Goal: Task Accomplishment & Management: Complete application form

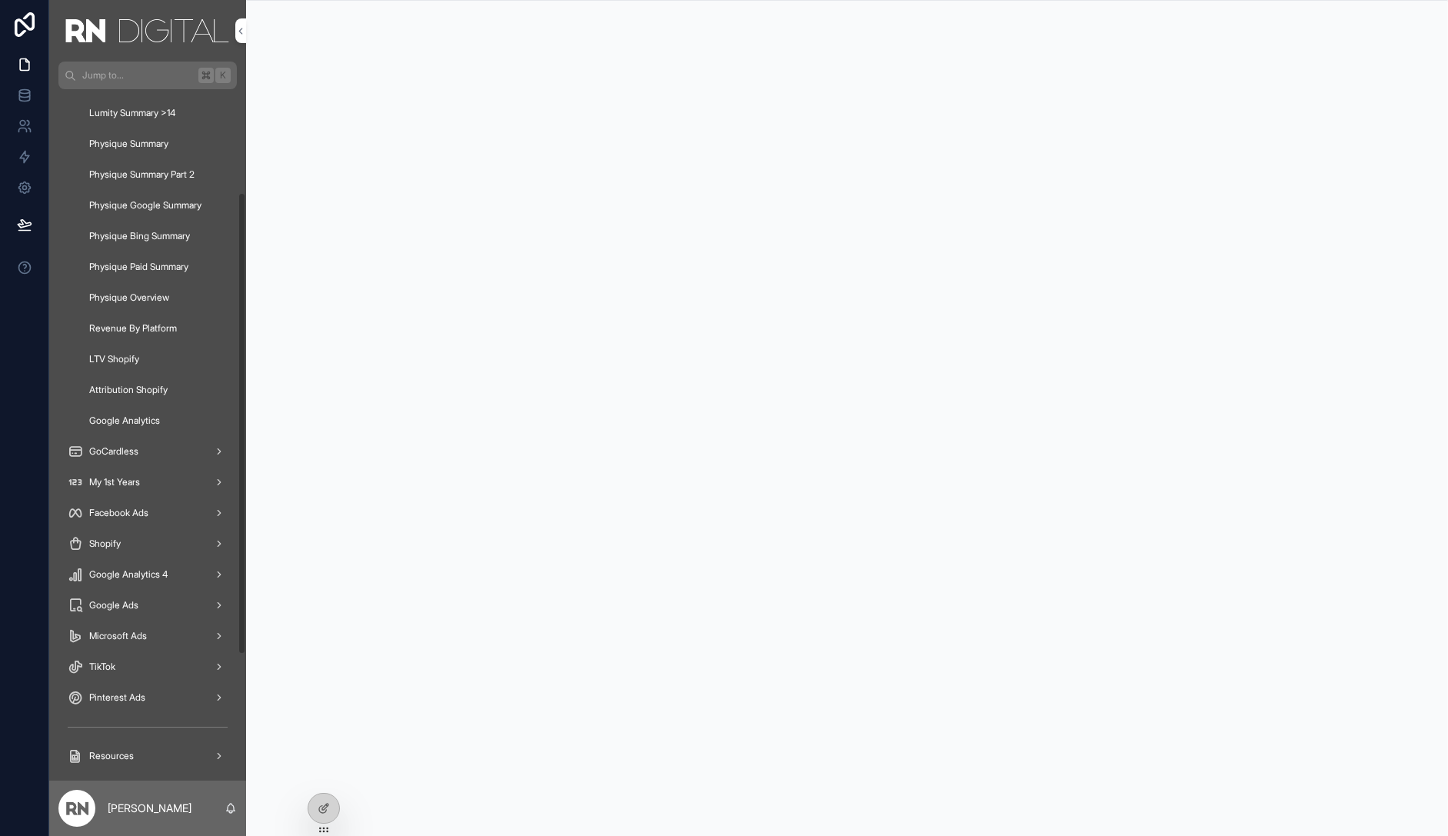
scroll to position [194, 0]
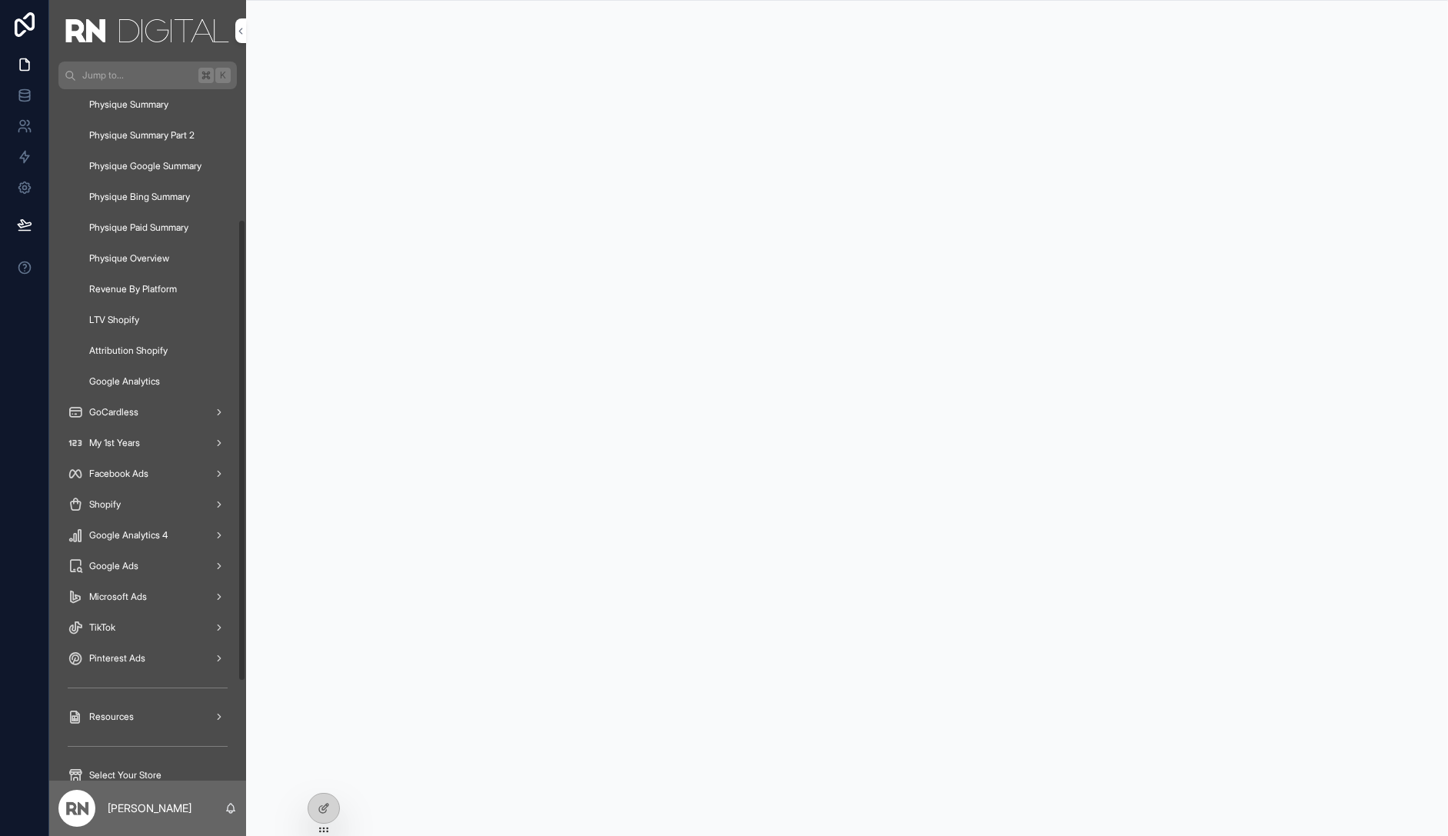
click at [121, 477] on span "Facebook Ads" at bounding box center [118, 474] width 59 height 12
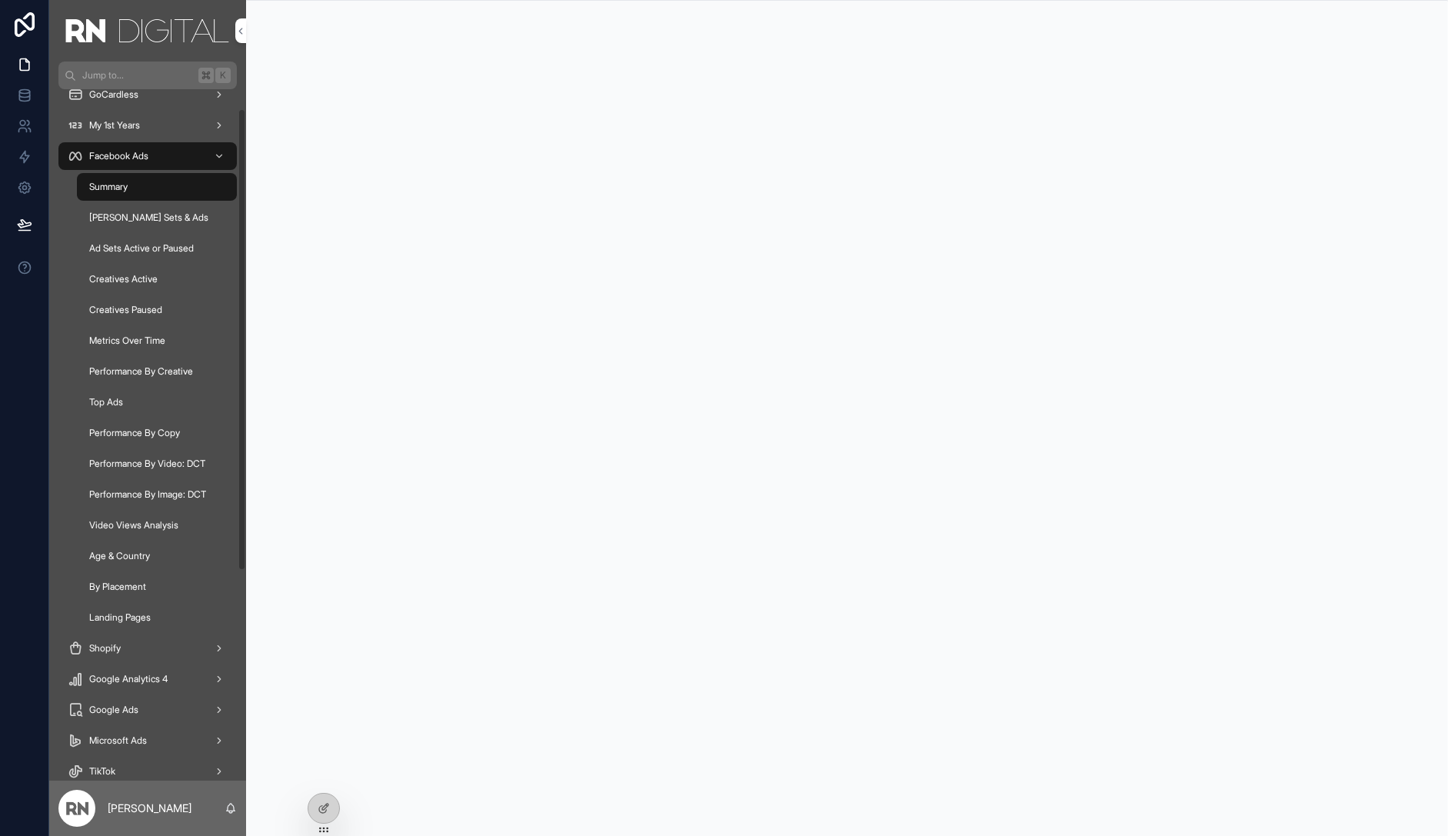
scroll to position [63, 0]
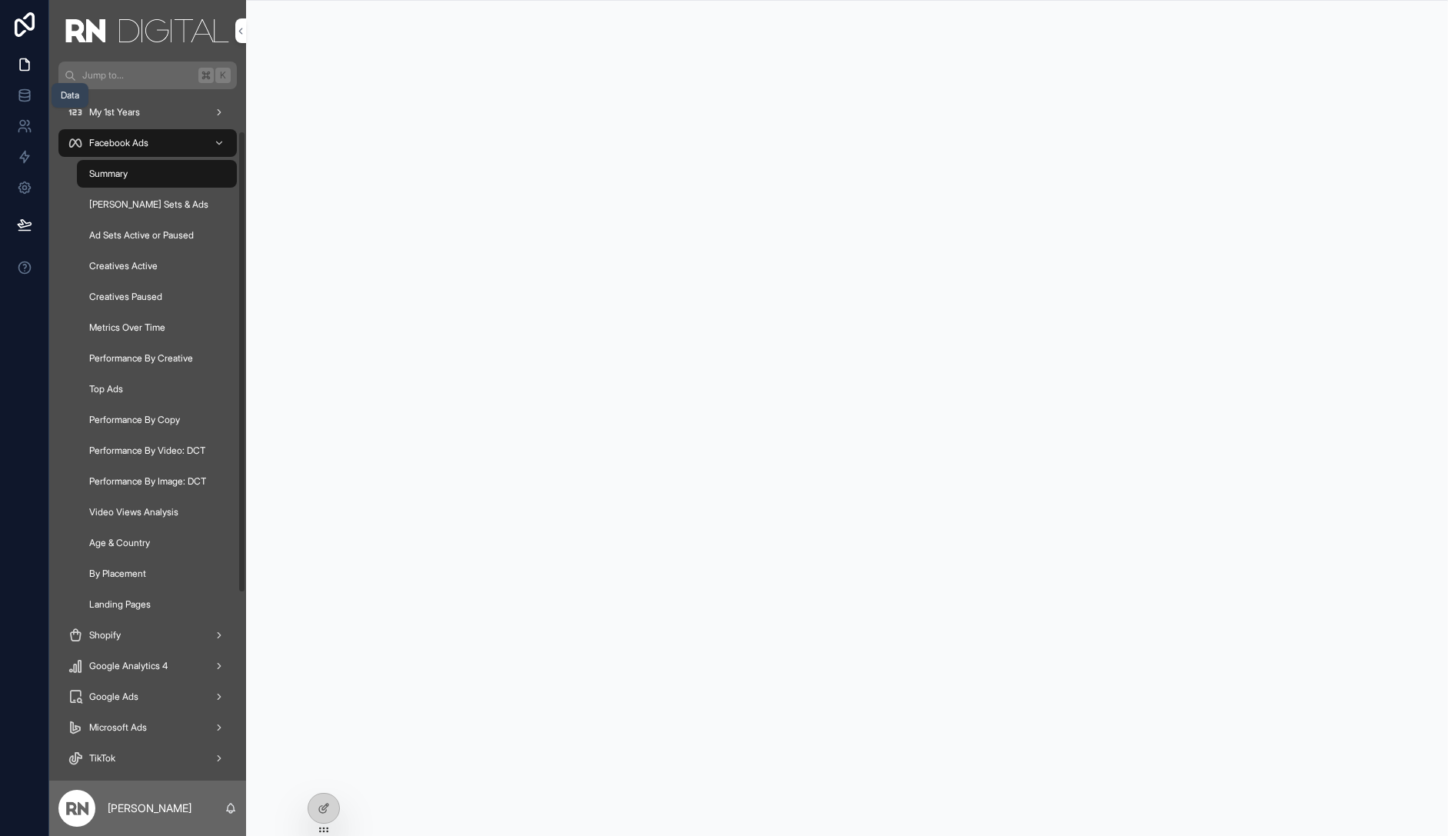
click at [34, 94] on link at bounding box center [24, 95] width 48 height 31
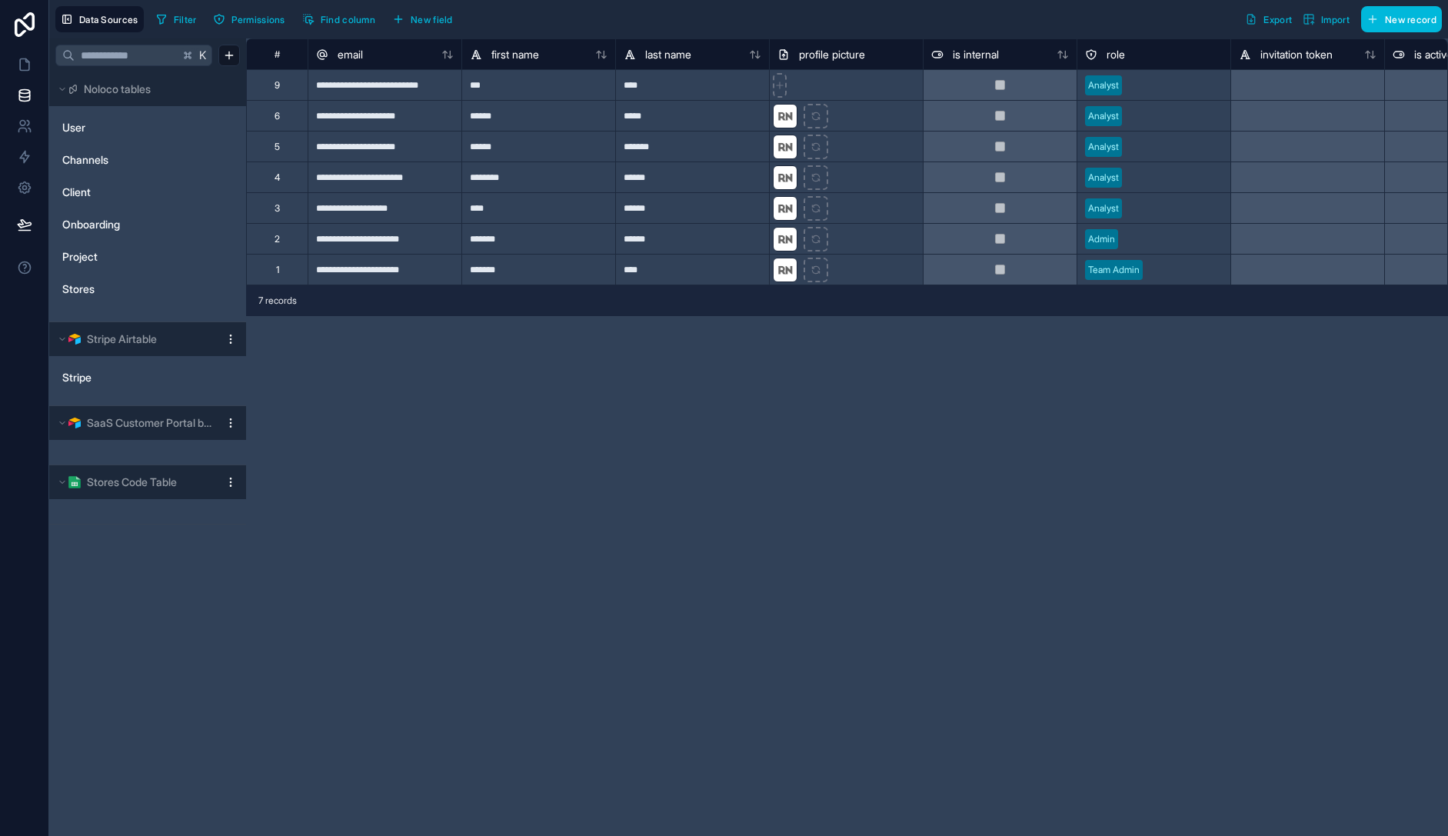
click at [86, 285] on span "Stores" at bounding box center [78, 288] width 32 height 15
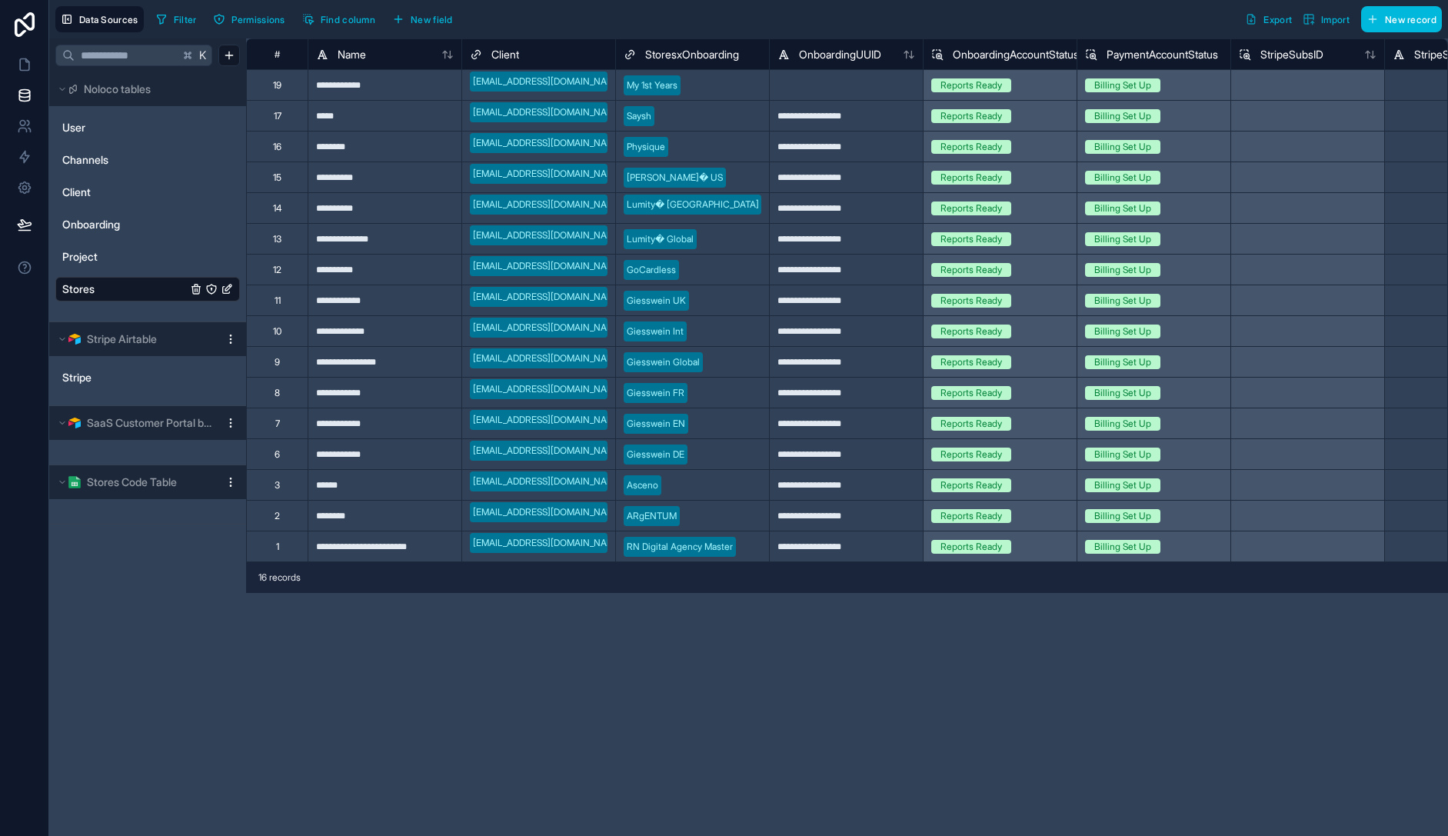
click at [88, 224] on span "Onboarding" at bounding box center [91, 224] width 58 height 15
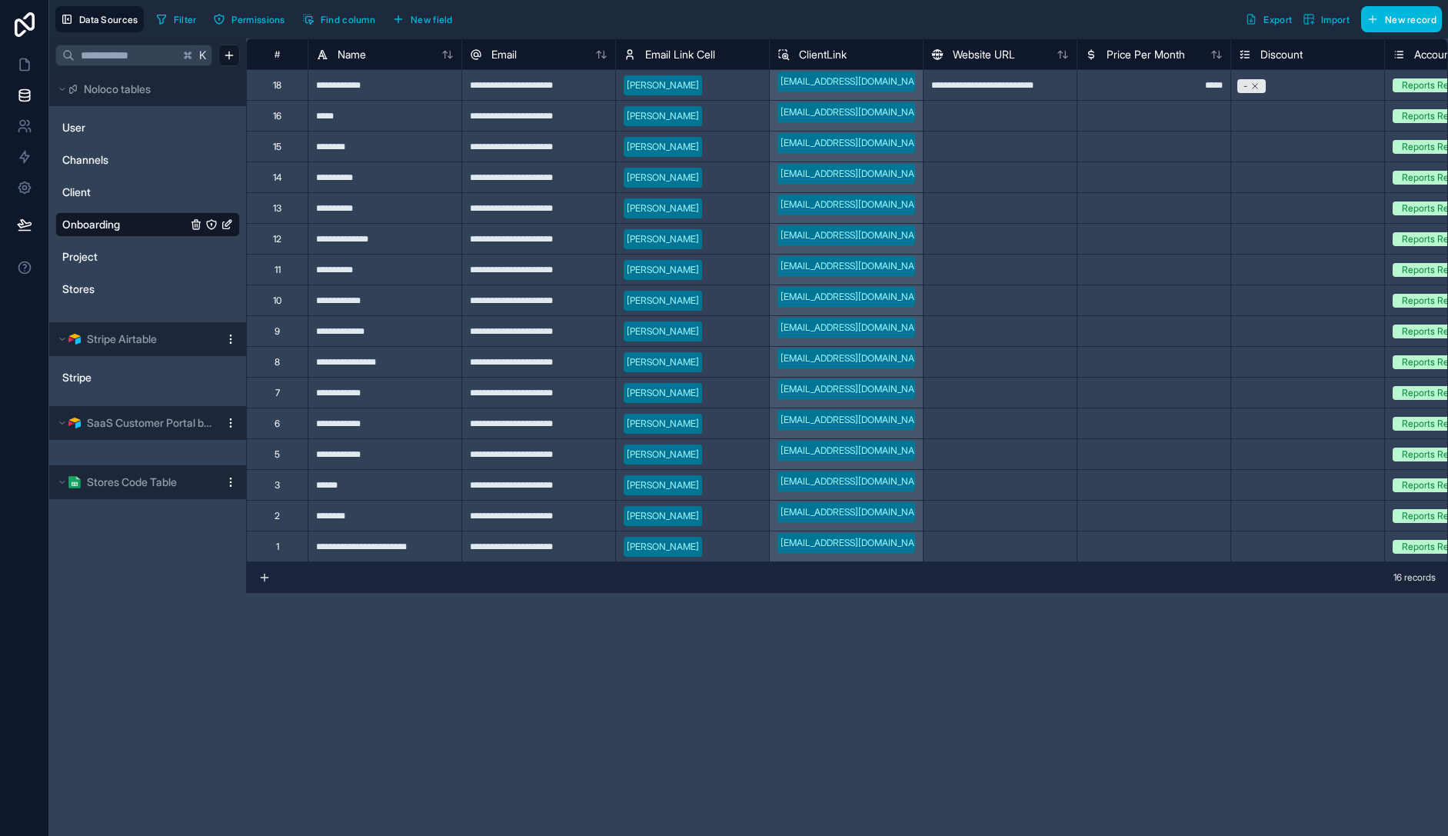
click at [98, 291] on link "Stores" at bounding box center [124, 288] width 125 height 15
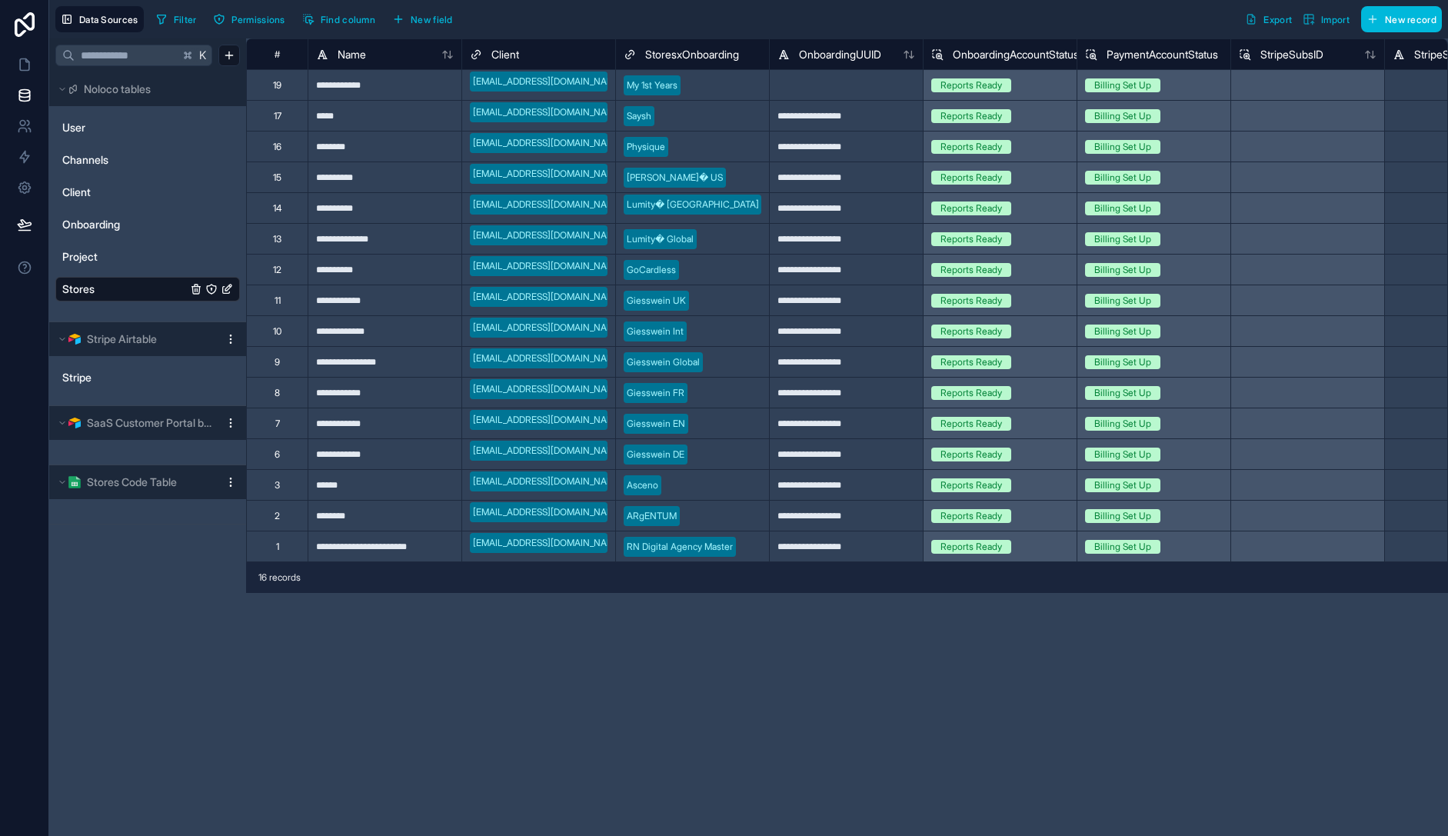
click at [1407, 9] on button "New record" at bounding box center [1401, 19] width 81 height 26
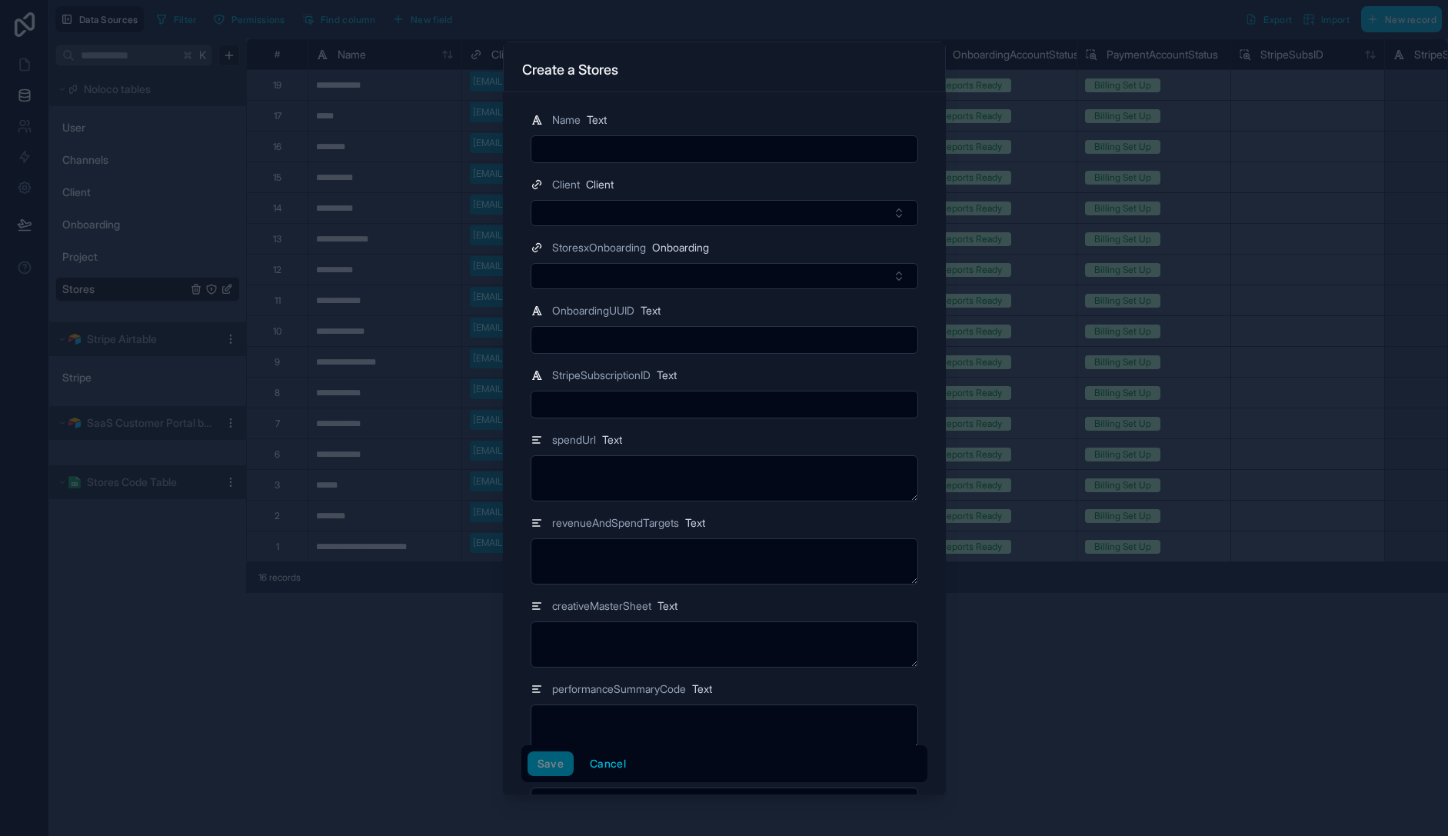
click at [644, 149] on input "text" at bounding box center [724, 149] width 386 height 22
click at [609, 766] on button "Cancel" at bounding box center [608, 763] width 56 height 25
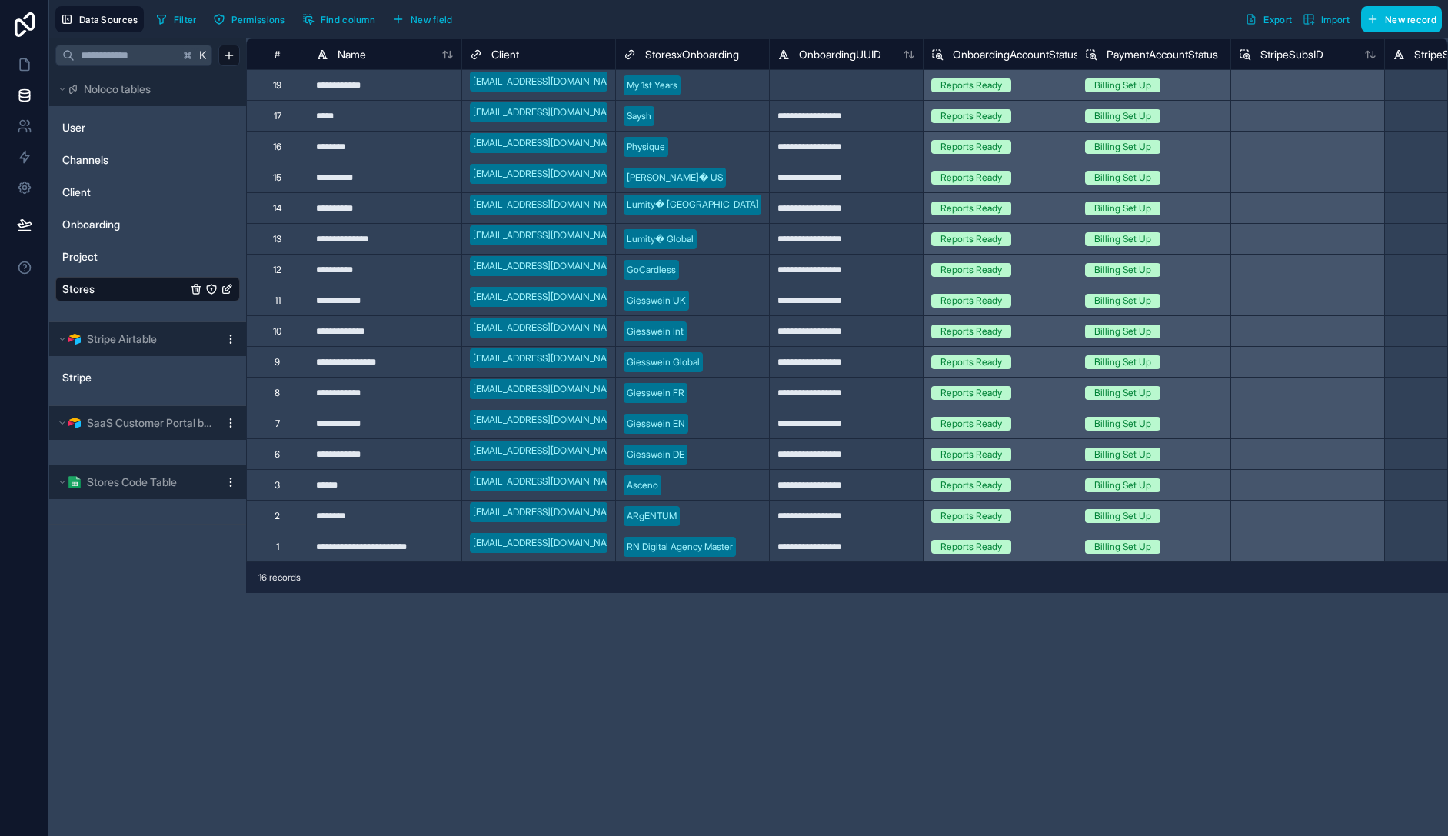
click at [1383, 28] on button "New record" at bounding box center [1401, 19] width 81 height 26
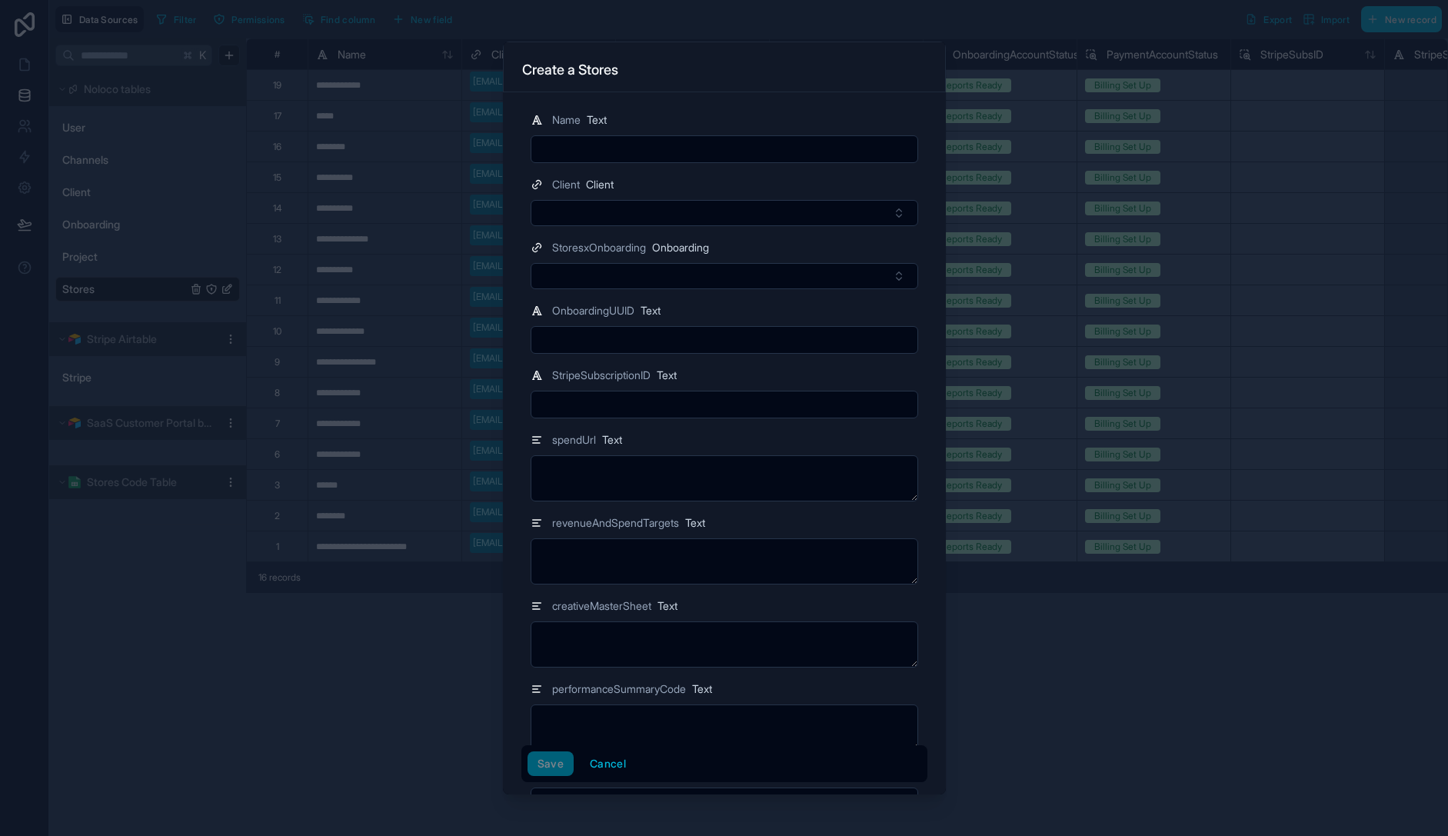
click at [646, 135] on div at bounding box center [725, 149] width 388 height 28
click at [648, 141] on input "text" at bounding box center [724, 149] width 386 height 22
type input "*"
type input "*****"
click at [653, 207] on button "Select Button" at bounding box center [725, 213] width 388 height 26
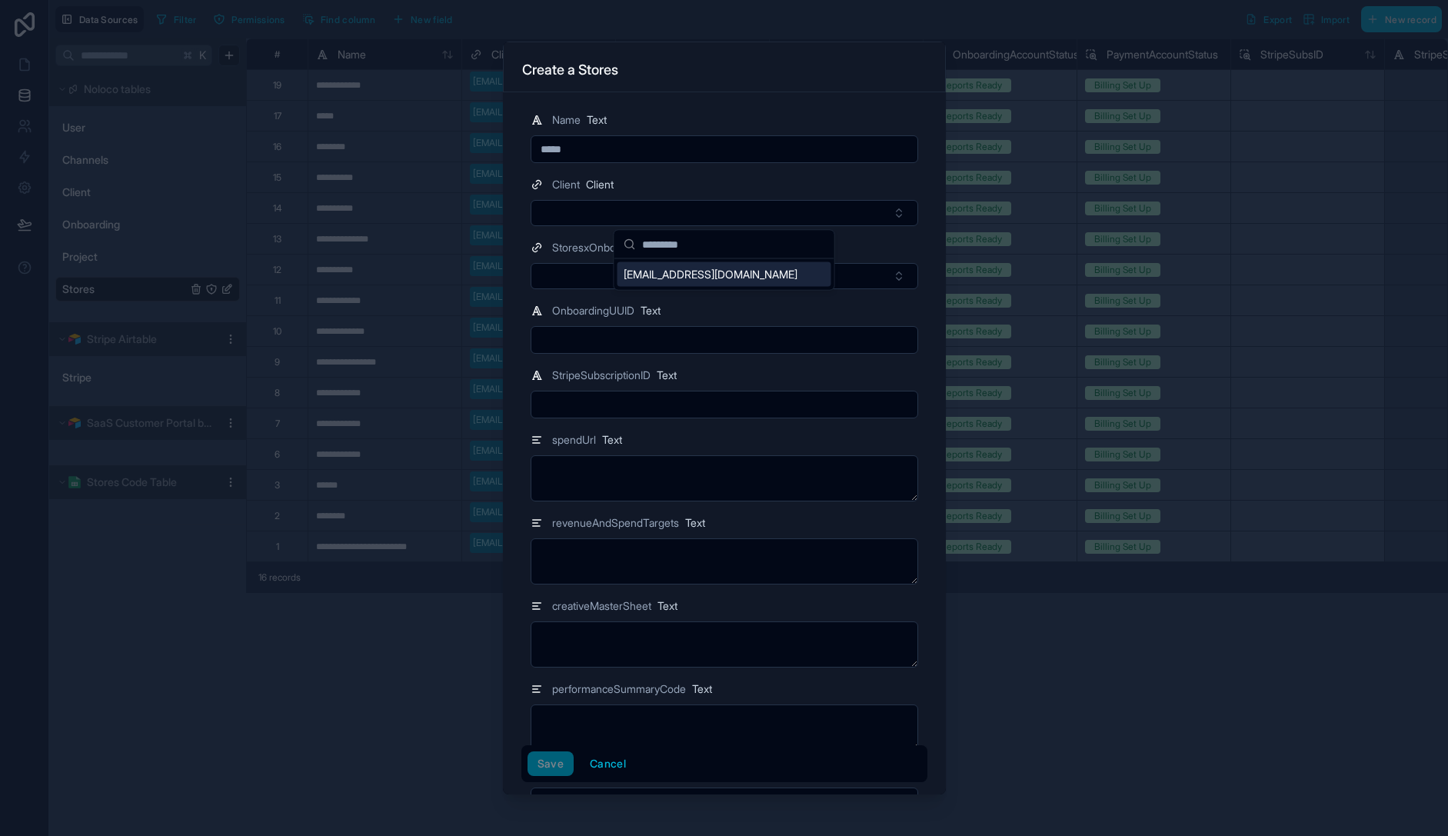
click at [681, 273] on span "[EMAIL_ADDRESS][DOMAIN_NAME]" at bounding box center [711, 274] width 174 height 15
click at [606, 278] on button "Select Button" at bounding box center [725, 279] width 388 height 26
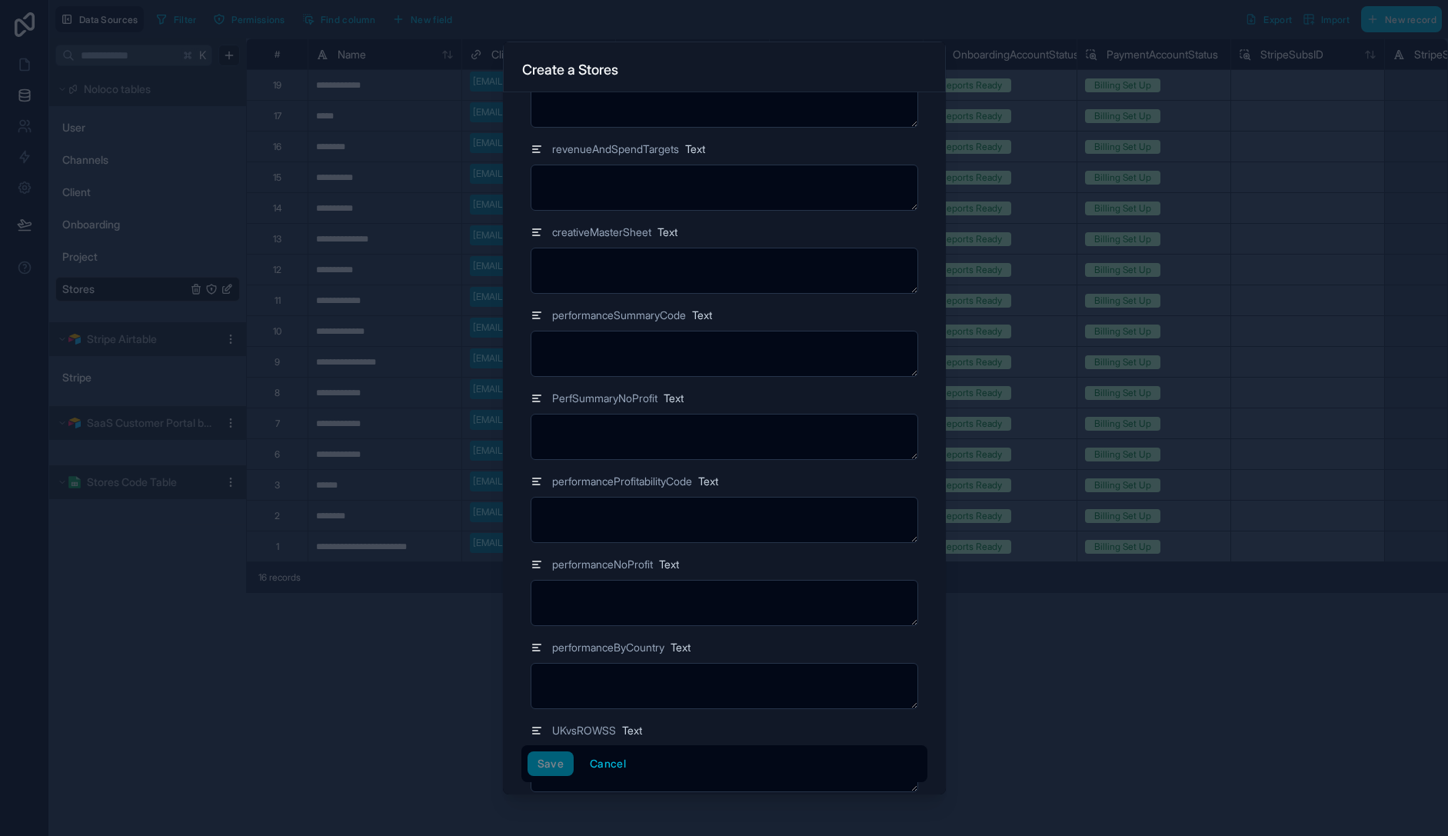
scroll to position [505, 0]
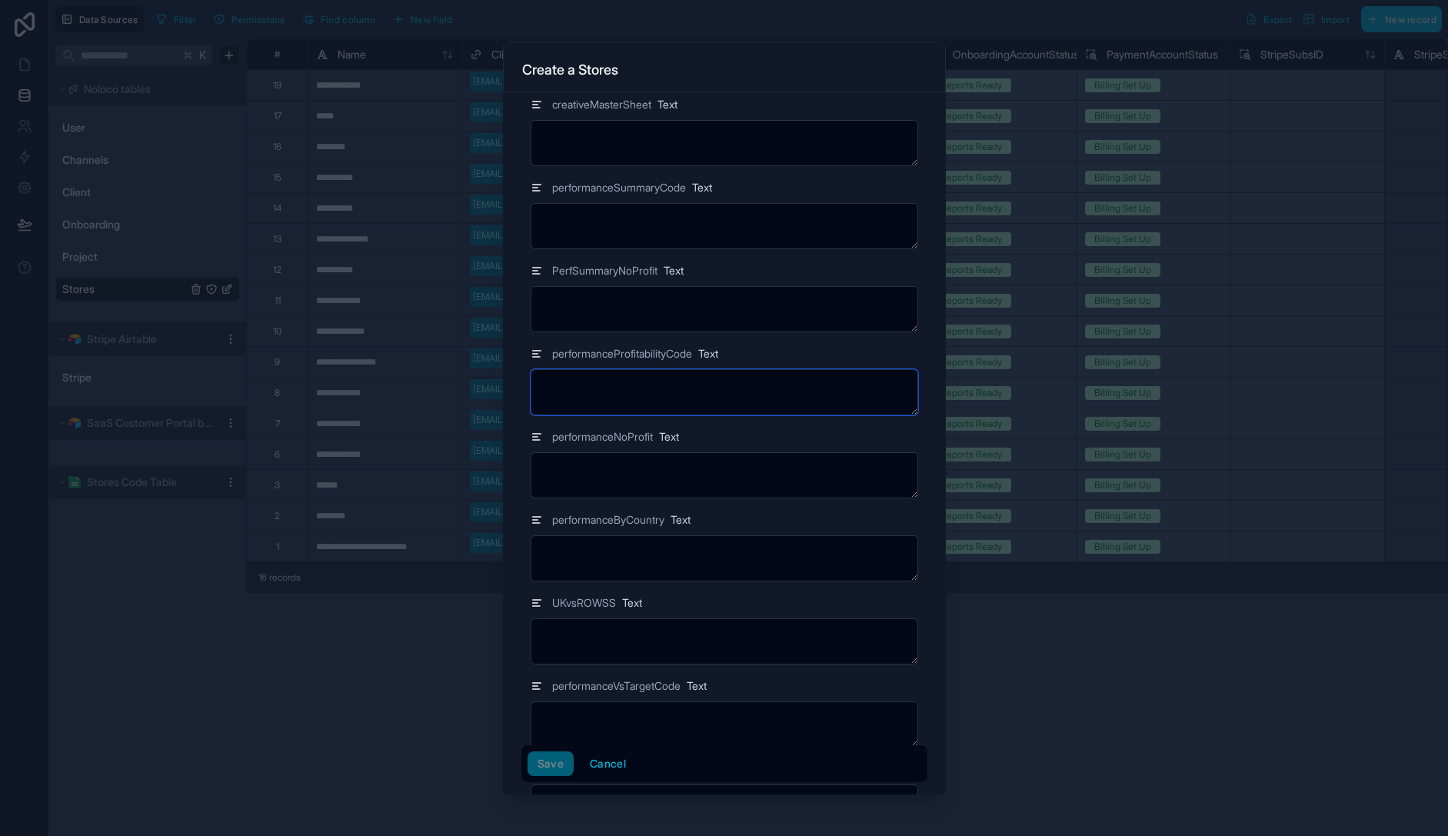
click at [629, 406] on textarea at bounding box center [725, 392] width 388 height 46
type textarea "*"
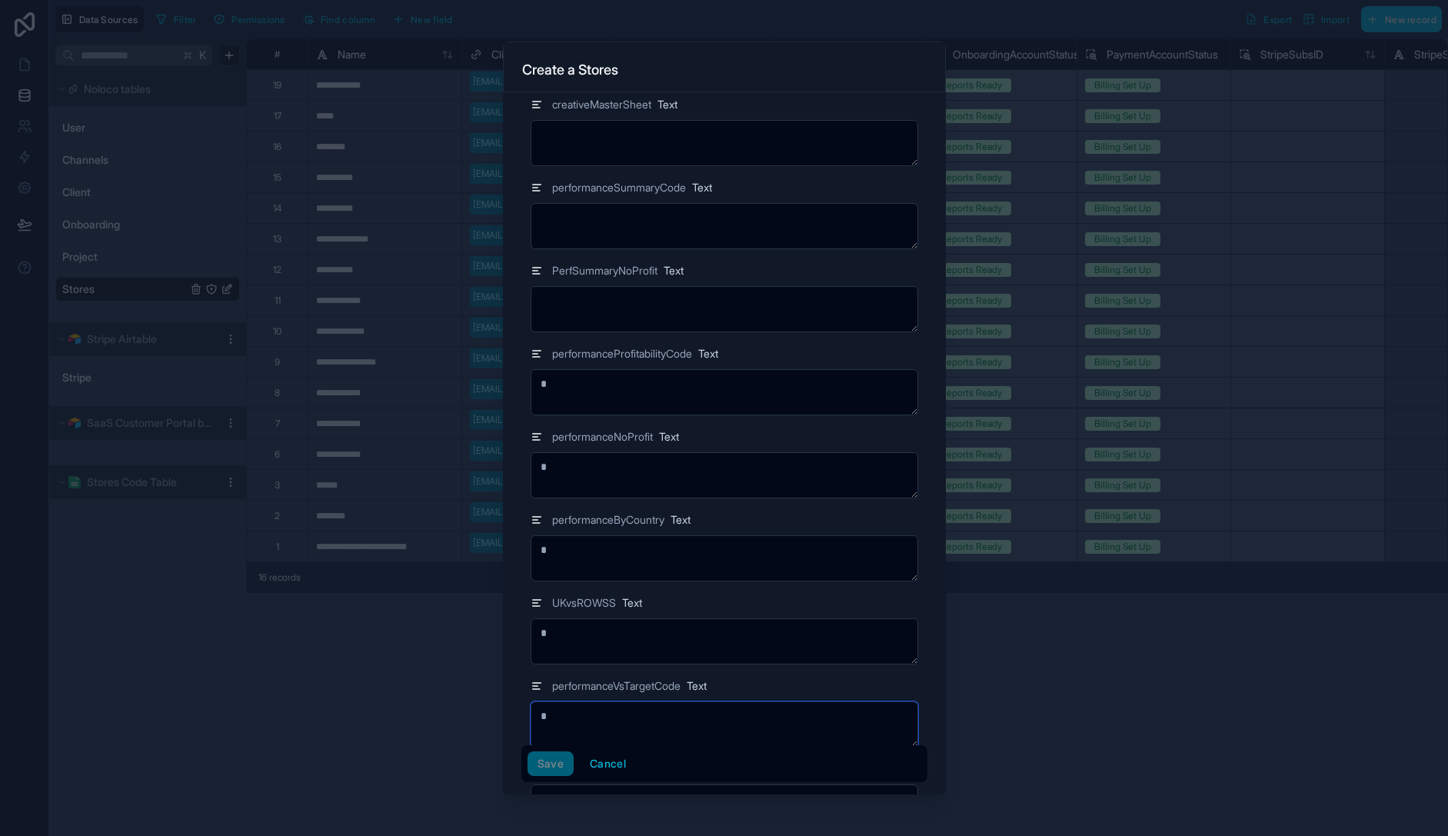
type textarea "*"
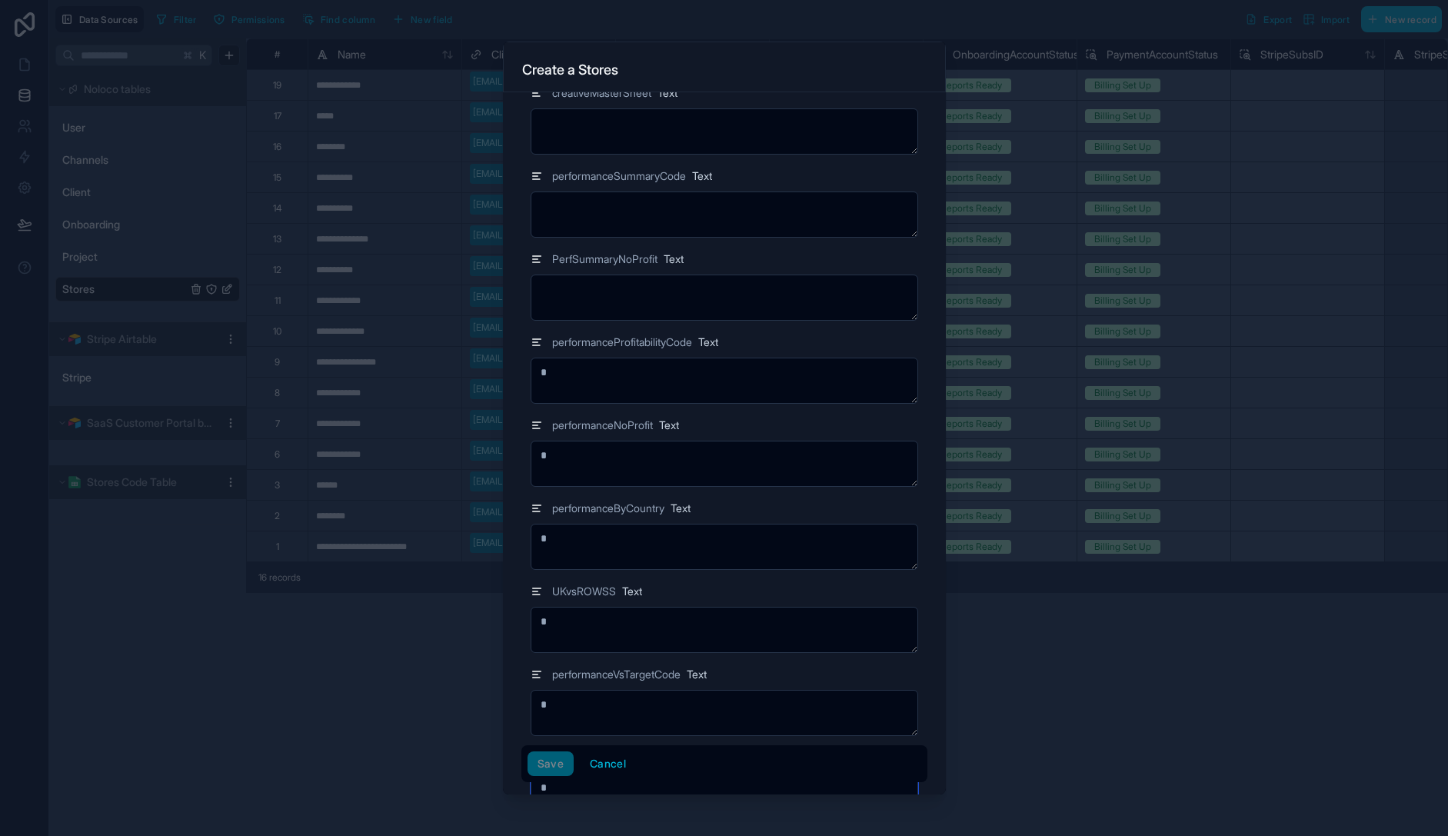
type textarea "*"
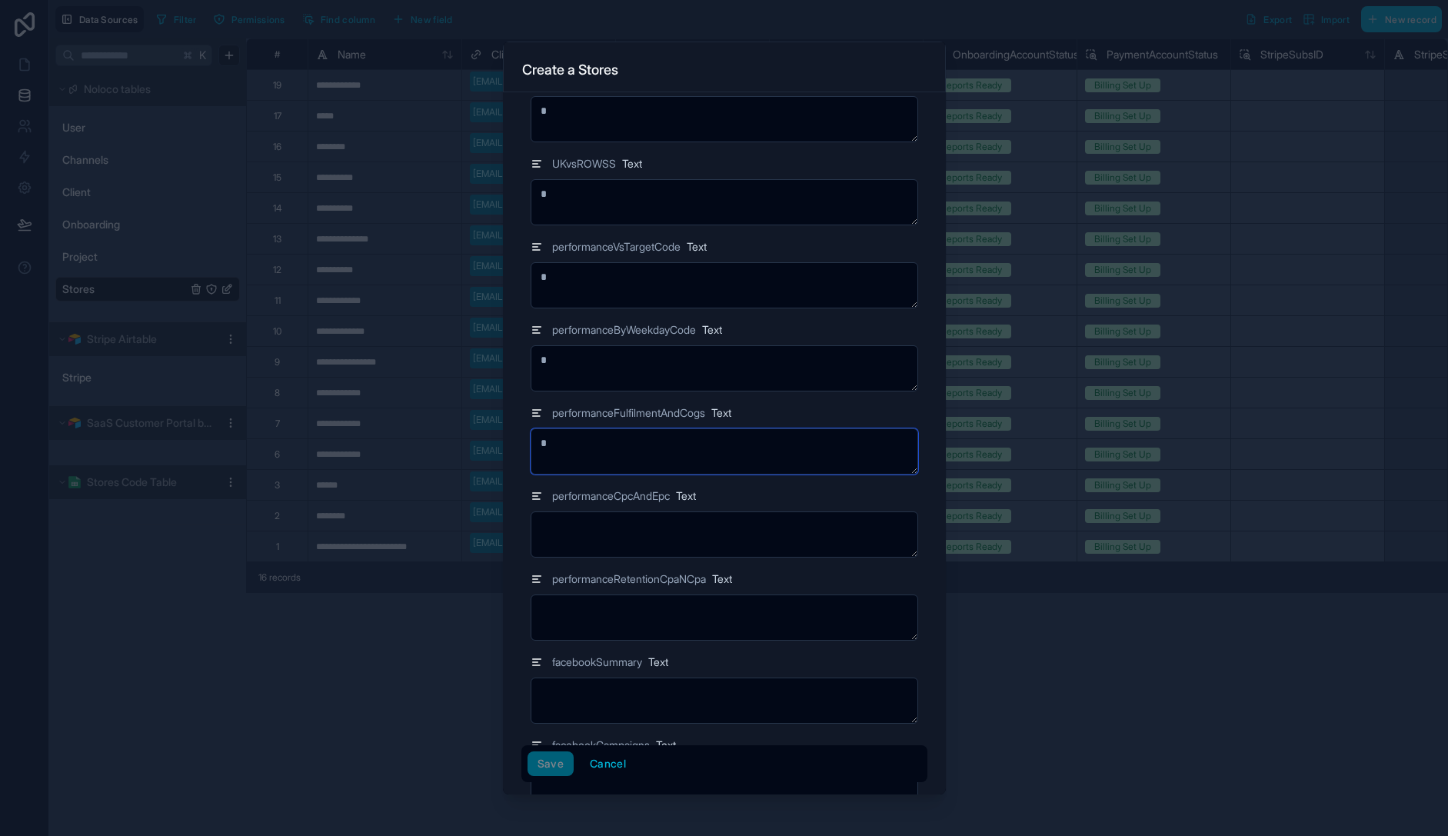
type textarea "*"
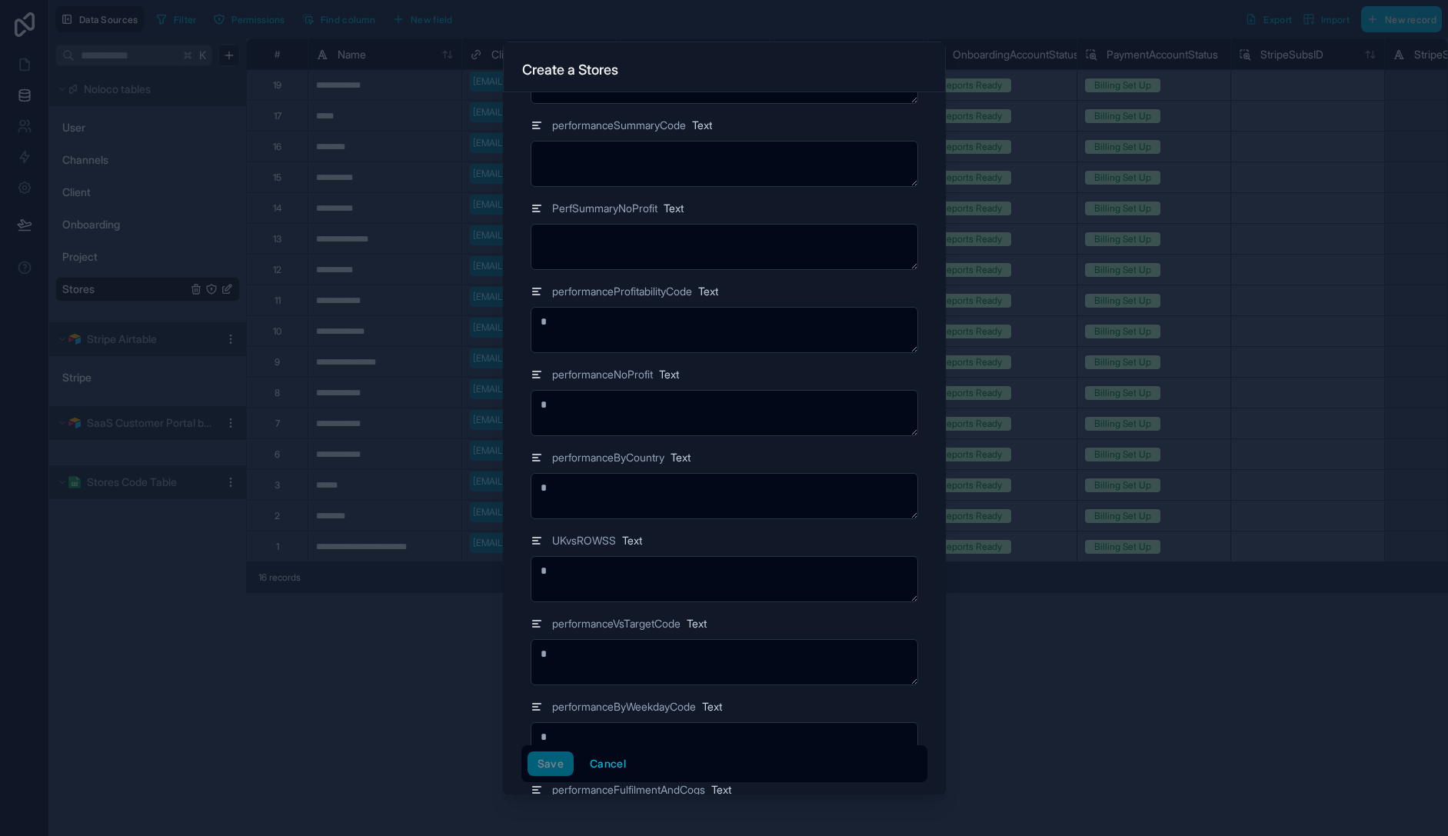
scroll to position [410, 0]
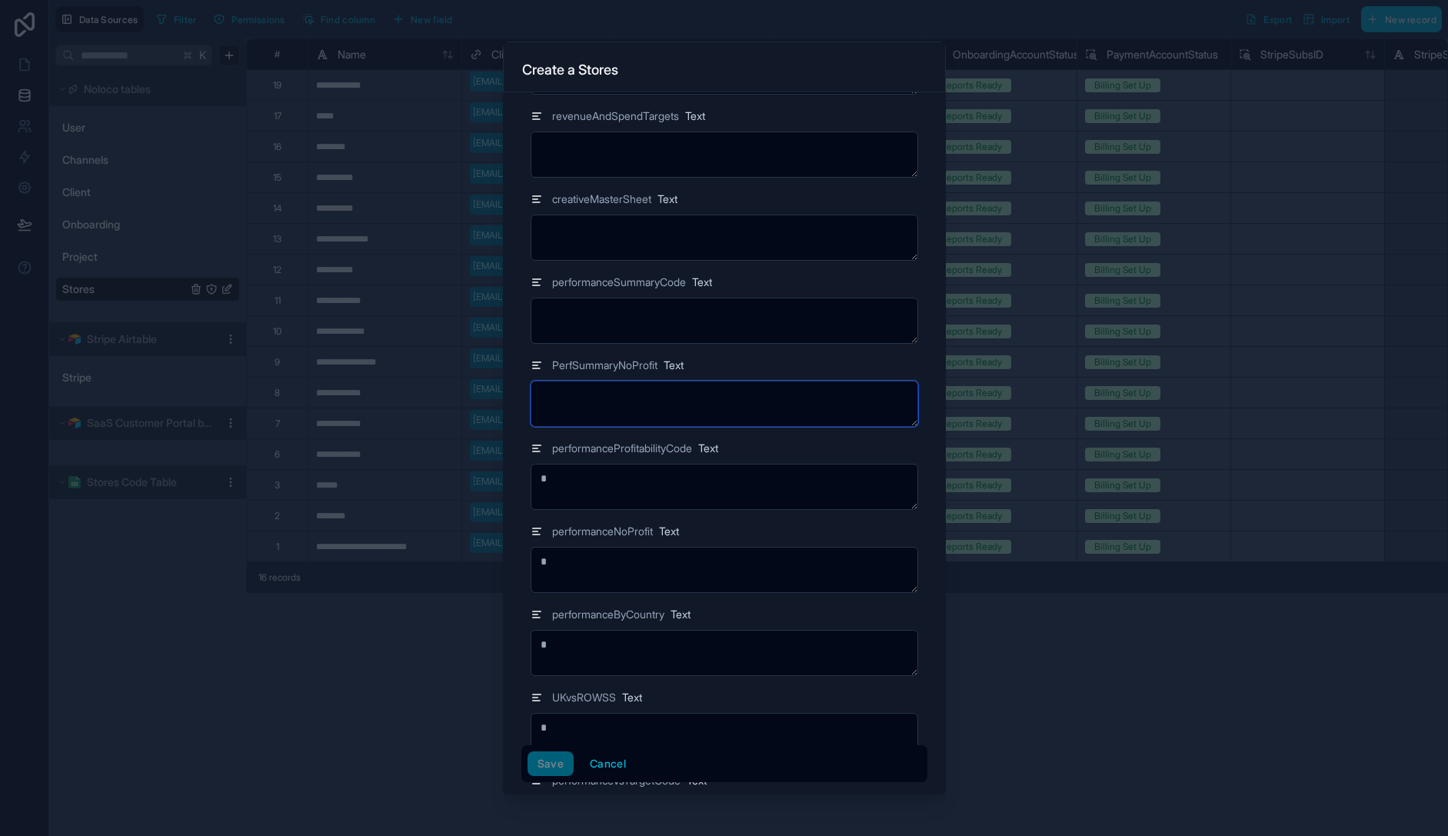
click at [658, 413] on textarea at bounding box center [725, 404] width 388 height 46
type textarea "*"
click at [642, 324] on textarea at bounding box center [725, 321] width 388 height 46
type textarea "*"
click at [629, 408] on textarea "*" at bounding box center [725, 404] width 388 height 46
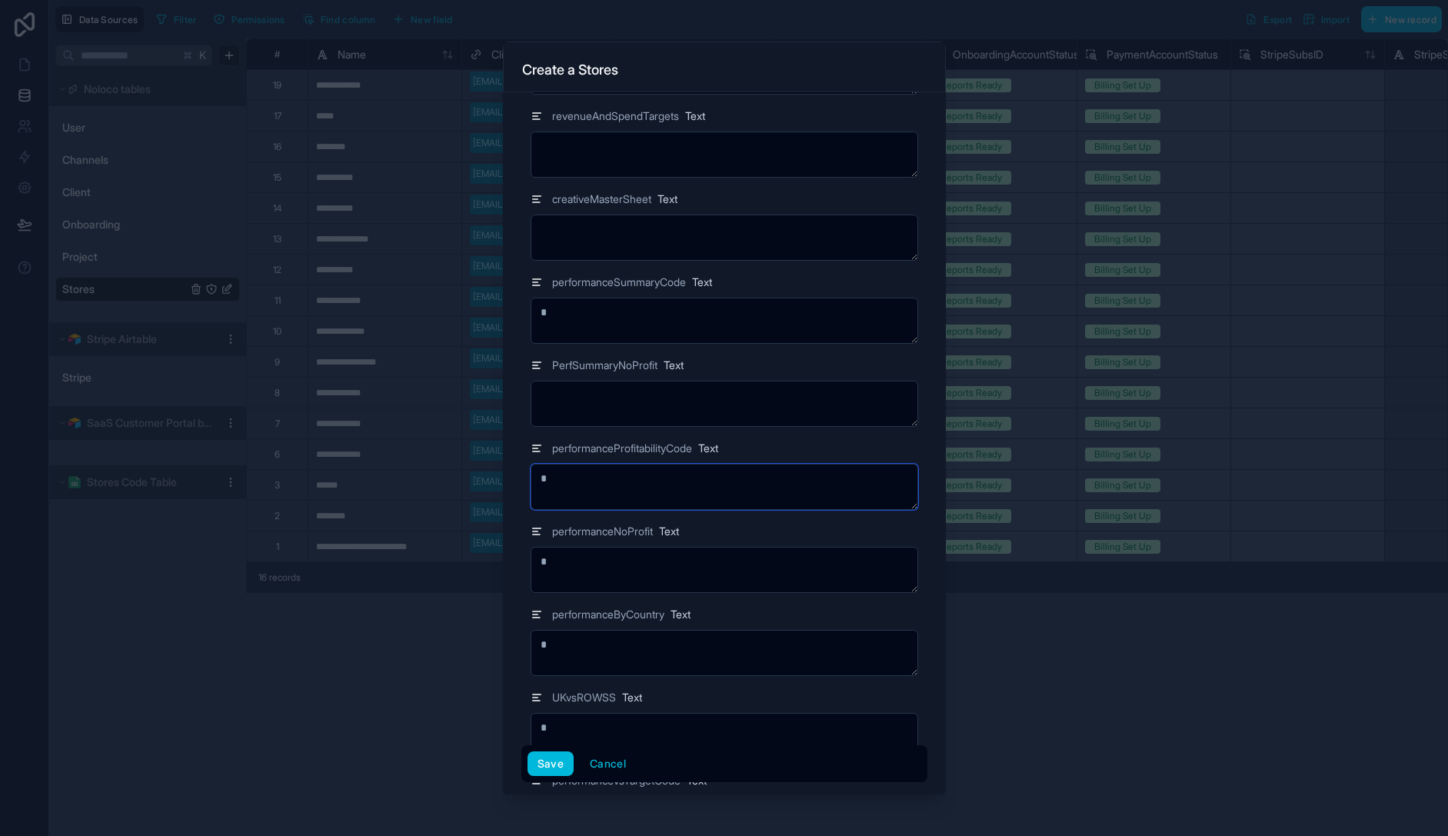
type textarea "*"
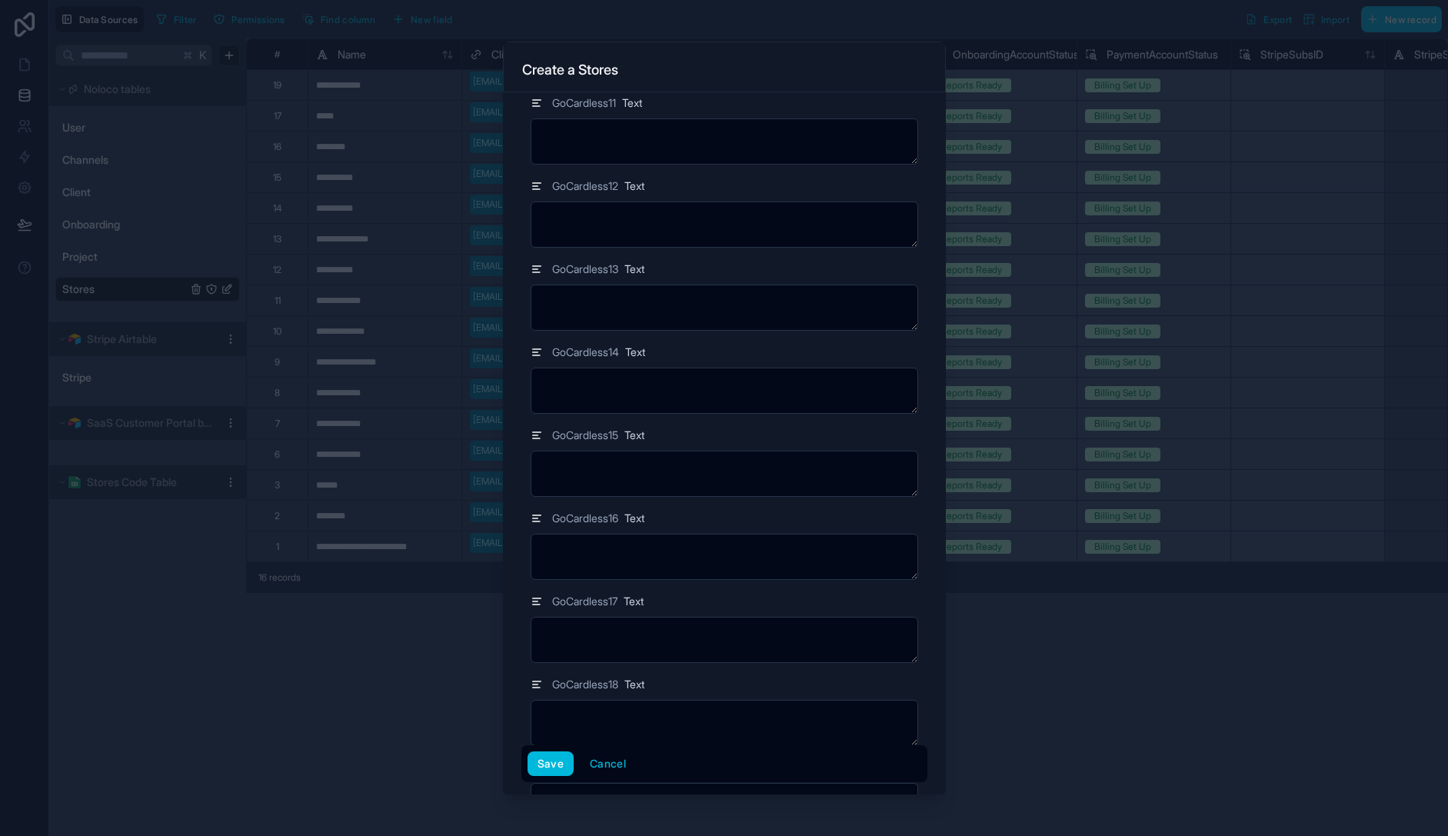
scroll to position [19878, 0]
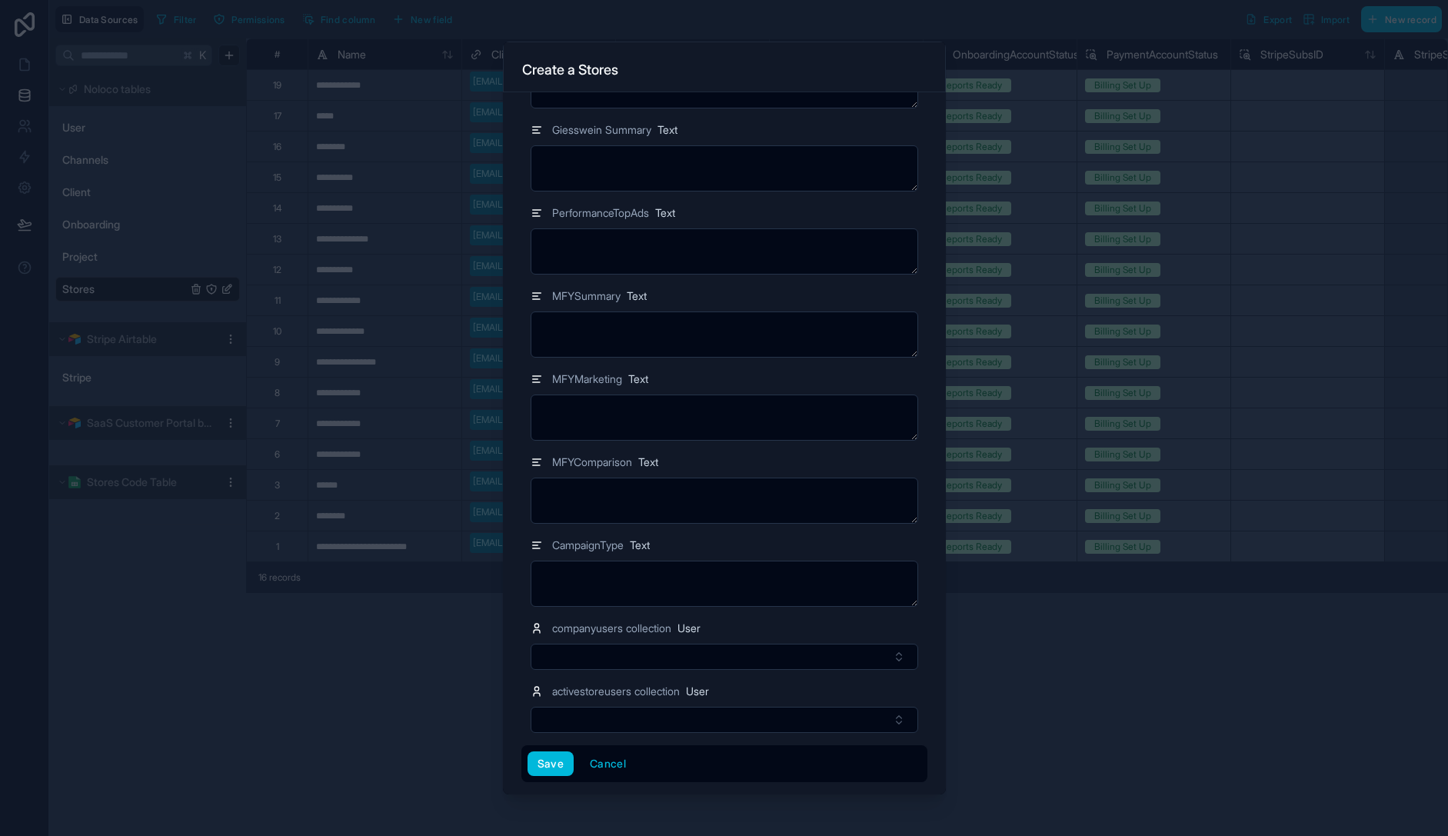
click at [552, 753] on button "Save" at bounding box center [551, 763] width 46 height 25
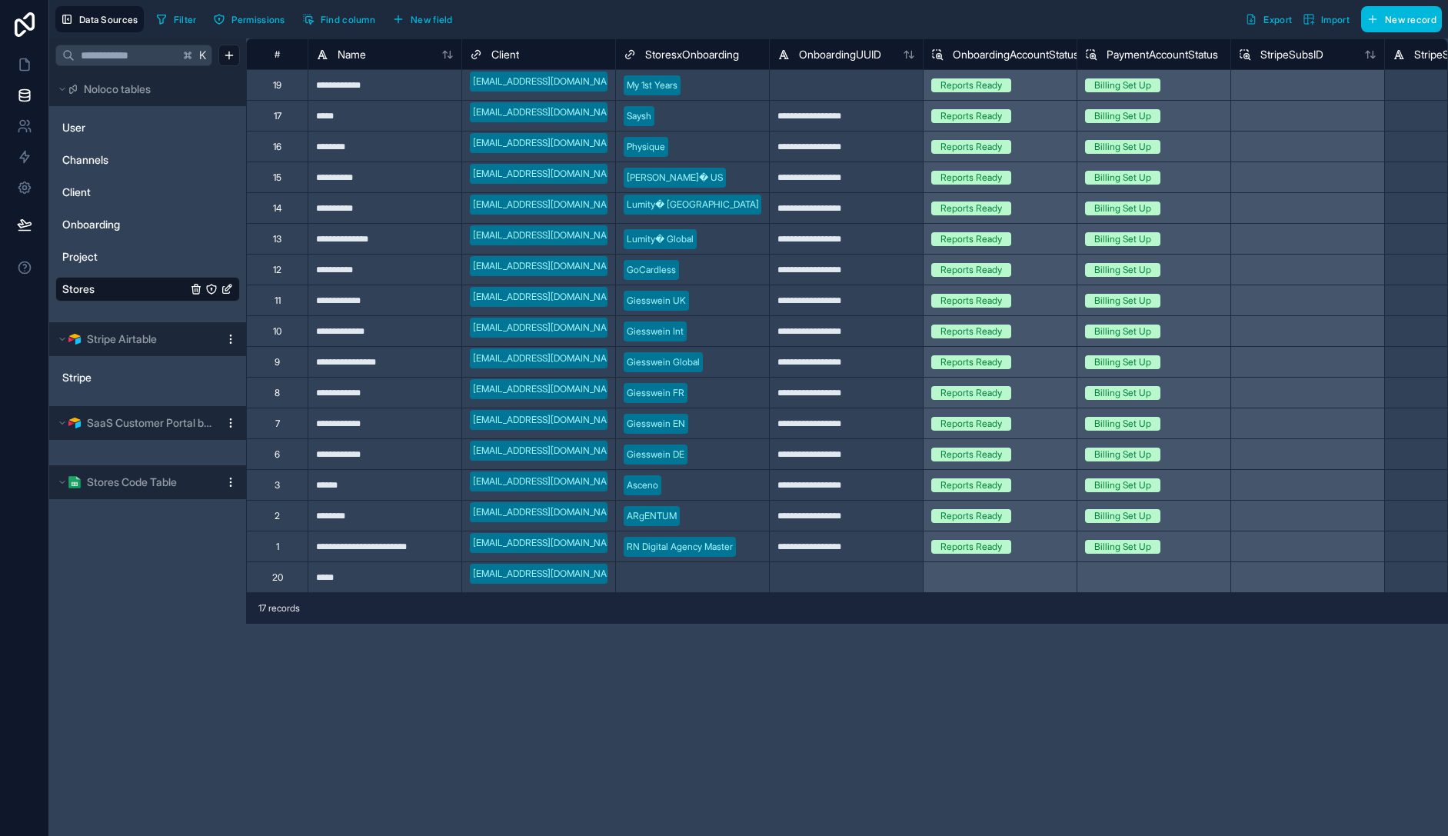
click at [447, 17] on span "New field" at bounding box center [432, 20] width 42 height 12
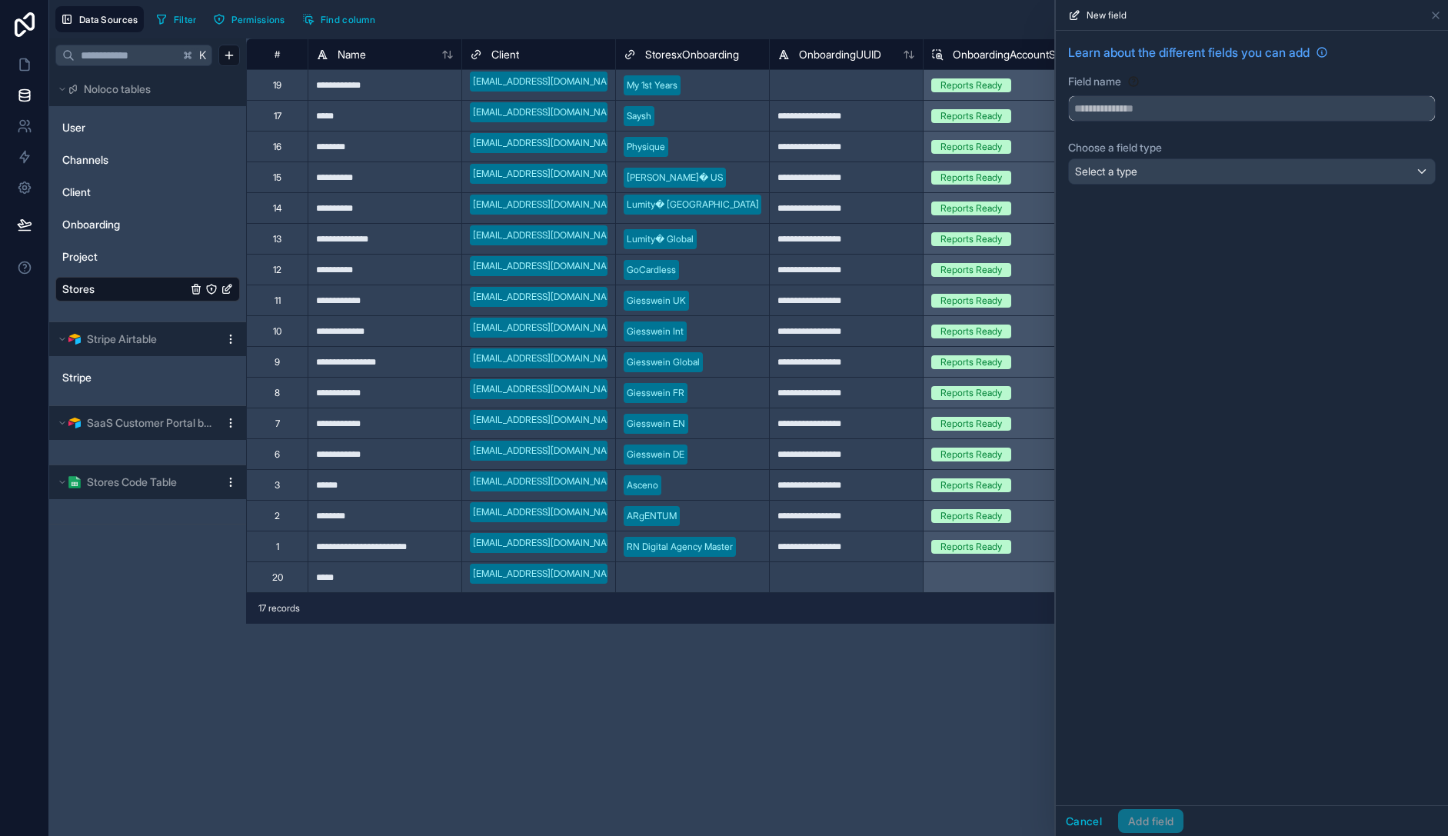
click at [1235, 112] on input "text" at bounding box center [1252, 108] width 366 height 25
type input "******"
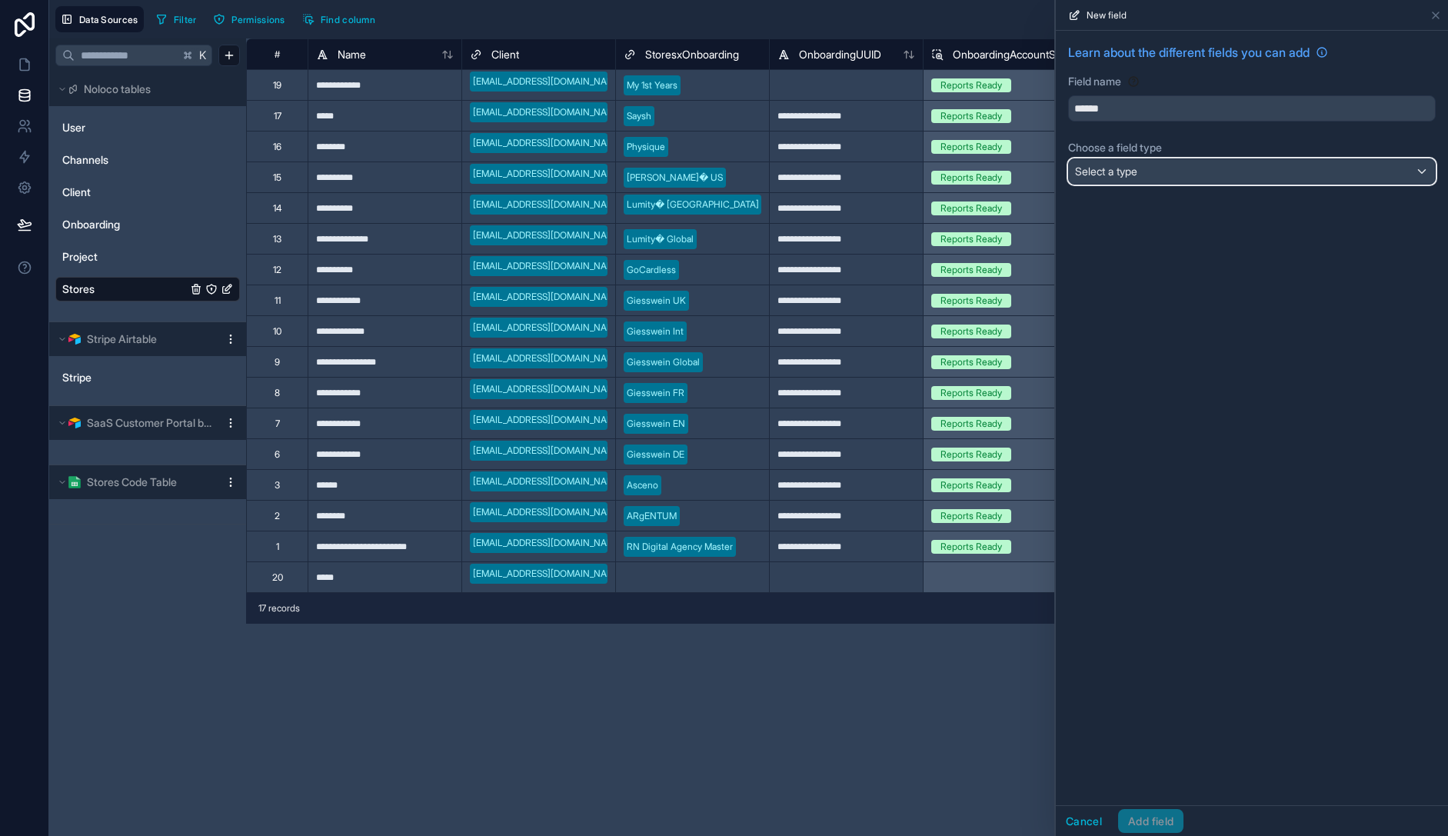
click at [1137, 177] on span "Select a type" at bounding box center [1106, 171] width 62 height 13
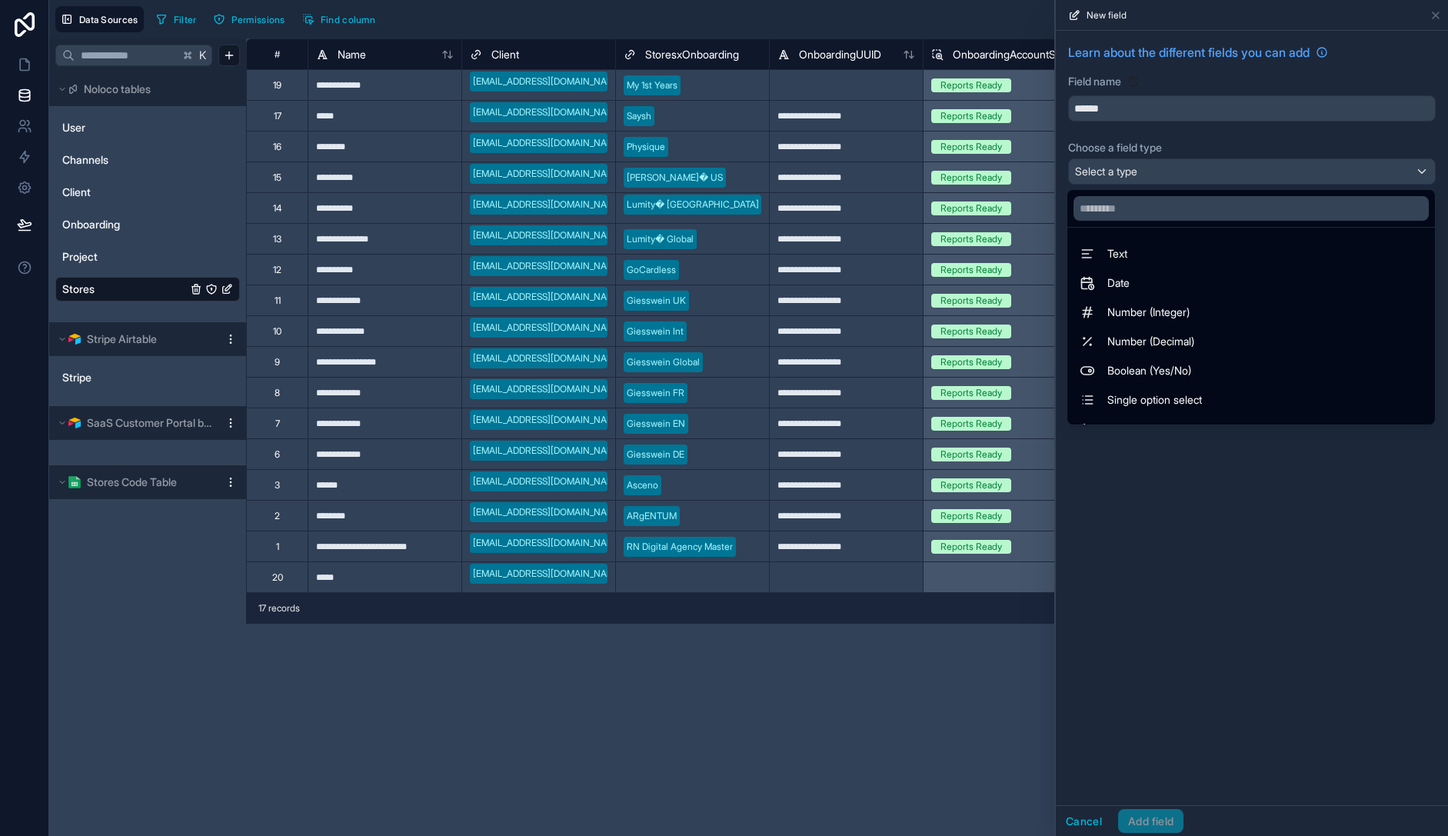
click at [1142, 248] on div "Text" at bounding box center [1251, 254] width 343 height 18
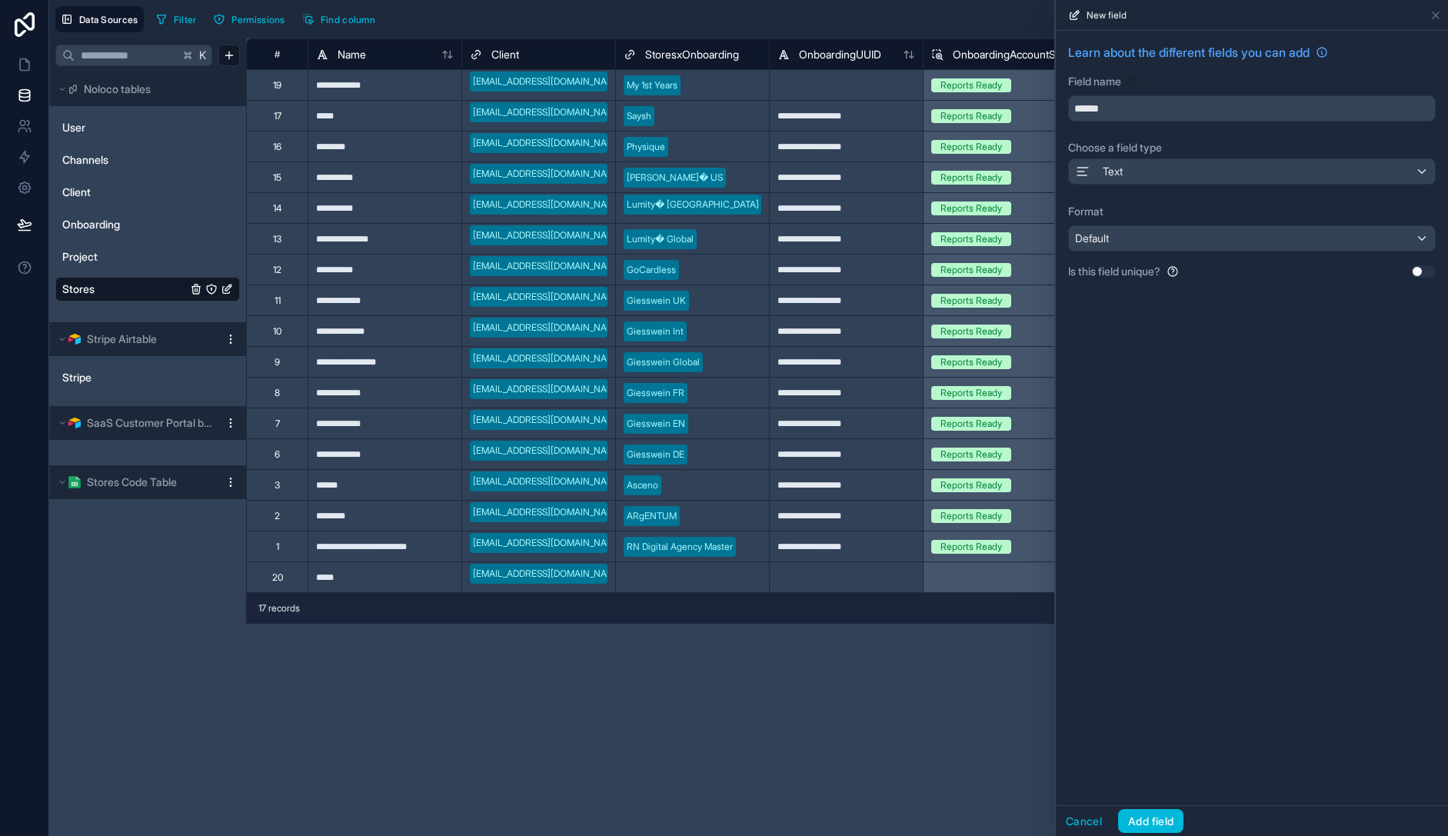
click at [1149, 352] on div "Learn about the different fields you can add Field name ****** Choose a field t…" at bounding box center [1252, 418] width 392 height 774
click at [1089, 821] on button "Cancel" at bounding box center [1084, 821] width 56 height 25
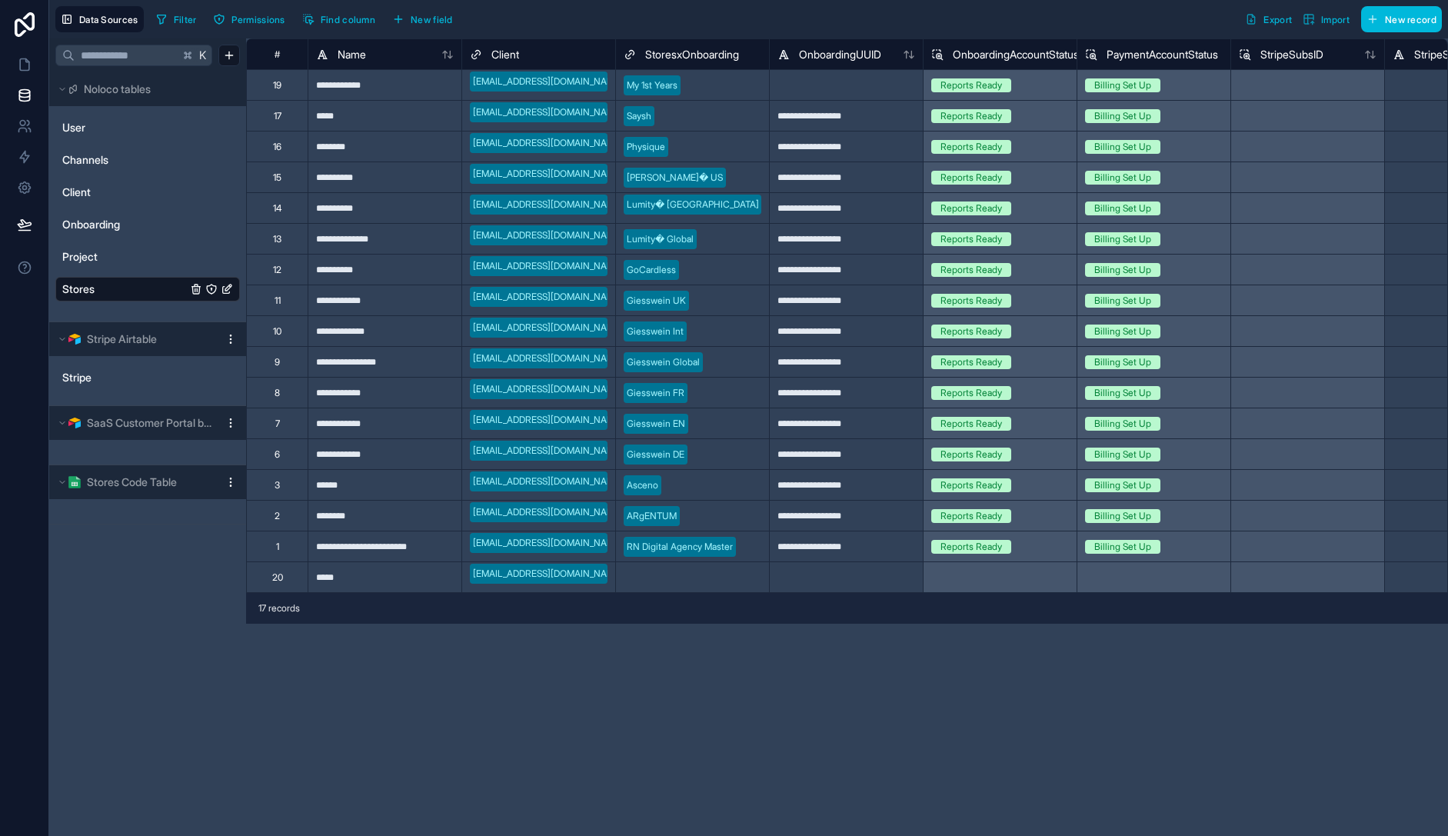
click at [1380, 11] on button "New record" at bounding box center [1401, 19] width 81 height 26
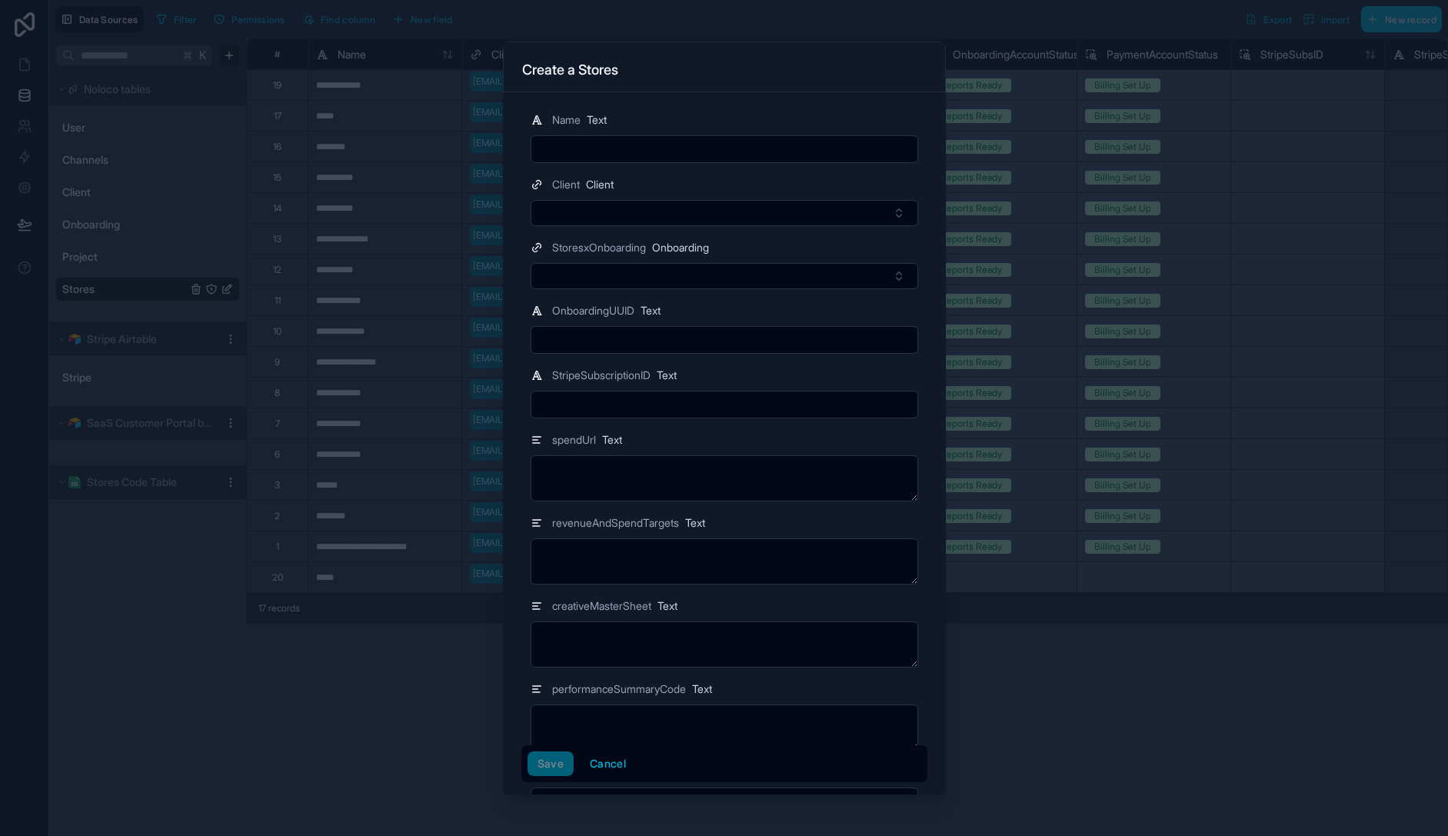
click at [673, 155] on input "text" at bounding box center [724, 149] width 386 height 22
type input "******"
click at [645, 221] on button "Select Button" at bounding box center [725, 213] width 388 height 26
click at [654, 275] on span "[EMAIL_ADDRESS][DOMAIN_NAME]" at bounding box center [711, 274] width 174 height 15
drag, startPoint x: 728, startPoint y: 314, endPoint x: 661, endPoint y: 374, distance: 89.9
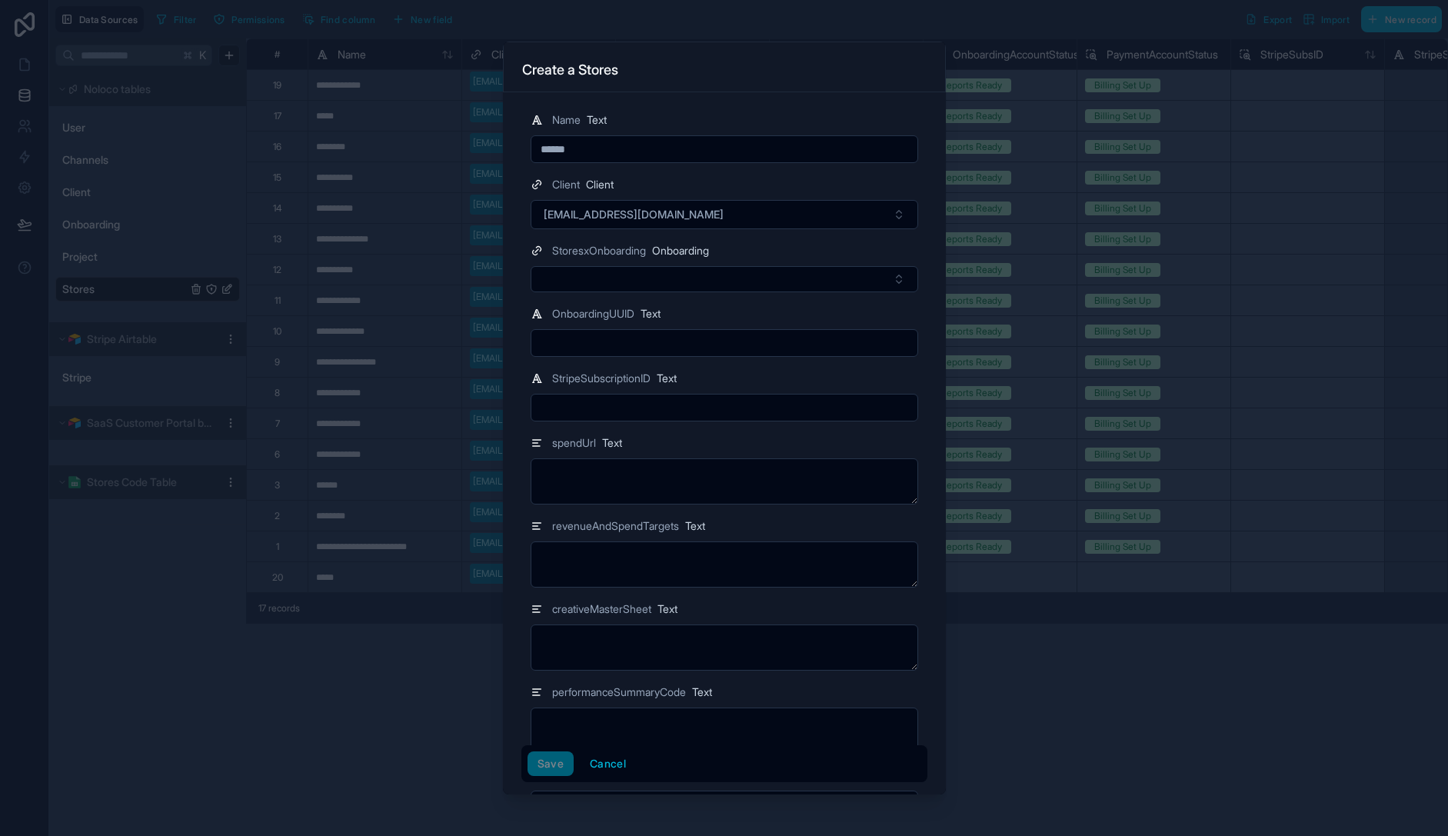
click at [728, 315] on div "OnboardingUUID Text" at bounding box center [725, 314] width 388 height 18
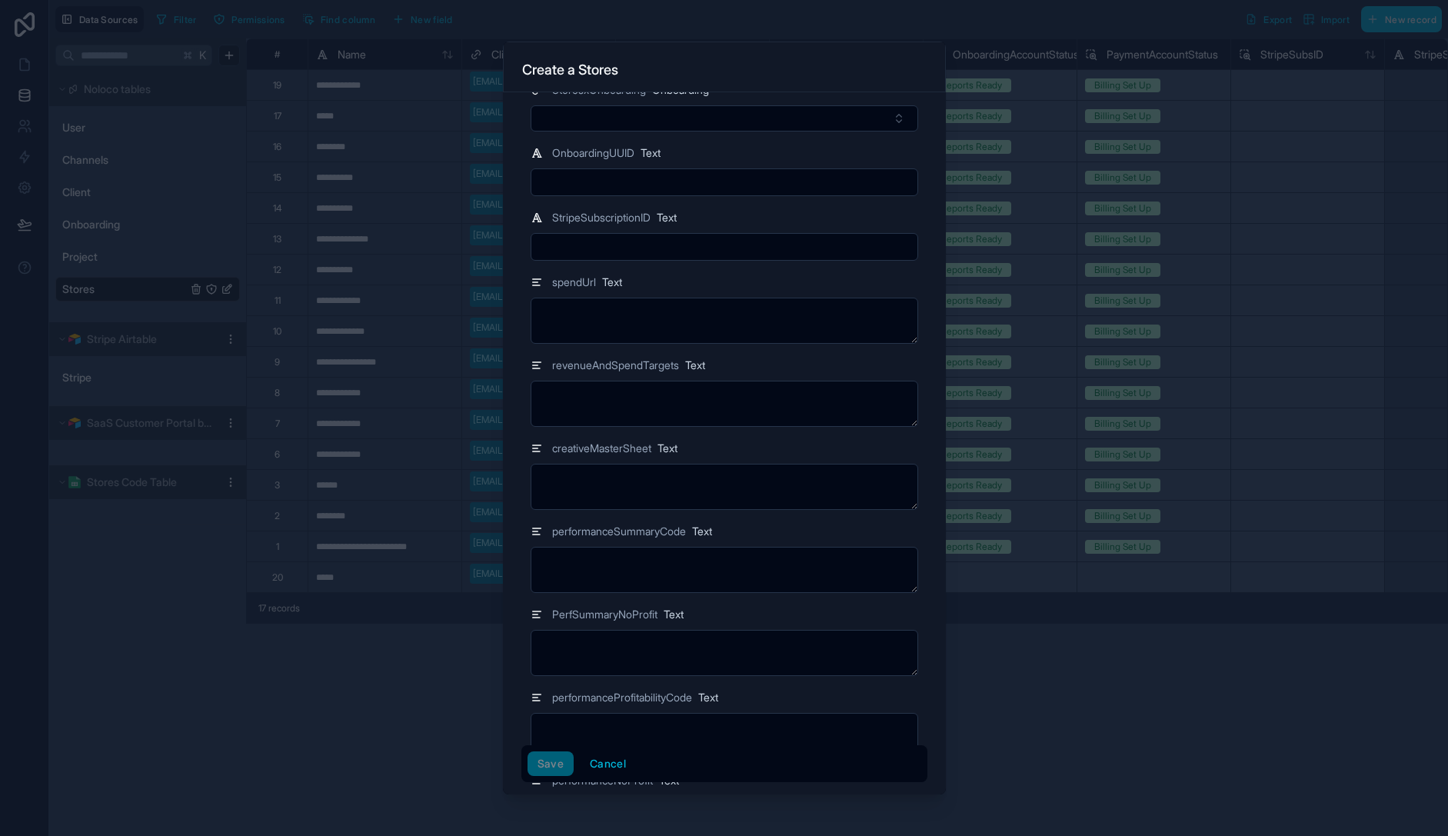
scroll to position [188, 0]
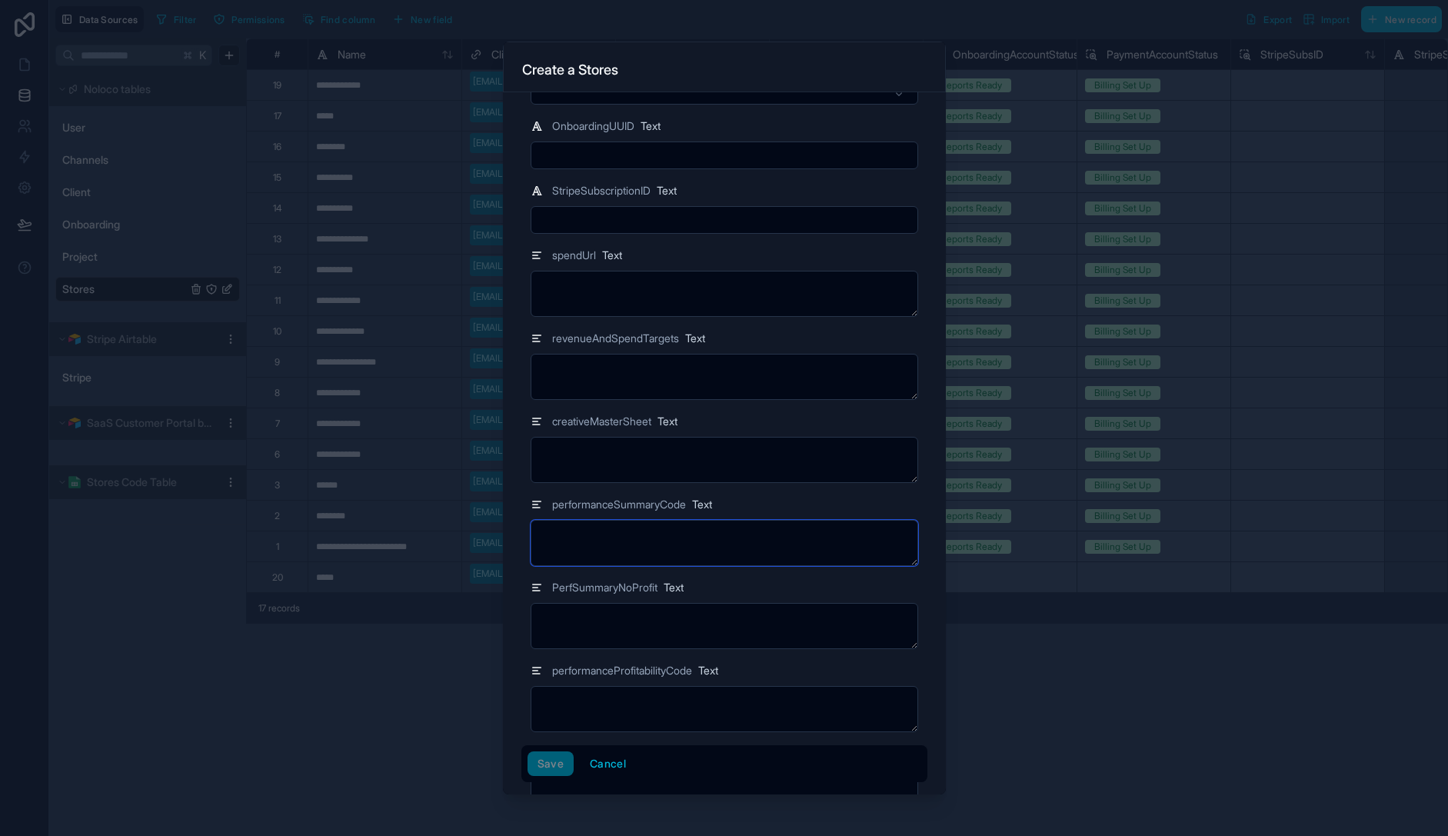
click at [621, 548] on textarea at bounding box center [725, 543] width 388 height 46
type textarea "*"
click at [615, 629] on textarea at bounding box center [725, 626] width 388 height 46
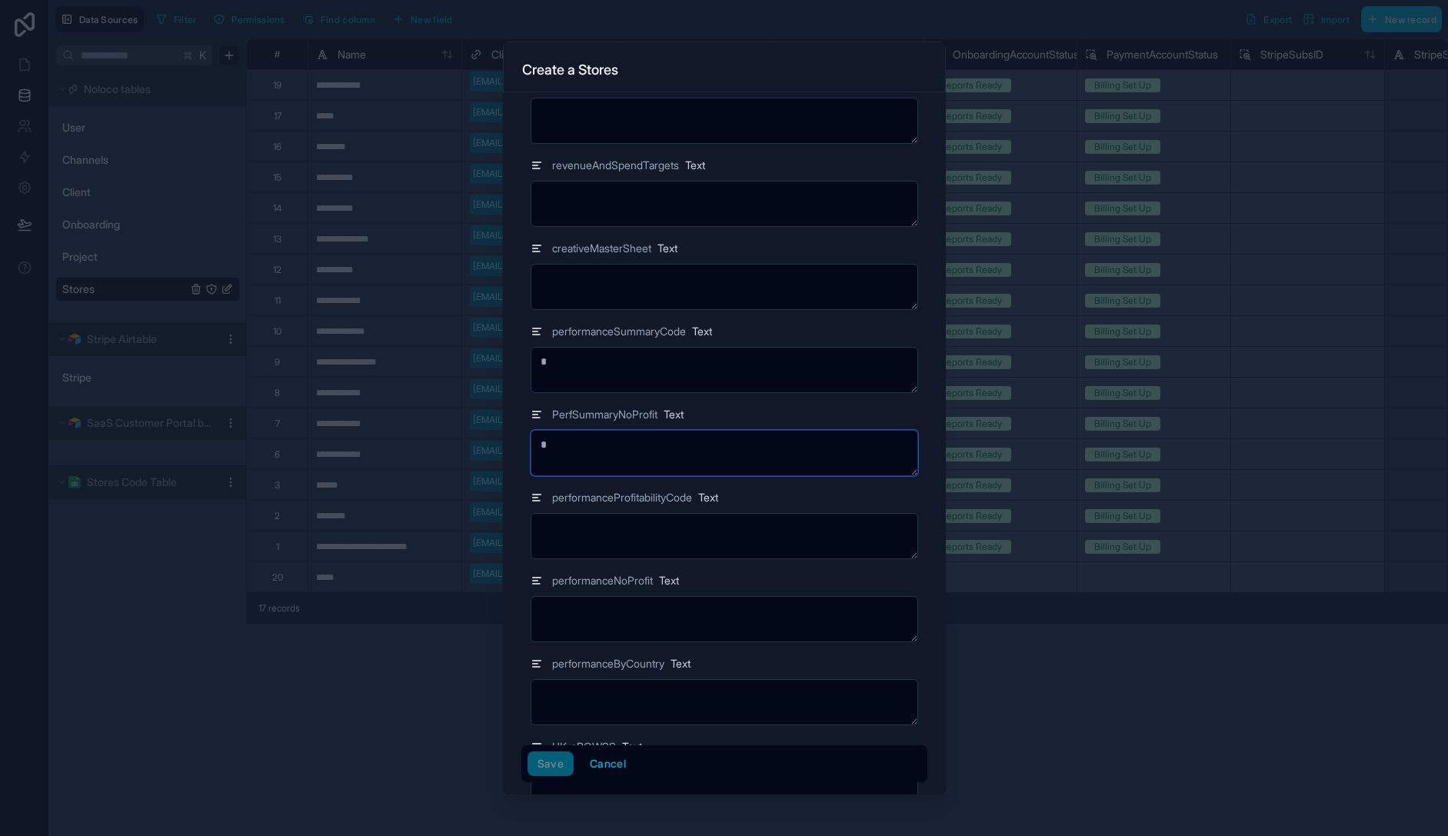
scroll to position [364, 0]
type textarea "*"
click at [611, 528] on textarea at bounding box center [725, 533] width 388 height 46
type textarea "*"
click at [598, 462] on textarea "*" at bounding box center [725, 450] width 388 height 46
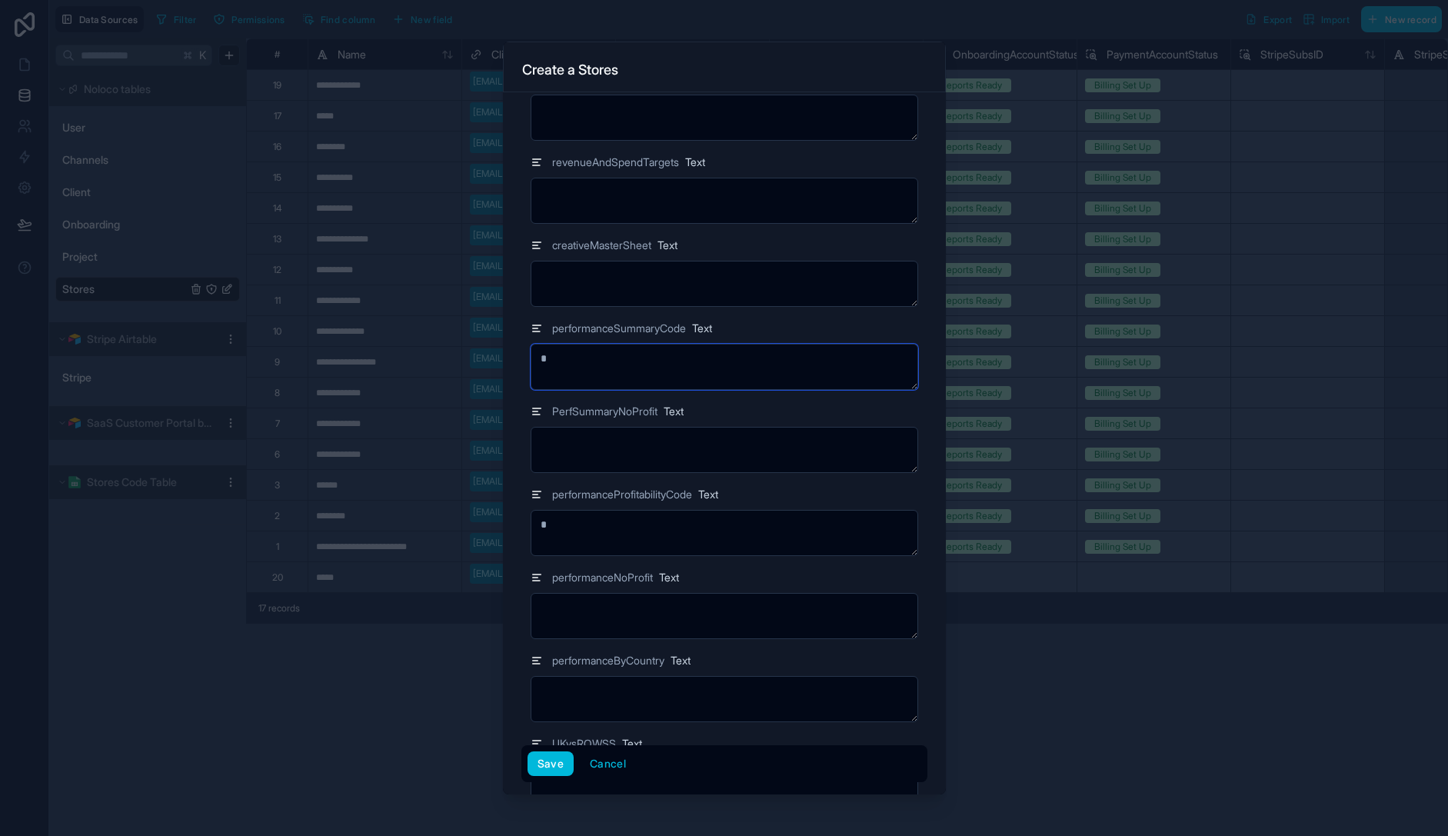
click at [612, 368] on textarea "*" at bounding box center [725, 367] width 388 height 46
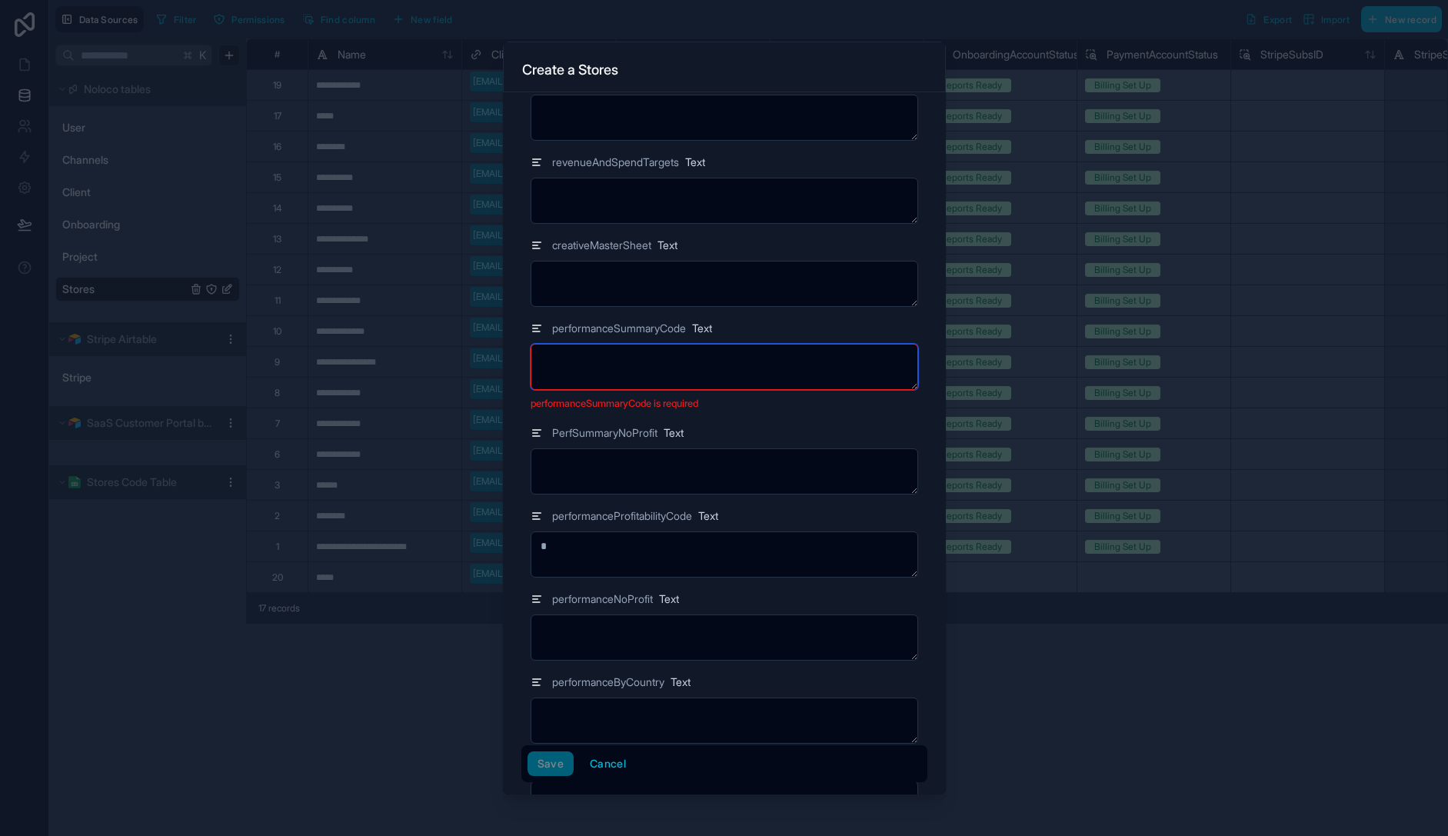
type textarea "*"
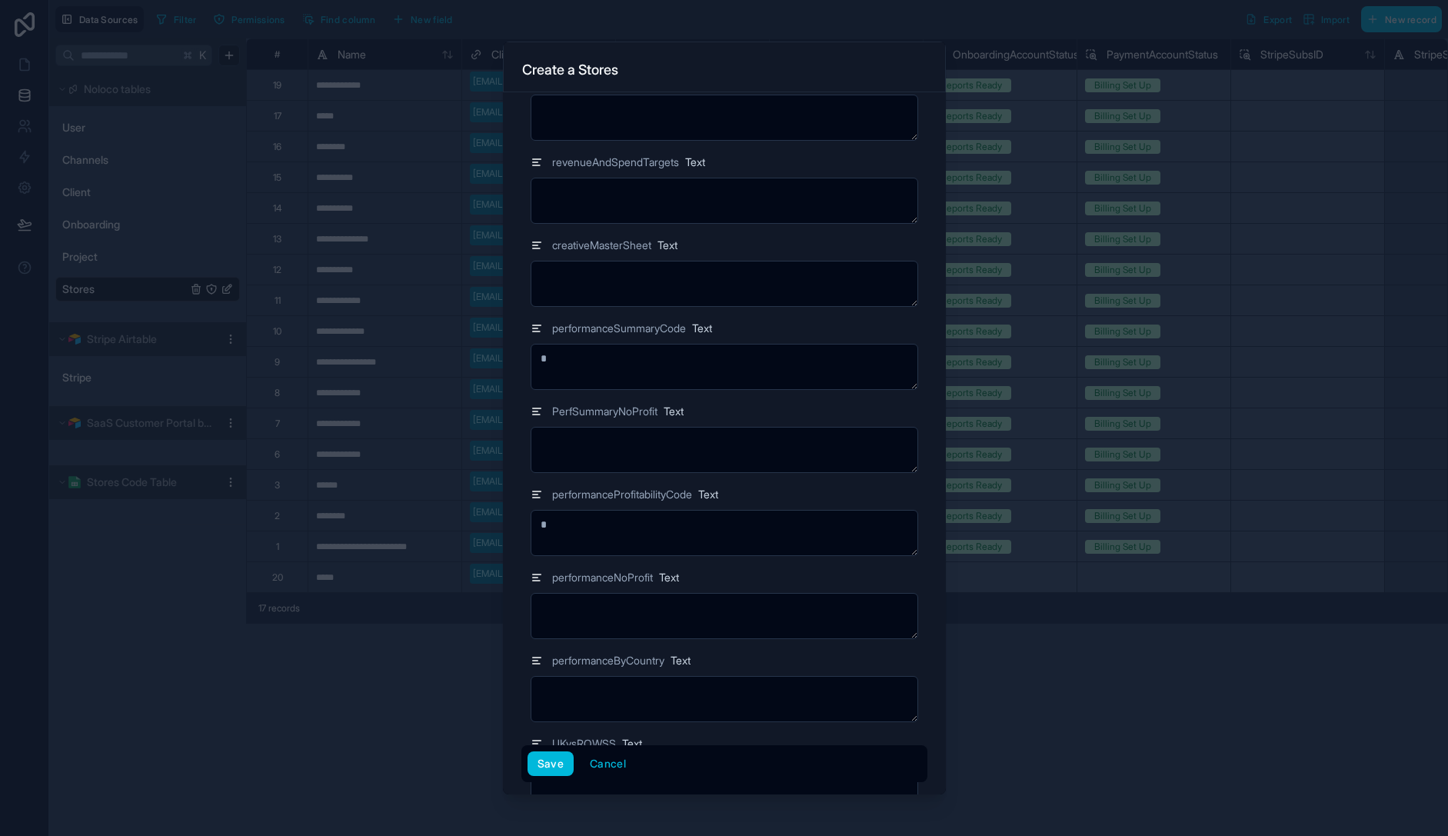
click at [886, 414] on div "PerfSummaryNoProfit Text" at bounding box center [725, 411] width 388 height 18
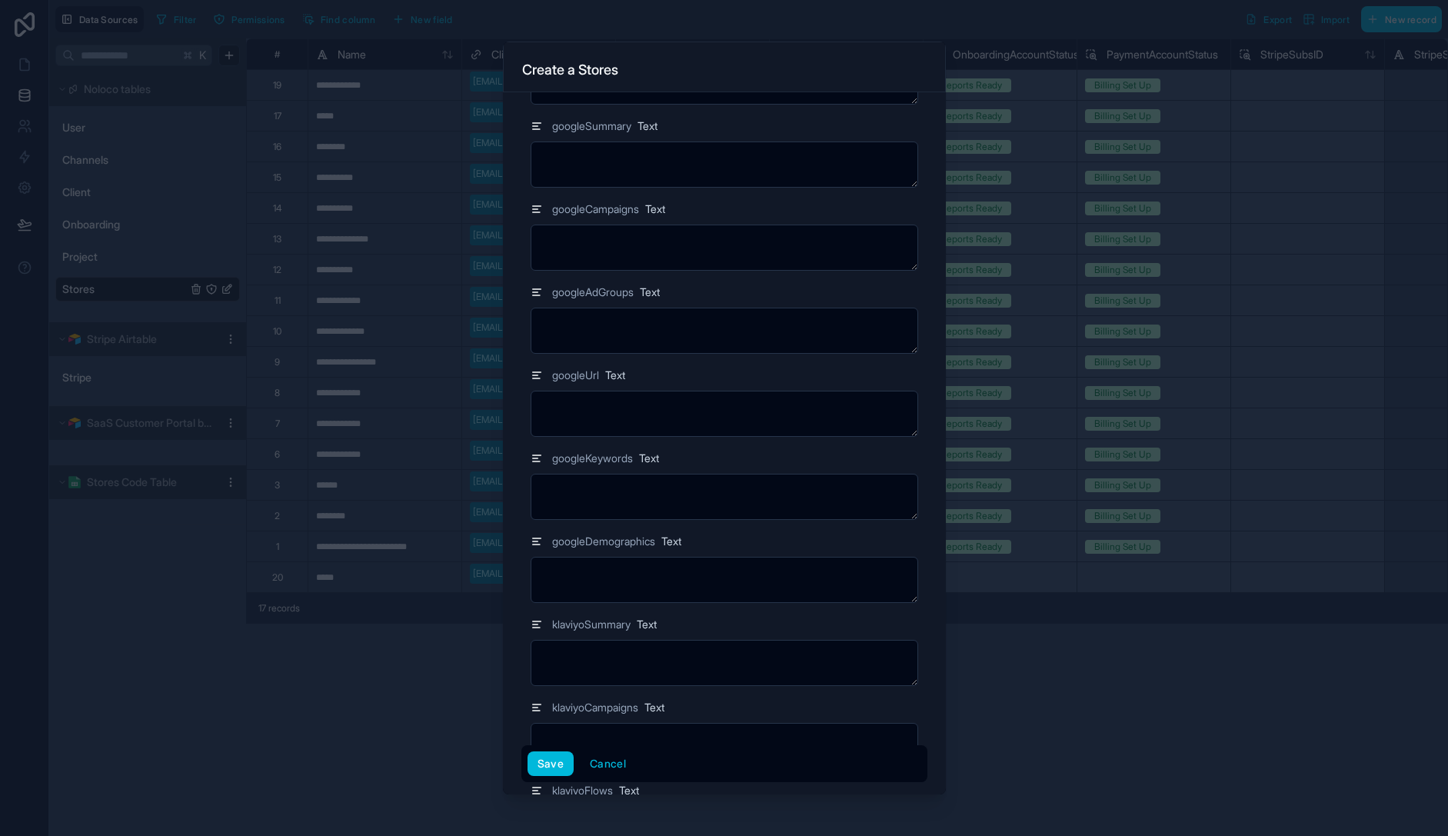
click at [545, 761] on button "Save" at bounding box center [551, 763] width 46 height 25
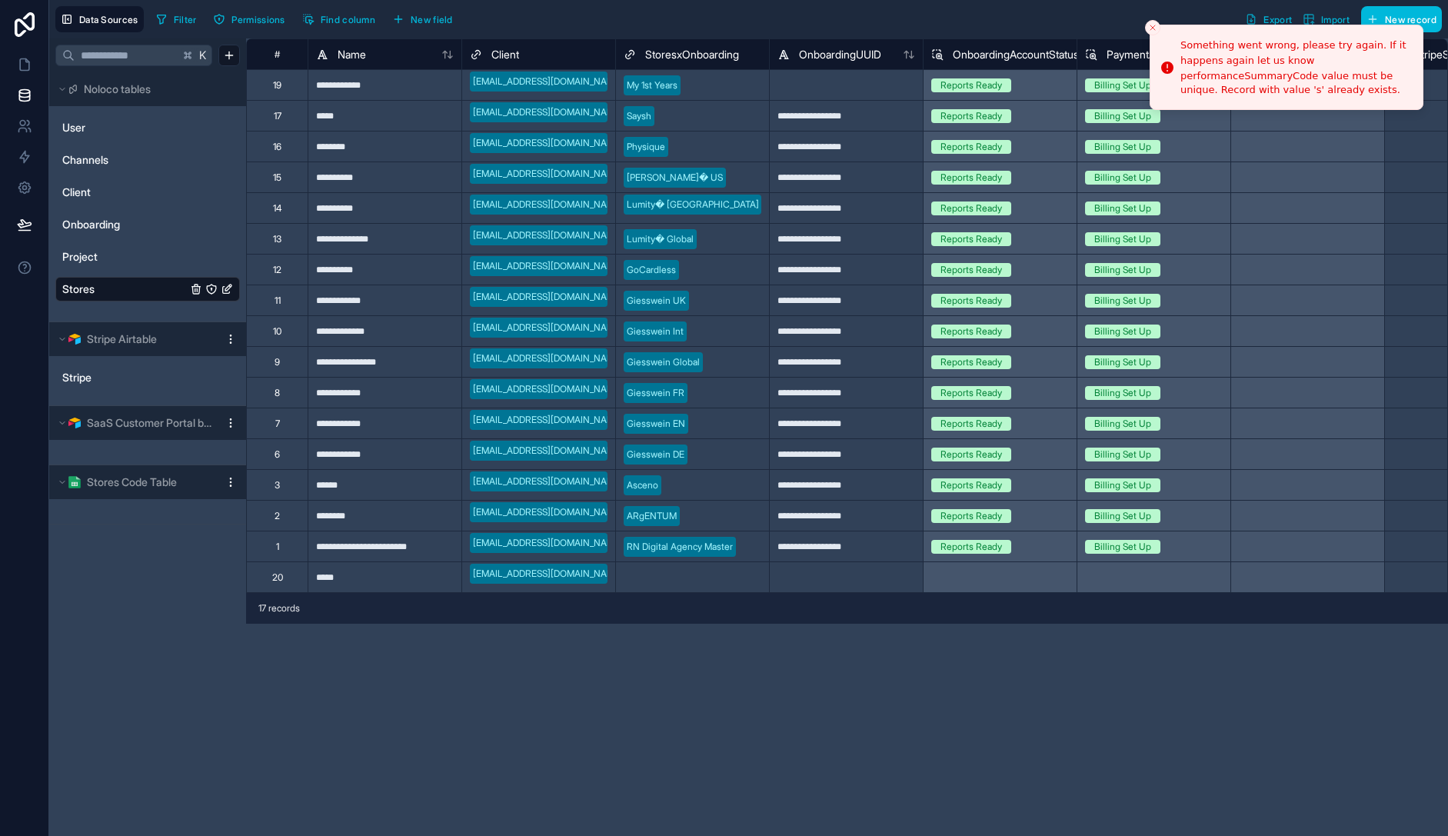
click at [1150, 30] on icon "Close toast" at bounding box center [1152, 27] width 9 height 9
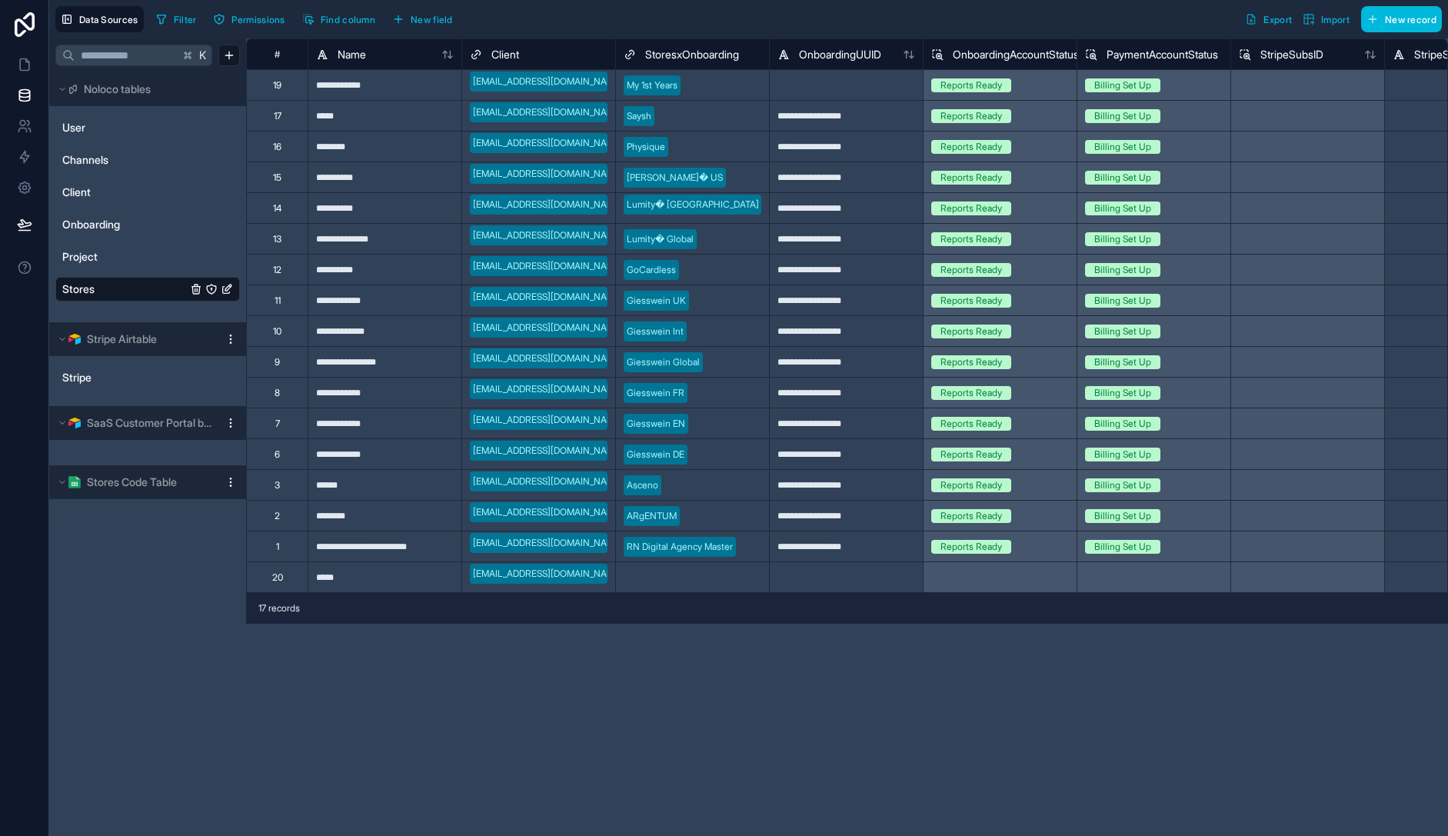
click at [438, 17] on span "New field" at bounding box center [432, 20] width 42 height 12
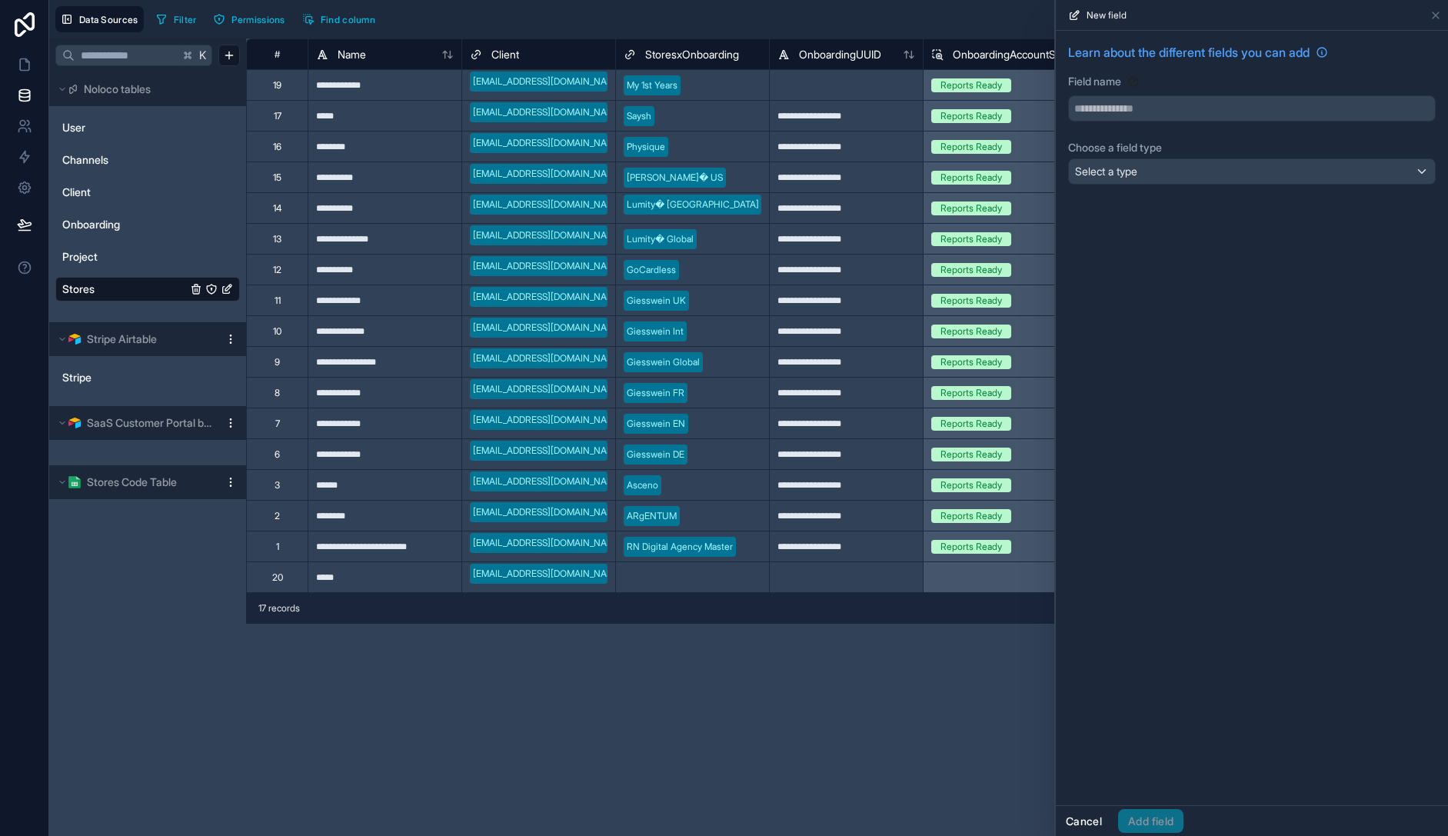
click at [1081, 823] on button "Cancel" at bounding box center [1084, 821] width 56 height 25
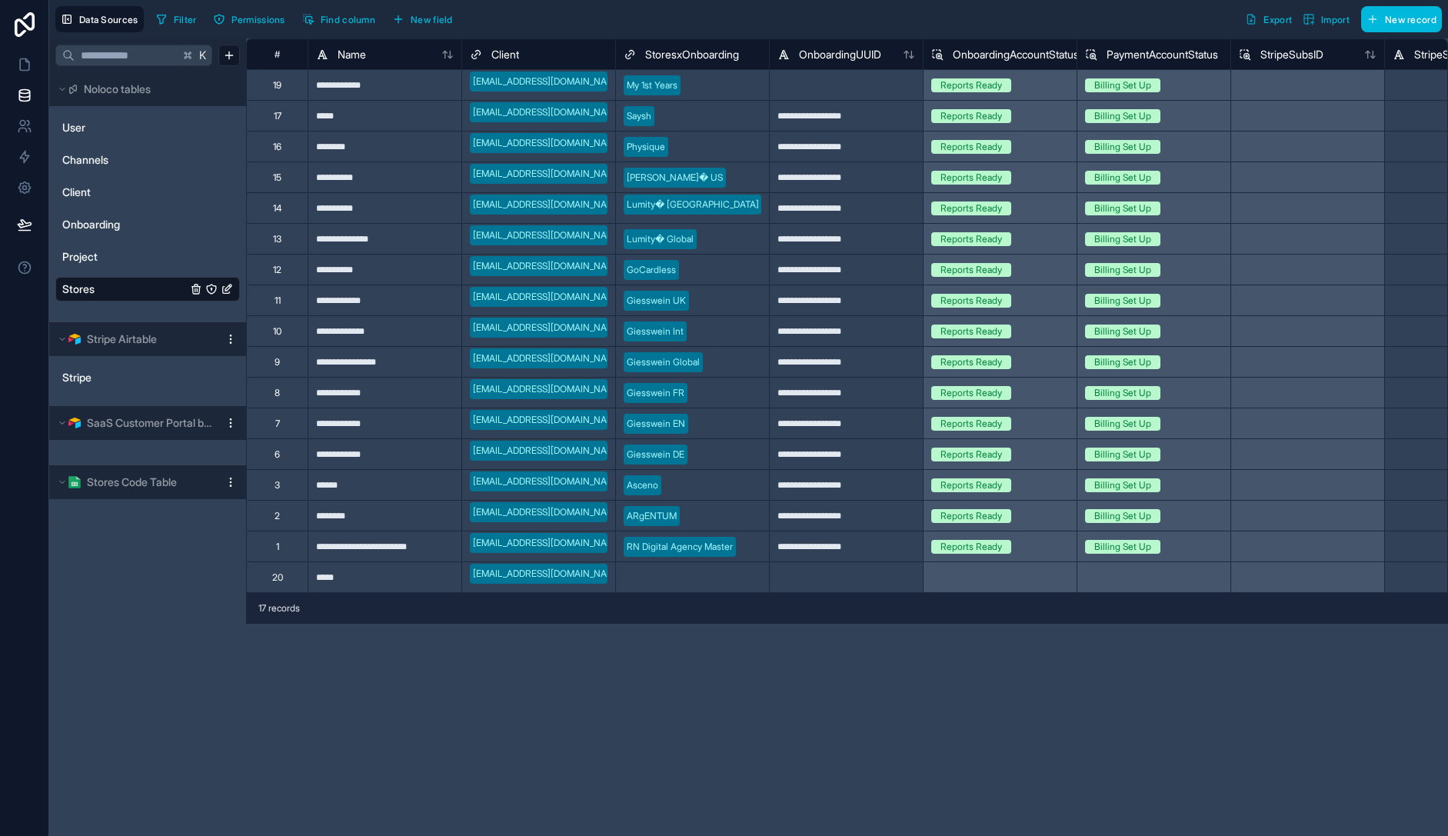
click at [1408, 5] on div "Data Sources Filter Permissions Find column New field Export Import New record" at bounding box center [748, 19] width 1399 height 38
click at [1409, 14] on span "New record" at bounding box center [1411, 20] width 52 height 12
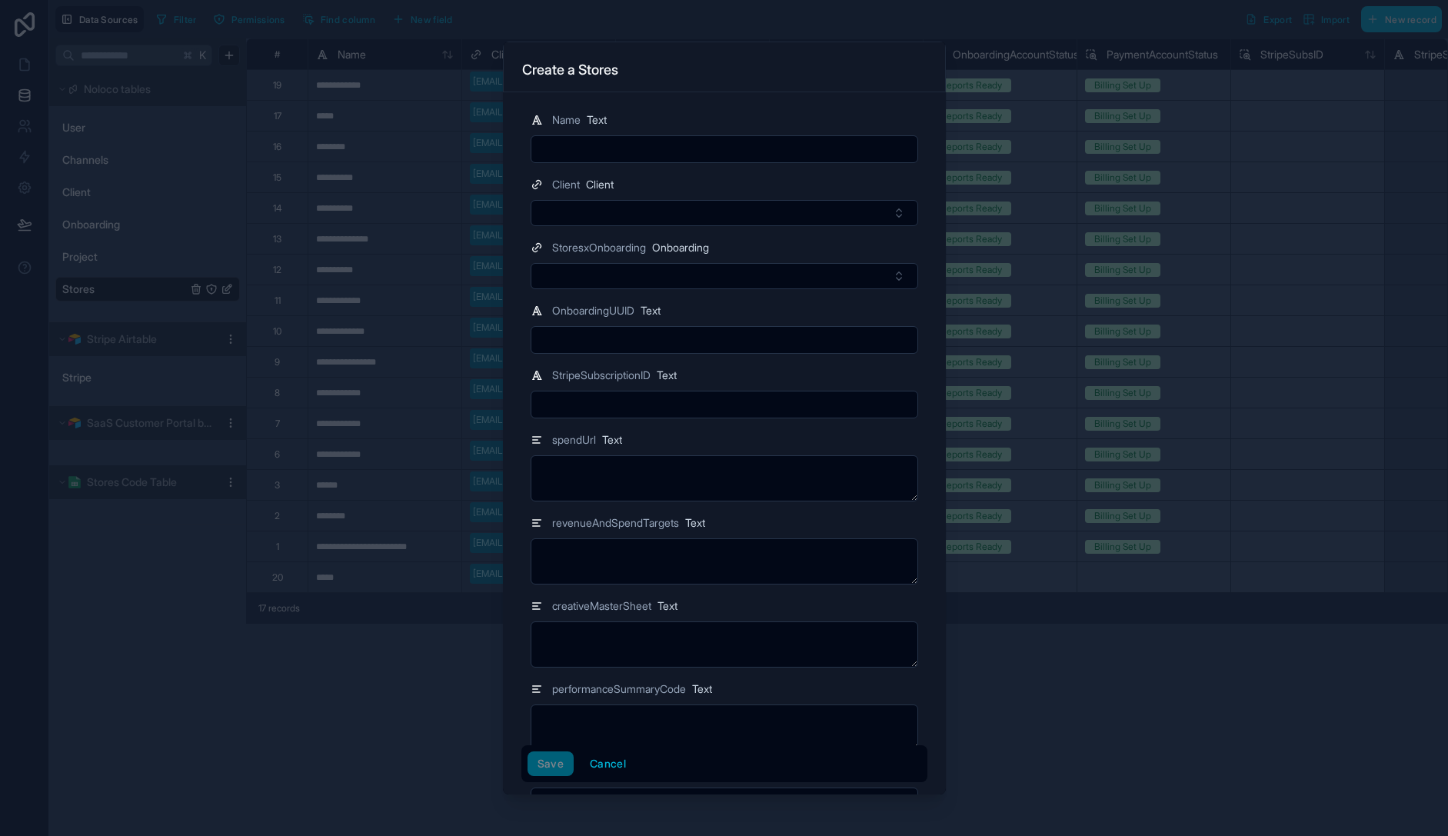
click at [715, 151] on input "text" at bounding box center [724, 149] width 386 height 22
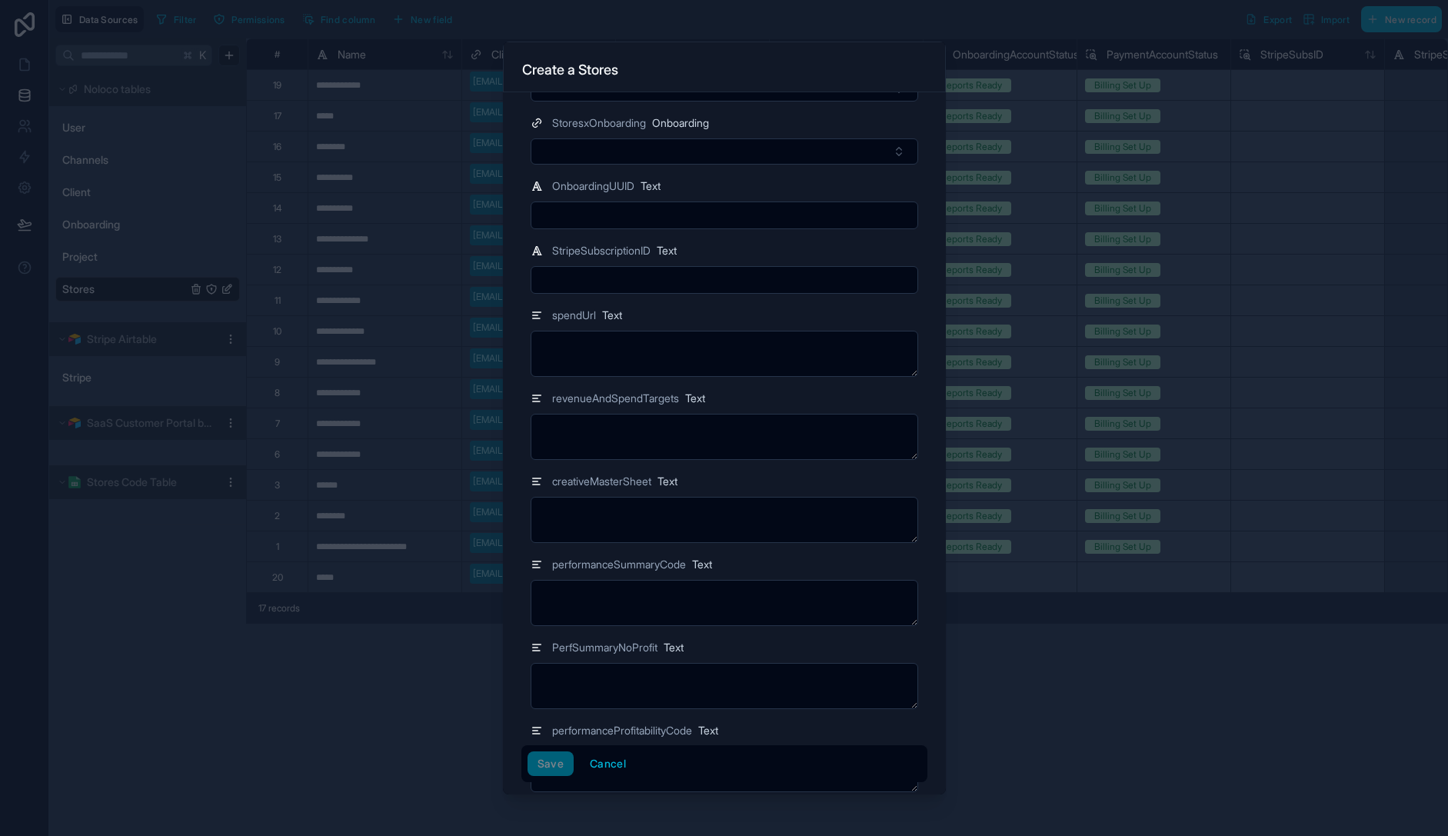
scroll to position [261, 0]
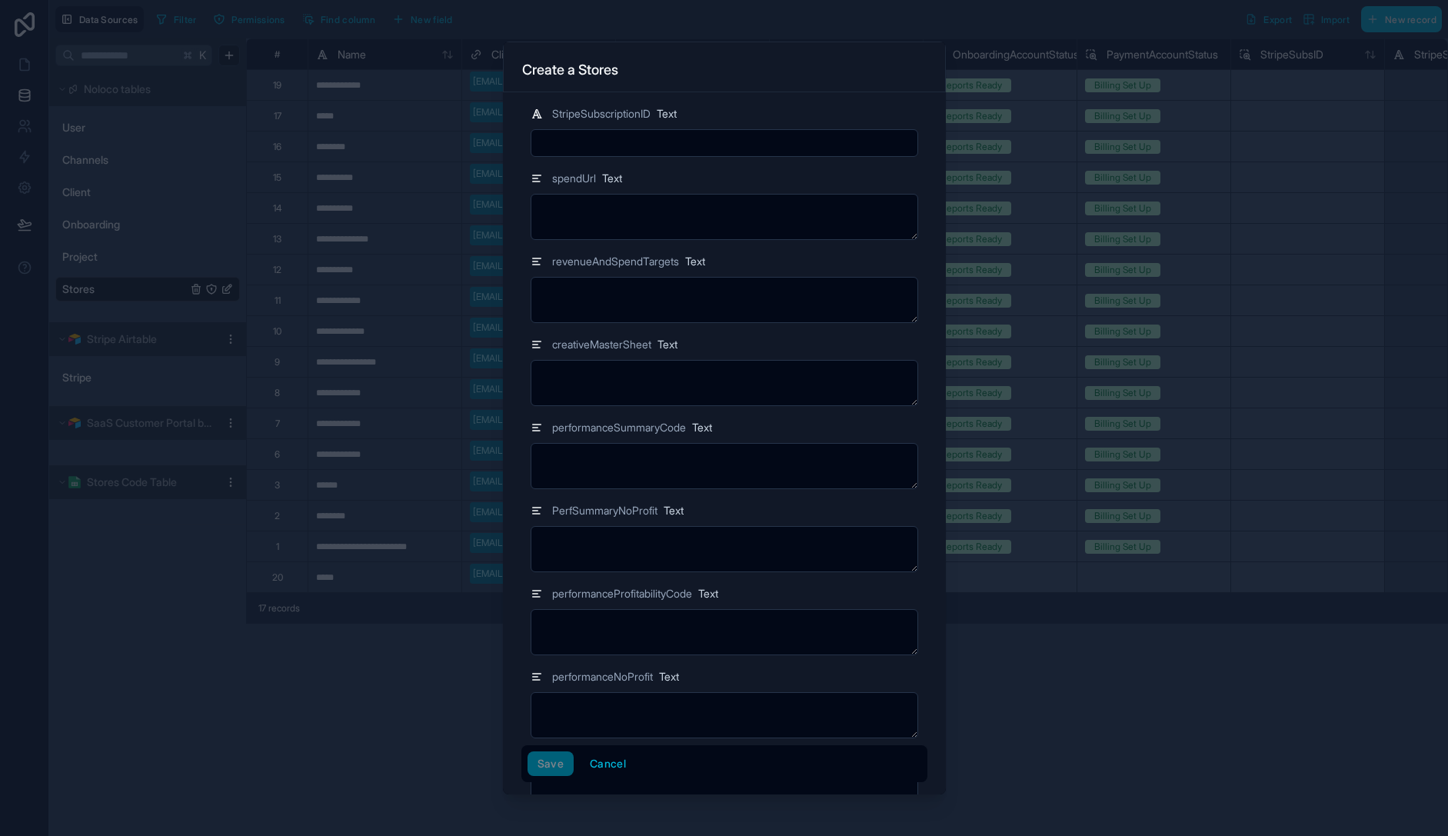
type input "******"
click at [632, 462] on textarea at bounding box center [725, 466] width 388 height 46
type textarea "*"
click at [664, 631] on textarea at bounding box center [725, 632] width 388 height 46
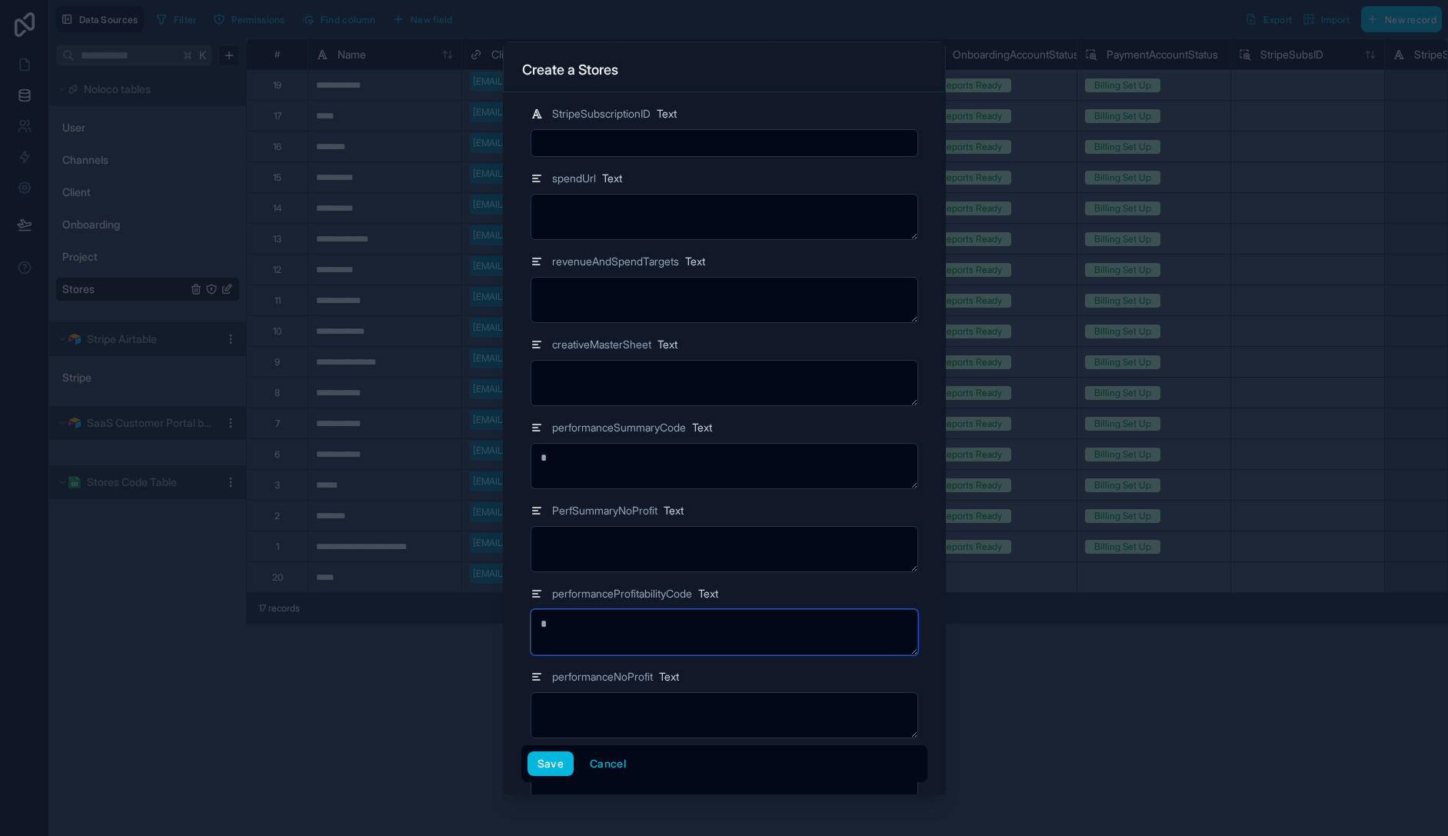
scroll to position [377, 0]
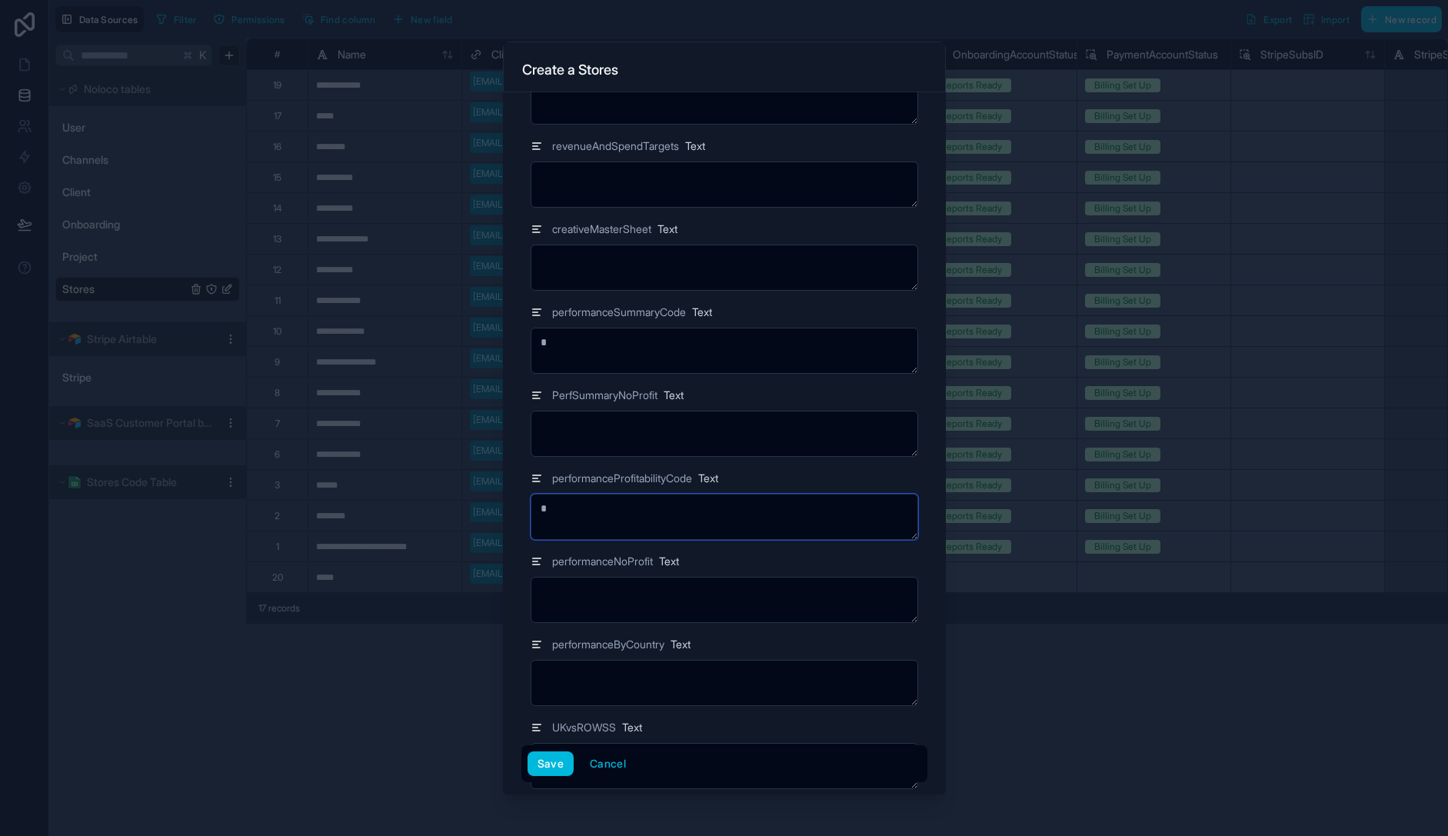
type textarea "*"
click at [559, 768] on button "Save" at bounding box center [551, 763] width 46 height 25
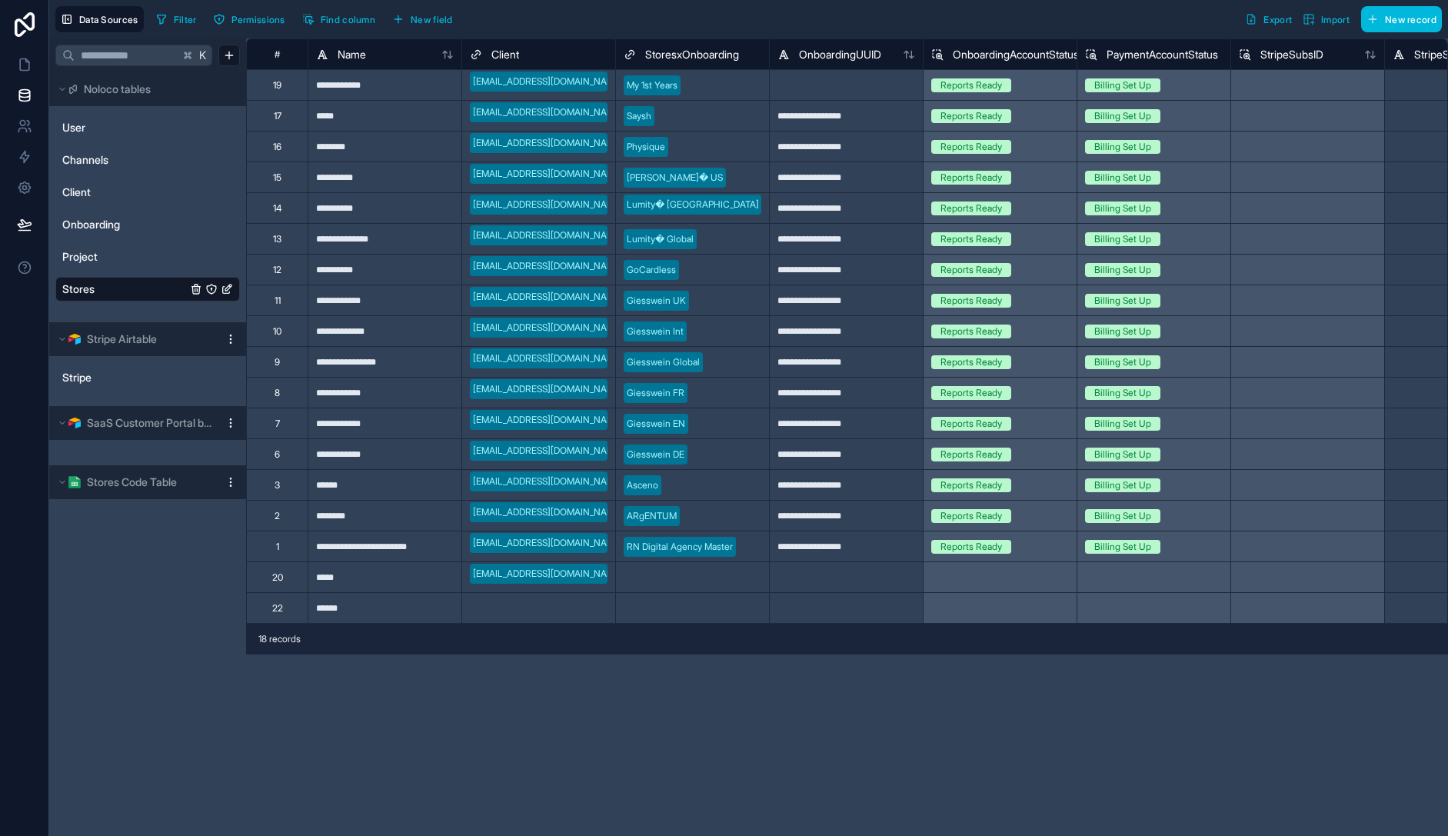
click at [1389, 19] on span "New record" at bounding box center [1411, 20] width 52 height 12
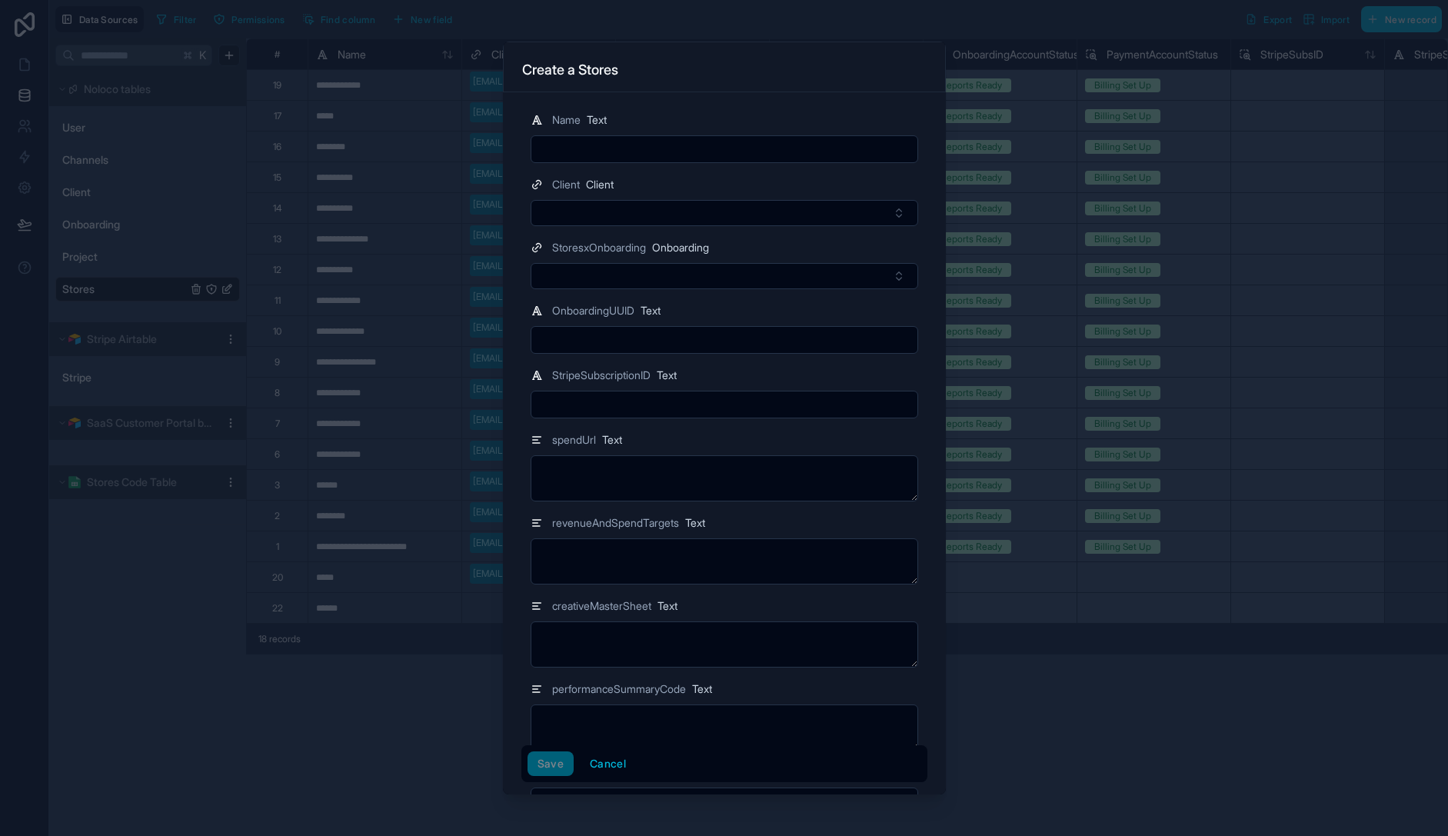
click at [610, 151] on input "text" at bounding box center [724, 149] width 386 height 22
type input "*********"
click at [617, 212] on button "Select Button" at bounding box center [725, 213] width 388 height 26
click at [650, 276] on span "[EMAIL_ADDRESS][DOMAIN_NAME]" at bounding box center [711, 274] width 174 height 15
click at [726, 310] on div "OnboardingUUID Text" at bounding box center [725, 314] width 388 height 18
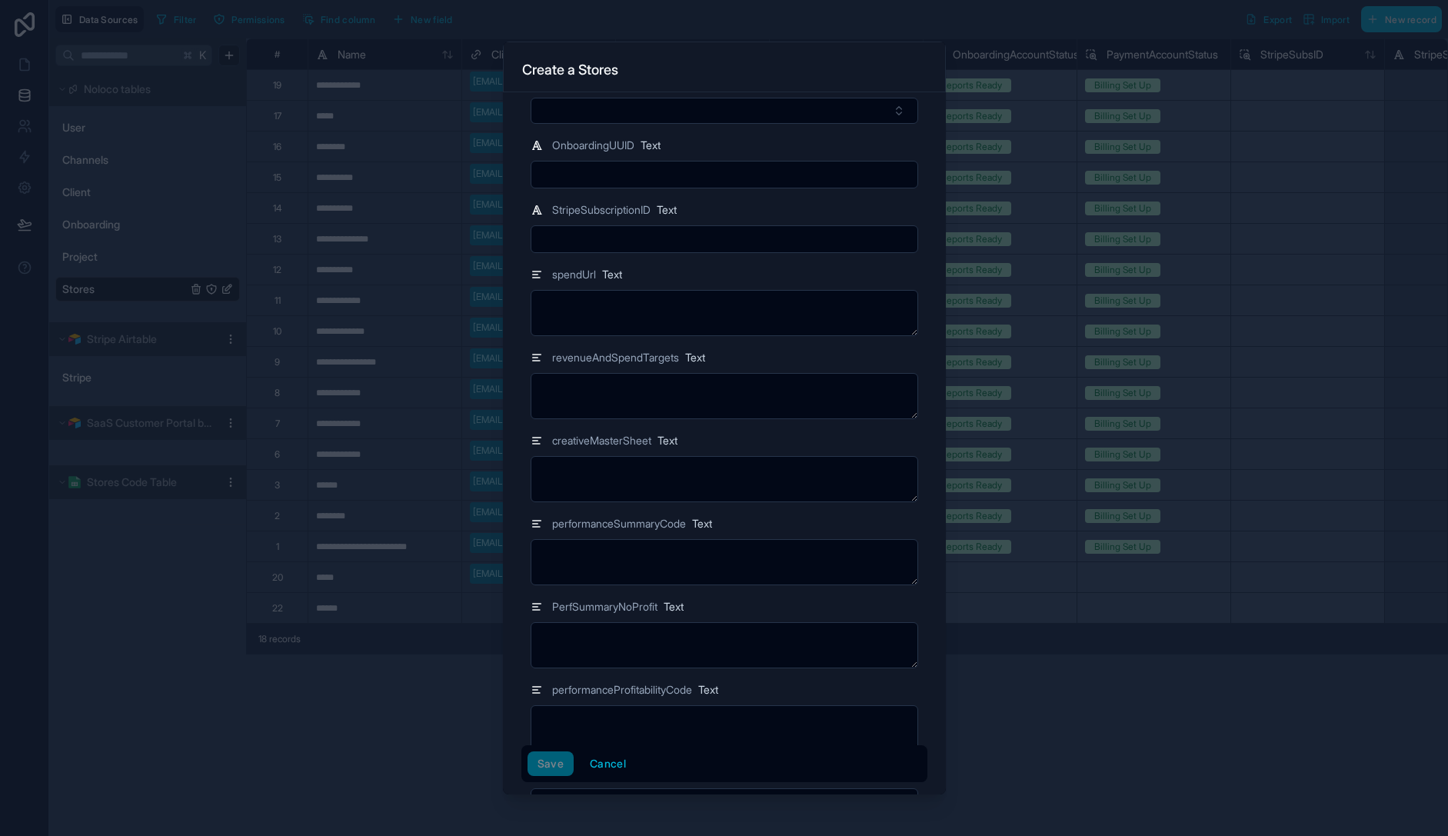
scroll to position [235, 0]
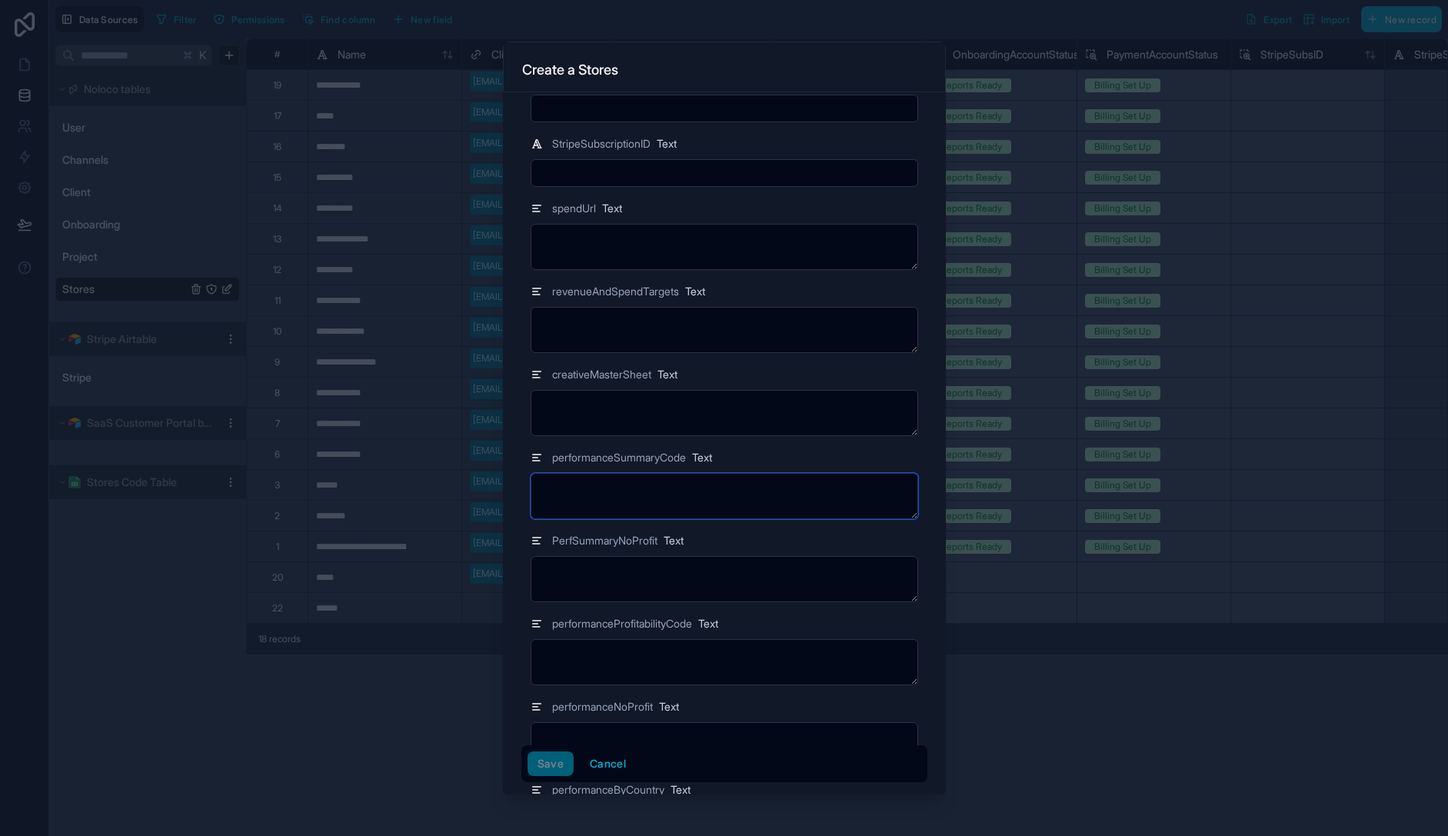
click at [597, 502] on textarea at bounding box center [725, 496] width 388 height 46
type textarea "*"
click at [634, 663] on textarea at bounding box center [725, 662] width 388 height 46
type textarea "*"
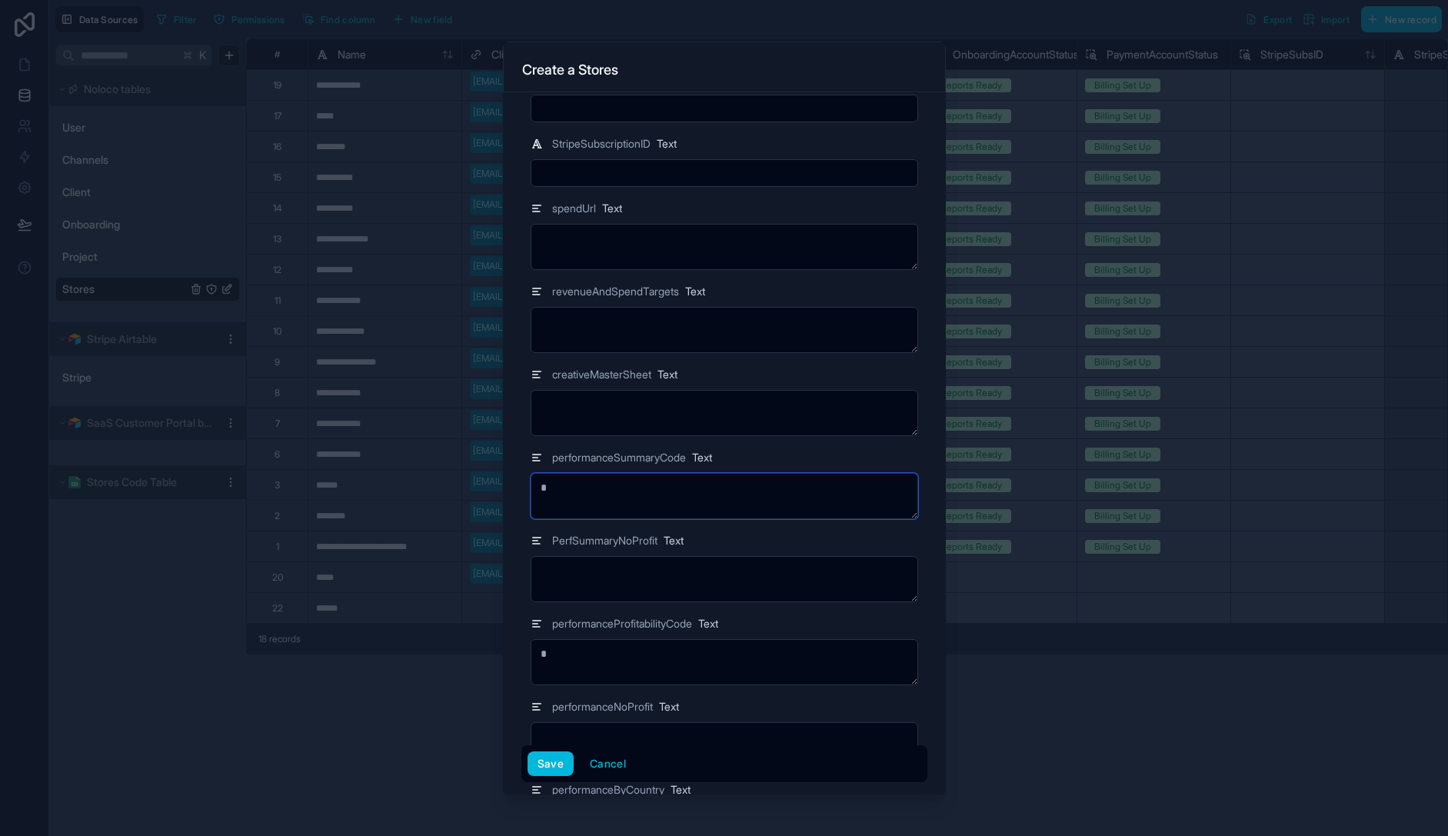
click at [569, 498] on textarea "*" at bounding box center [725, 496] width 388 height 46
type textarea "*"
click at [551, 759] on button "Save" at bounding box center [551, 763] width 46 height 25
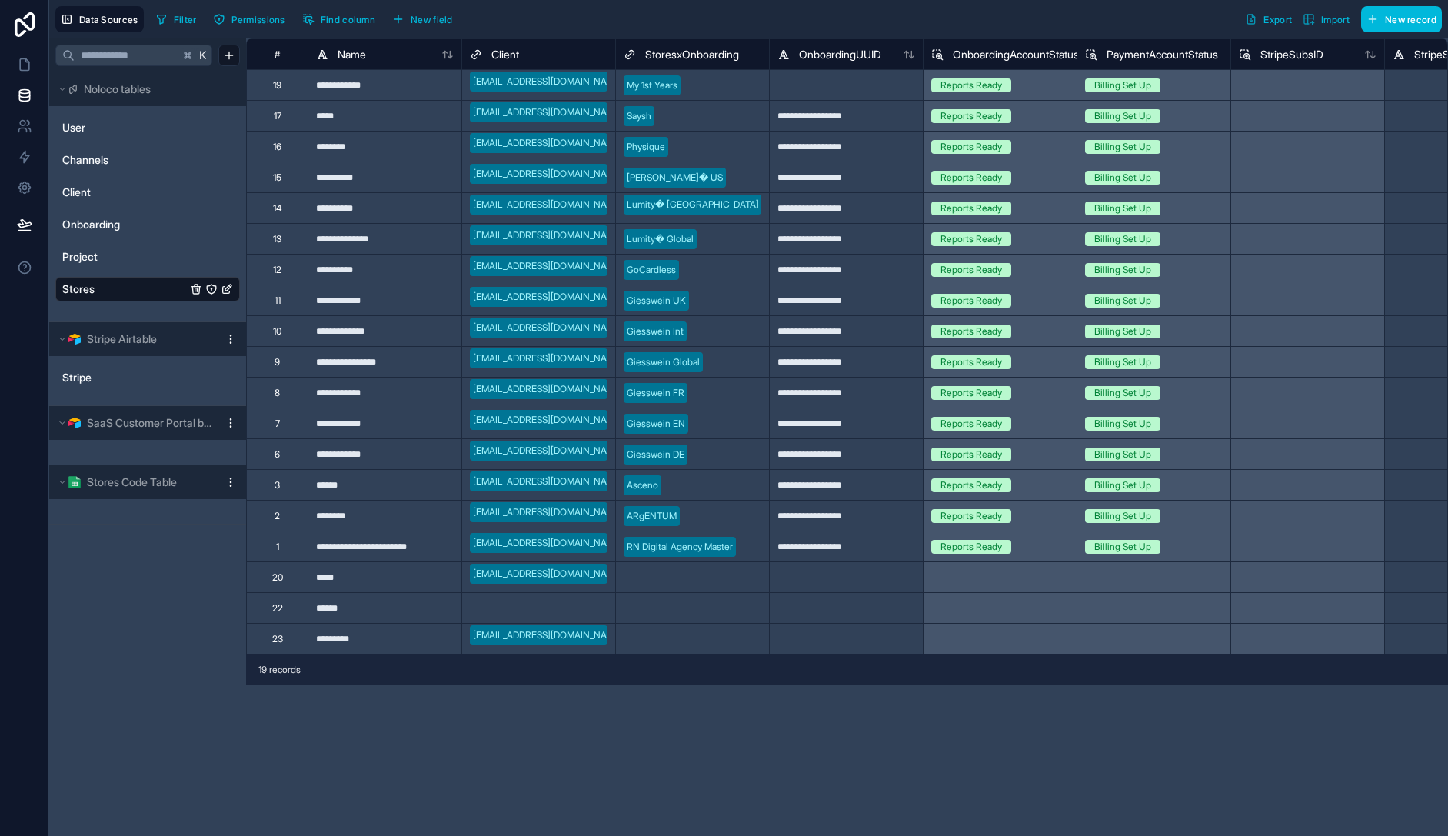
click at [1387, 21] on span "New record" at bounding box center [1411, 20] width 52 height 12
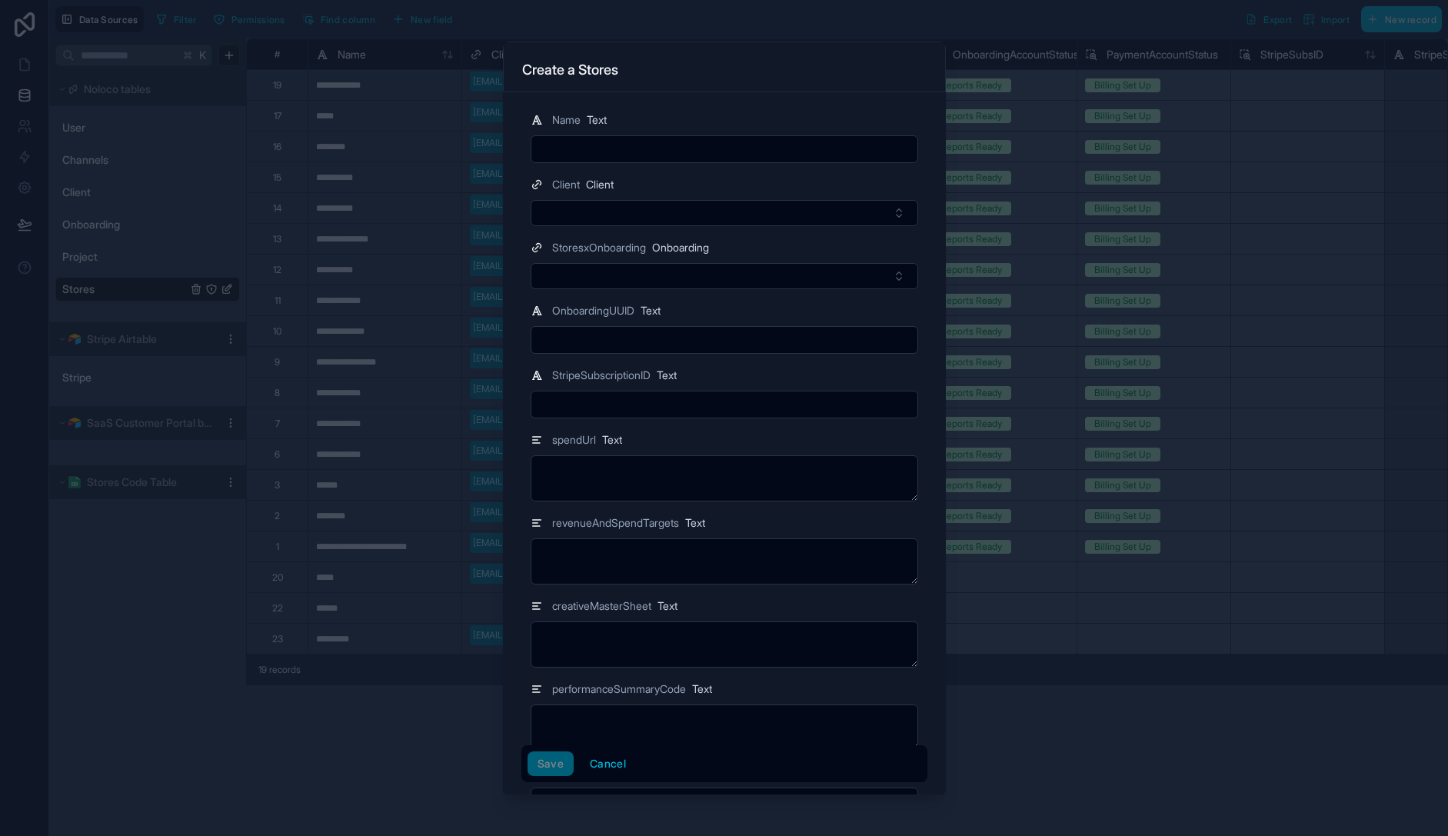
click at [657, 145] on input "text" at bounding box center [724, 149] width 386 height 22
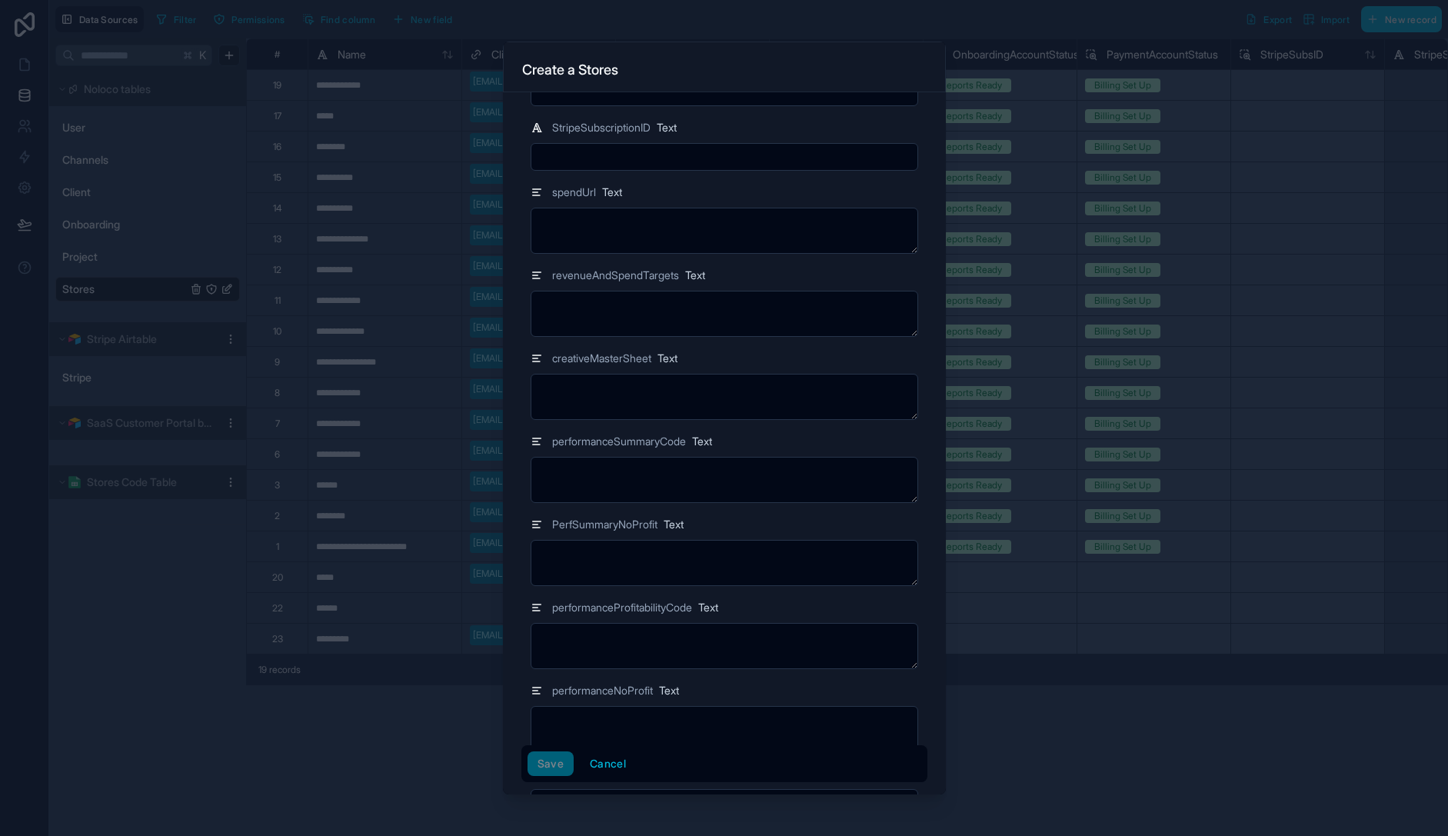
scroll to position [366, 0]
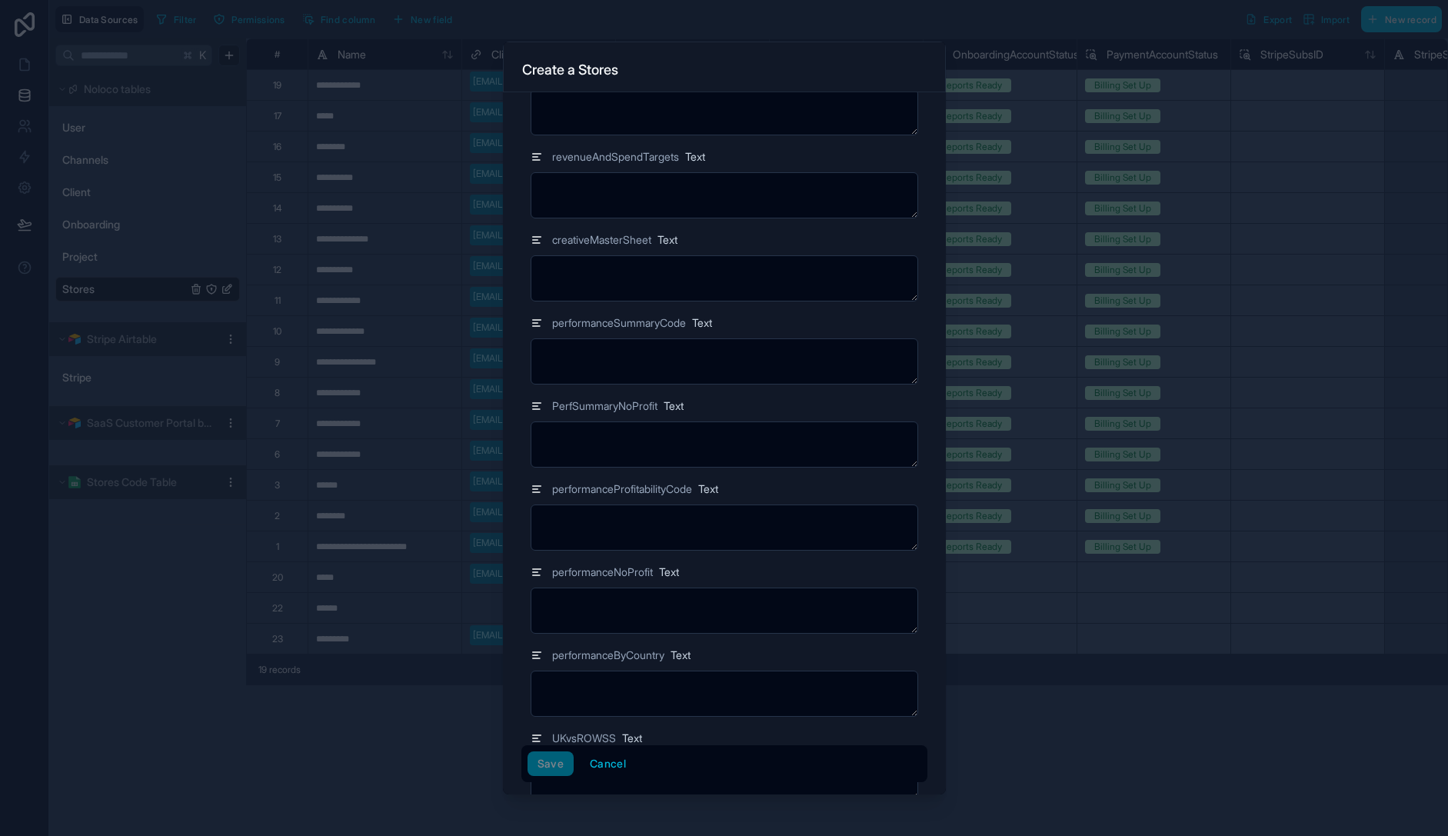
type input "*******"
click at [646, 361] on textarea at bounding box center [725, 361] width 388 height 46
type textarea "*"
click at [678, 508] on textarea at bounding box center [725, 528] width 388 height 46
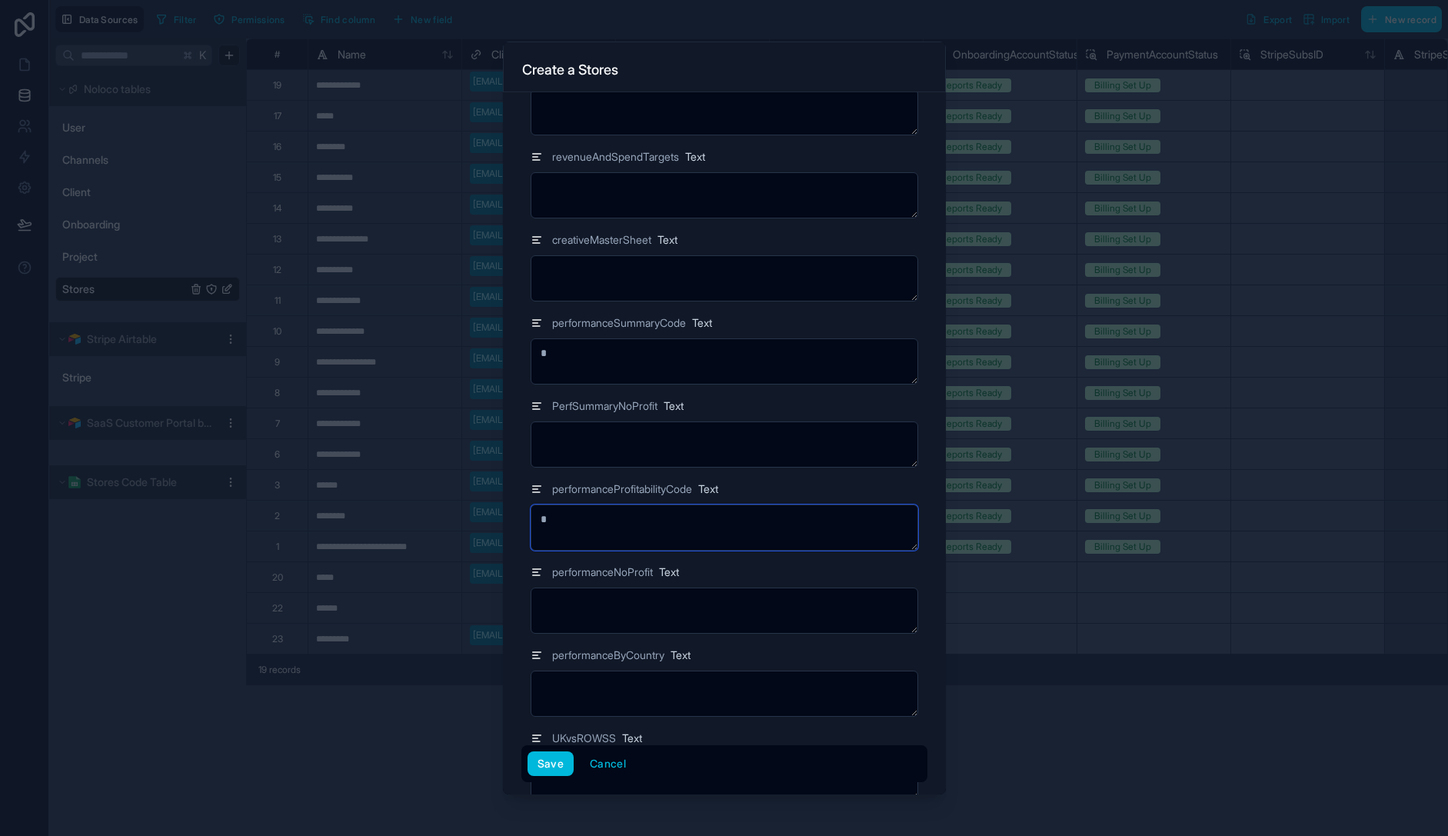
type textarea "*"
click at [564, 765] on button "Save" at bounding box center [551, 763] width 46 height 25
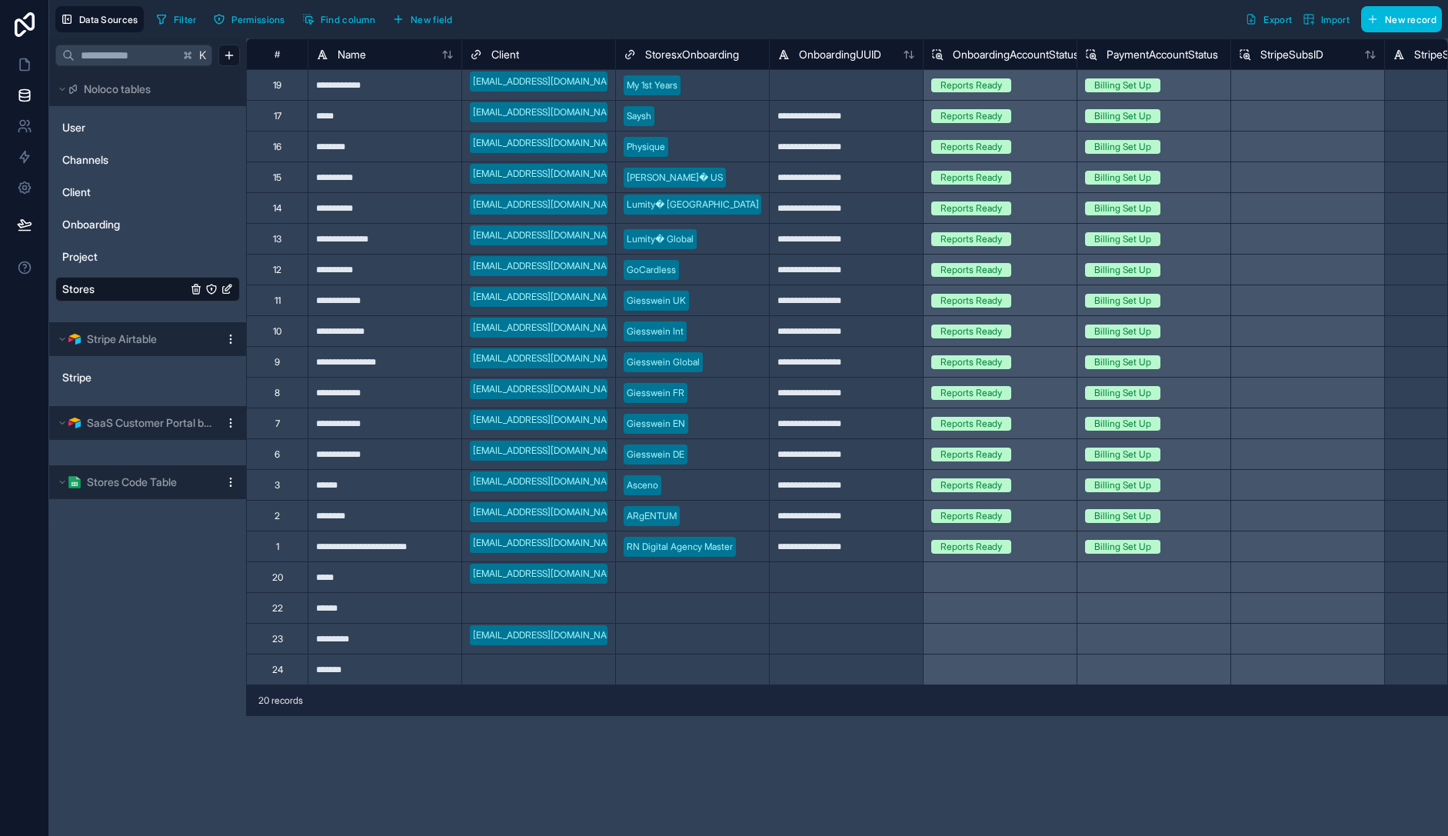
click at [503, 601] on div "Select a Client" at bounding box center [538, 609] width 153 height 22
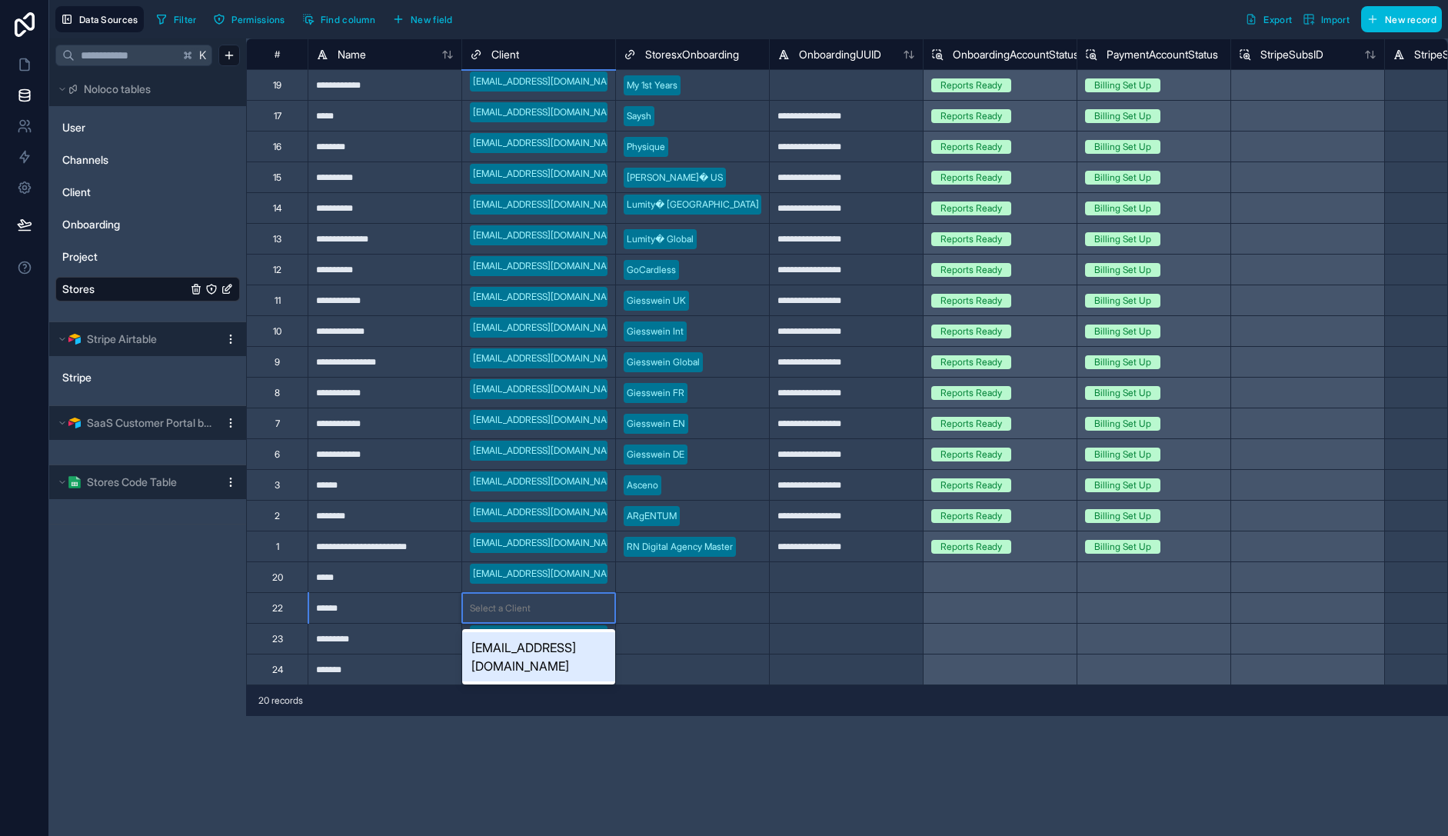
click at [529, 653] on div "[EMAIL_ADDRESS][DOMAIN_NAME]" at bounding box center [538, 656] width 153 height 49
click at [526, 671] on div "Select a Client" at bounding box center [500, 670] width 61 height 12
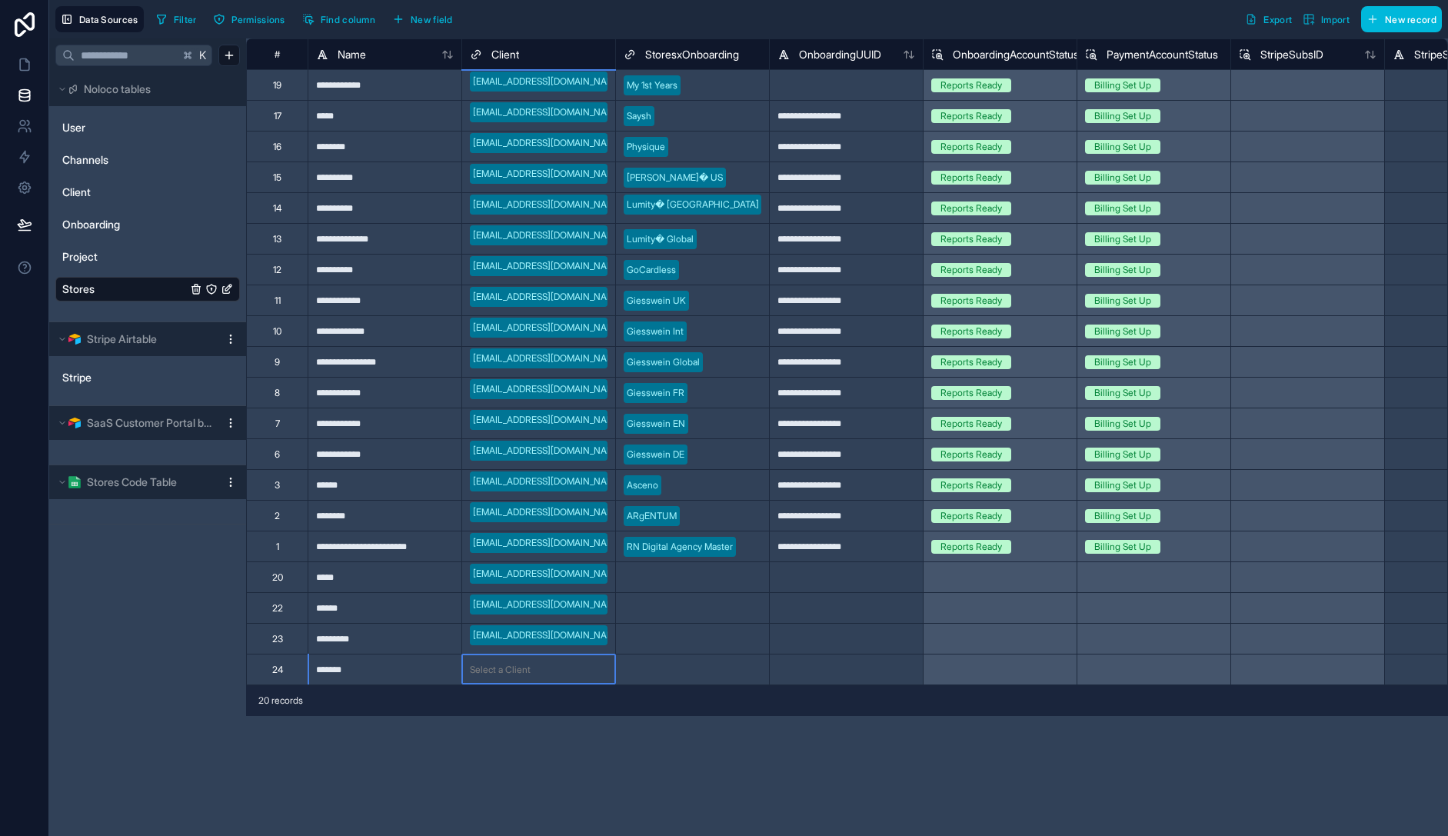
click at [526, 671] on div "Select a Client" at bounding box center [500, 670] width 61 height 12
click at [548, 717] on div "[EMAIL_ADDRESS][DOMAIN_NAME]" at bounding box center [538, 718] width 153 height 49
click at [699, 774] on div "**********" at bounding box center [847, 437] width 1202 height 798
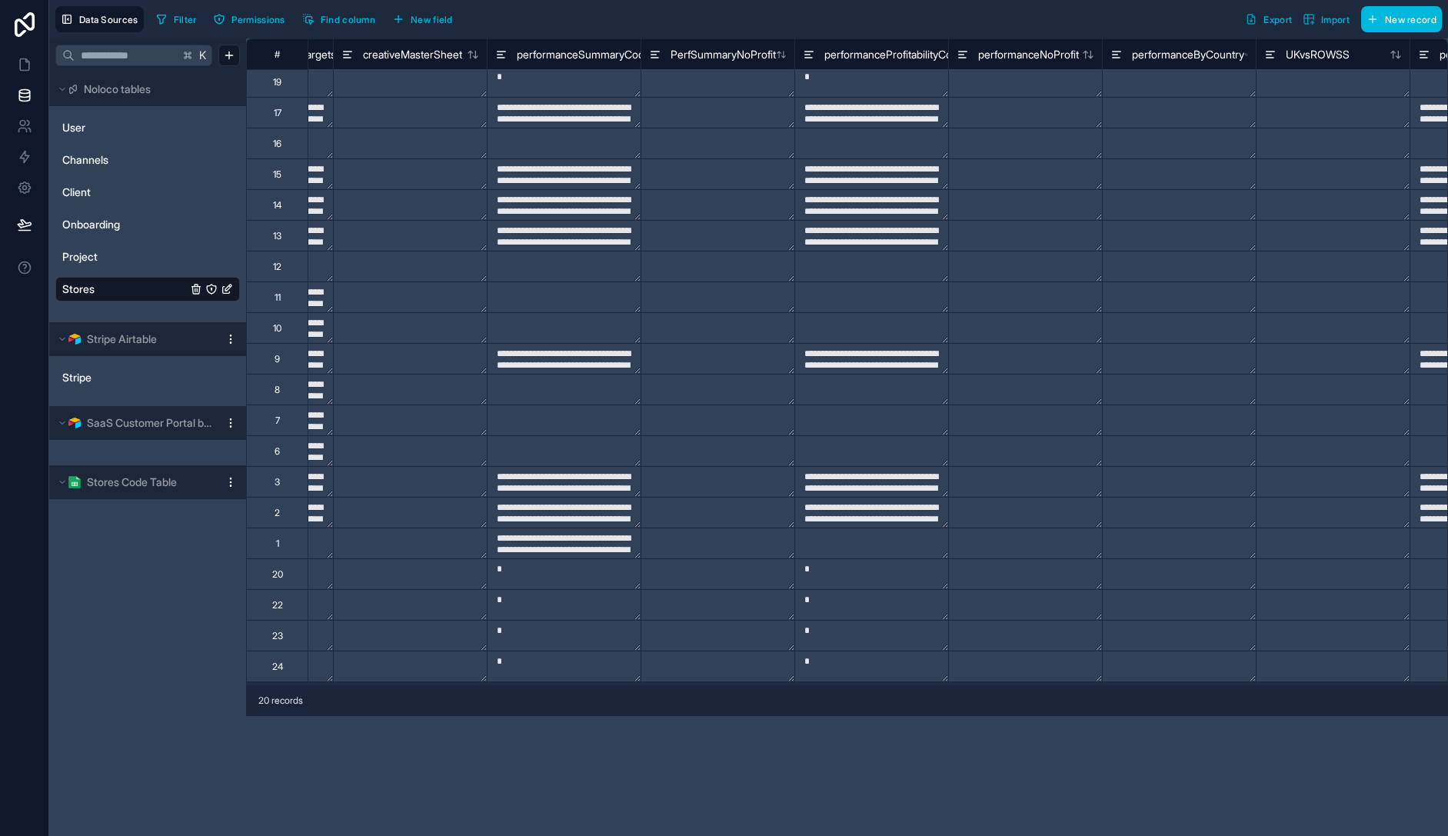
scroll to position [3, 1823]
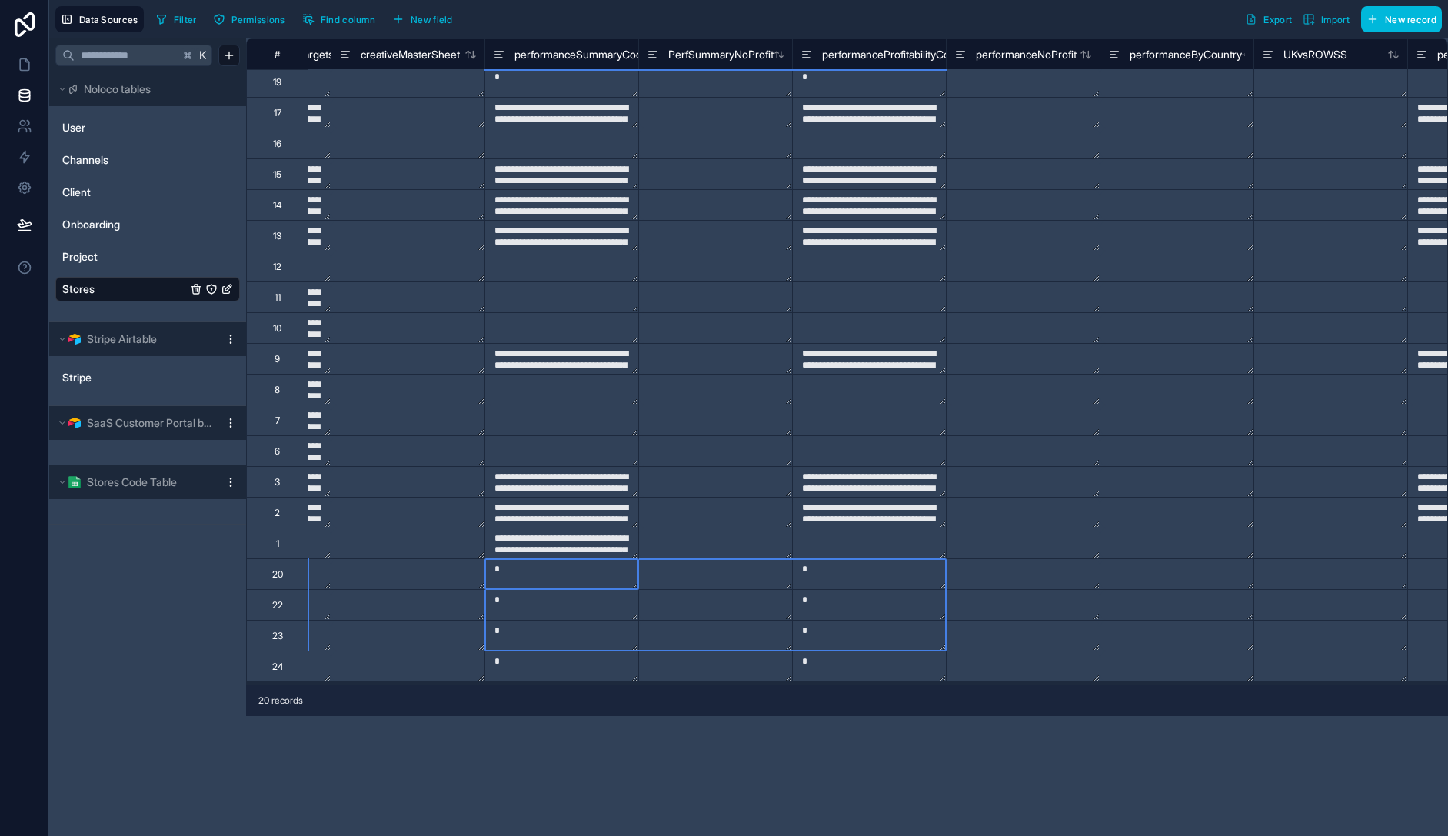
drag, startPoint x: 558, startPoint y: 572, endPoint x: 822, endPoint y: 632, distance: 271.3
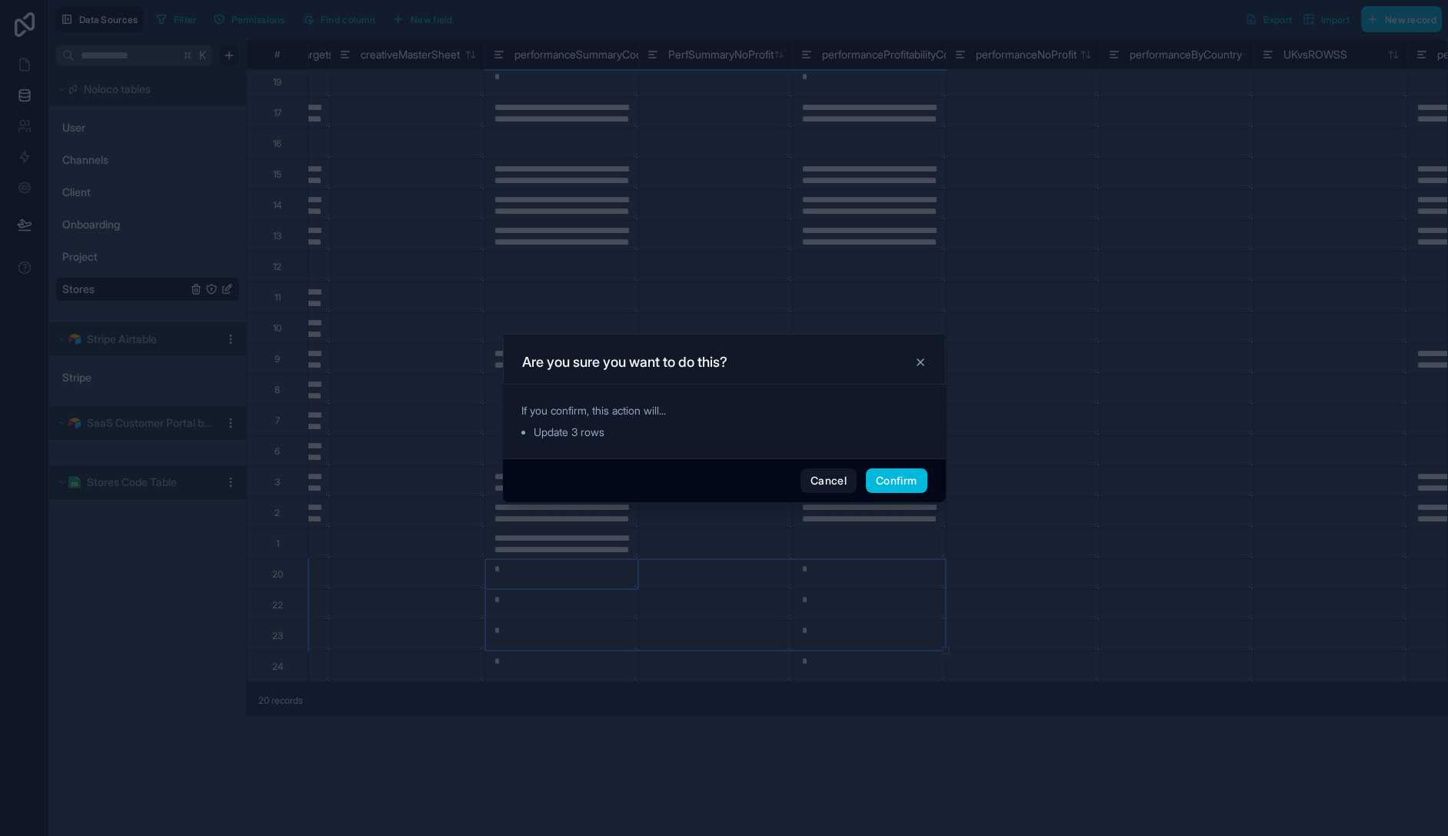
drag, startPoint x: 896, startPoint y: 479, endPoint x: 690, endPoint y: 599, distance: 238.5
click at [895, 479] on button "Confirm" at bounding box center [896, 480] width 61 height 25
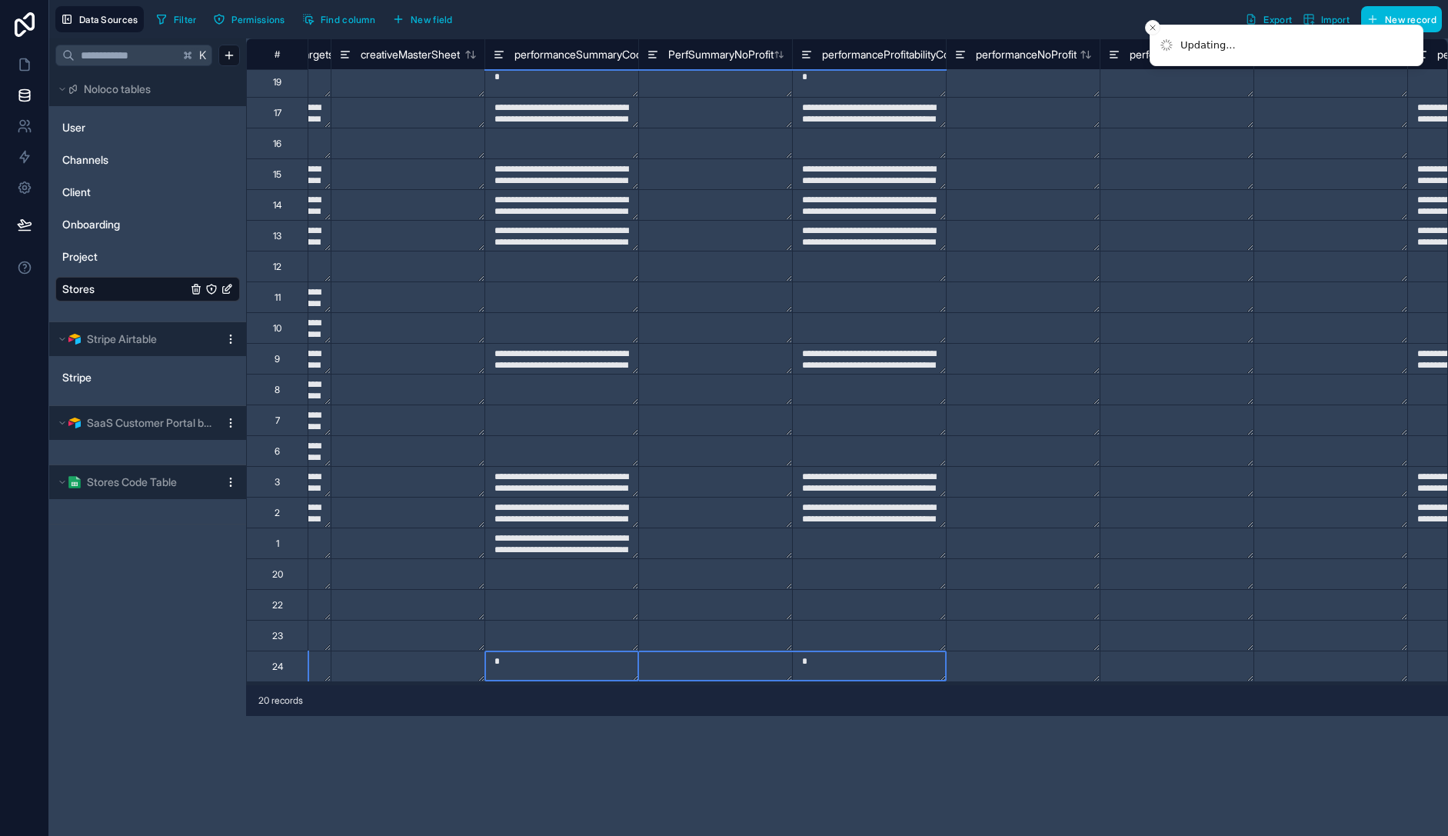
drag, startPoint x: 564, startPoint y: 667, endPoint x: 876, endPoint y: 667, distance: 312.2
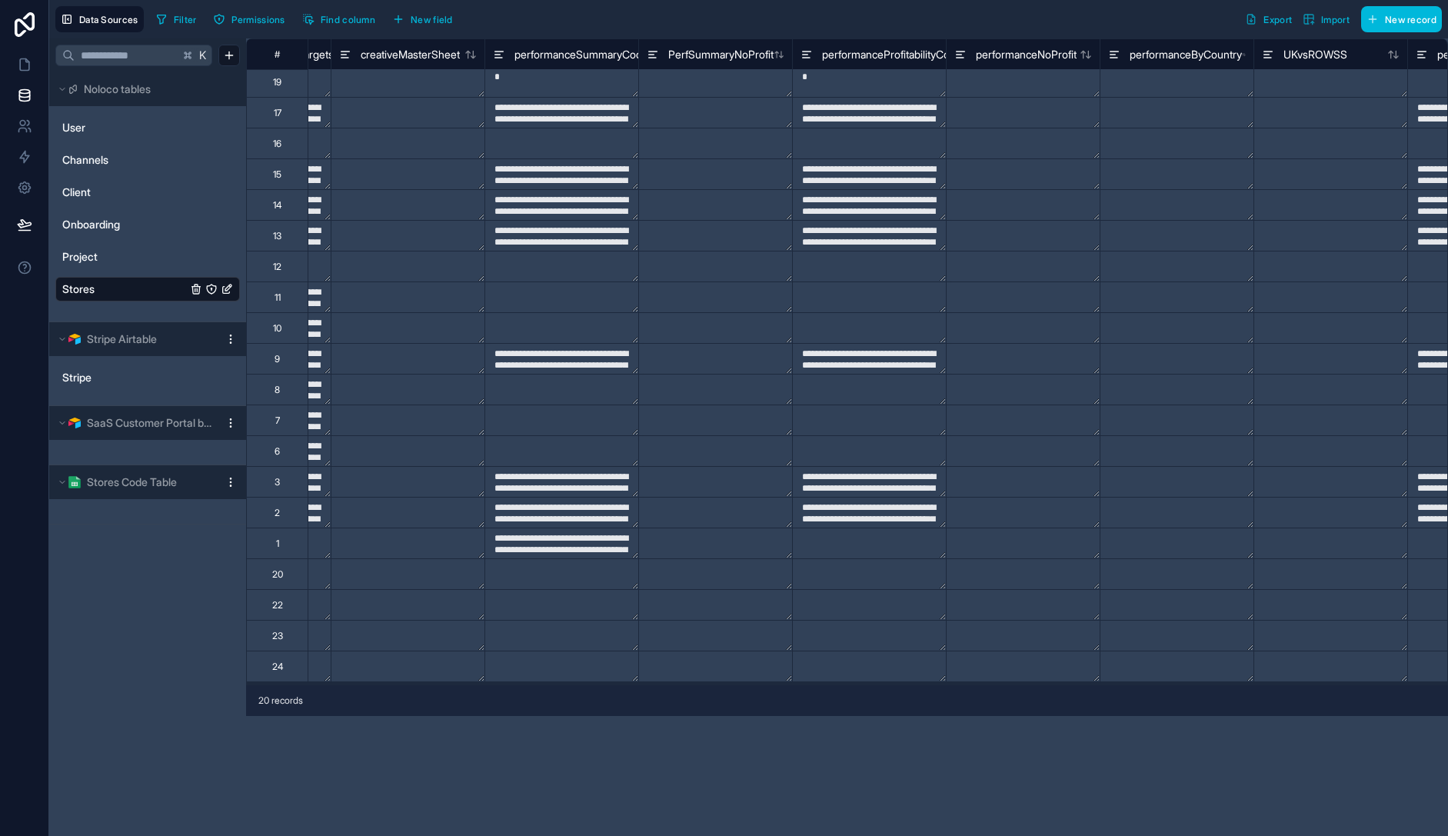
click at [868, 765] on div "**********" at bounding box center [847, 437] width 1202 height 798
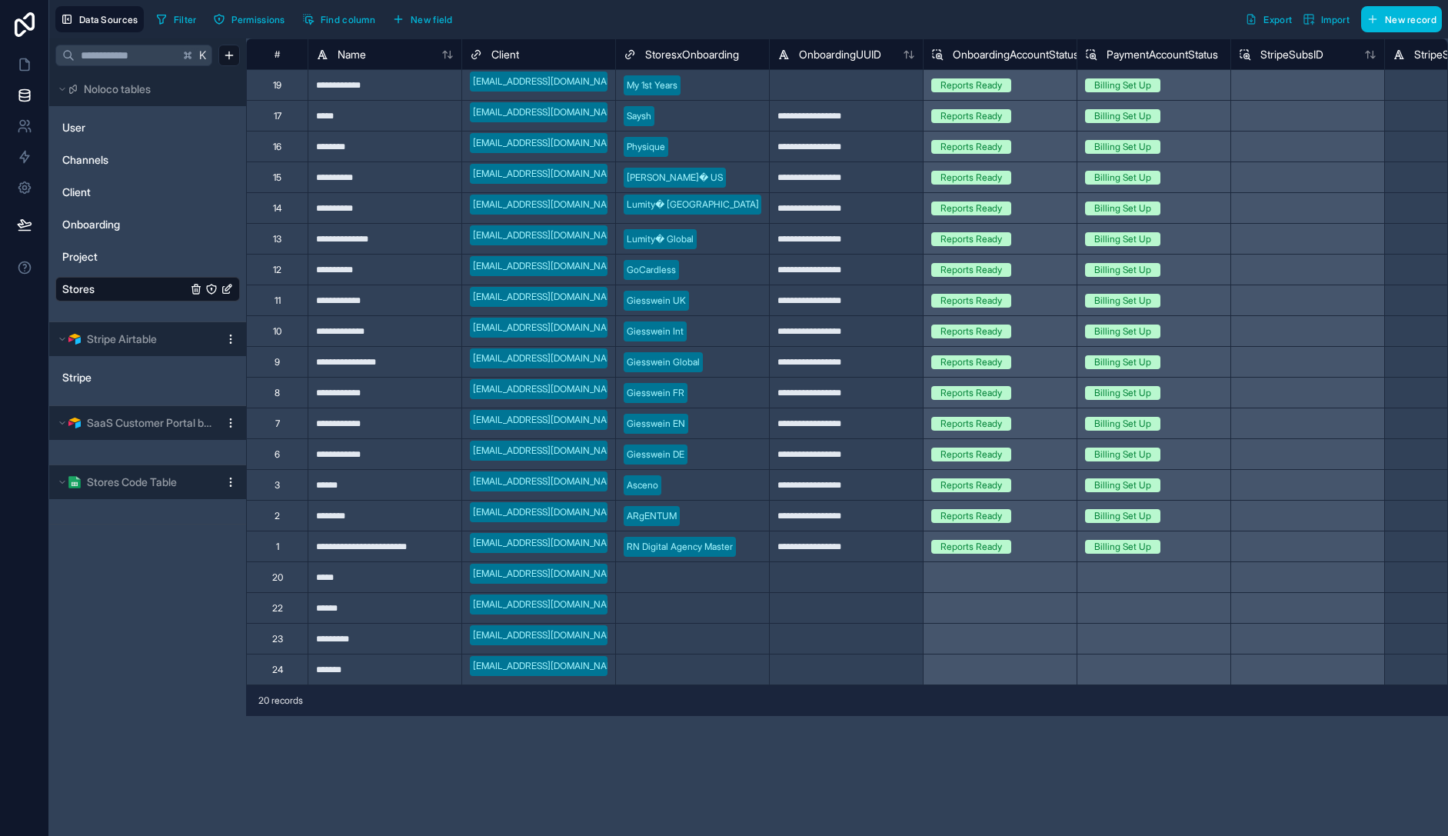
scroll to position [0, 2]
click at [95, 221] on span "Onboarding" at bounding box center [91, 224] width 58 height 15
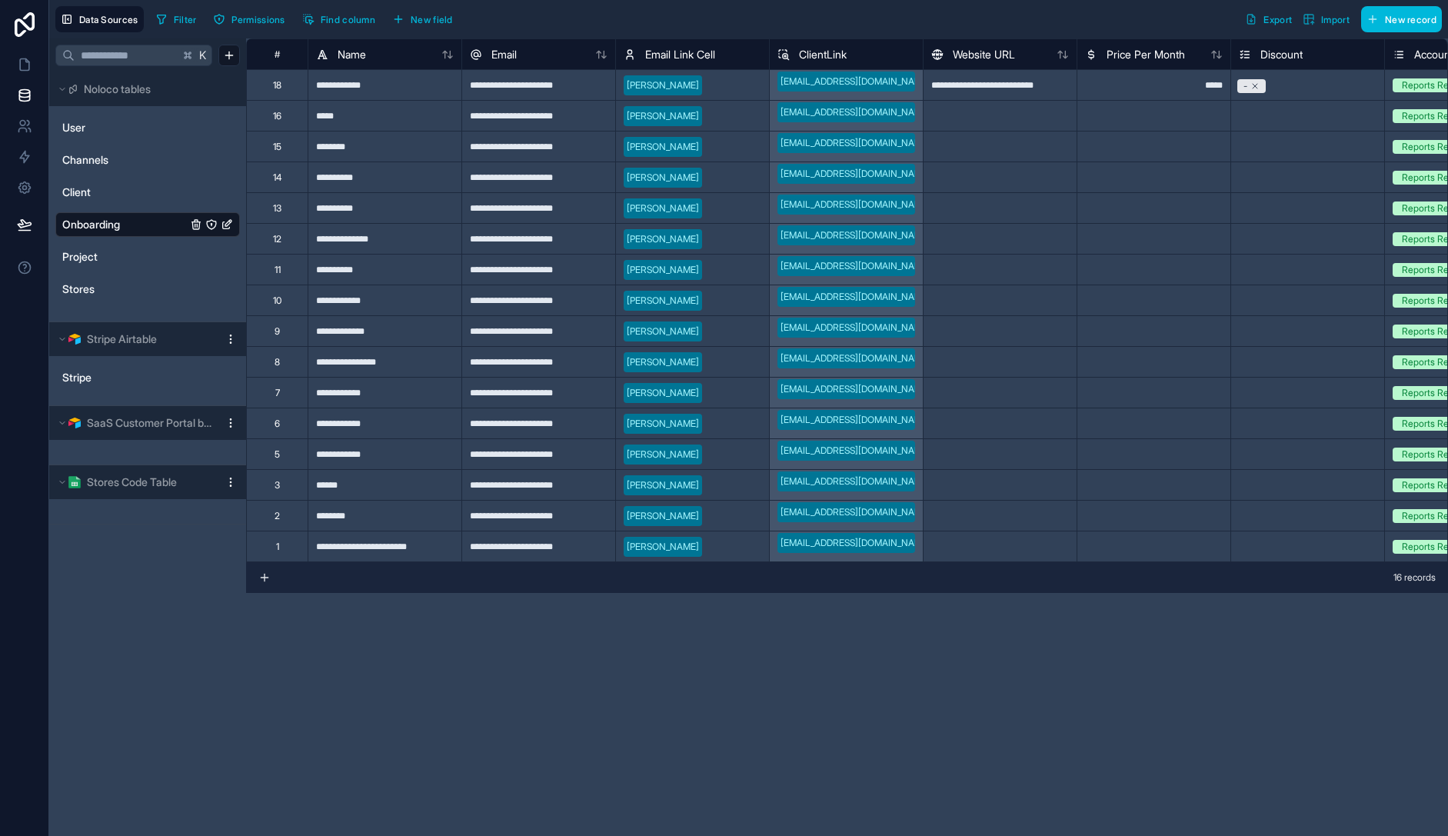
click at [1431, 16] on span "New record" at bounding box center [1411, 20] width 52 height 12
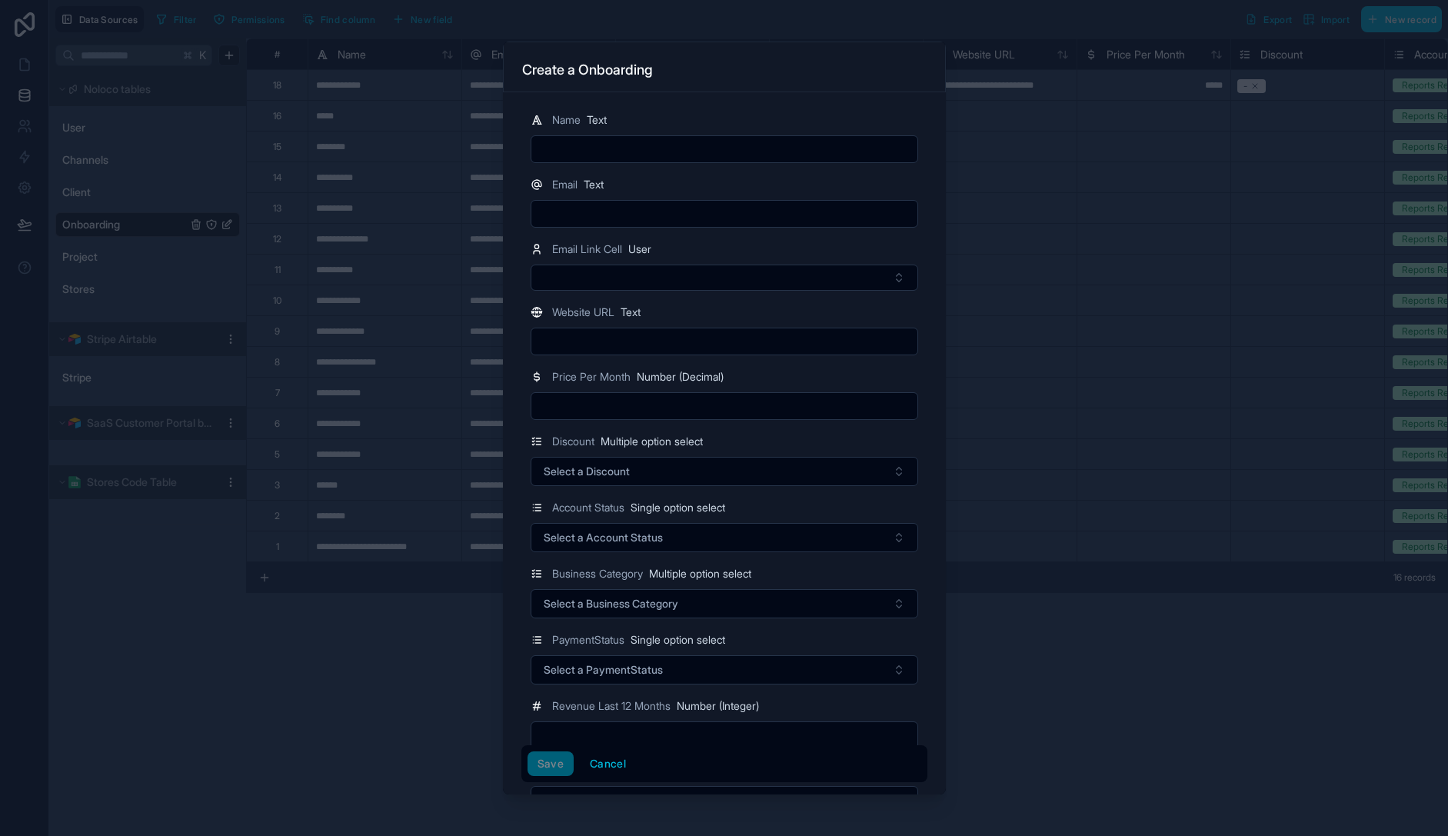
click at [639, 149] on input "text" at bounding box center [724, 149] width 386 height 22
type input "*****"
click at [624, 206] on input "text" at bounding box center [724, 214] width 386 height 22
click at [607, 217] on input "text" at bounding box center [724, 214] width 386 height 22
type input "**********"
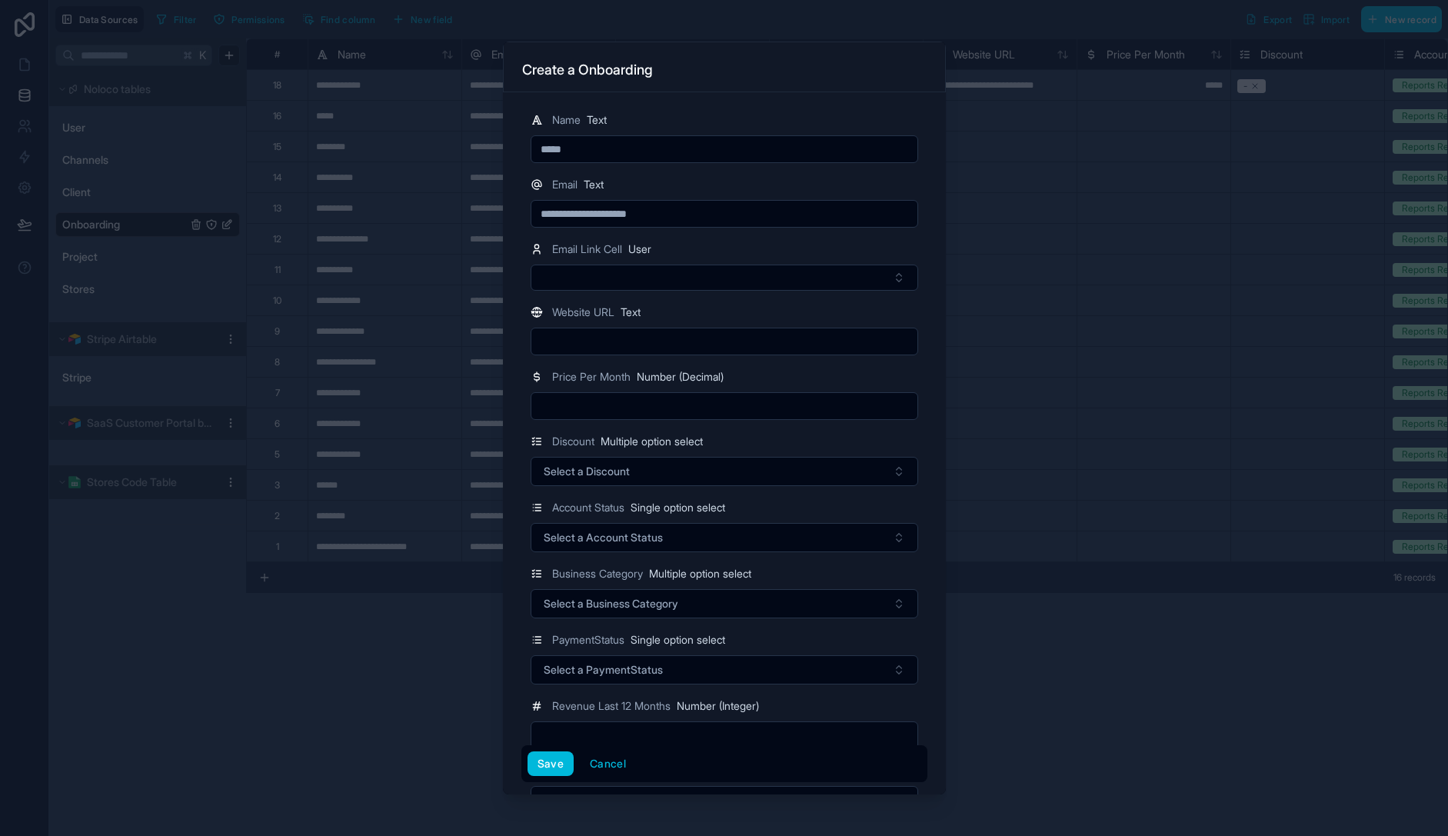
click at [937, 348] on div "**********" at bounding box center [724, 442] width 443 height 701
click at [608, 254] on span "Email Link Cell" at bounding box center [587, 248] width 70 height 15
click at [616, 273] on button "Select Button" at bounding box center [725, 278] width 388 height 26
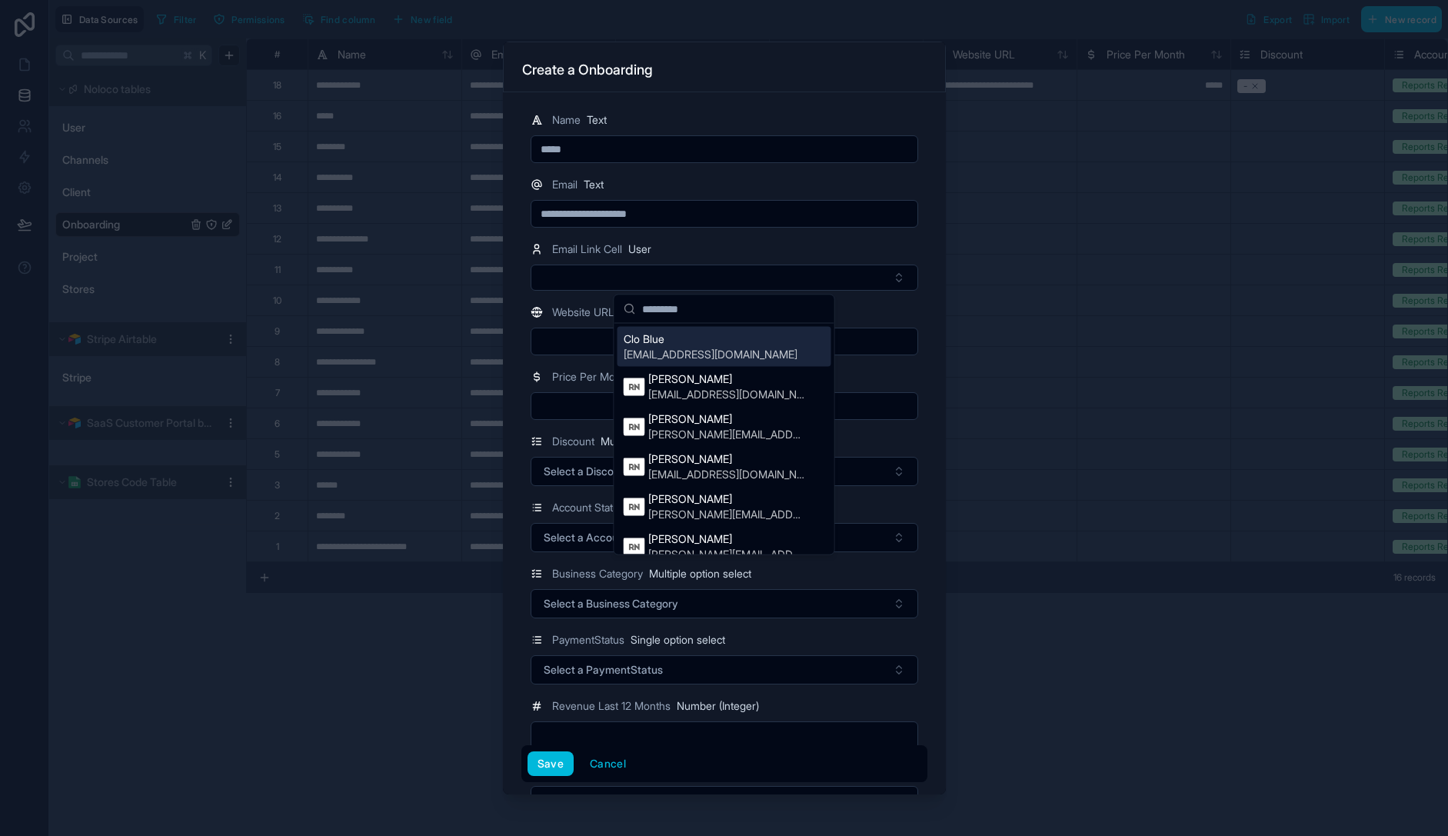
click at [917, 368] on div "Price Per Month Number (Decimal)" at bounding box center [725, 377] width 388 height 18
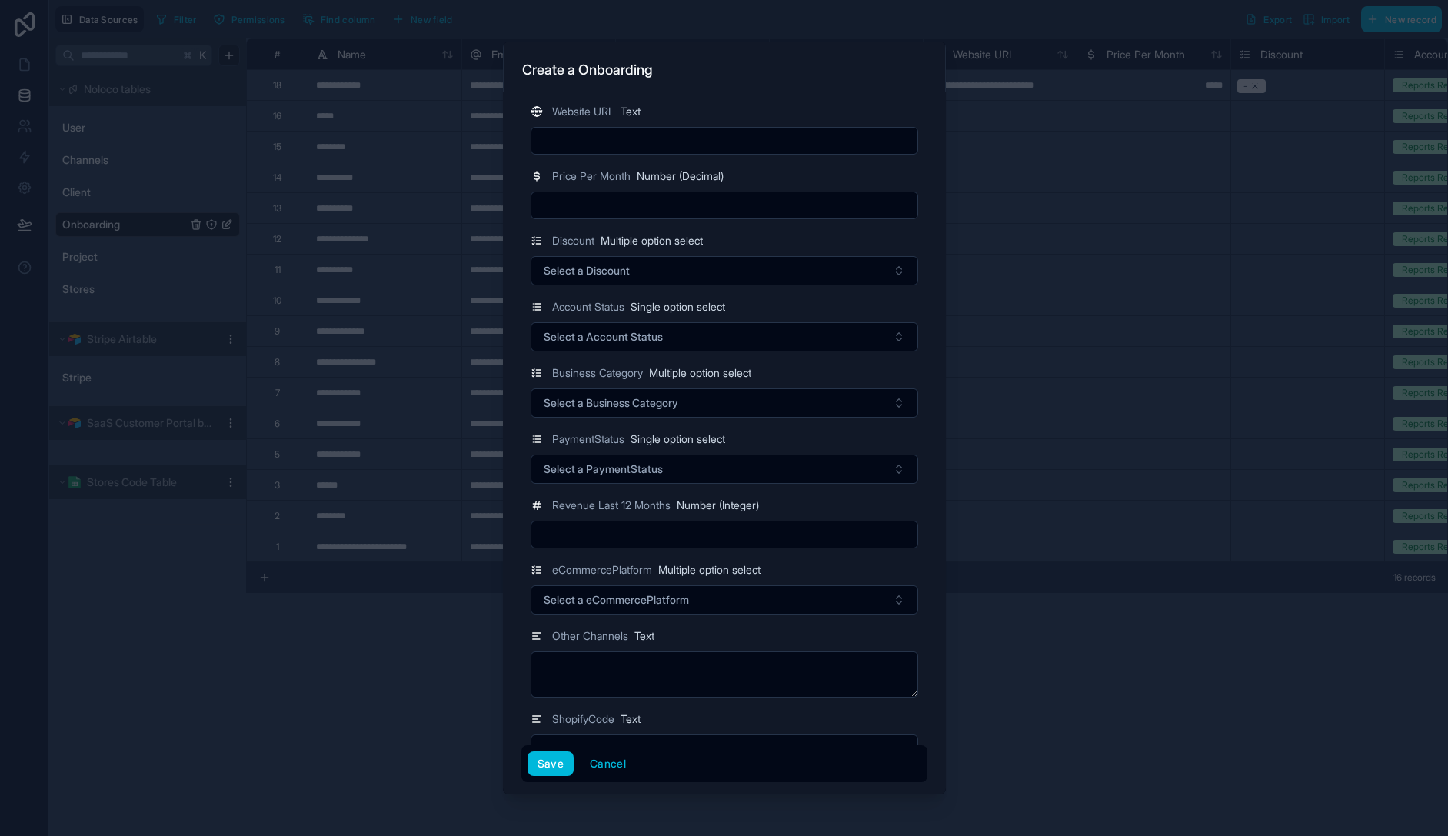
scroll to position [414, 0]
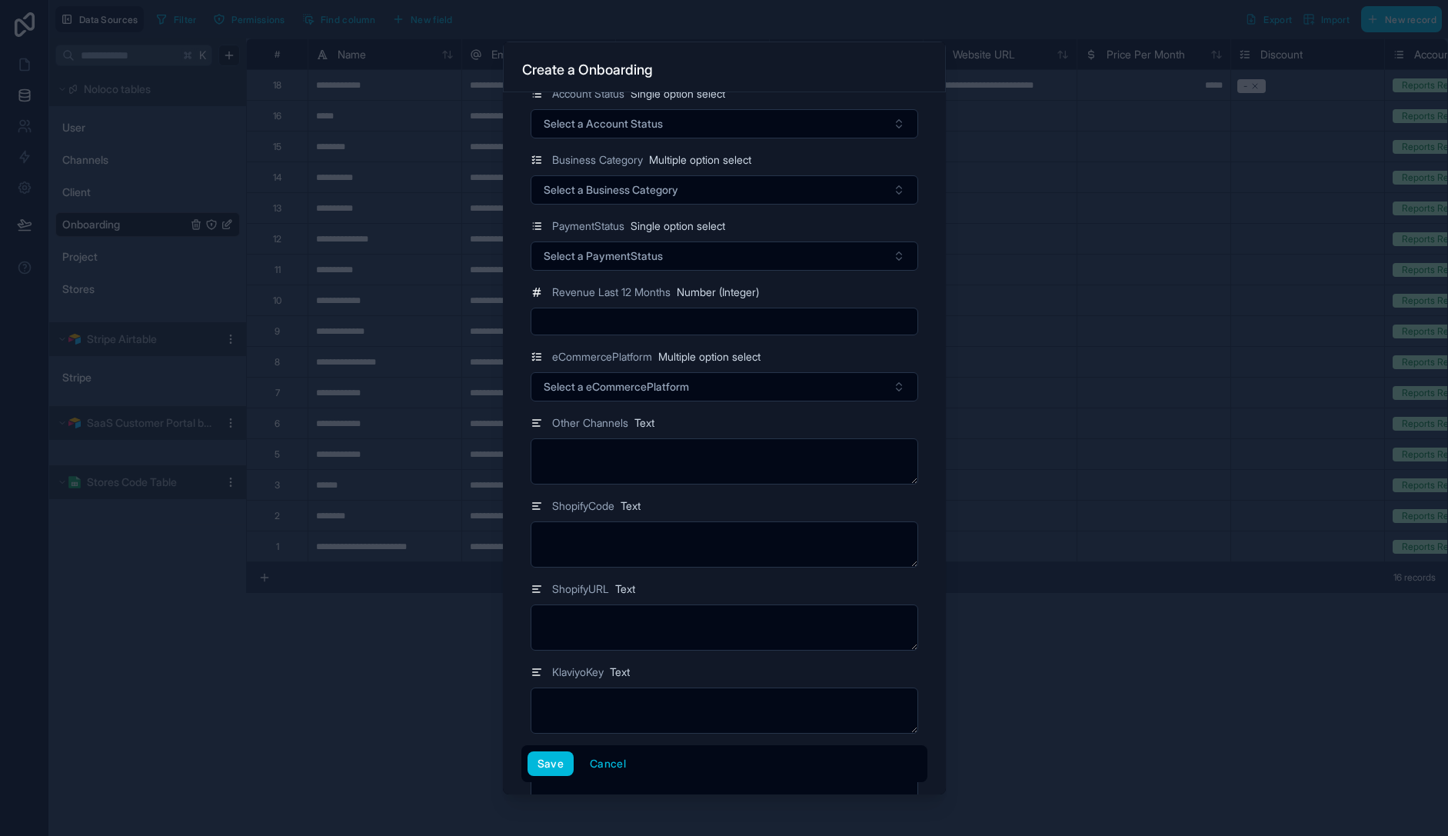
click at [694, 252] on button "Select a PaymentStatus" at bounding box center [725, 255] width 388 height 29
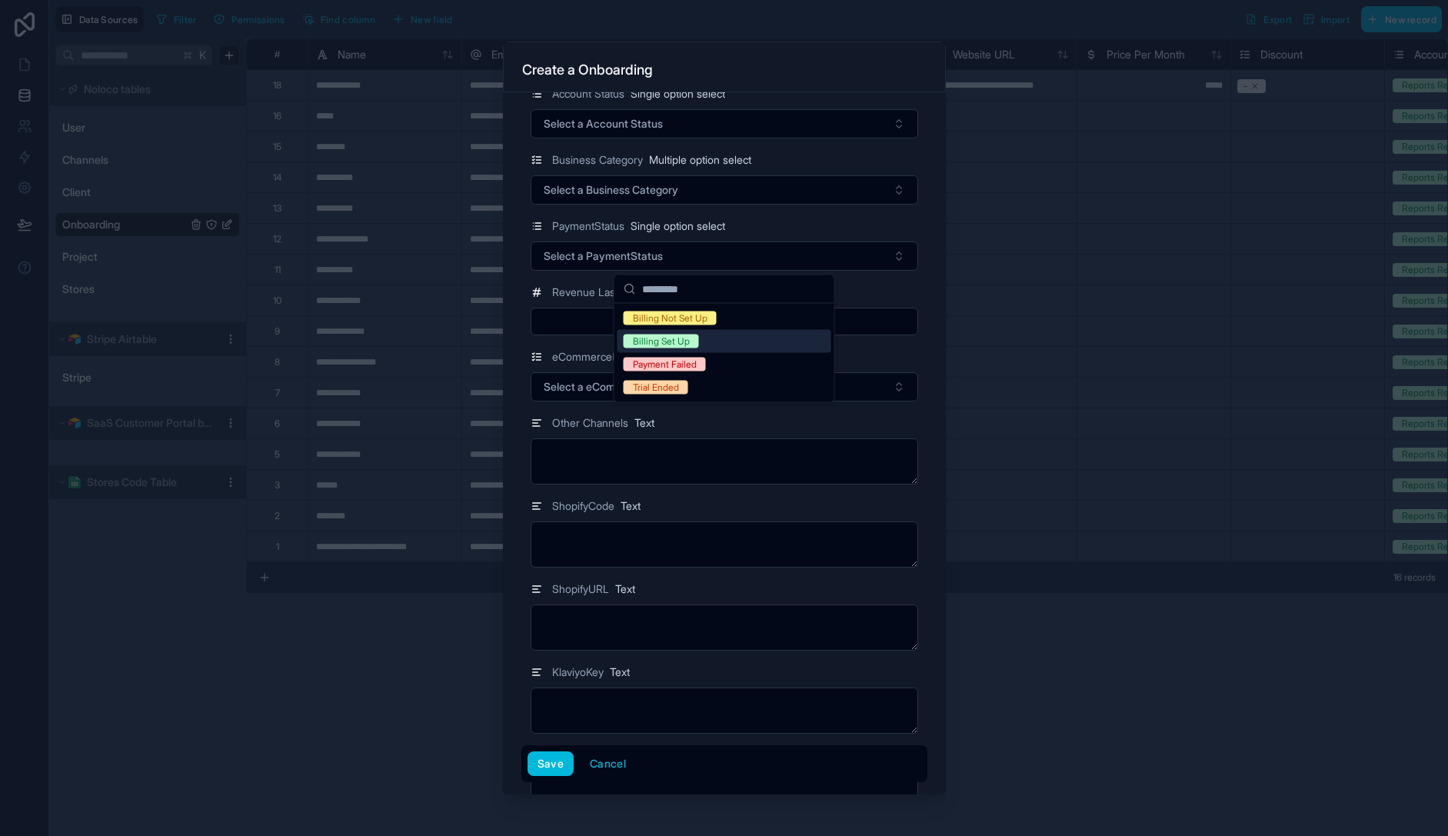
click at [734, 344] on div "Billing Set Up" at bounding box center [725, 341] width 214 height 23
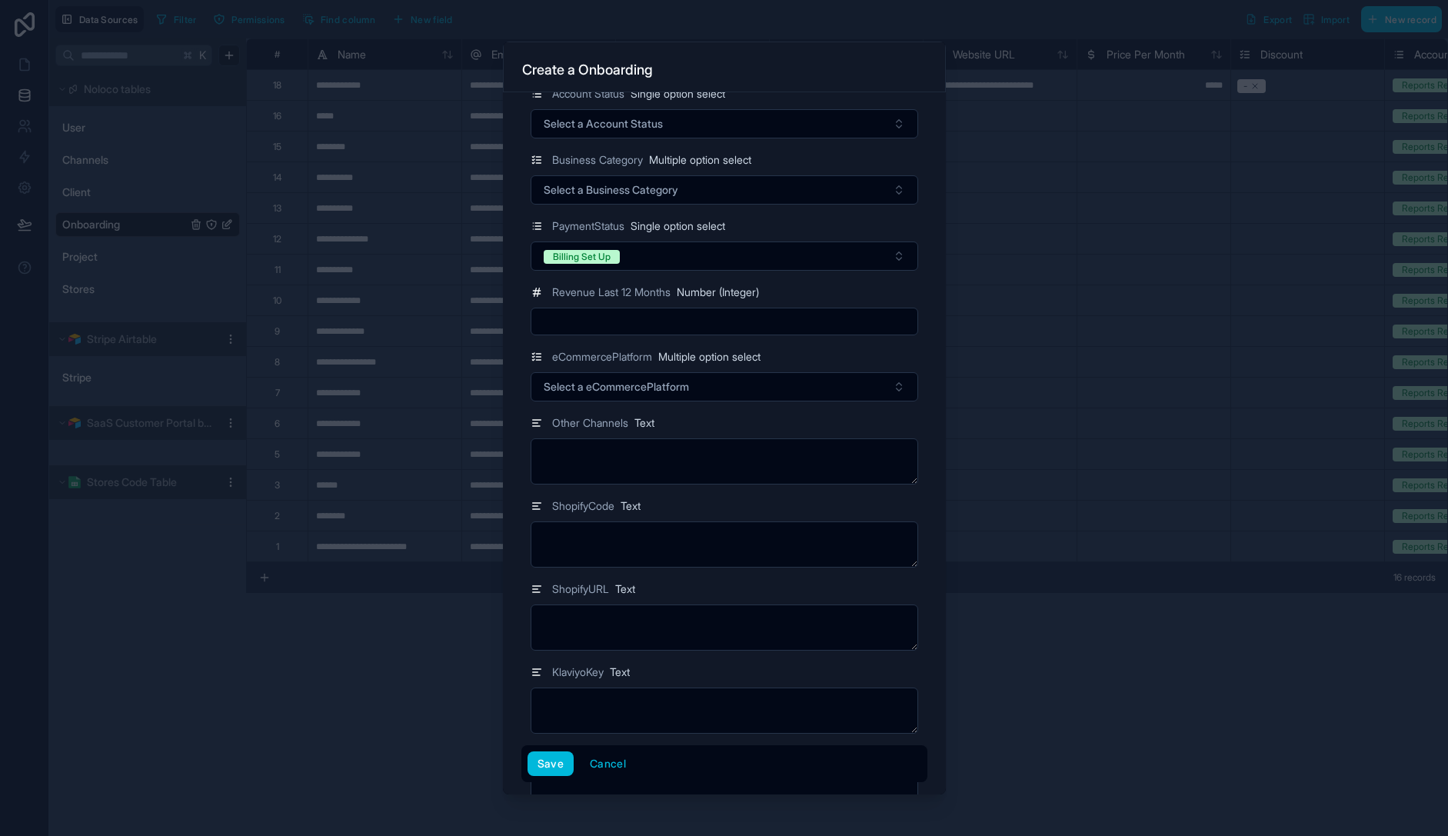
click at [638, 320] on input "text" at bounding box center [724, 322] width 386 height 22
click at [677, 191] on span "Select a Business Category" at bounding box center [611, 189] width 135 height 15
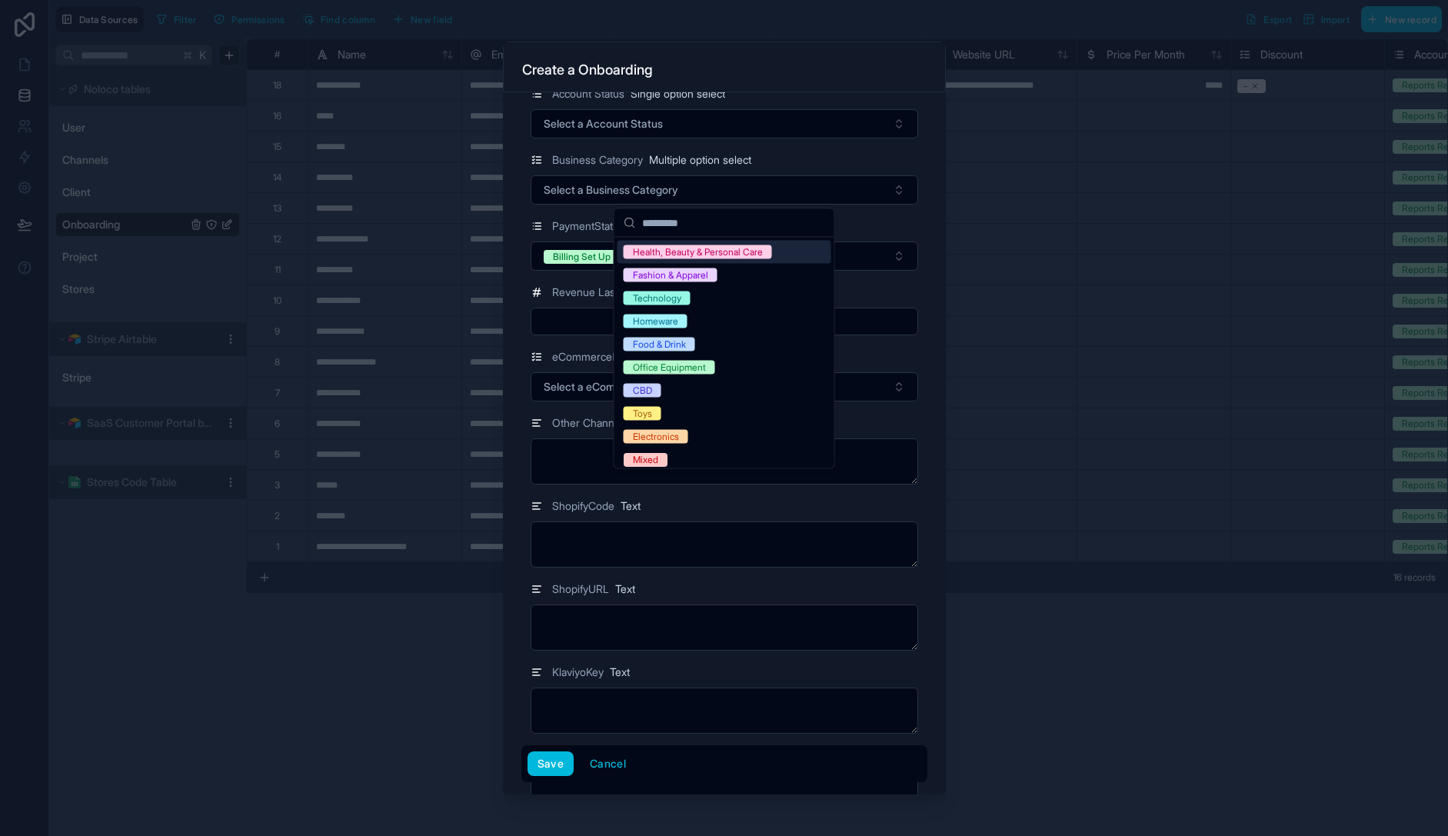
click at [922, 172] on div "Business Category Multiple option select Select a Business Category" at bounding box center [724, 178] width 406 height 54
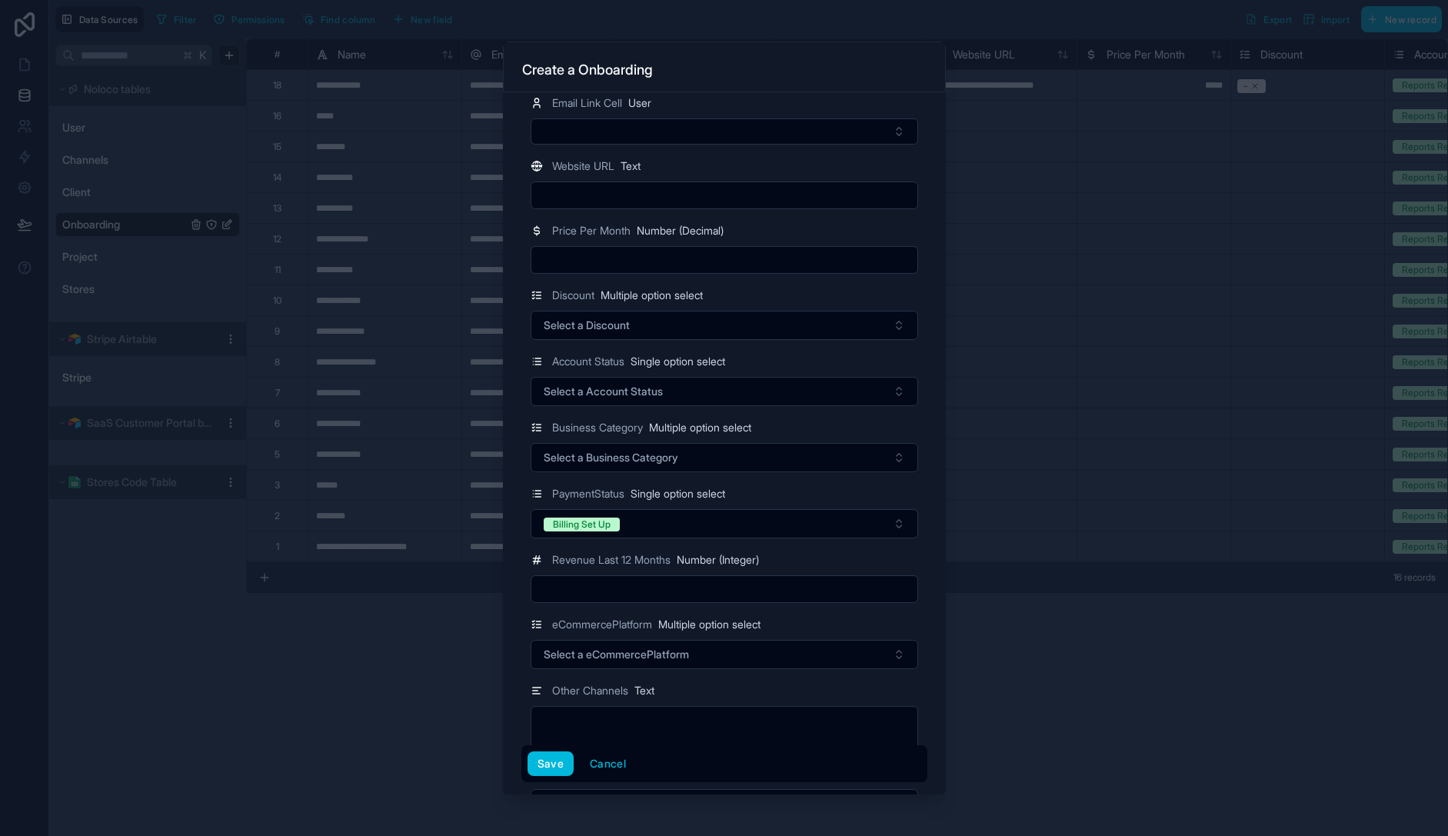
scroll to position [197, 0]
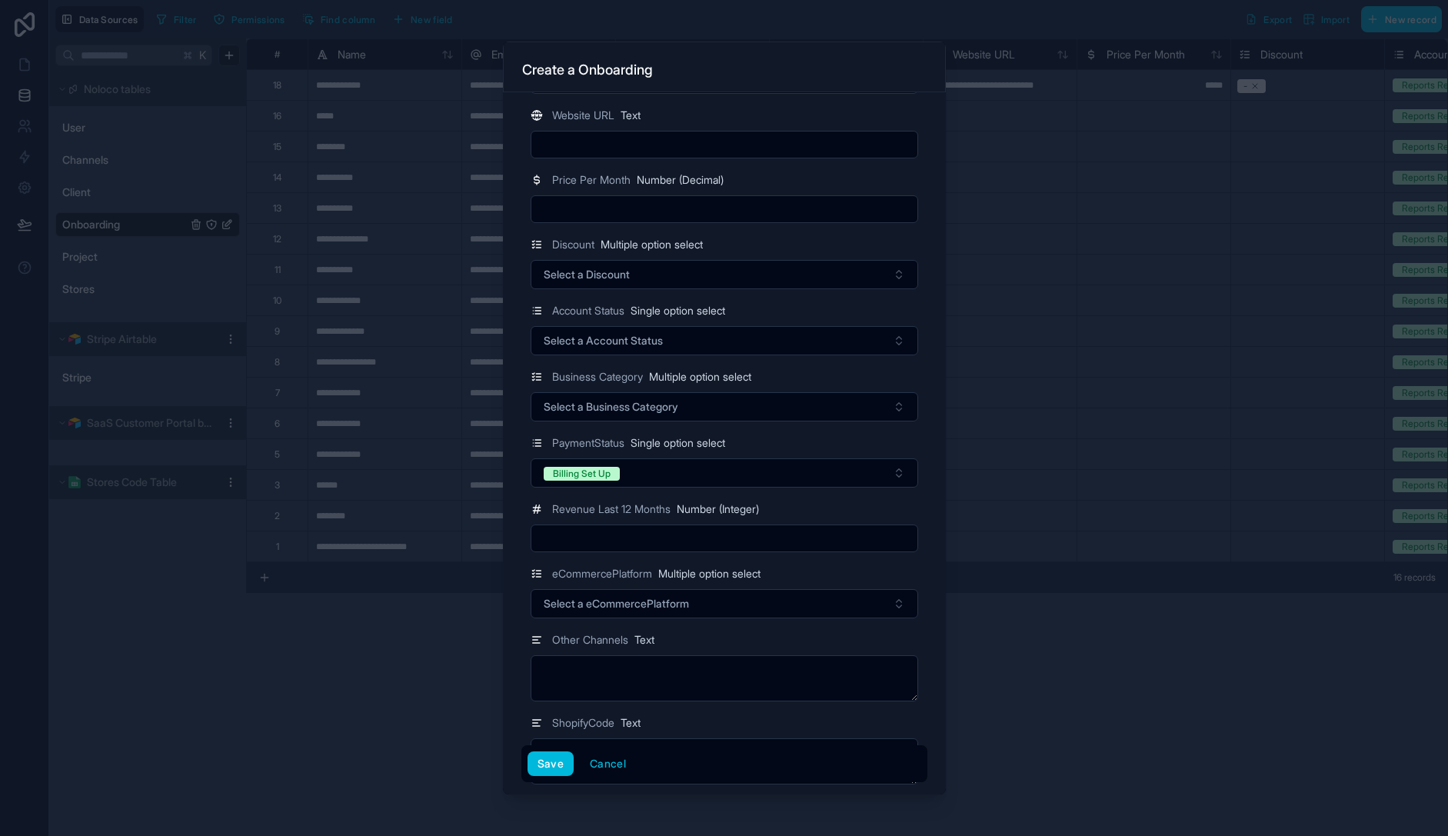
click at [693, 343] on button "Select a Account Status" at bounding box center [725, 340] width 388 height 29
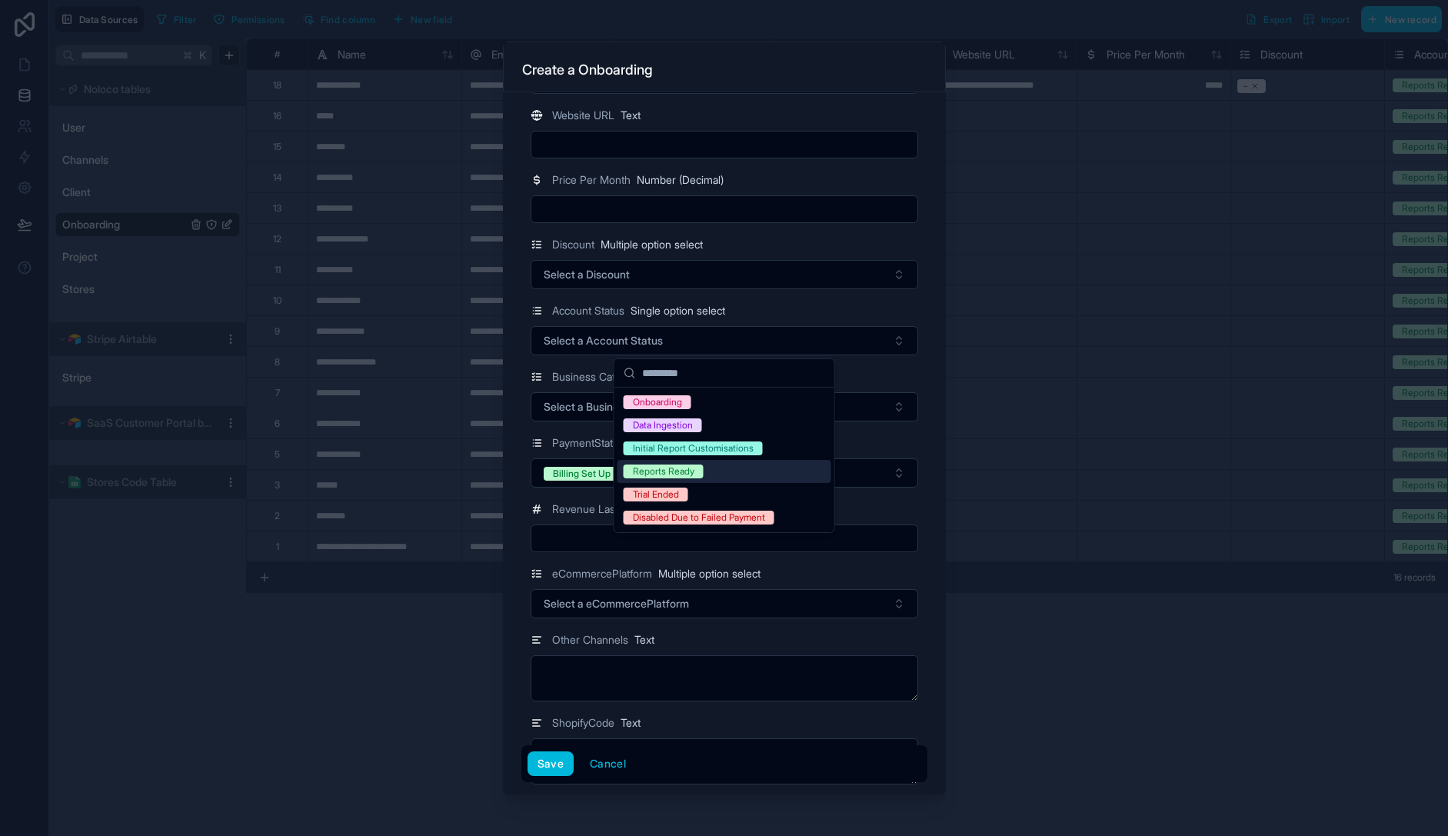
drag, startPoint x: 721, startPoint y: 475, endPoint x: 706, endPoint y: 437, distance: 41.4
click at [721, 475] on div "Reports Ready" at bounding box center [725, 471] width 214 height 23
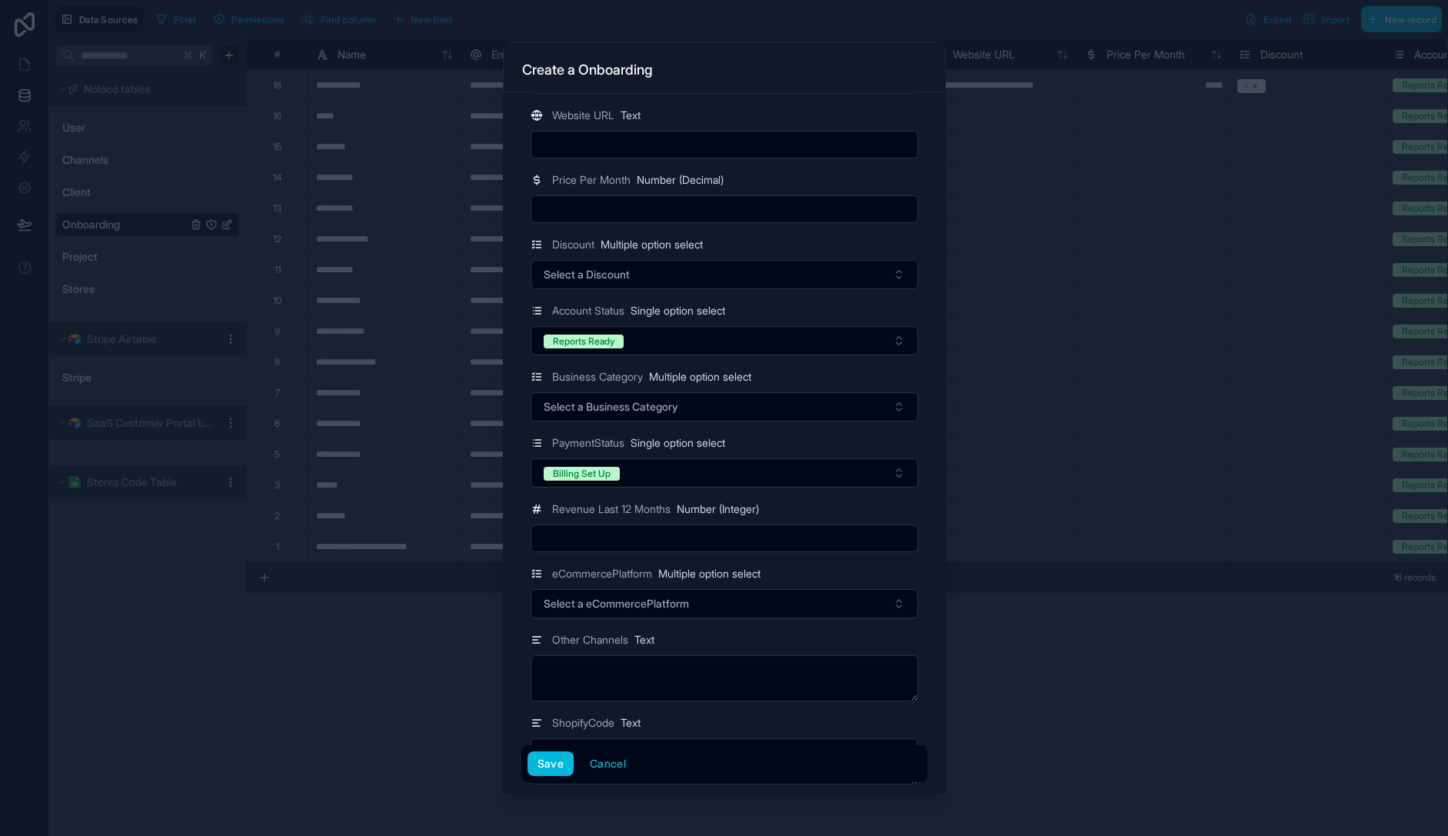
click at [648, 281] on button "Select a Discount" at bounding box center [725, 274] width 388 height 29
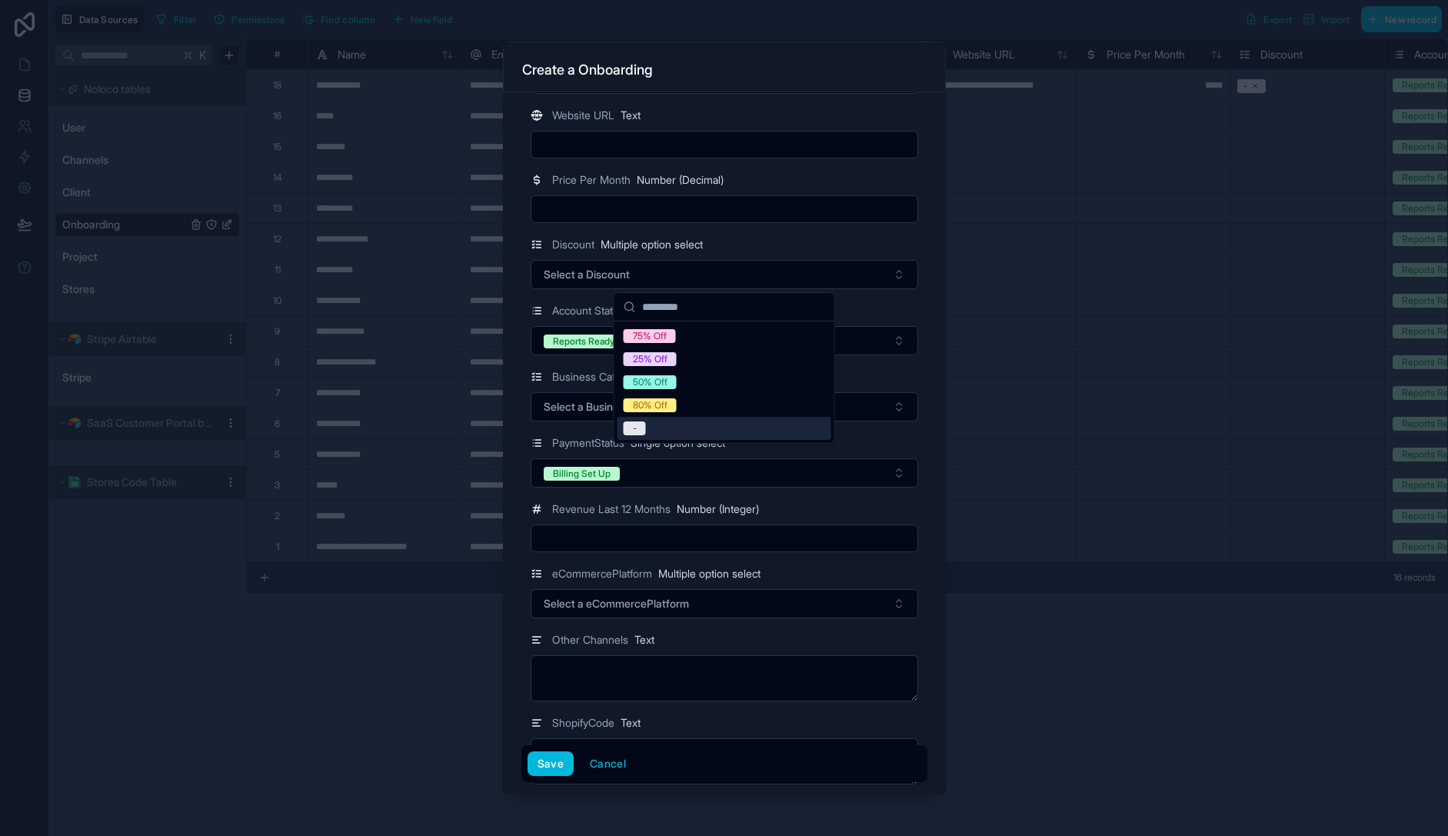
click at [698, 438] on div "-" at bounding box center [725, 428] width 214 height 23
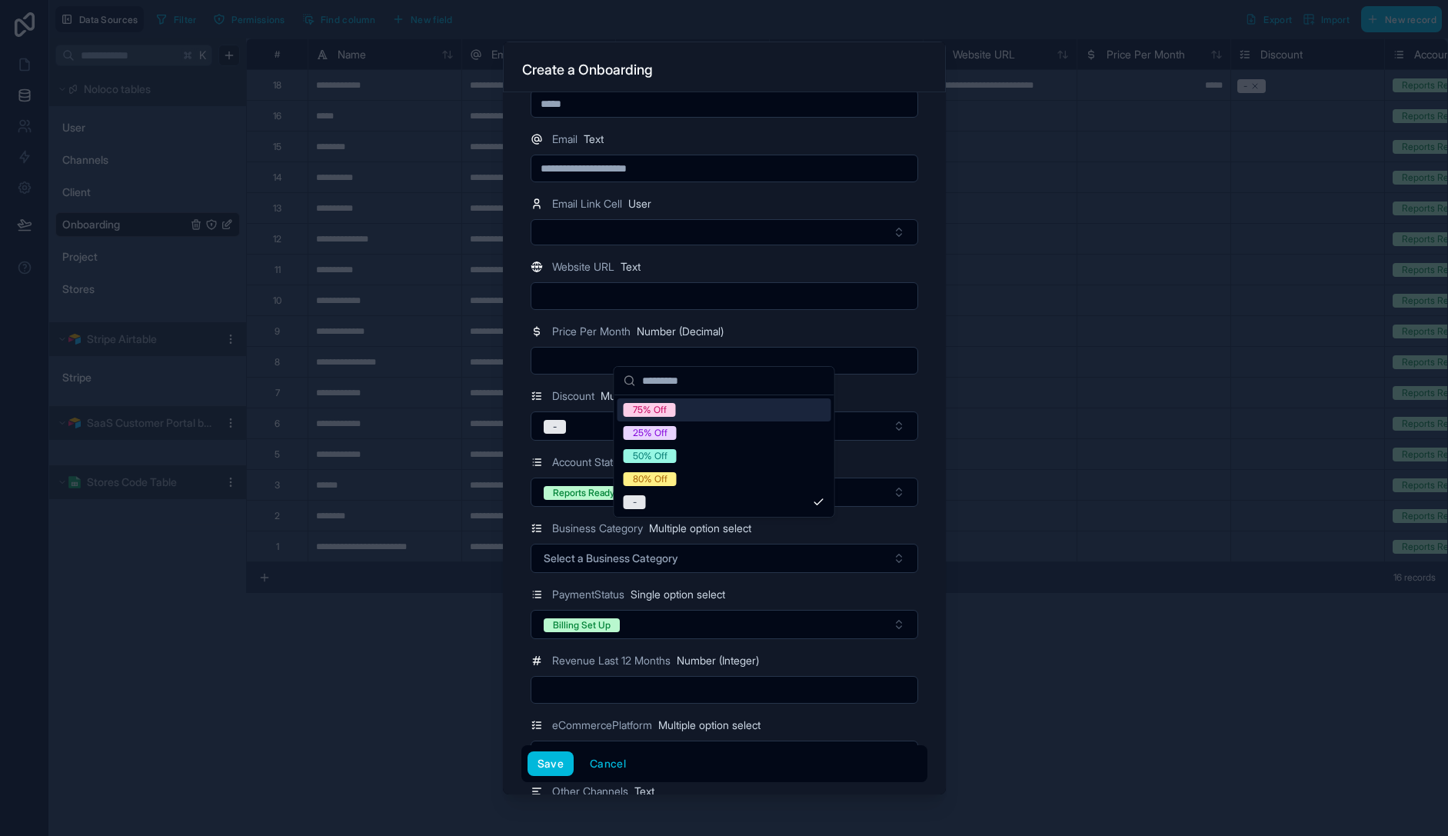
scroll to position [41, 0]
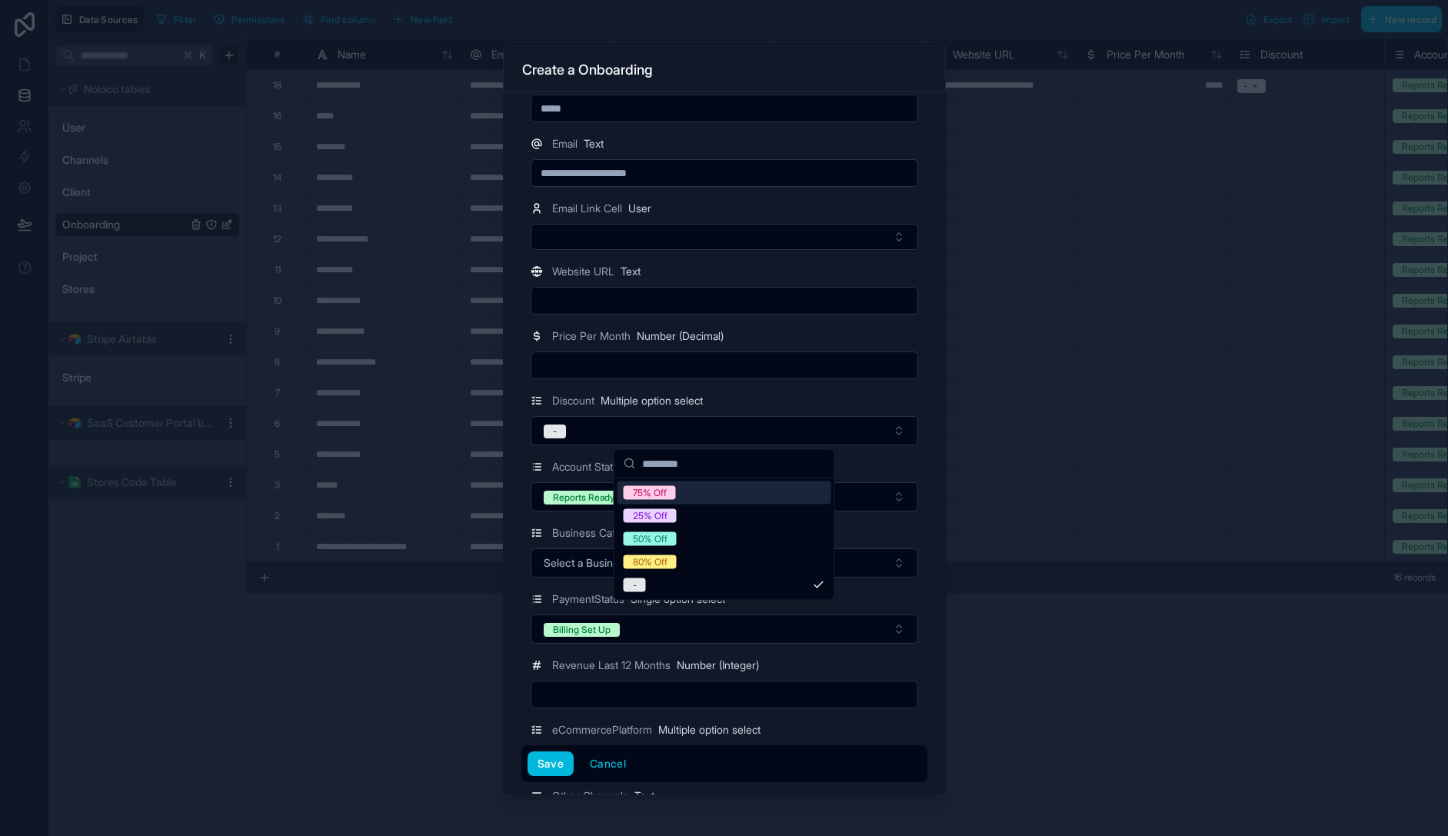
click at [711, 374] on input "text" at bounding box center [724, 366] width 386 height 22
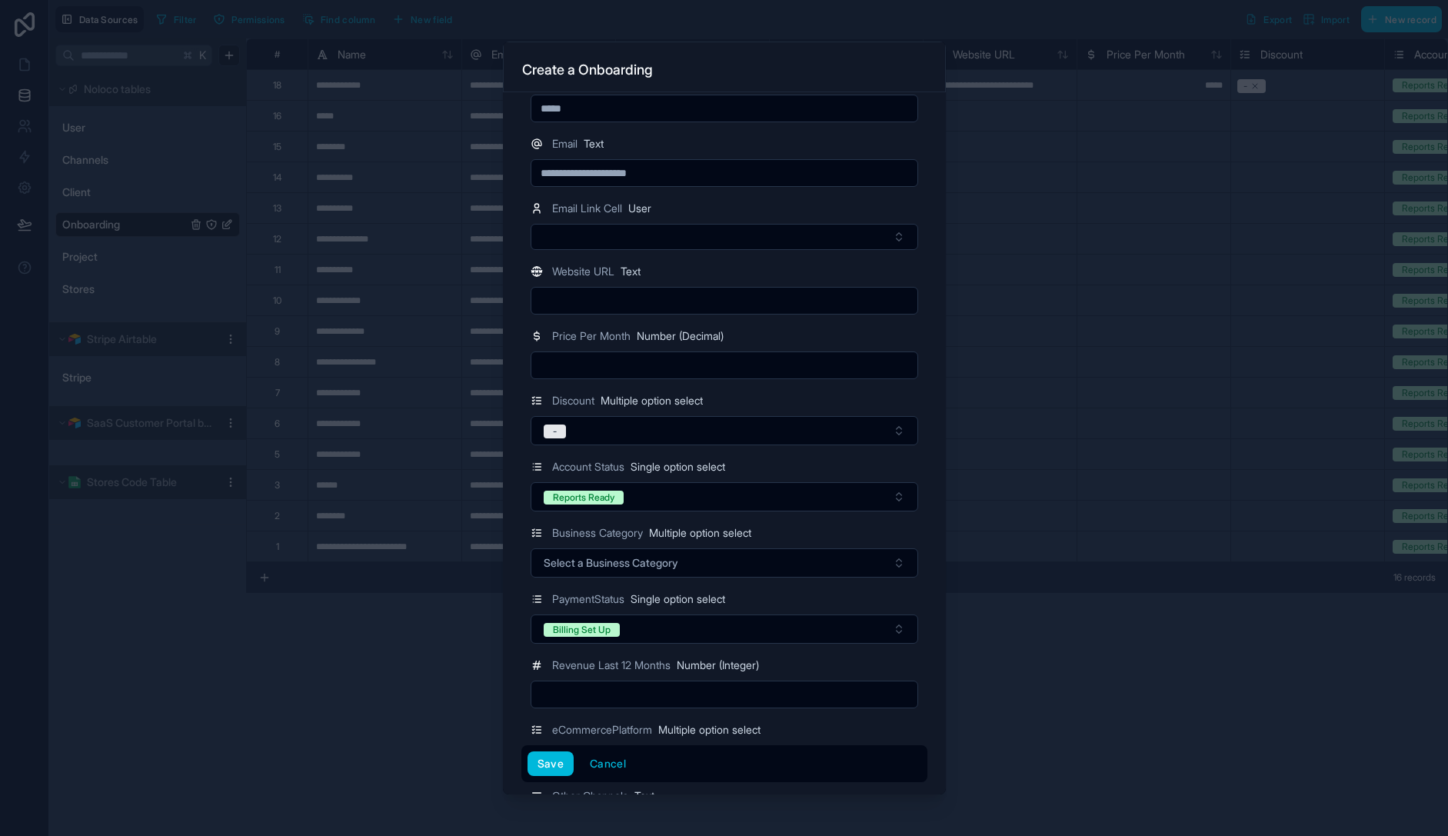
click at [774, 343] on div "Price Per Month Number (Decimal)" at bounding box center [725, 336] width 388 height 18
click at [638, 376] on div at bounding box center [725, 365] width 388 height 28
click at [632, 367] on input "text" at bounding box center [724, 366] width 386 height 22
type input "*****"
click at [873, 329] on div "Price Per Month Number (Decimal)" at bounding box center [725, 336] width 388 height 18
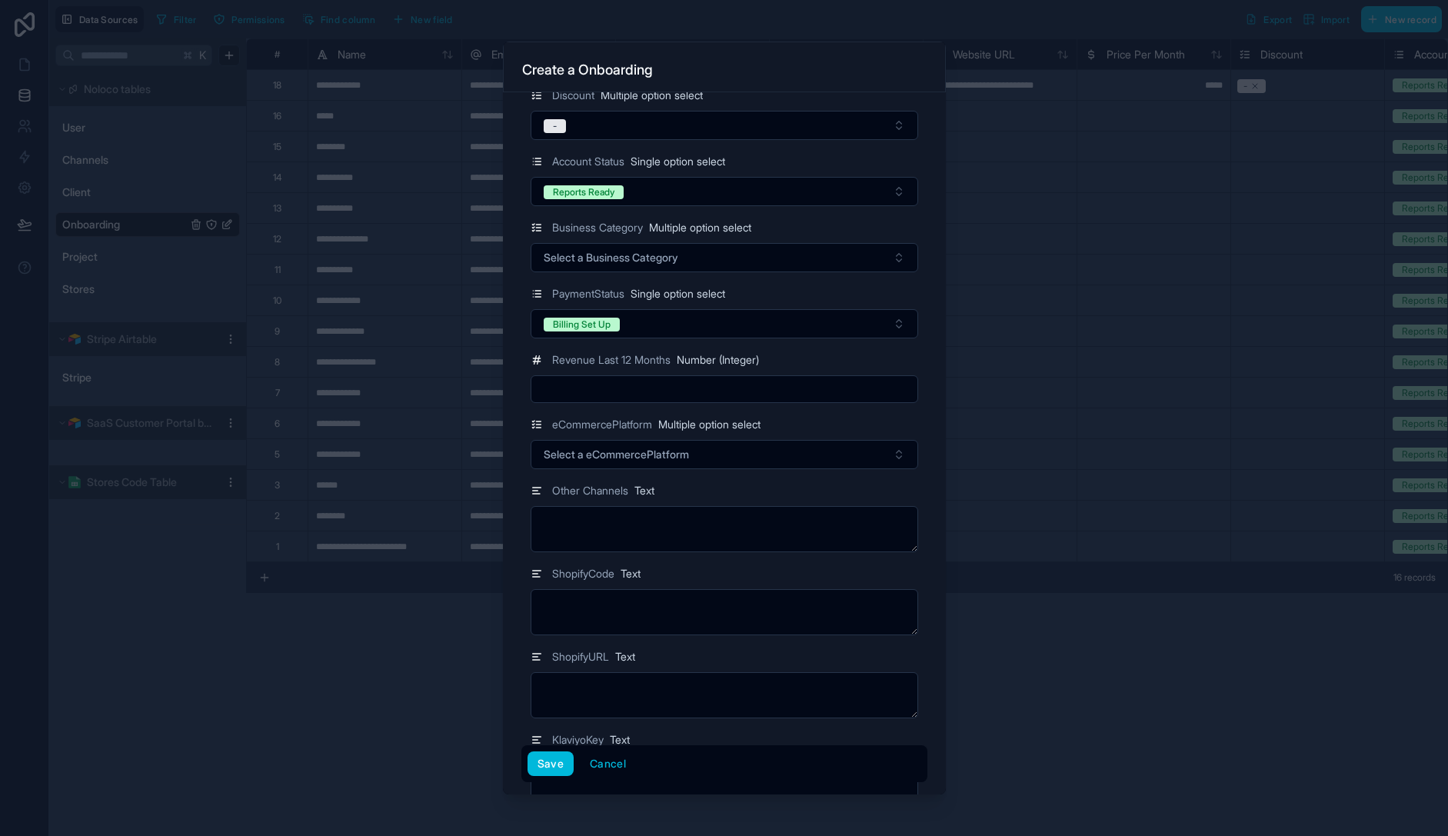
scroll to position [485, 0]
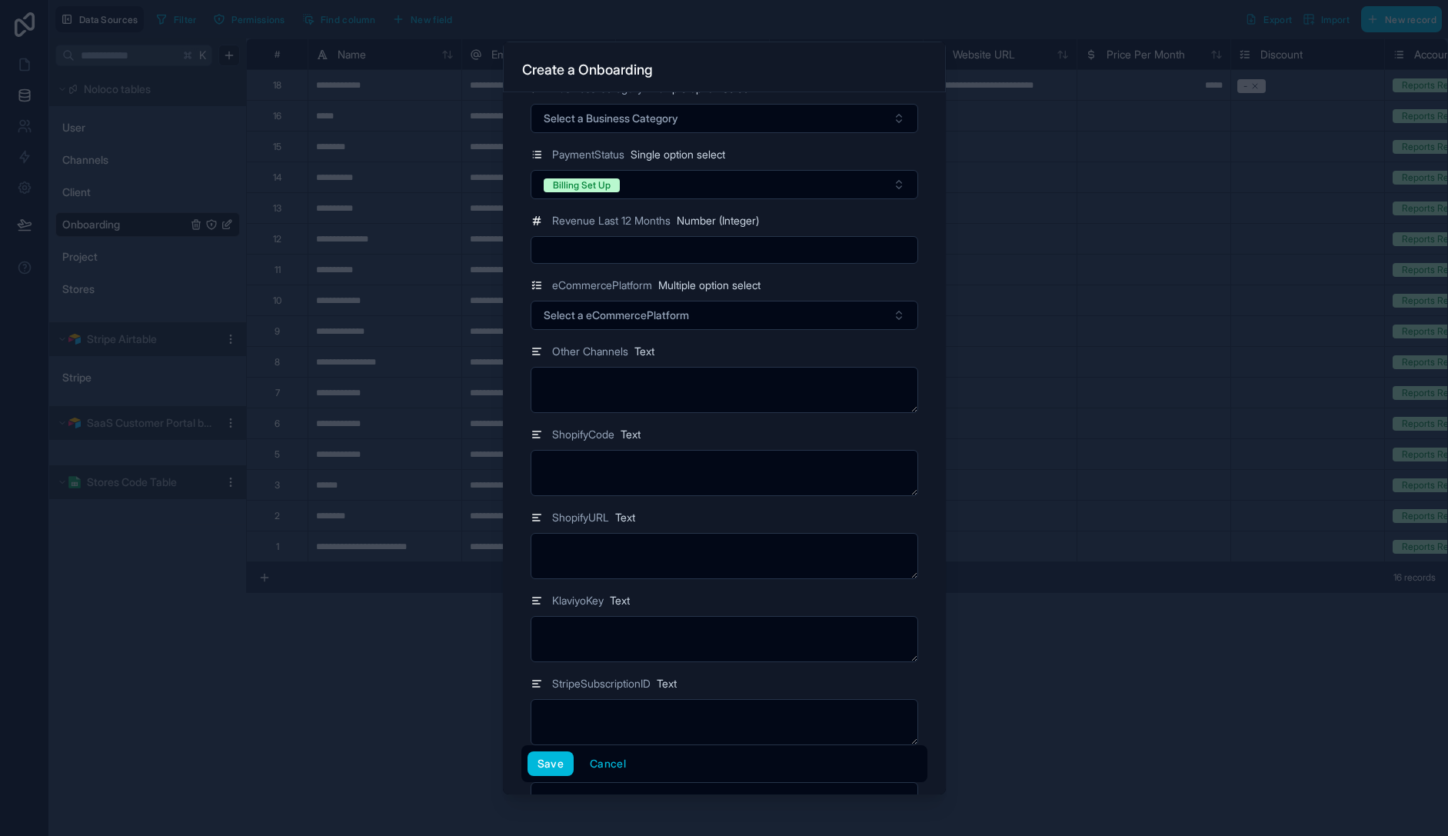
click at [634, 319] on span "Select a eCommercePlatform" at bounding box center [616, 315] width 145 height 15
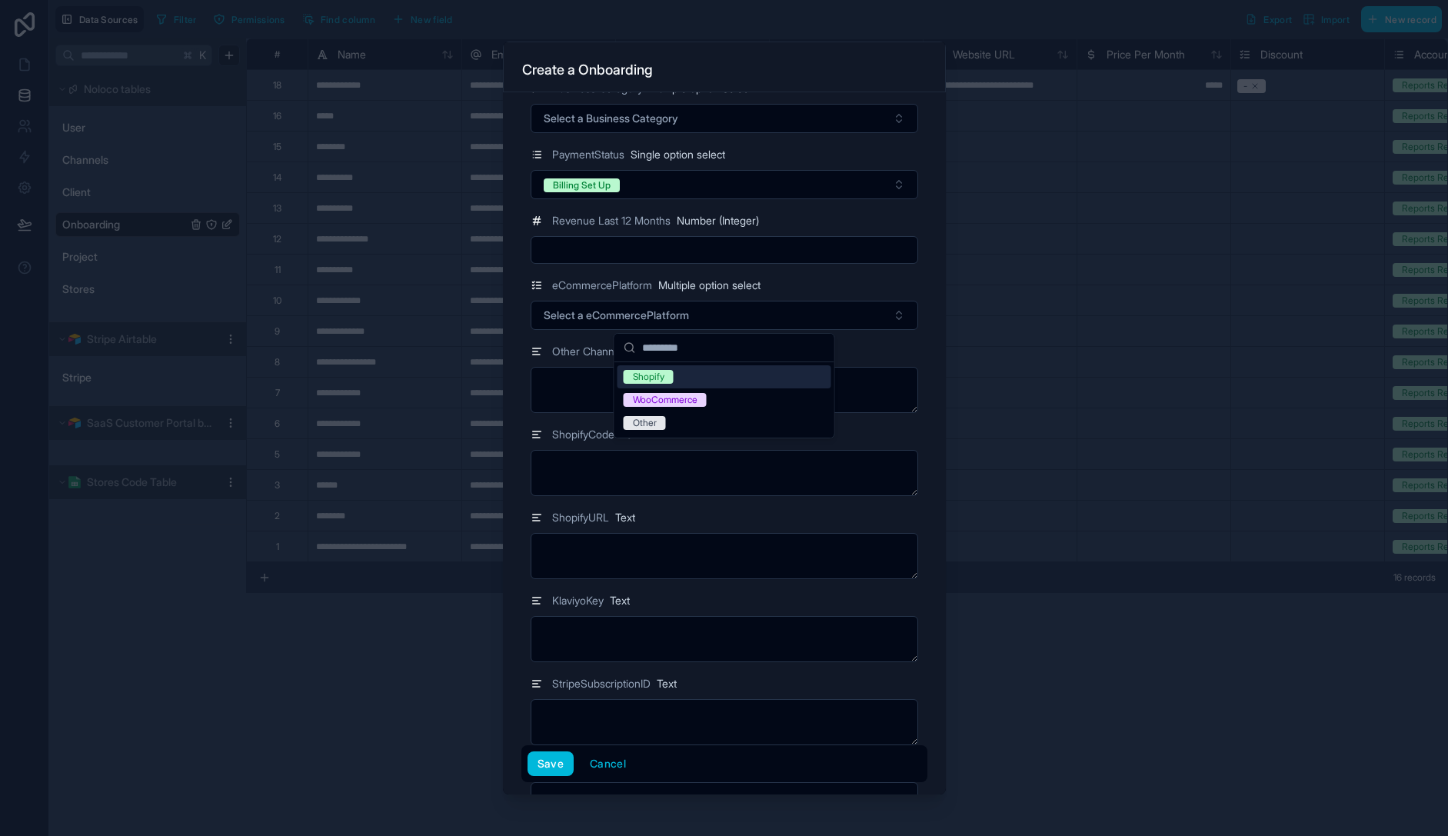
click at [686, 383] on div "Shopify" at bounding box center [725, 376] width 214 height 23
click at [739, 378] on div "Shopify" at bounding box center [725, 376] width 214 height 23
click at [761, 378] on div "Shopify" at bounding box center [725, 376] width 214 height 23
click at [862, 439] on div "ShopifyCode Text" at bounding box center [725, 434] width 388 height 18
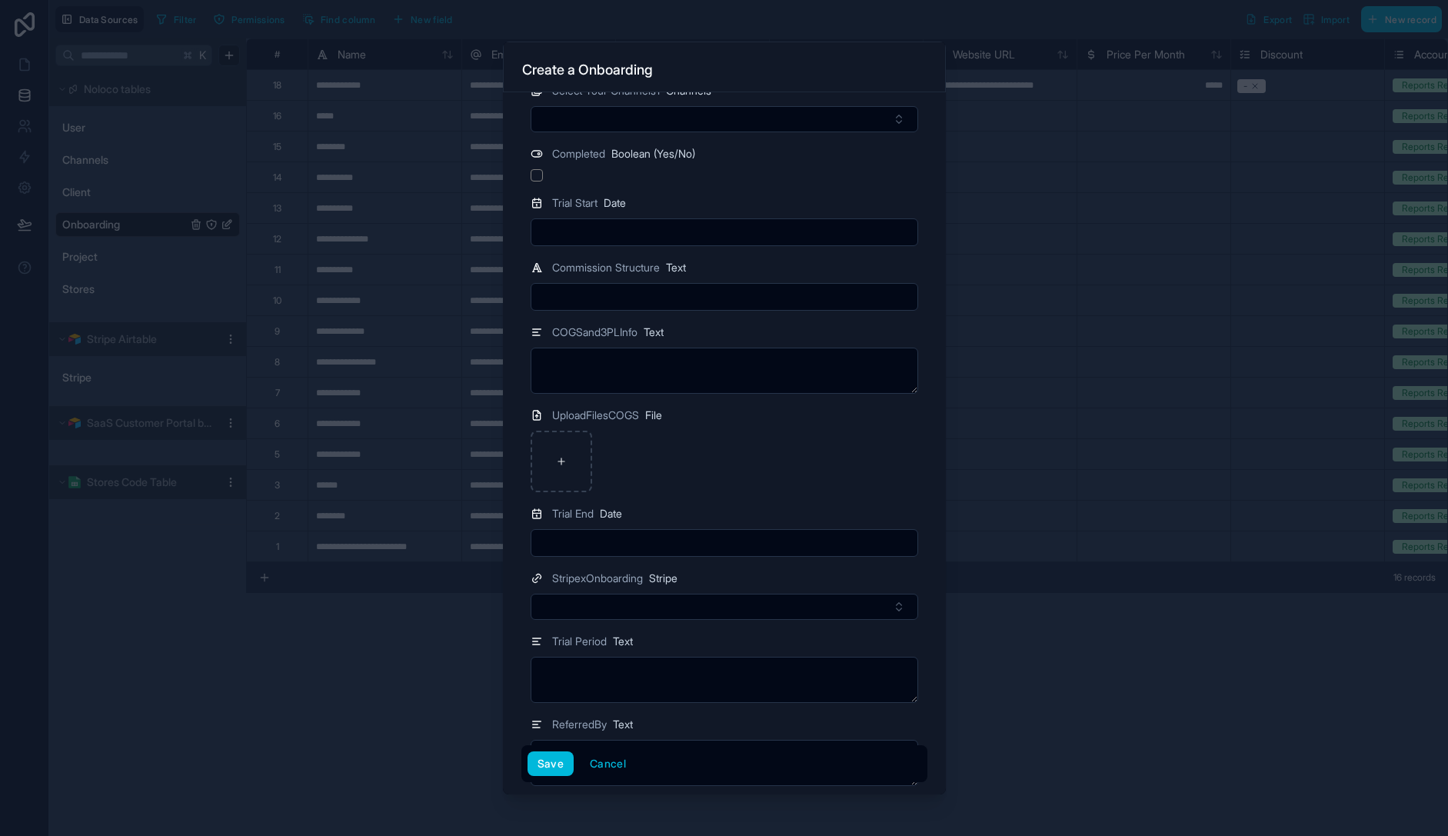
scroll to position [2653, 0]
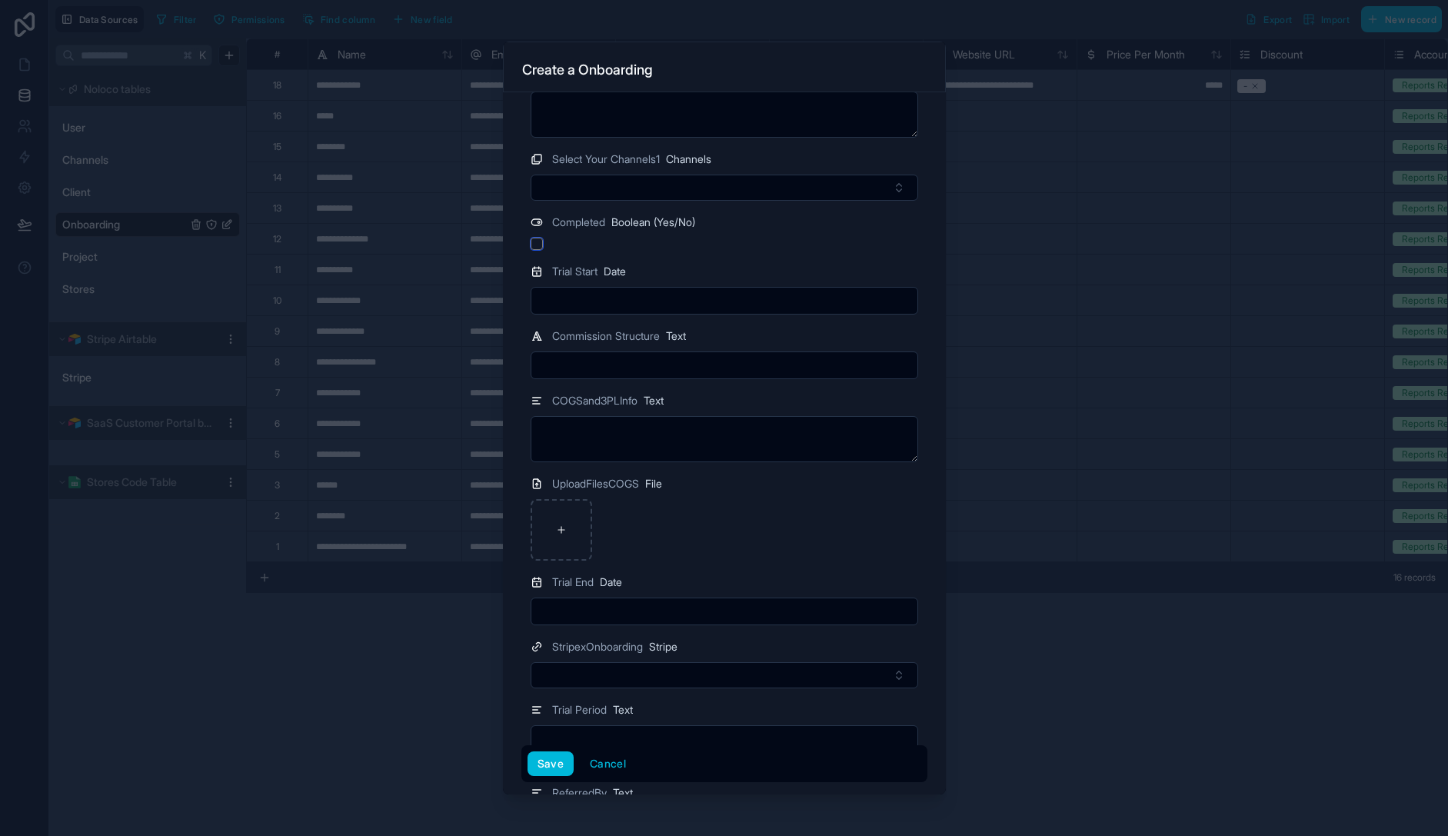
click at [534, 245] on button "button" at bounding box center [537, 244] width 12 height 12
click at [546, 767] on button "Save" at bounding box center [551, 763] width 46 height 25
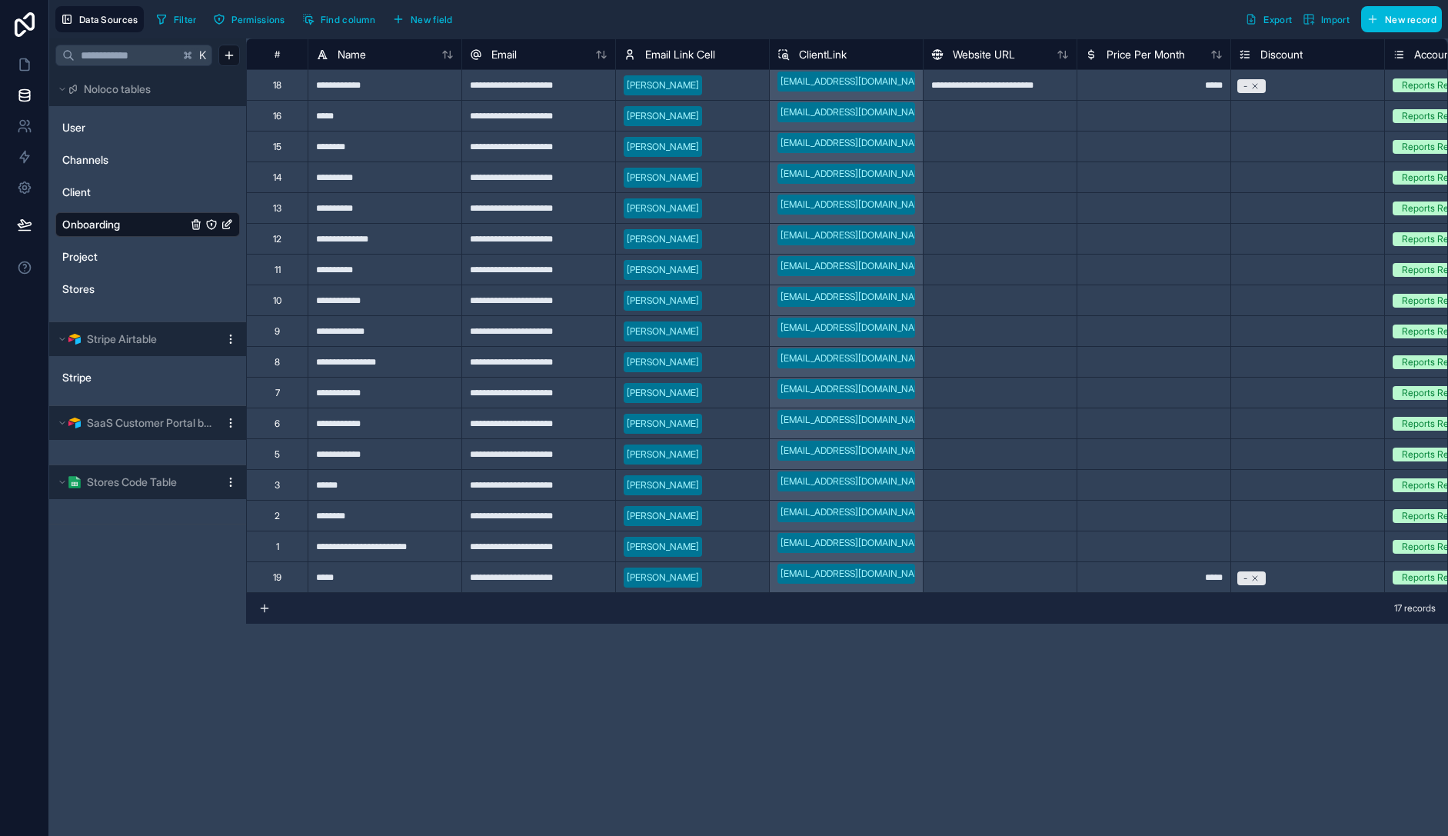
click at [1400, 21] on span "New record" at bounding box center [1411, 20] width 52 height 12
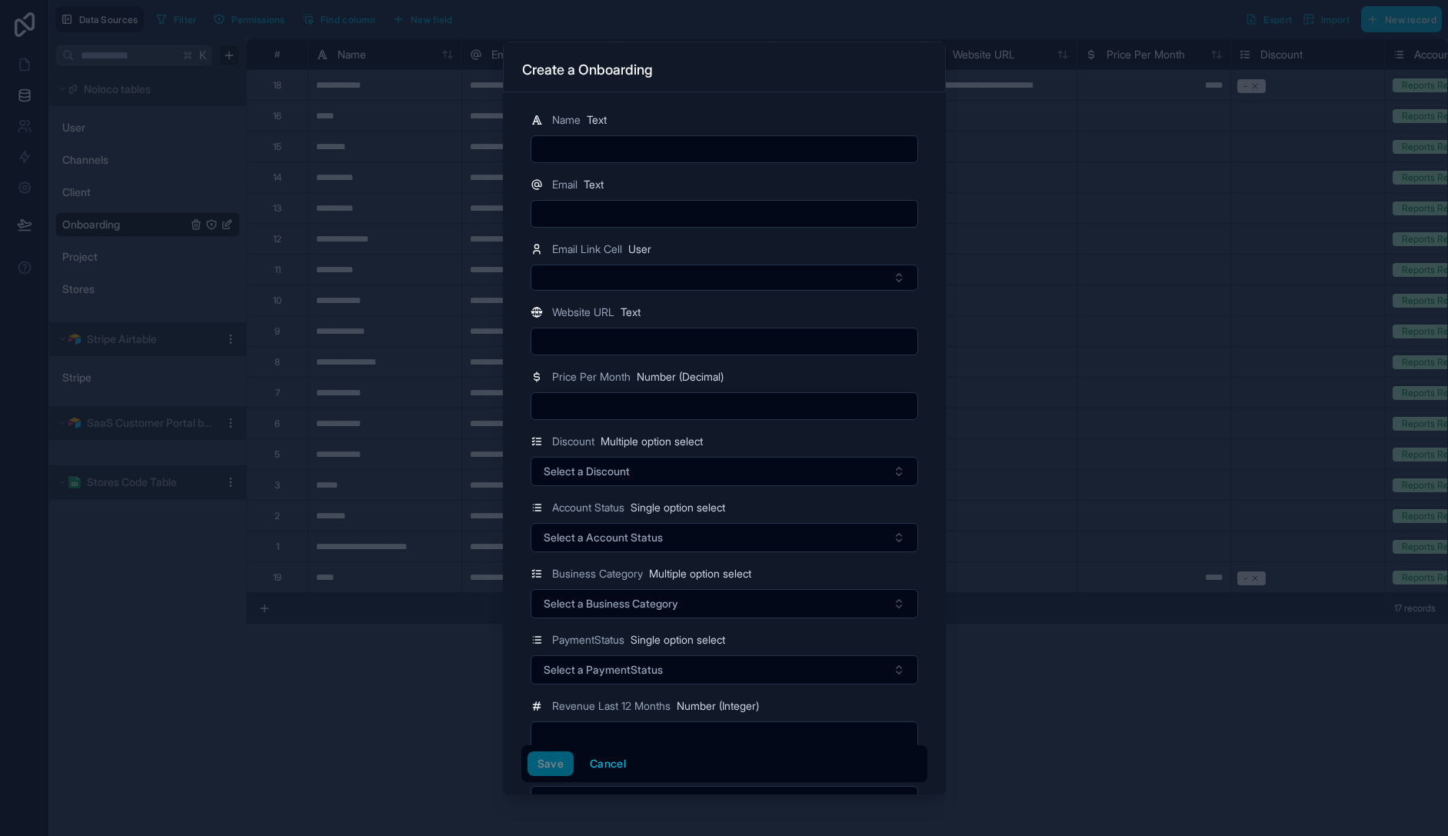
click at [675, 155] on input "text" at bounding box center [724, 149] width 386 height 22
type input "******"
click at [764, 215] on input "text" at bounding box center [724, 214] width 386 height 22
paste input "**********"
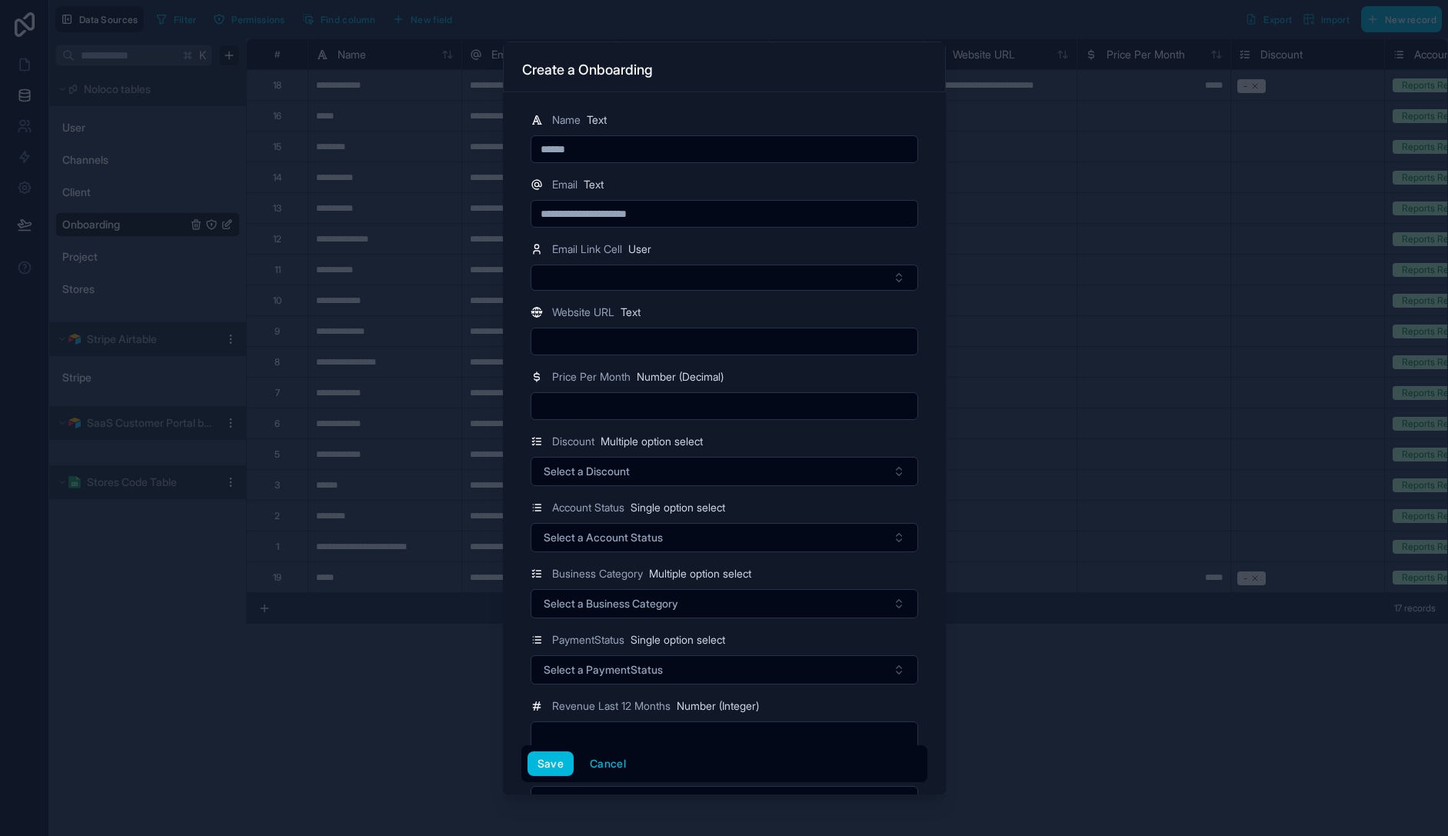
type input "**********"
click at [789, 194] on div "Email Text" at bounding box center [725, 184] width 388 height 18
click at [671, 418] on div at bounding box center [725, 406] width 388 height 28
click at [668, 408] on input "text" at bounding box center [724, 406] width 386 height 22
type input "*****"
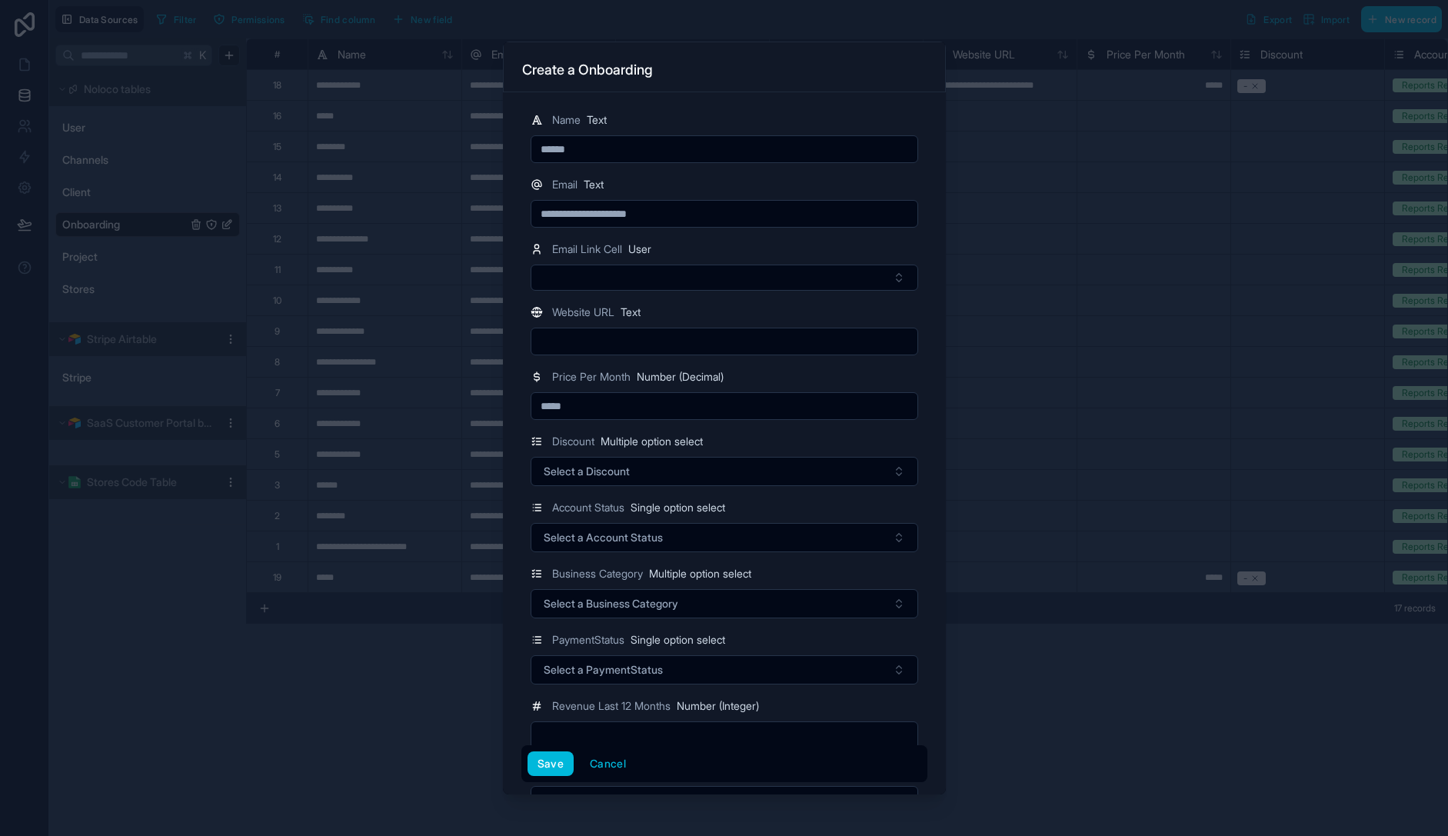
click at [791, 377] on div "Price Per Month Number (Decimal)" at bounding box center [725, 377] width 388 height 18
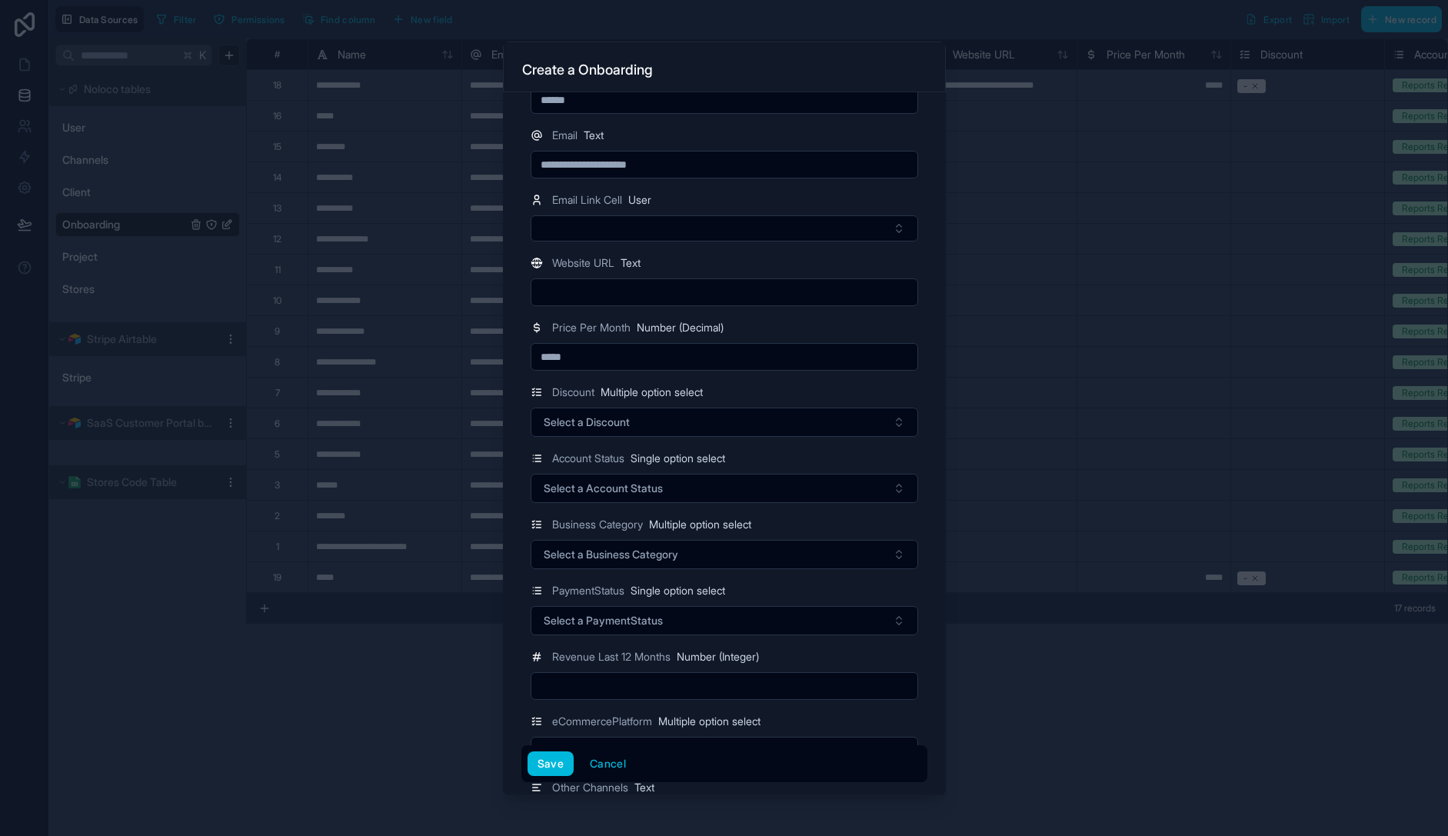
scroll to position [49, 0]
click at [733, 427] on button "Select a Discount" at bounding box center [725, 422] width 388 height 29
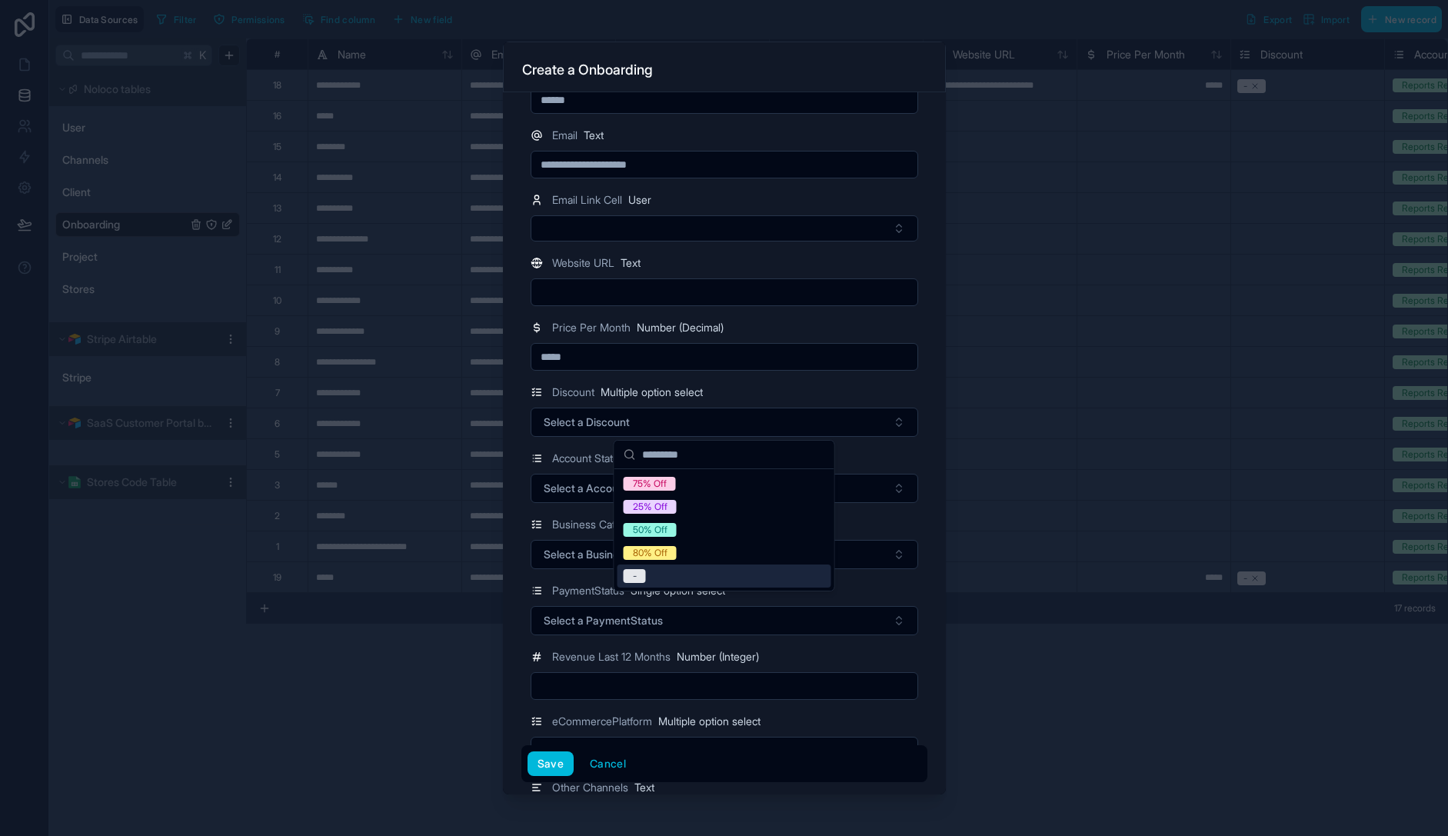
click at [702, 576] on div "-" at bounding box center [725, 576] width 214 height 23
click at [842, 485] on button "Select a Account Status" at bounding box center [725, 488] width 388 height 29
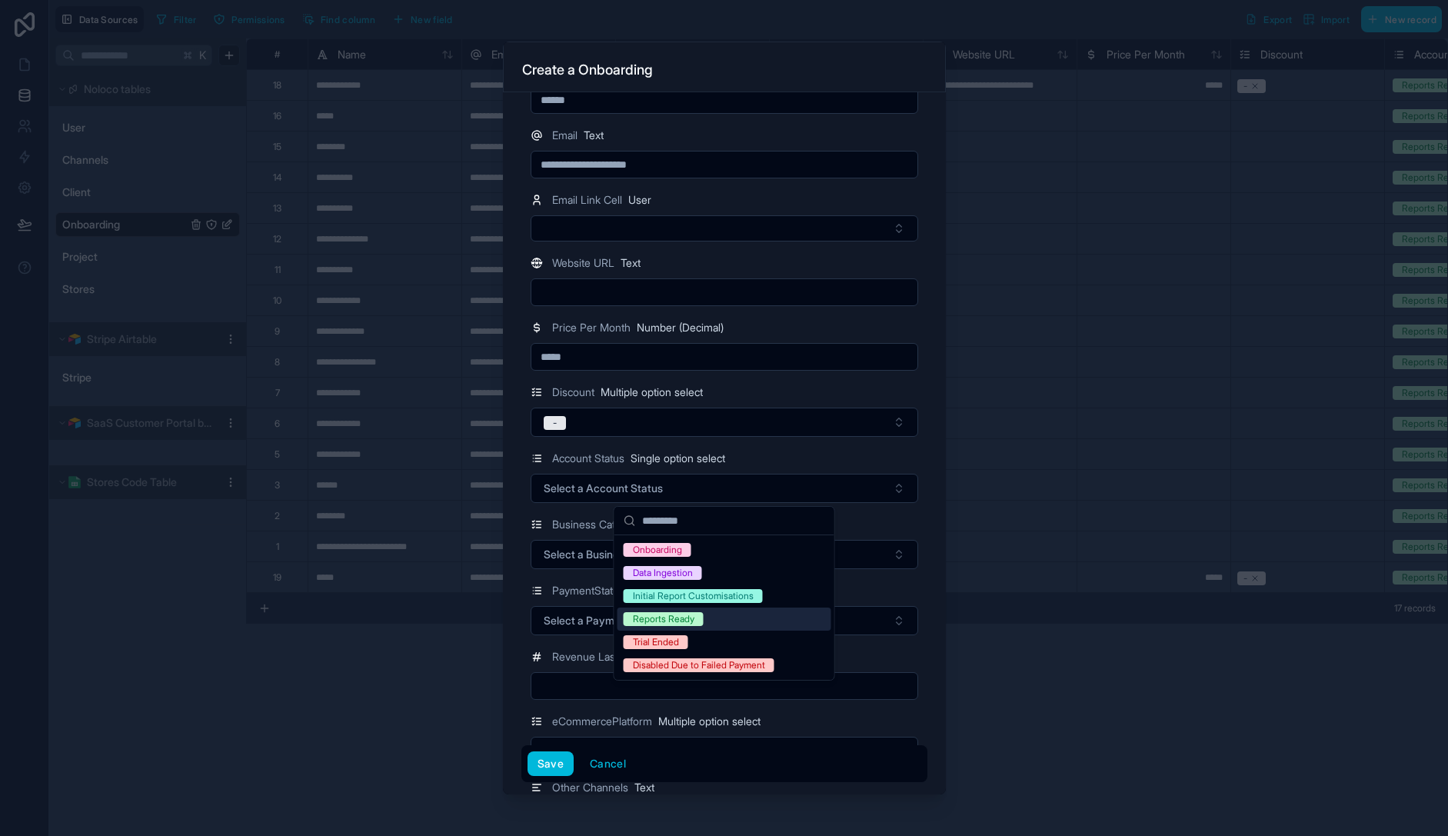
click at [712, 624] on div "Reports Ready" at bounding box center [725, 619] width 214 height 23
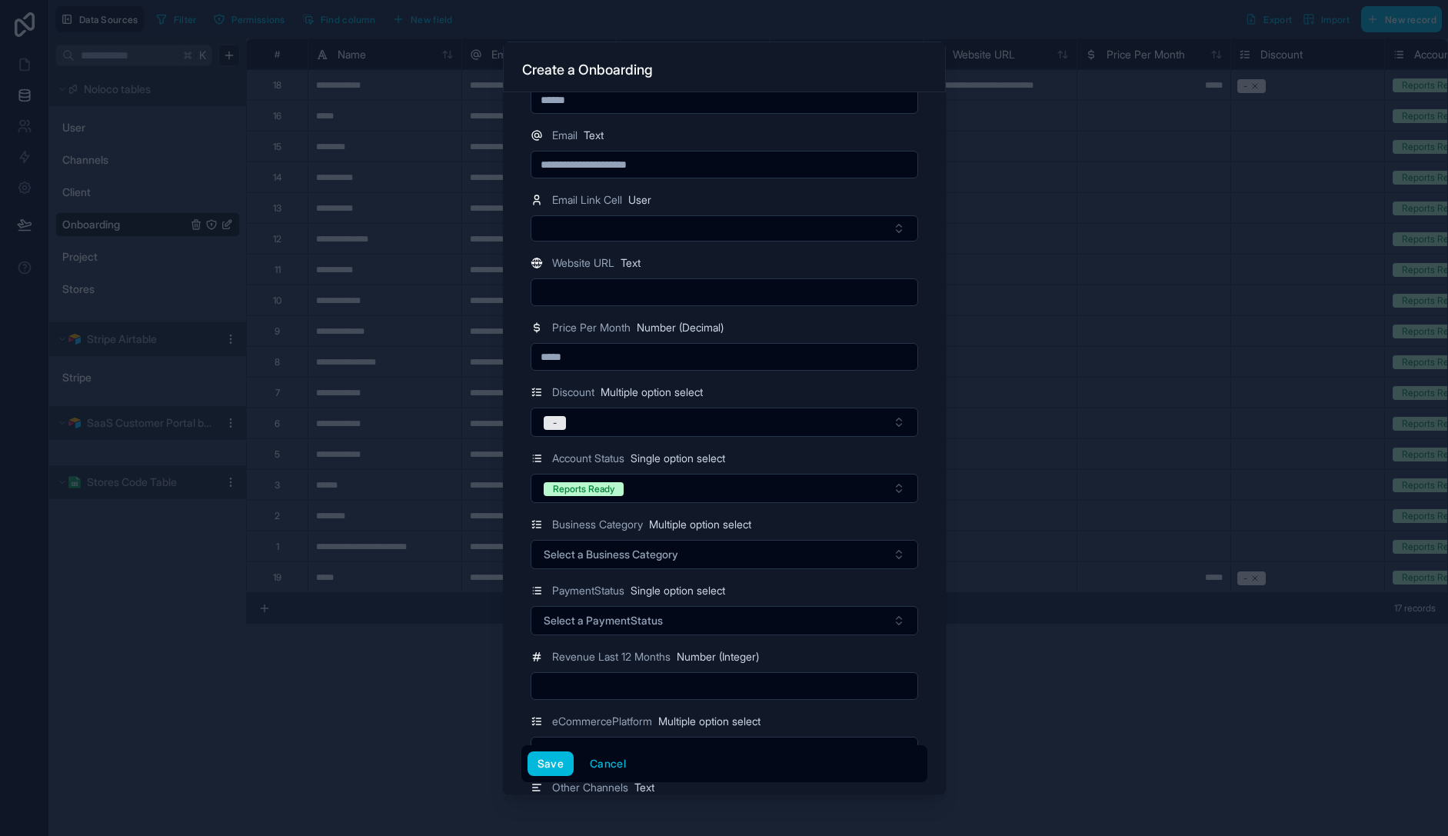
click at [635, 558] on span "Select a Business Category" at bounding box center [611, 554] width 135 height 15
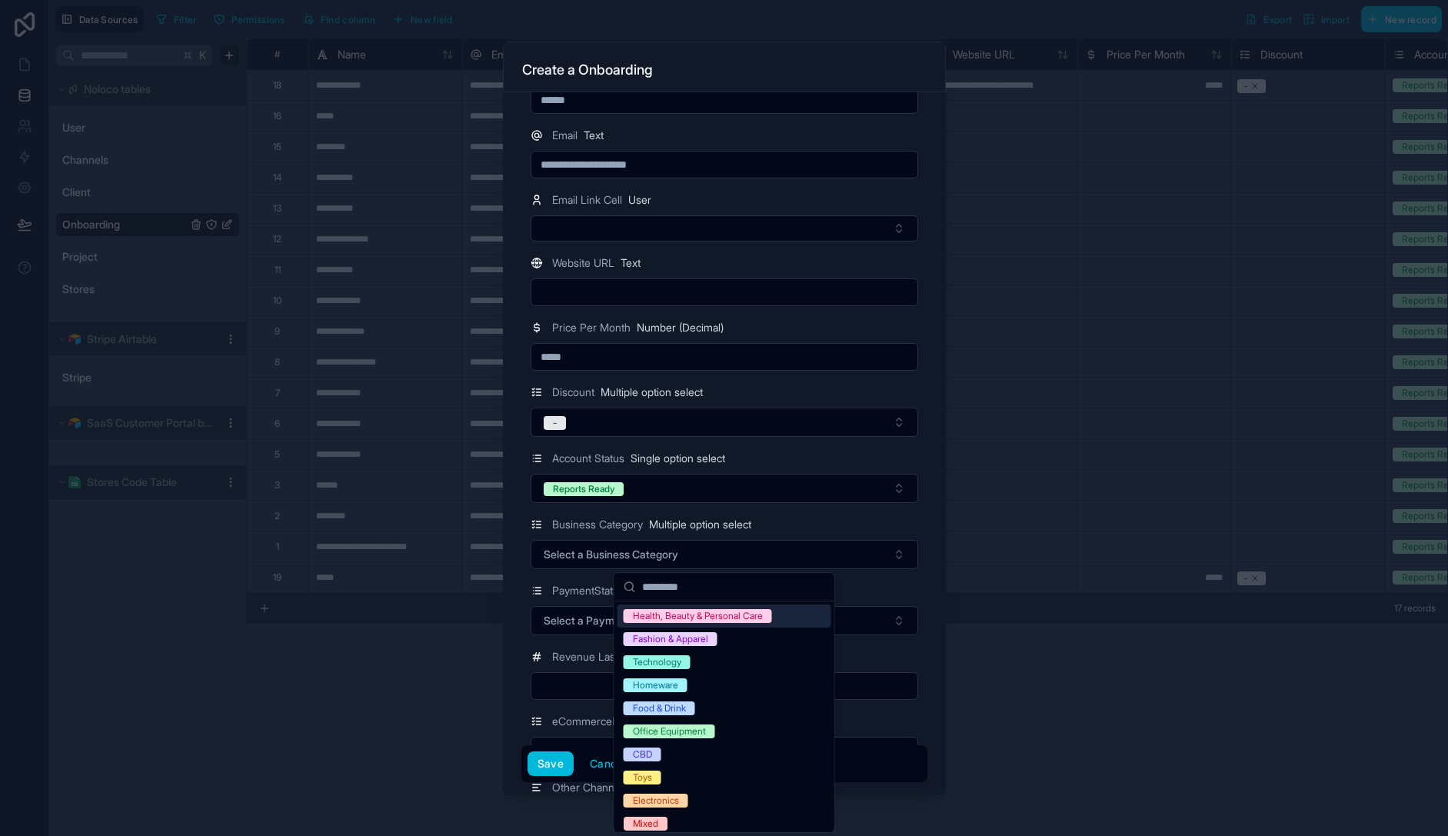
click at [863, 589] on div "PaymentStatus Single option select" at bounding box center [725, 590] width 388 height 18
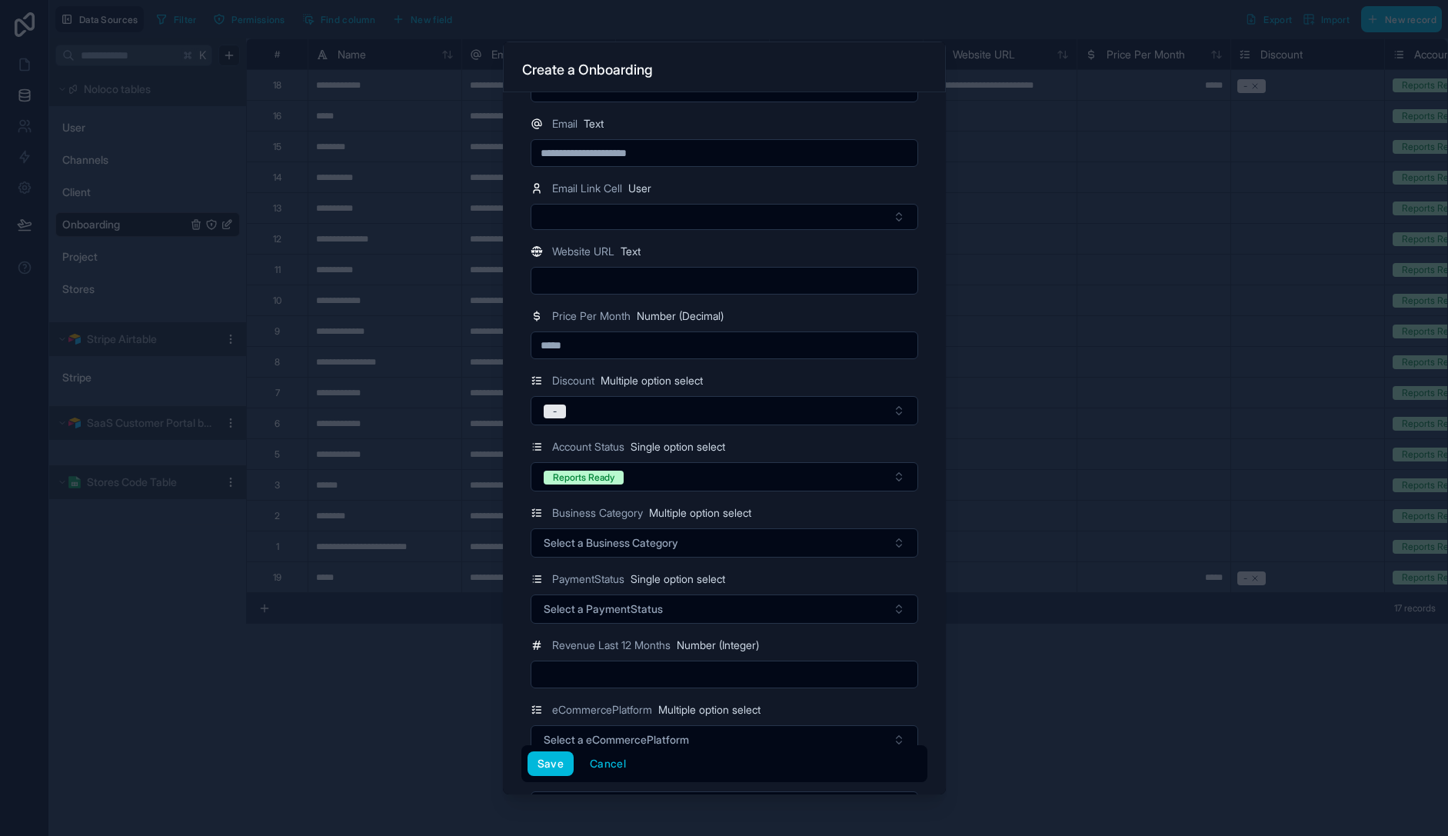
scroll to position [74, 0]
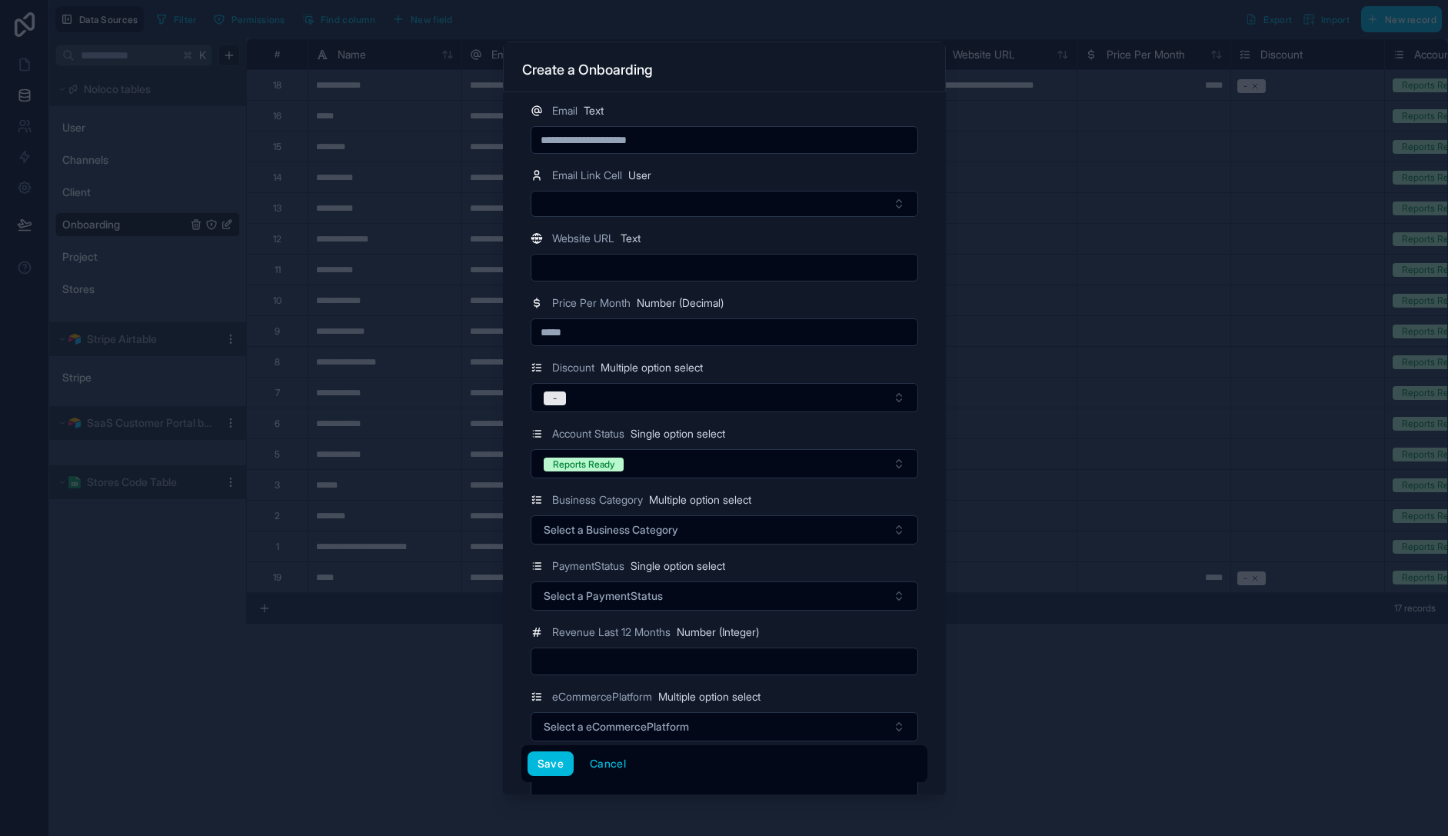
click at [714, 600] on button "Select a PaymentStatus" at bounding box center [725, 595] width 388 height 29
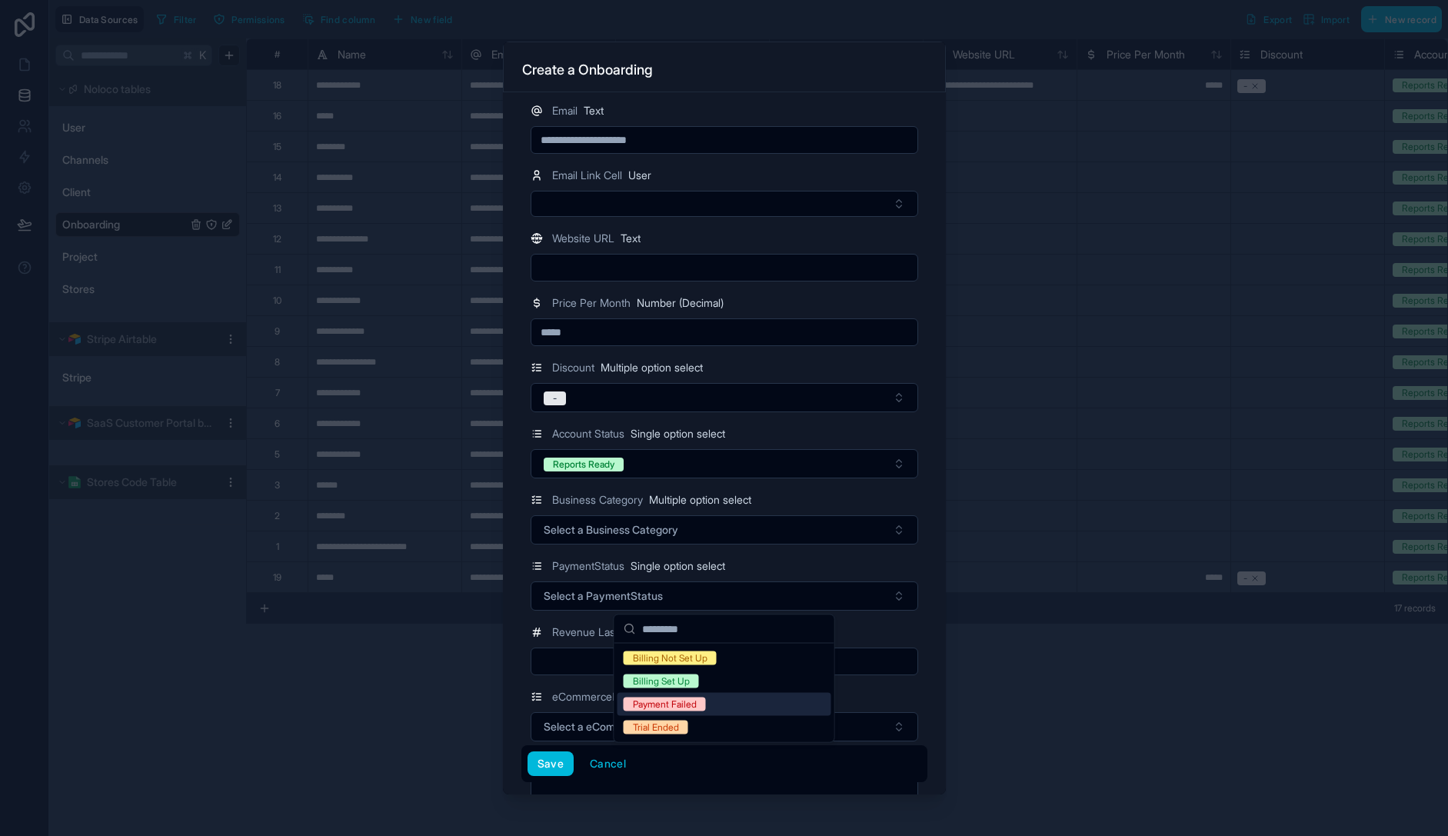
click at [728, 688] on div "Billing Set Up" at bounding box center [725, 681] width 214 height 23
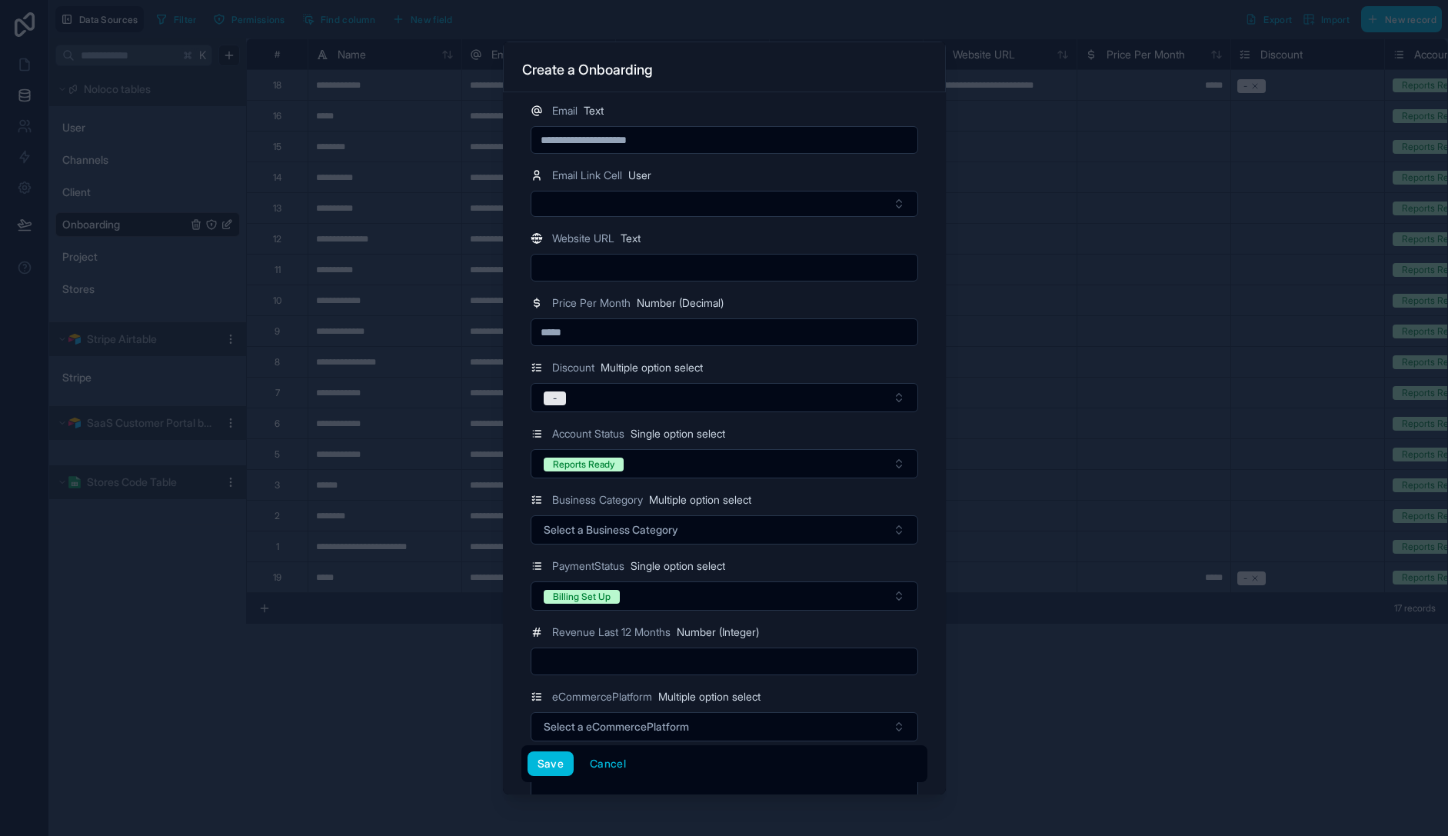
click at [863, 630] on div "Revenue Last 12 Months Number (Integer)" at bounding box center [725, 632] width 388 height 18
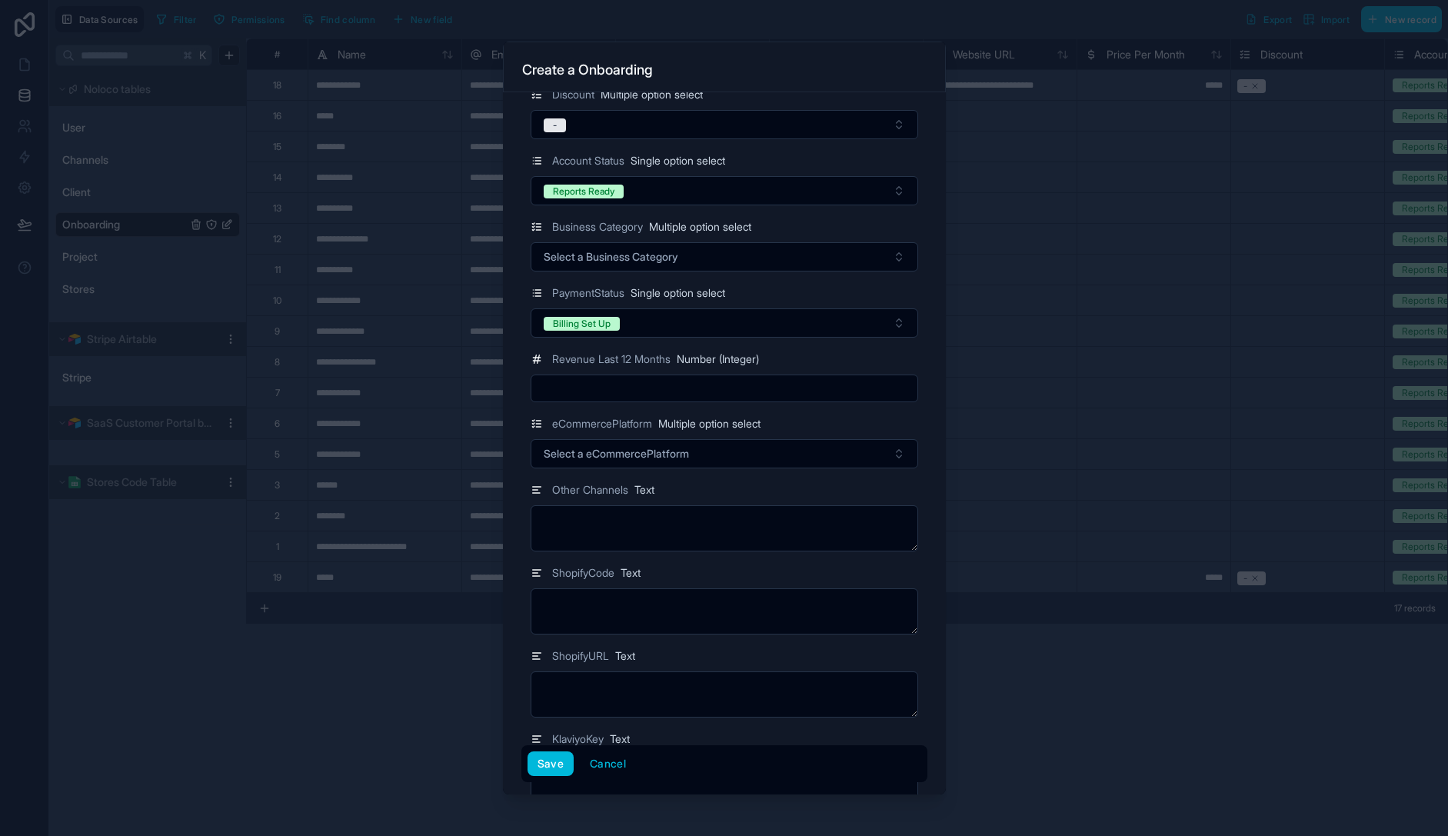
scroll to position [355, 0]
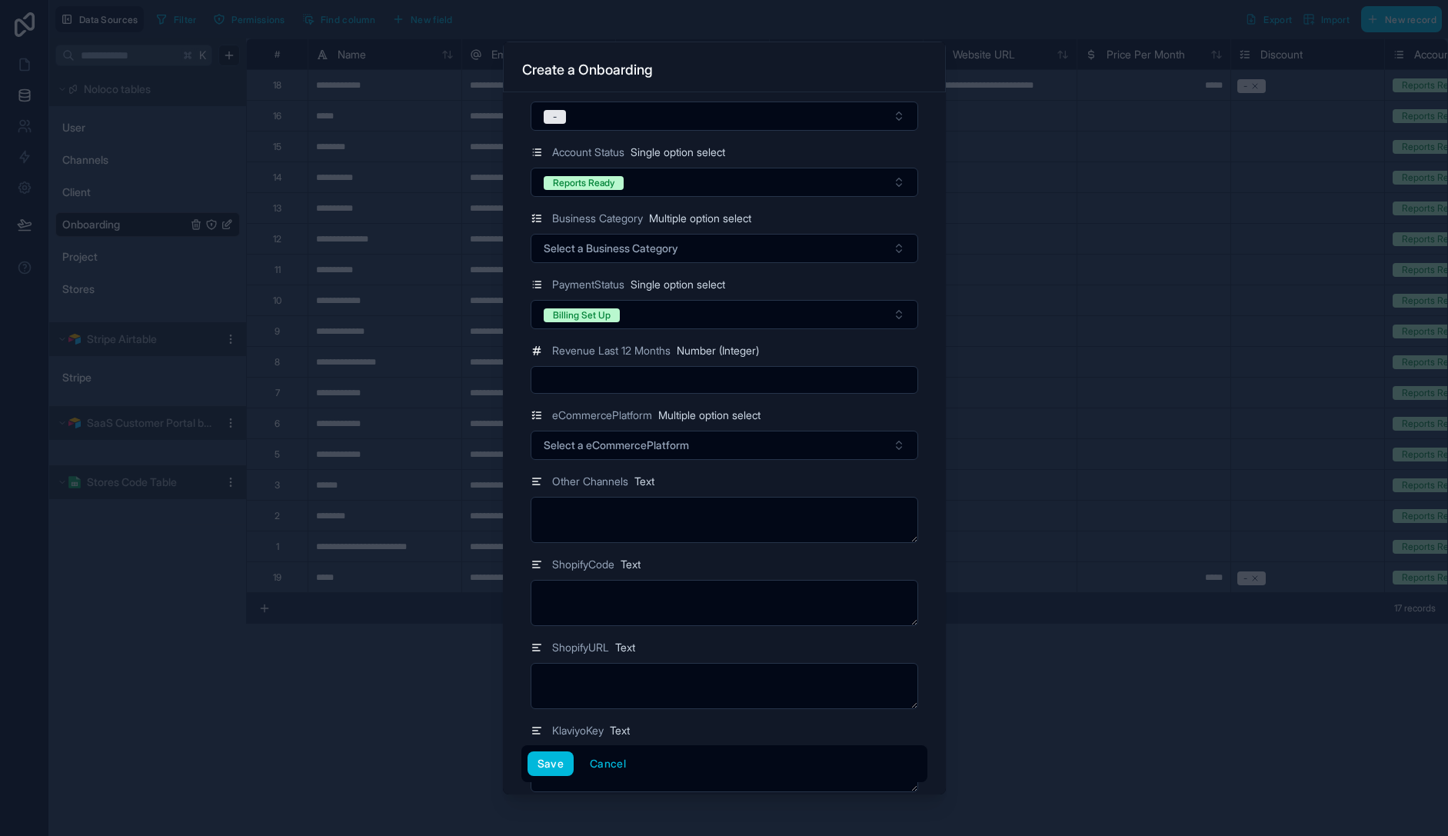
click at [665, 453] on button "Select a eCommercePlatform" at bounding box center [725, 445] width 388 height 29
drag, startPoint x: 695, startPoint y: 506, endPoint x: 708, endPoint y: 518, distance: 18.0
click at [695, 506] on div "Shopify" at bounding box center [725, 506] width 214 height 23
click at [849, 480] on div "Other Channels Text" at bounding box center [725, 481] width 388 height 18
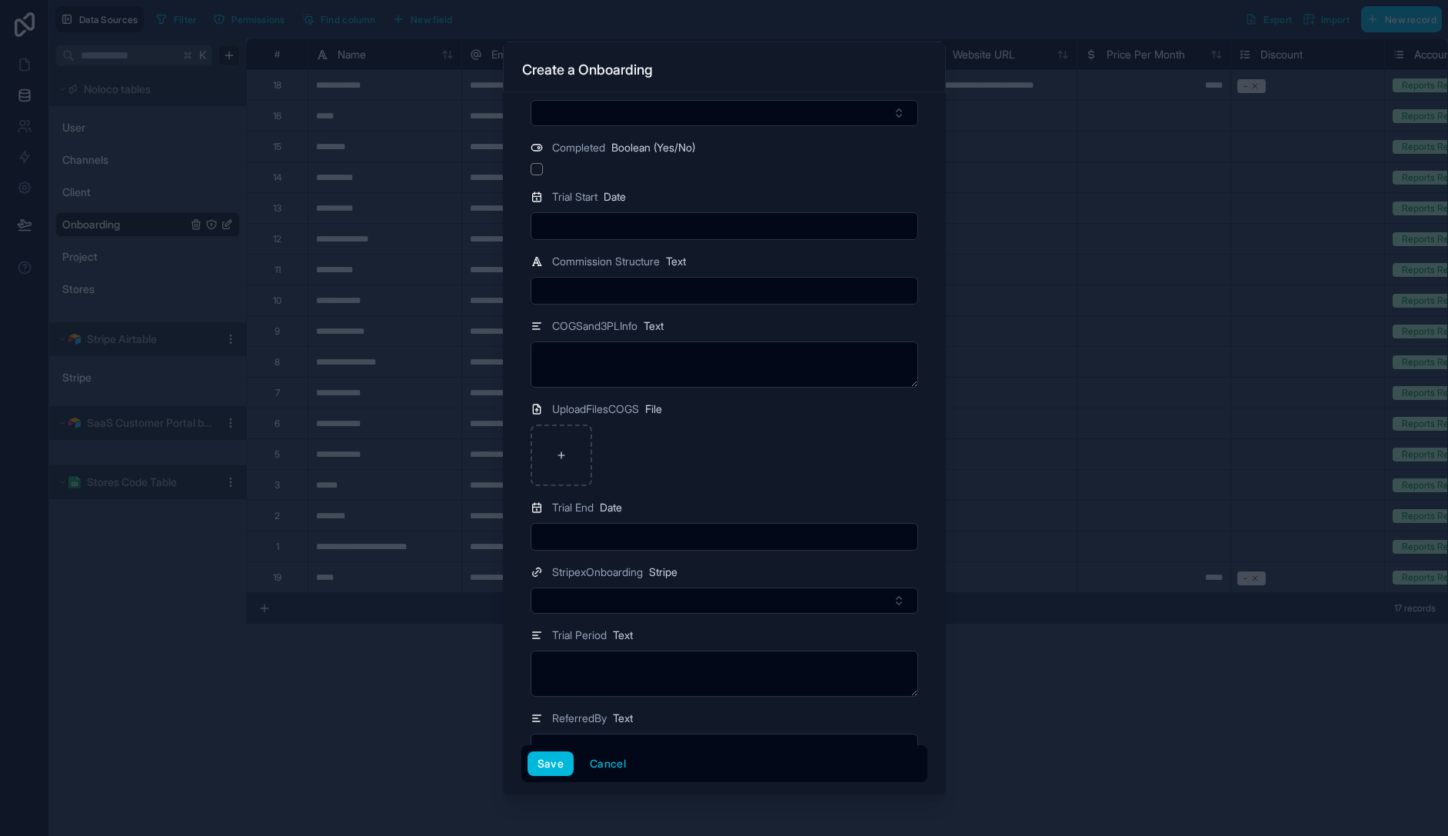
scroll to position [2640, 0]
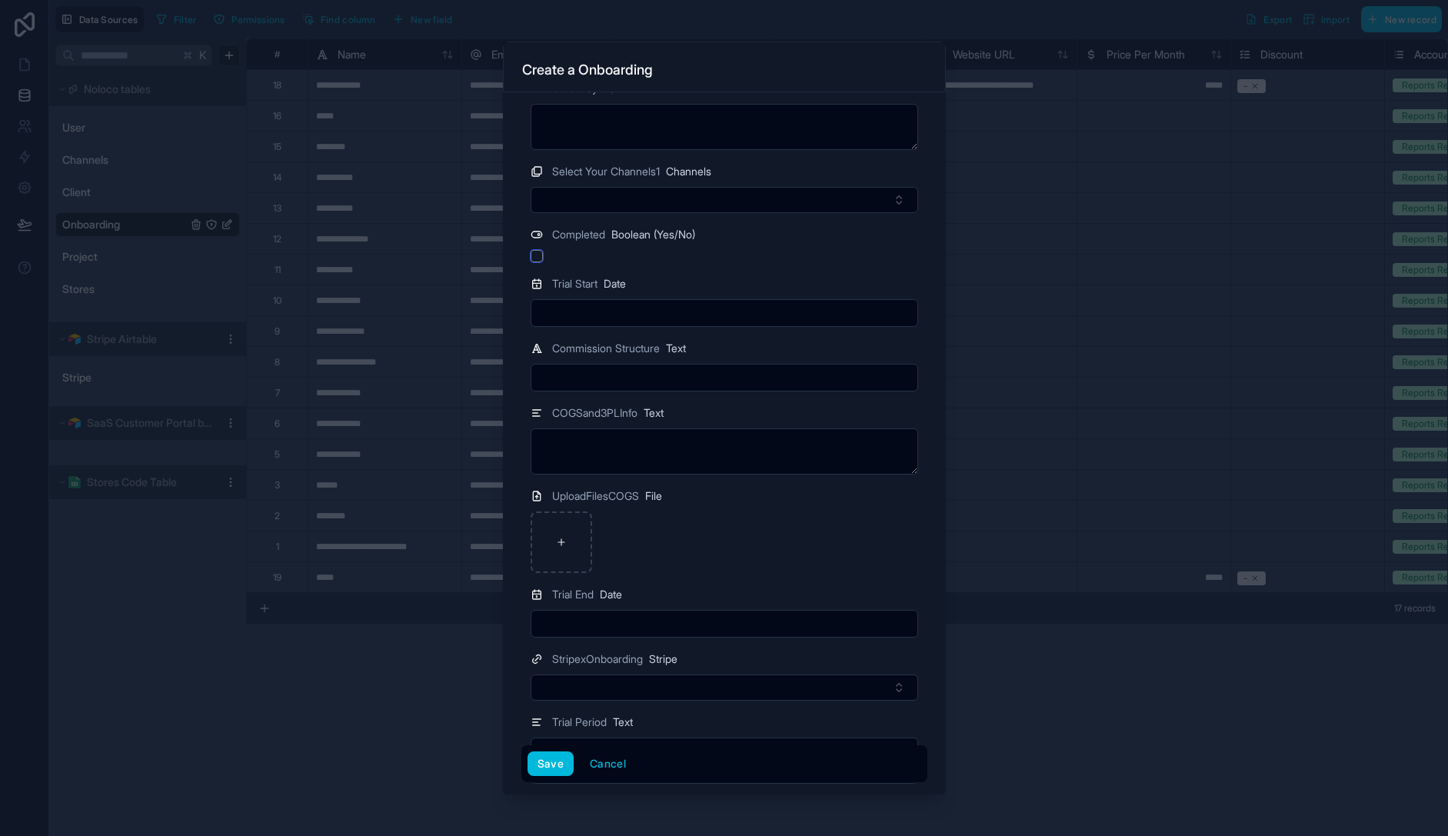
click at [535, 257] on button "button" at bounding box center [537, 256] width 12 height 12
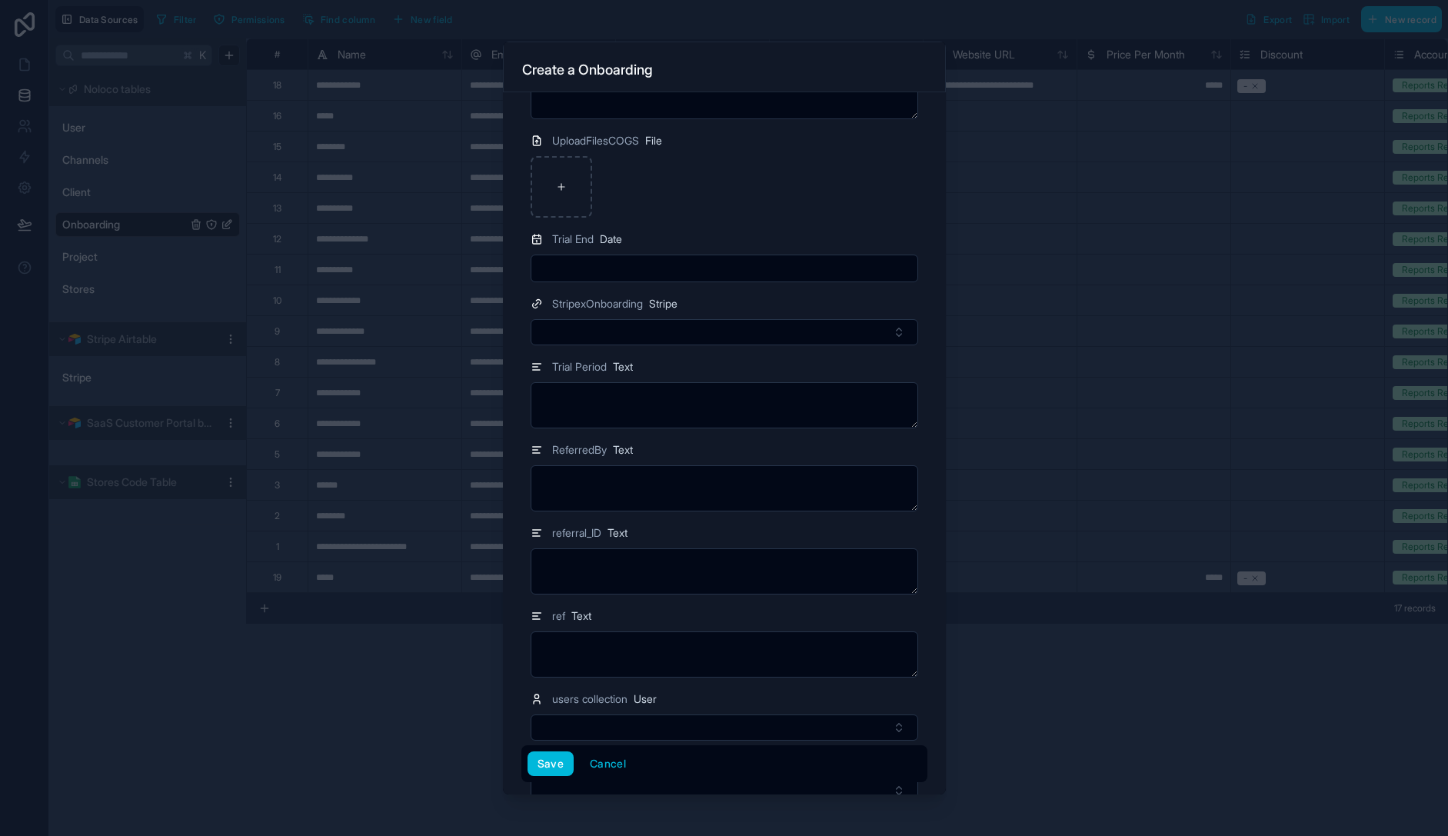
scroll to position [3066, 0]
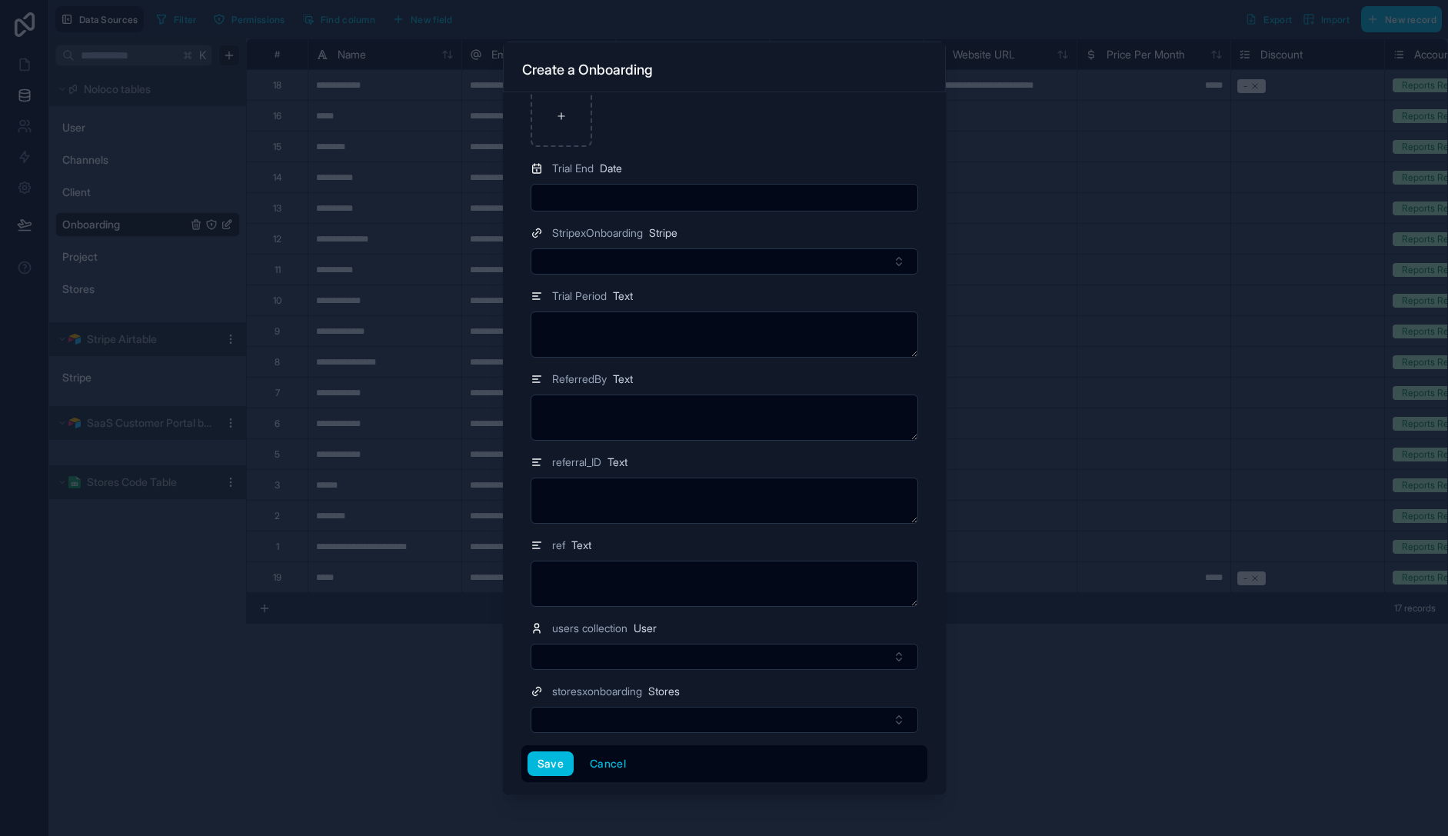
click at [554, 761] on button "Save" at bounding box center [551, 763] width 46 height 25
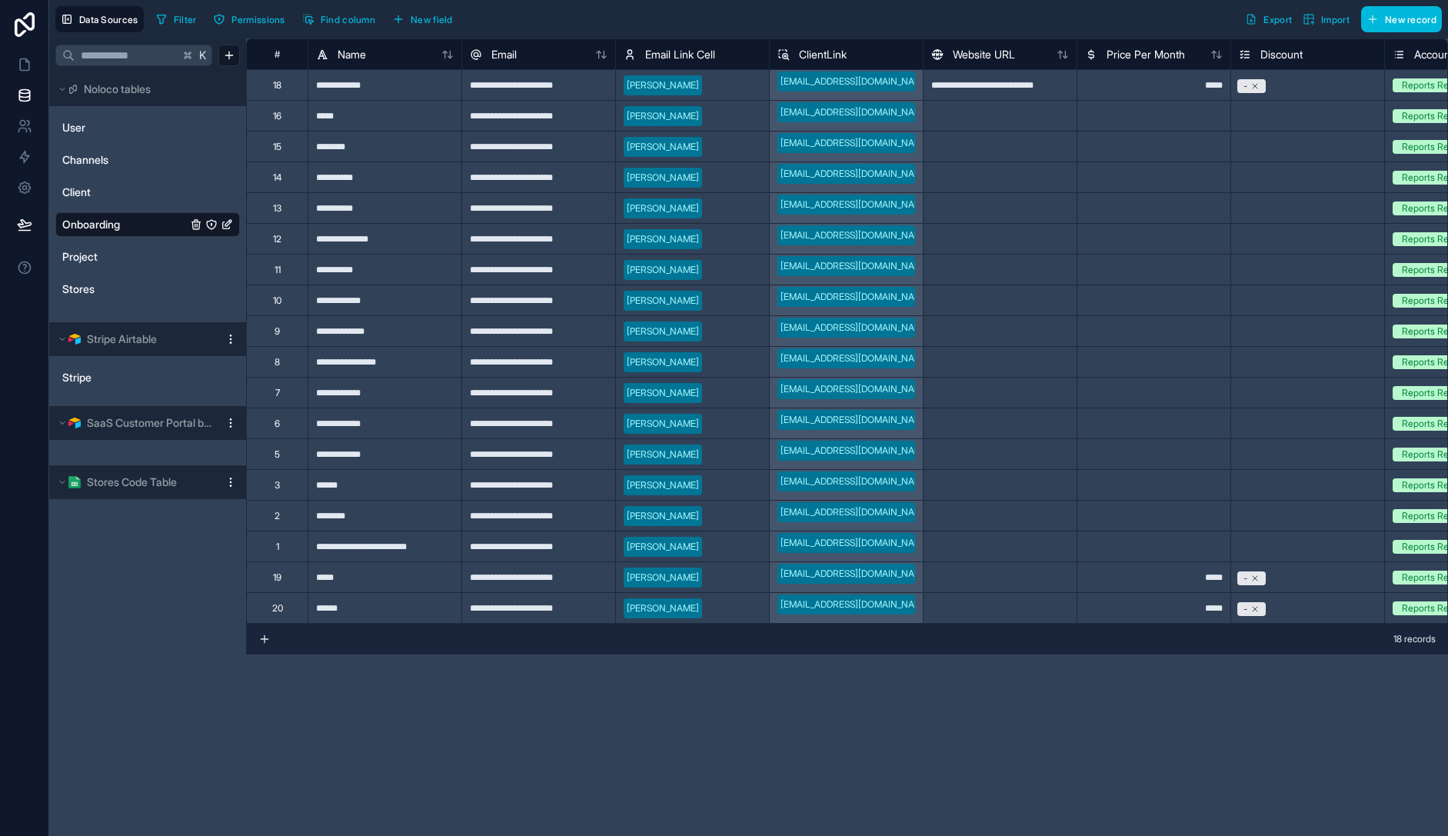
click at [1408, 22] on span "New record" at bounding box center [1411, 20] width 52 height 12
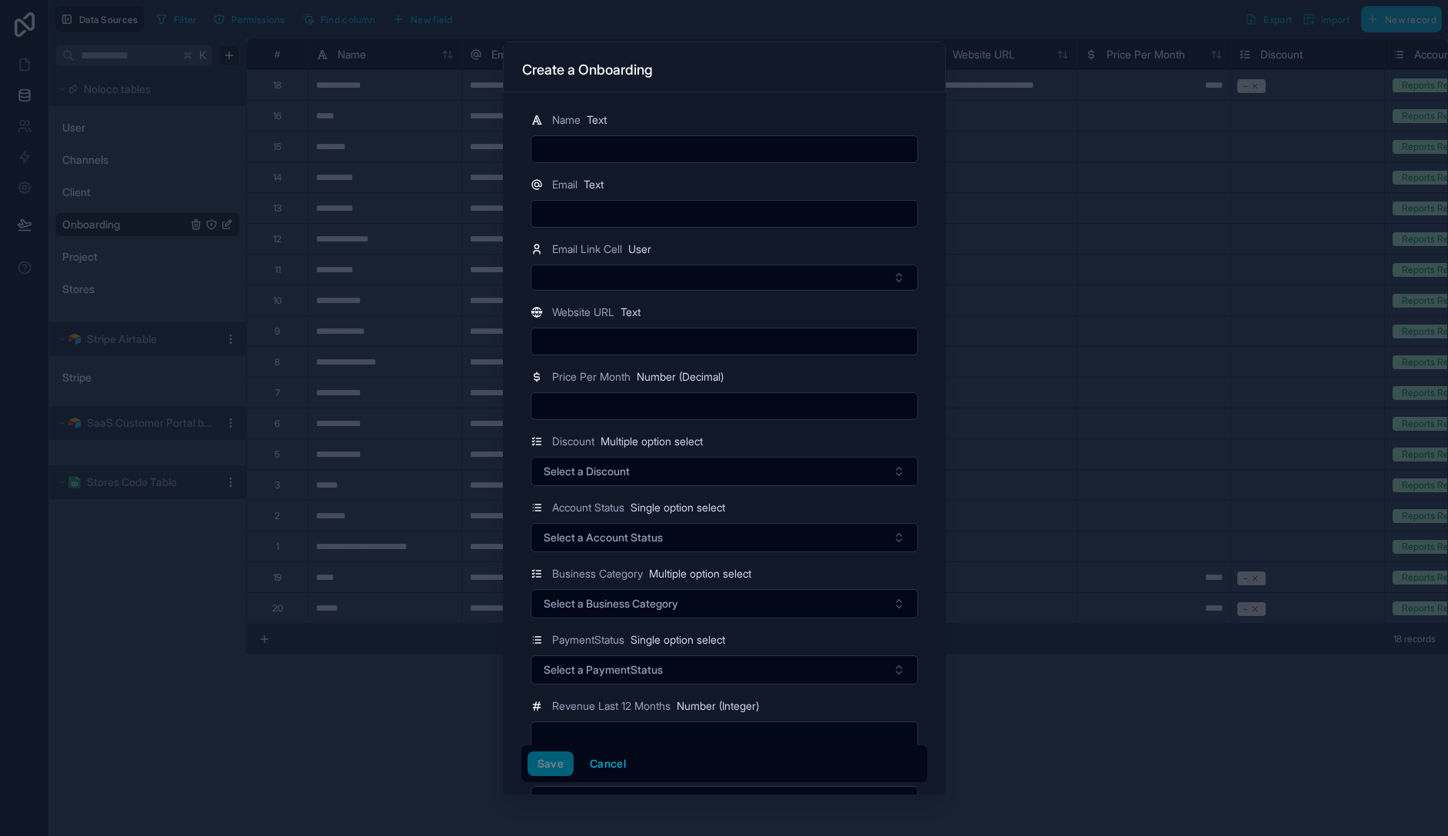
click at [641, 218] on input "text" at bounding box center [724, 214] width 386 height 22
paste input "**********"
type input "**********"
click at [637, 145] on input "text" at bounding box center [724, 149] width 386 height 22
type input "*********"
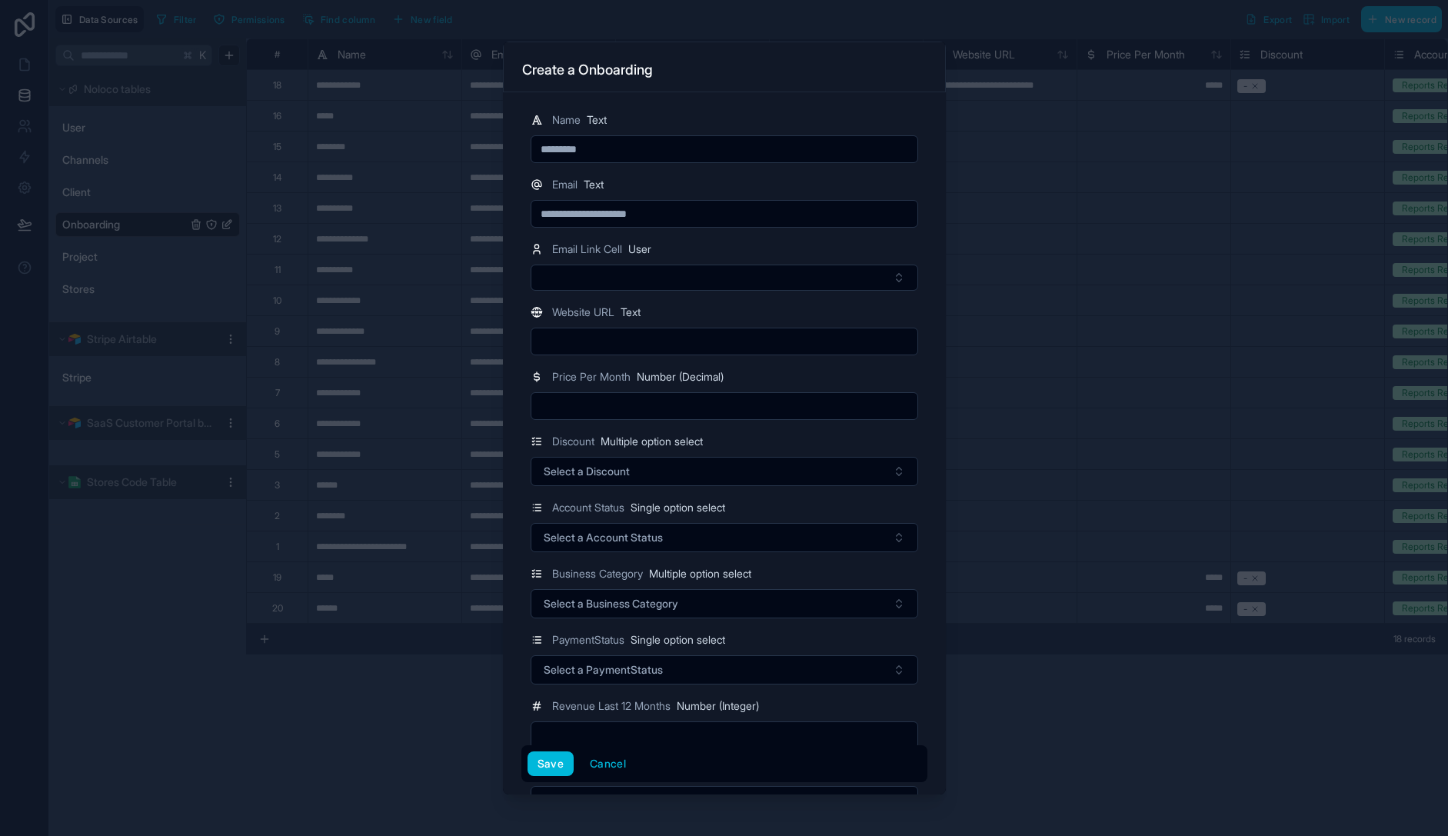
click at [794, 248] on div "Email Link Cell User" at bounding box center [725, 249] width 388 height 18
click at [702, 418] on div at bounding box center [725, 406] width 388 height 28
click at [702, 417] on div at bounding box center [725, 406] width 388 height 28
click at [674, 414] on input "text" at bounding box center [724, 406] width 386 height 22
type input "*****"
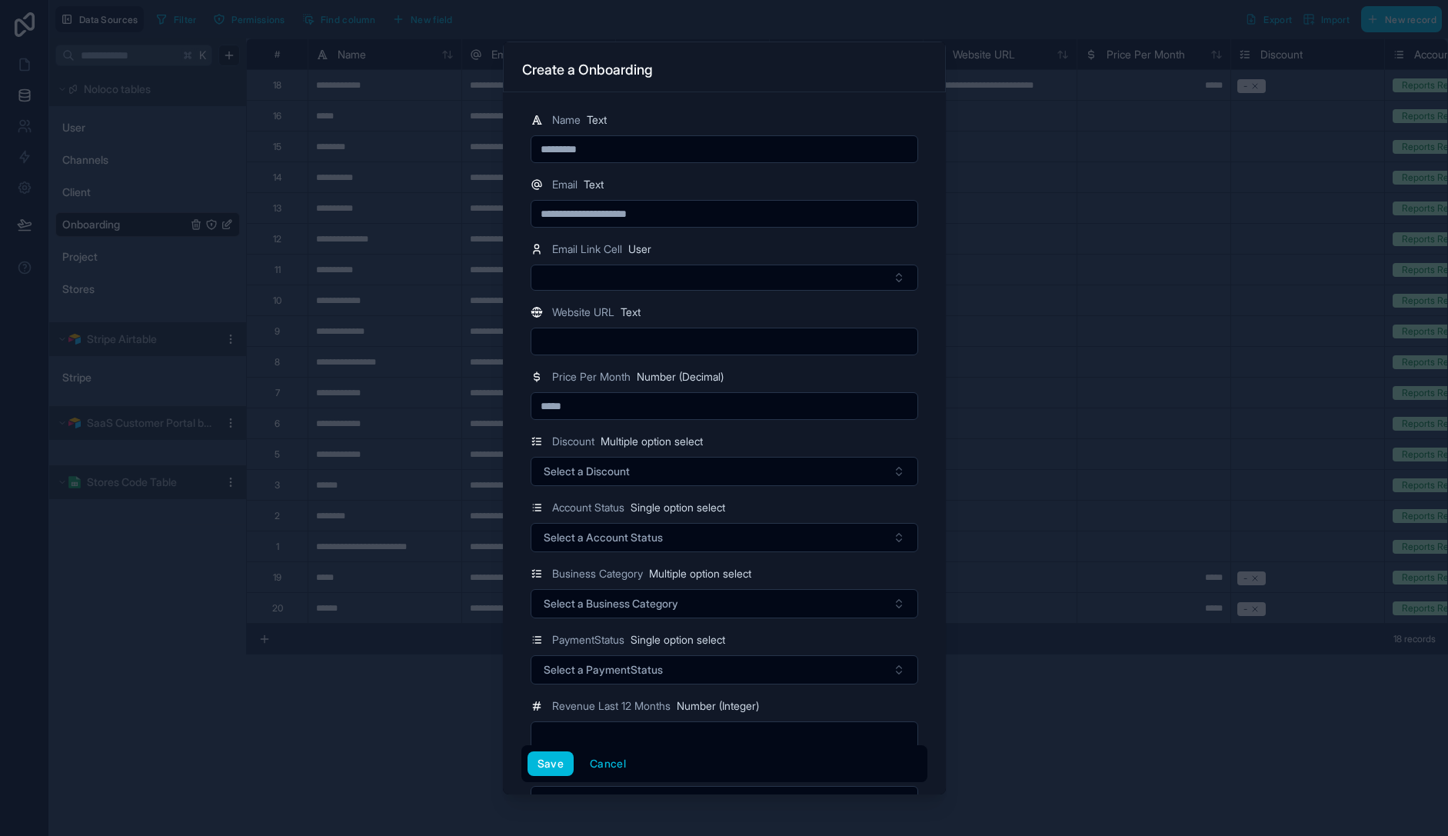
type input "*****"
click at [858, 460] on button "Select a Discount" at bounding box center [725, 471] width 388 height 29
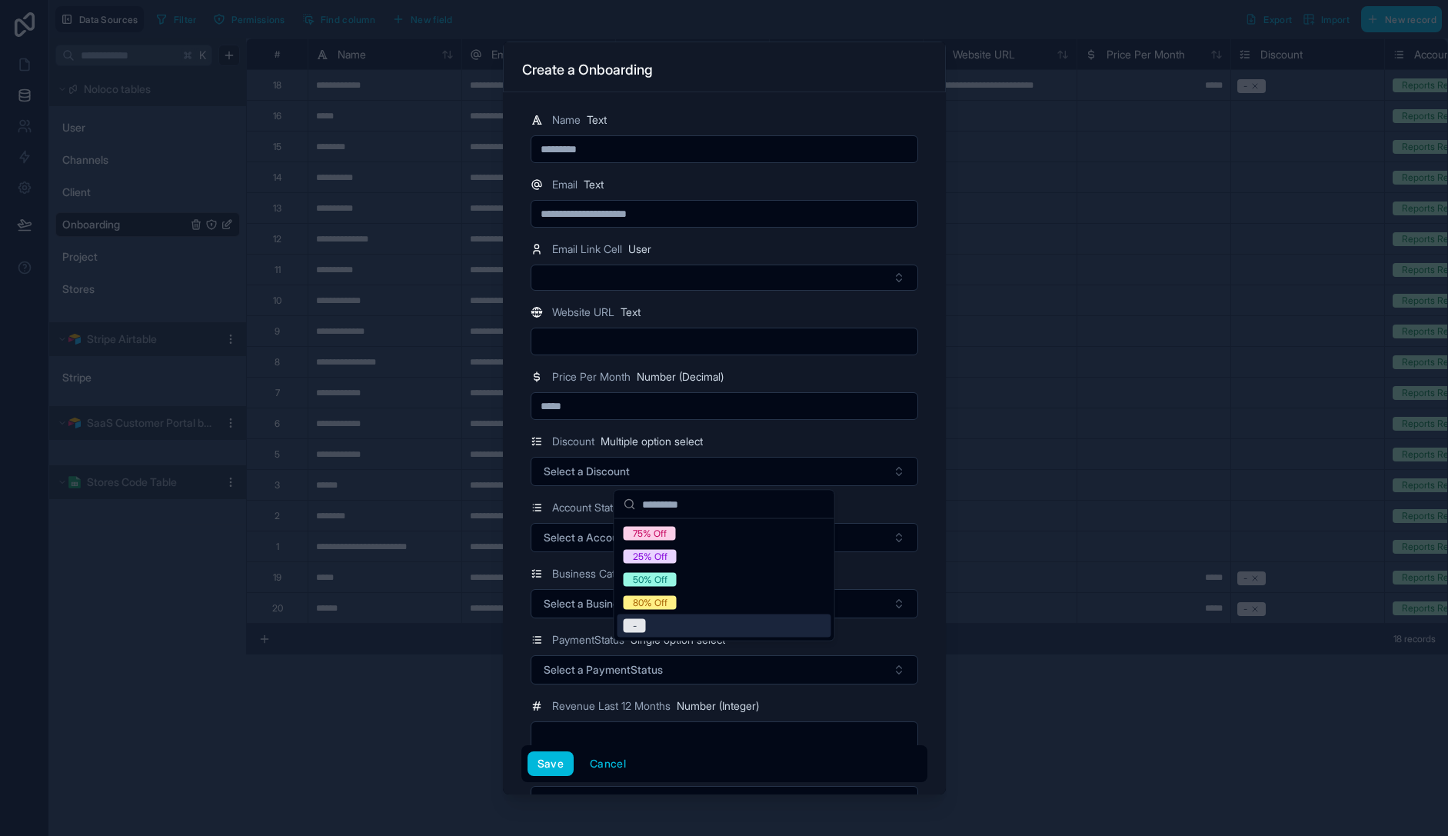
click at [731, 624] on div "-" at bounding box center [725, 625] width 214 height 23
click at [855, 540] on button "Select a Account Status" at bounding box center [725, 537] width 388 height 29
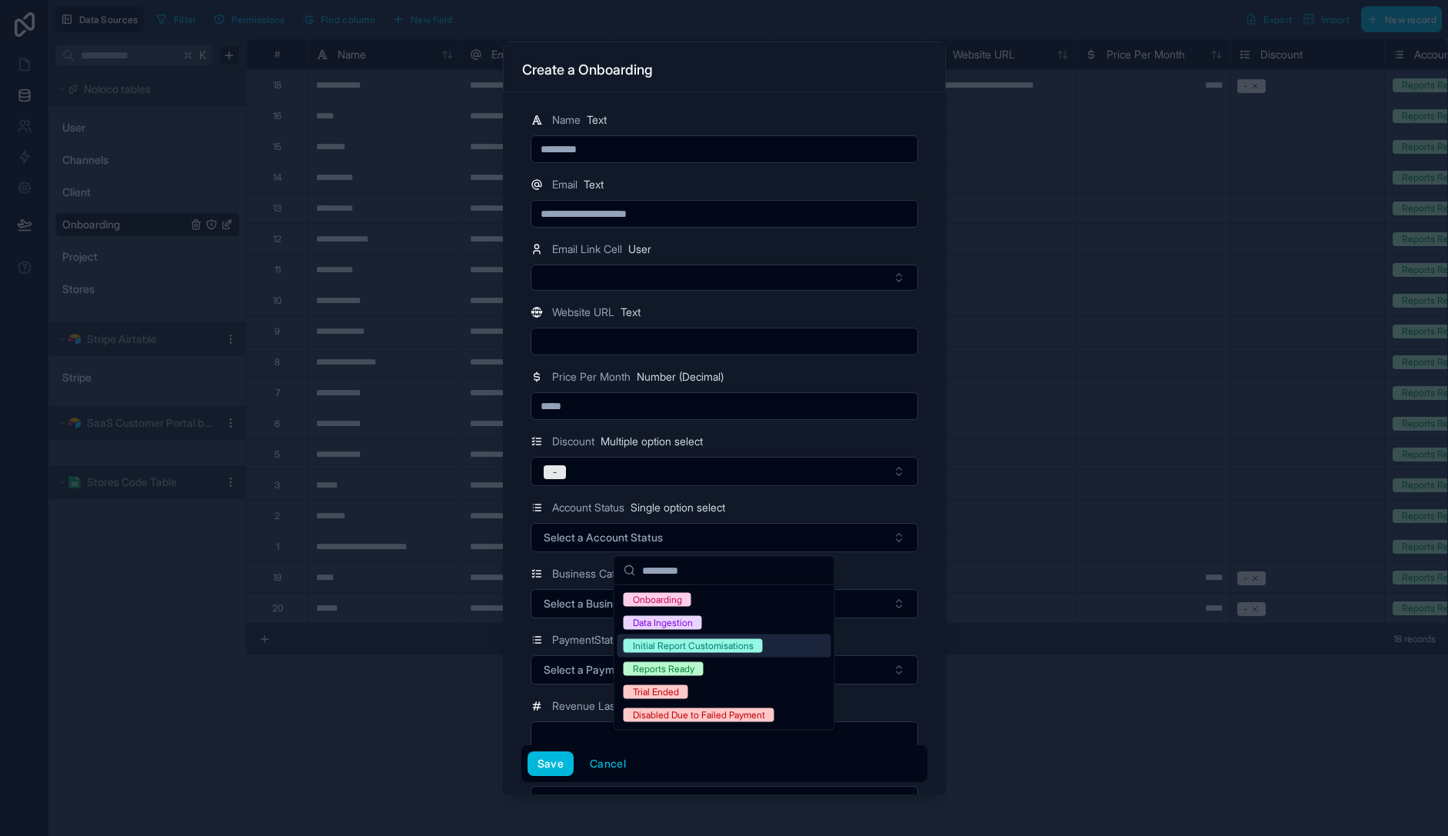
click at [771, 664] on div "Reports Ready" at bounding box center [725, 669] width 214 height 23
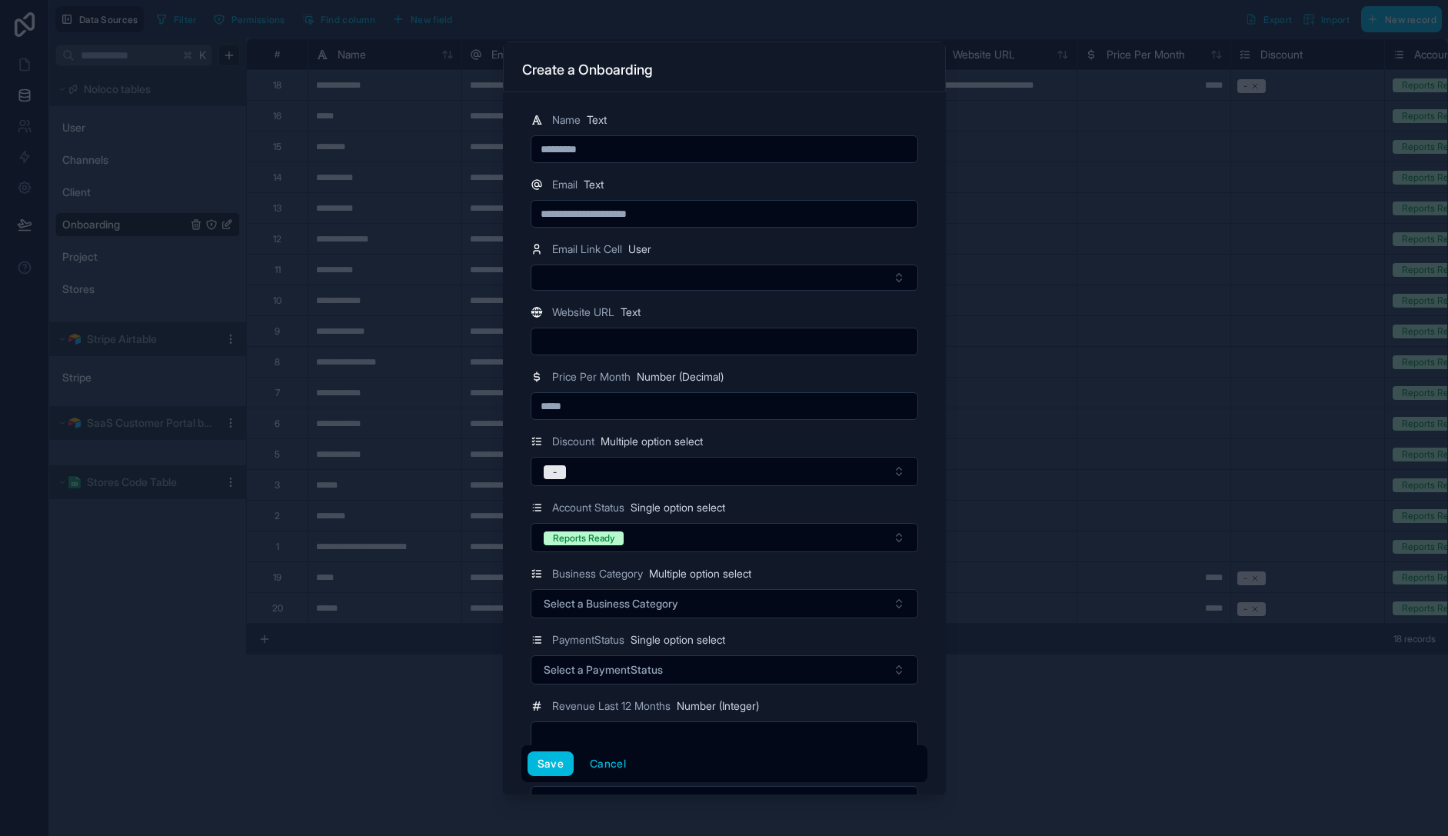
click at [903, 569] on div "Business Category Multiple option select" at bounding box center [725, 574] width 388 height 18
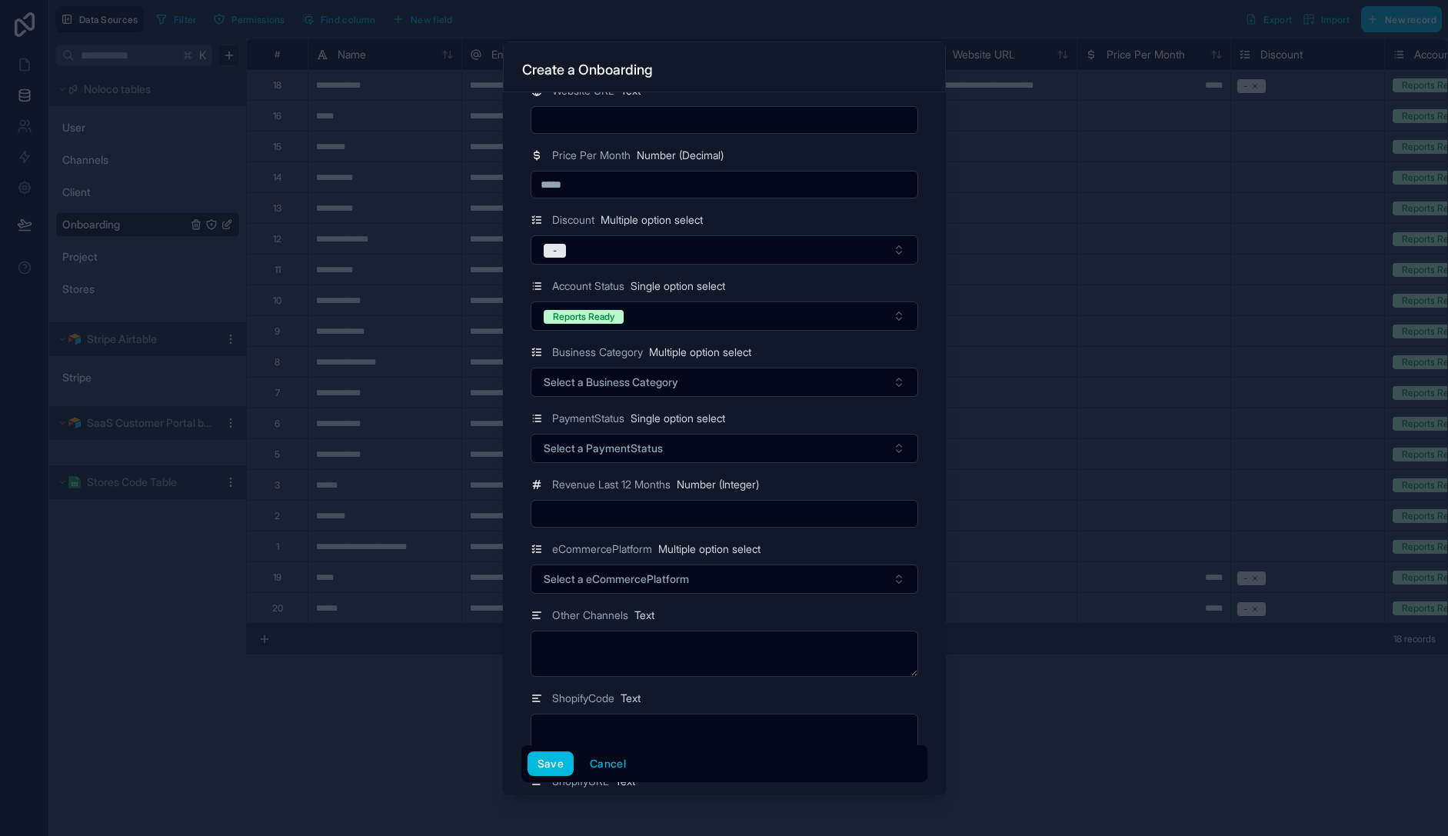
scroll to position [226, 0]
click at [627, 445] on span "Select a PaymentStatus" at bounding box center [603, 443] width 119 height 15
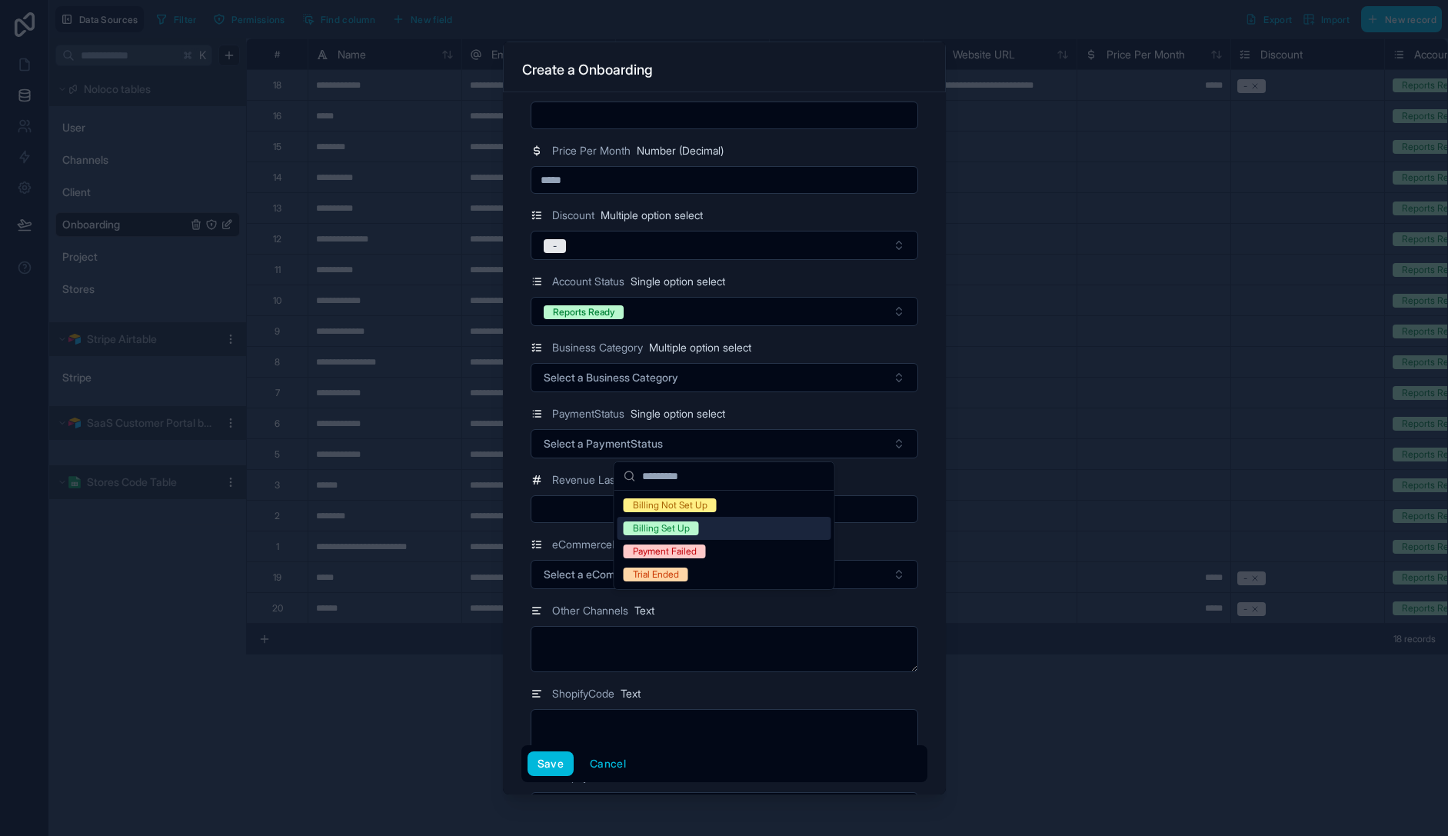
click at [704, 532] on div "Billing Set Up" at bounding box center [725, 528] width 214 height 23
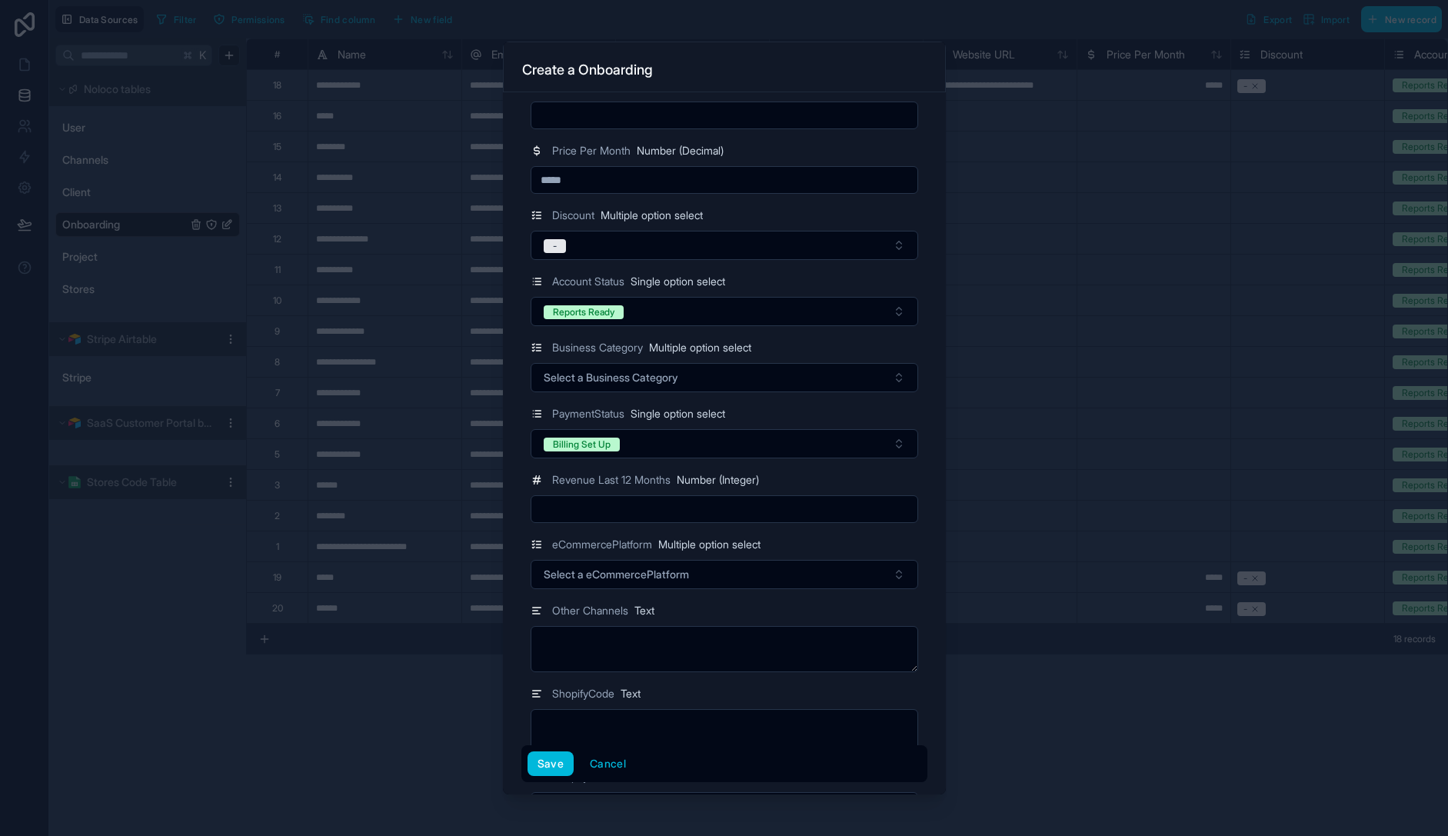
click at [870, 539] on div "eCommercePlatform Multiple option select" at bounding box center [725, 544] width 388 height 18
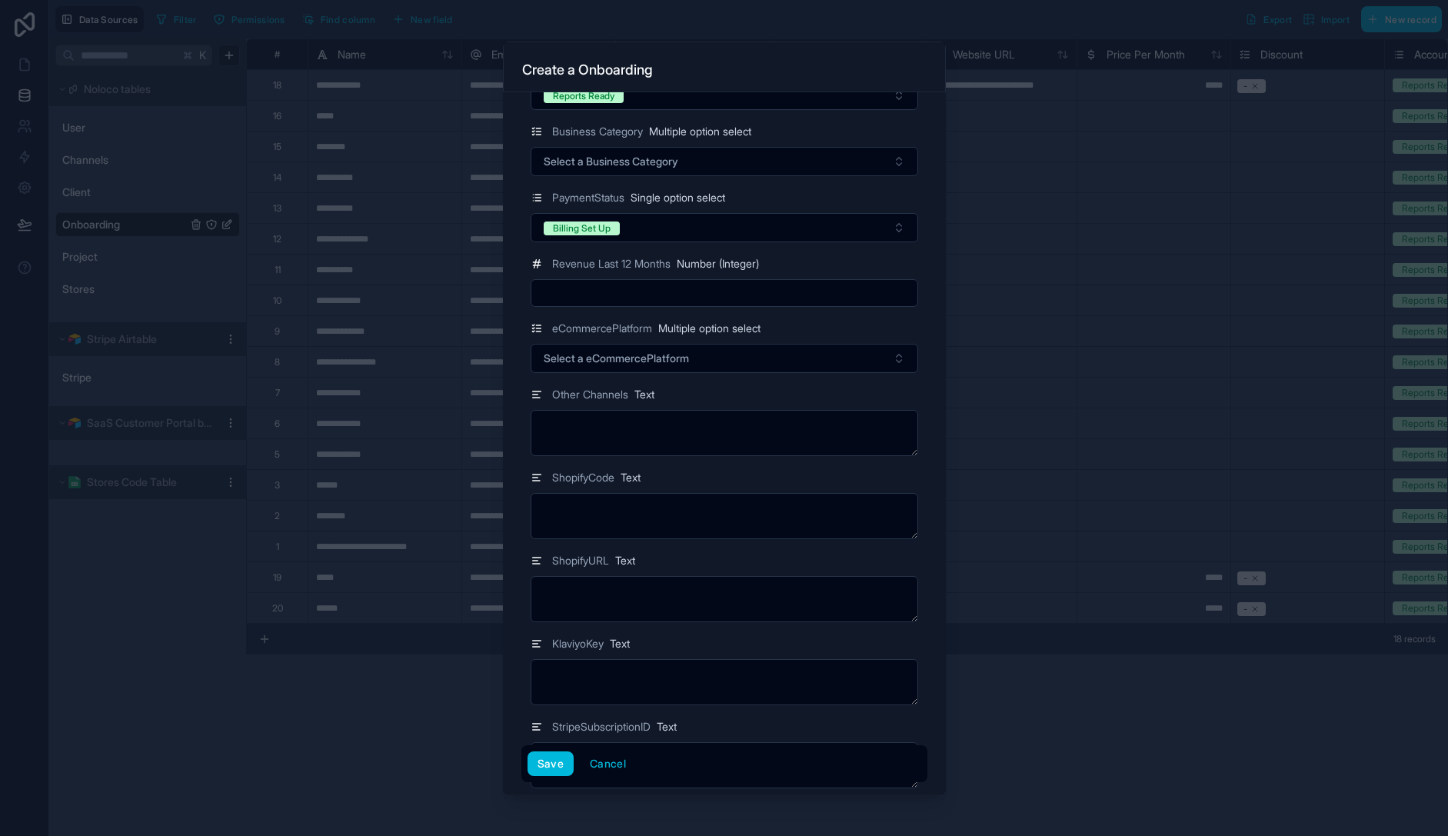
scroll to position [443, 0]
click at [671, 356] on span "Select a eCommercePlatform" at bounding box center [616, 357] width 145 height 15
click at [690, 416] on div "Shopify" at bounding box center [725, 419] width 214 height 23
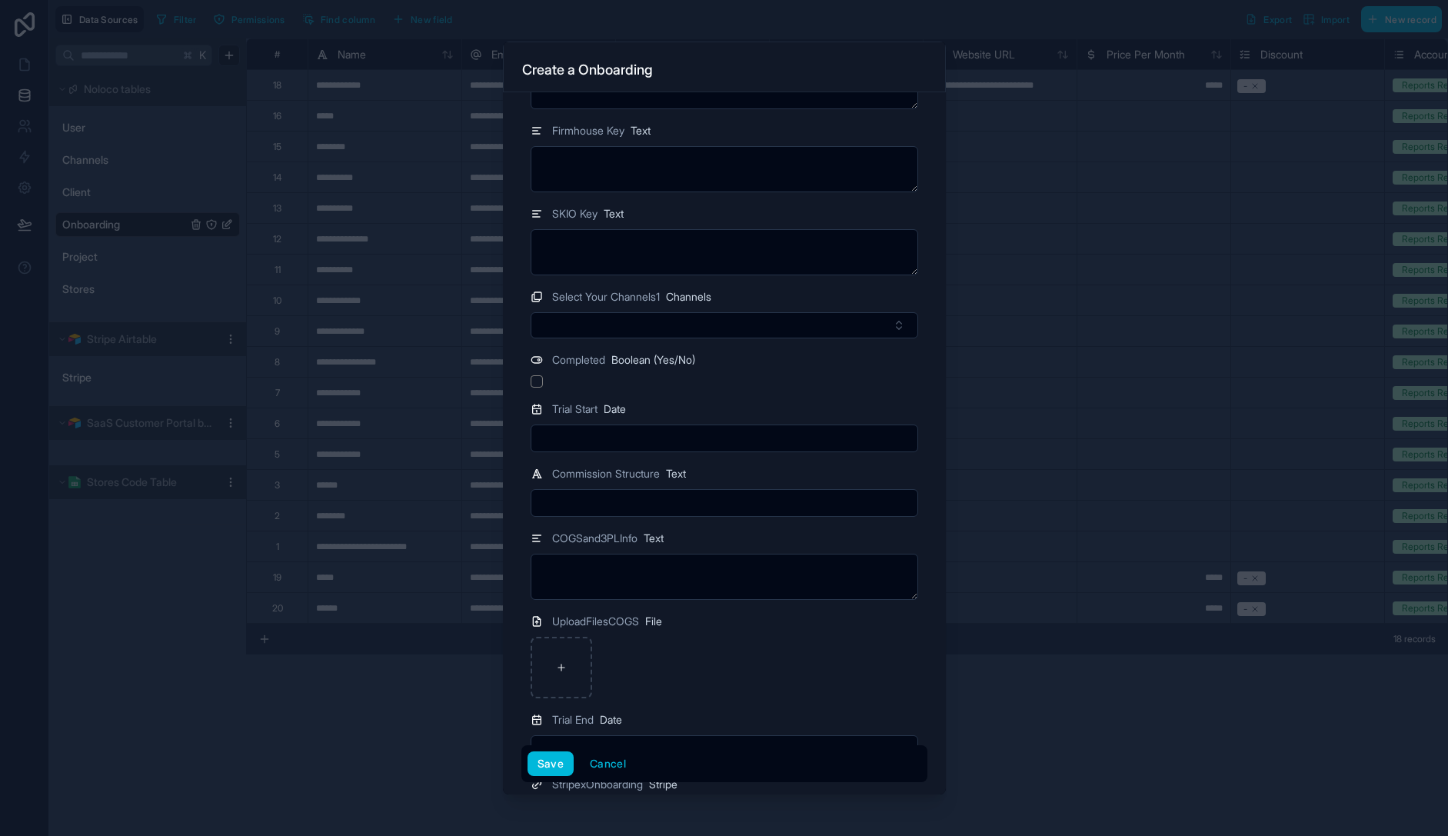
scroll to position [2465, 0]
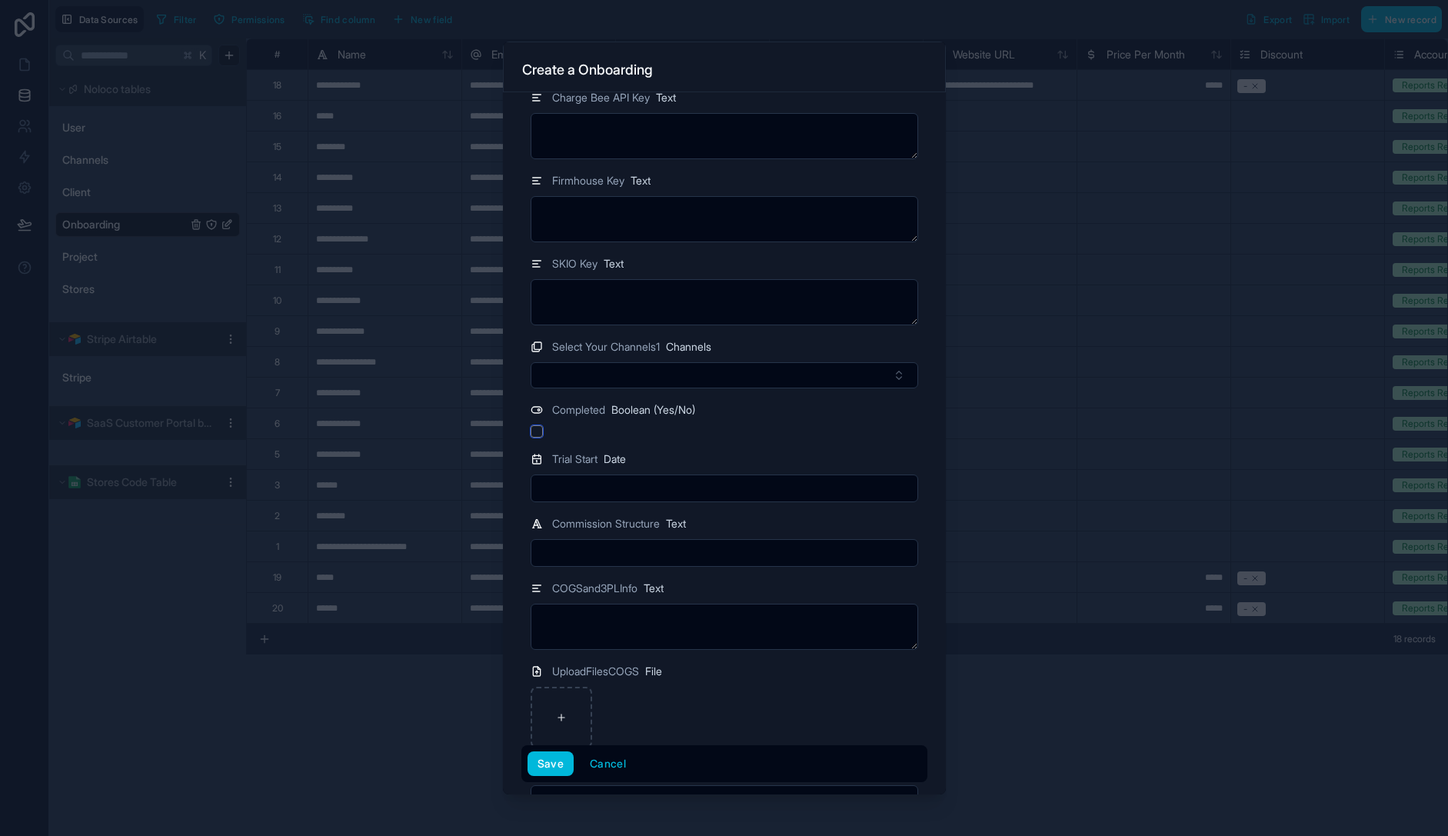
click at [539, 431] on button "button" at bounding box center [537, 431] width 12 height 12
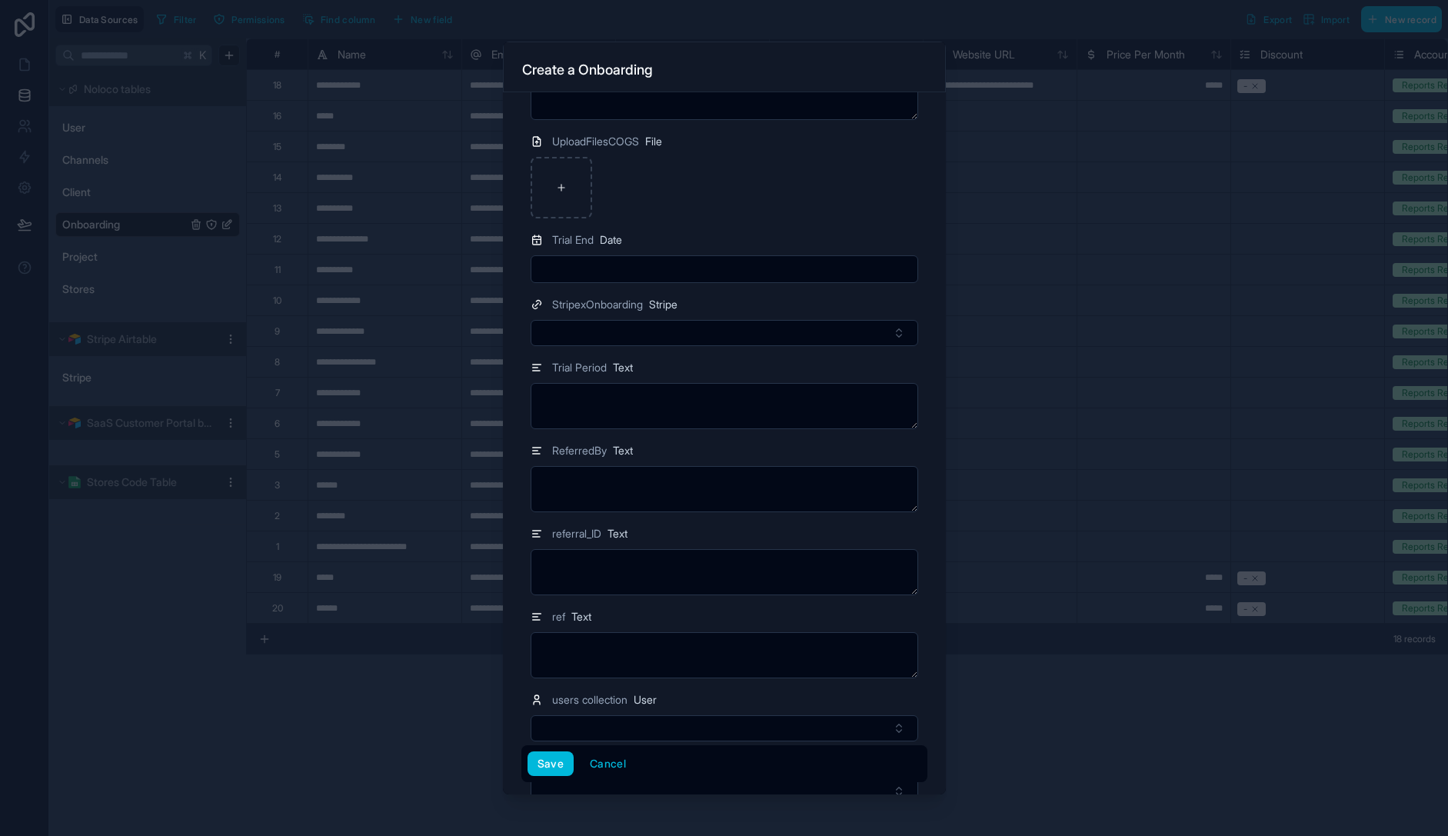
scroll to position [3066, 0]
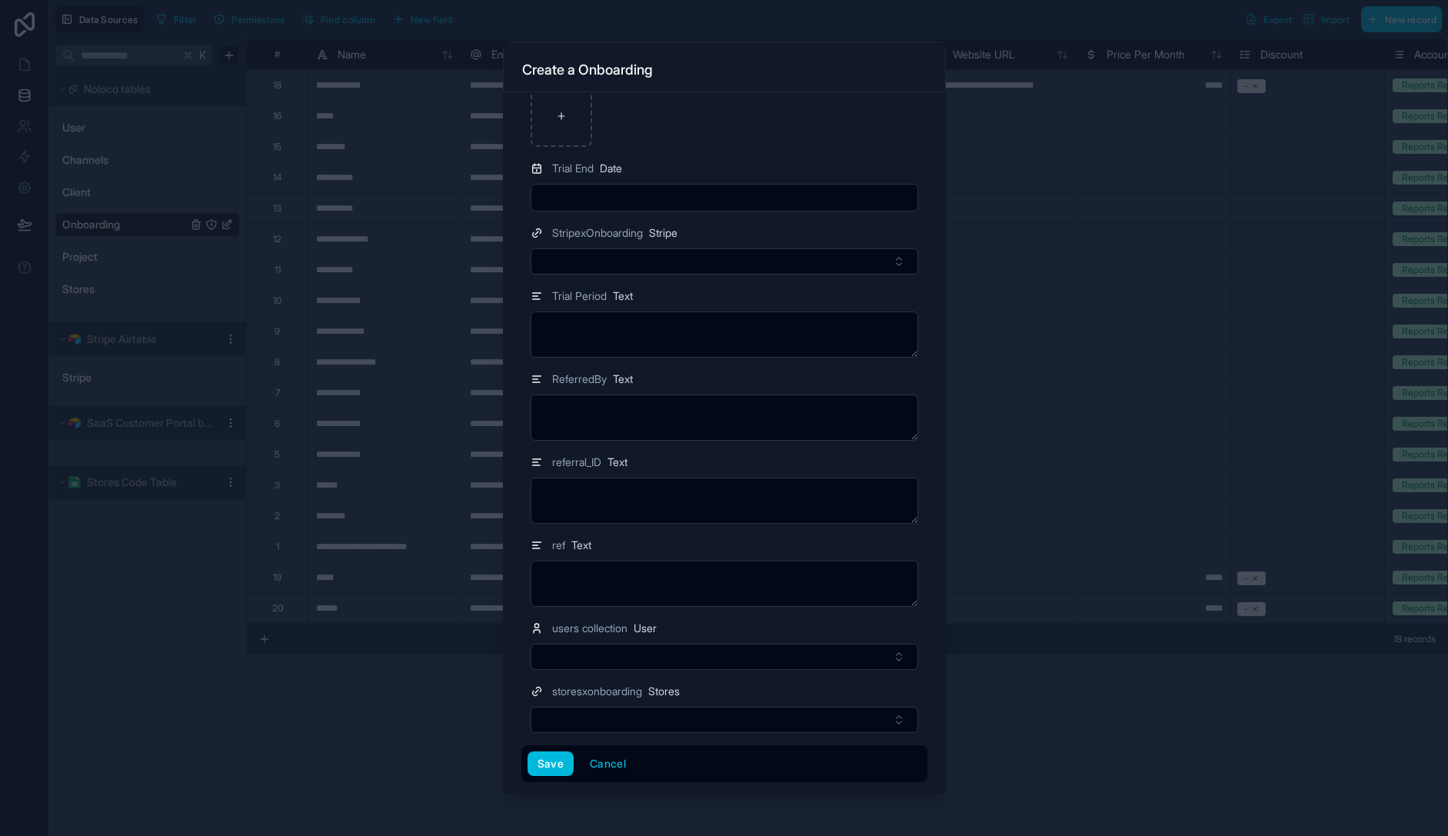
click at [558, 767] on button "Save" at bounding box center [551, 763] width 46 height 25
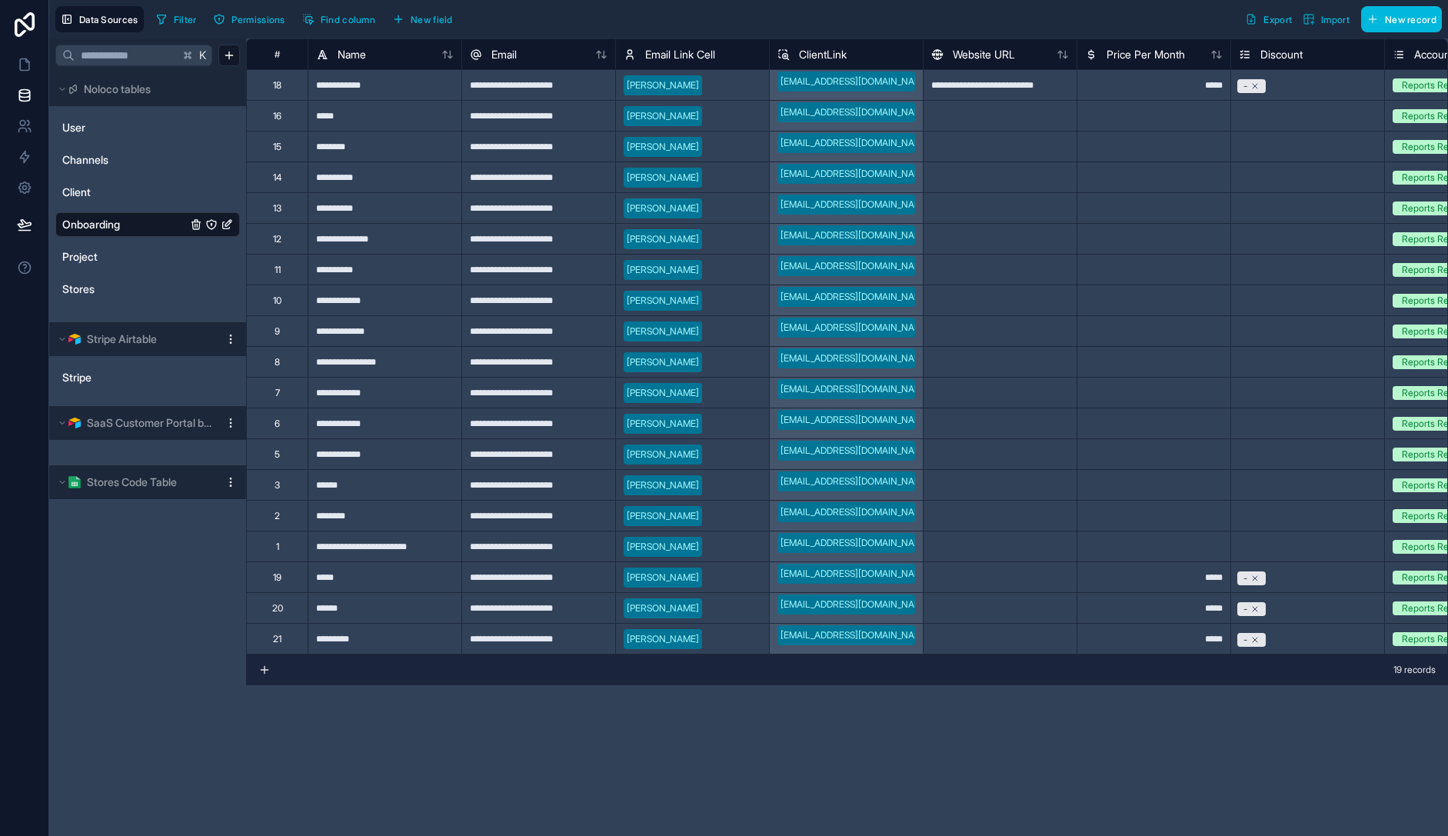
click at [1419, 18] on span "New record" at bounding box center [1411, 20] width 52 height 12
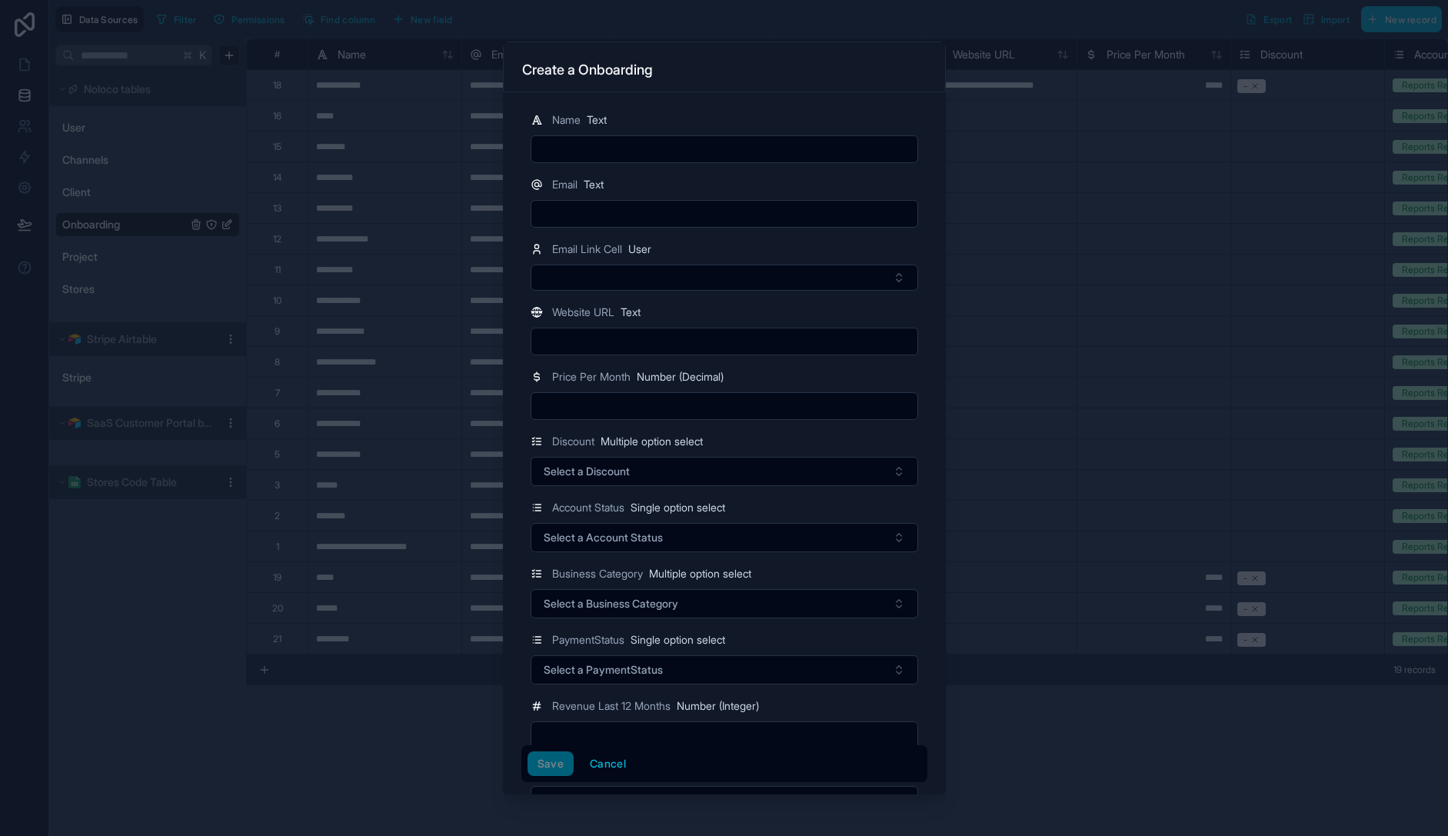
click at [609, 154] on input "text" at bounding box center [724, 149] width 386 height 22
type input "*******"
click at [618, 205] on input "text" at bounding box center [724, 214] width 386 height 22
paste input "**********"
type input "**********"
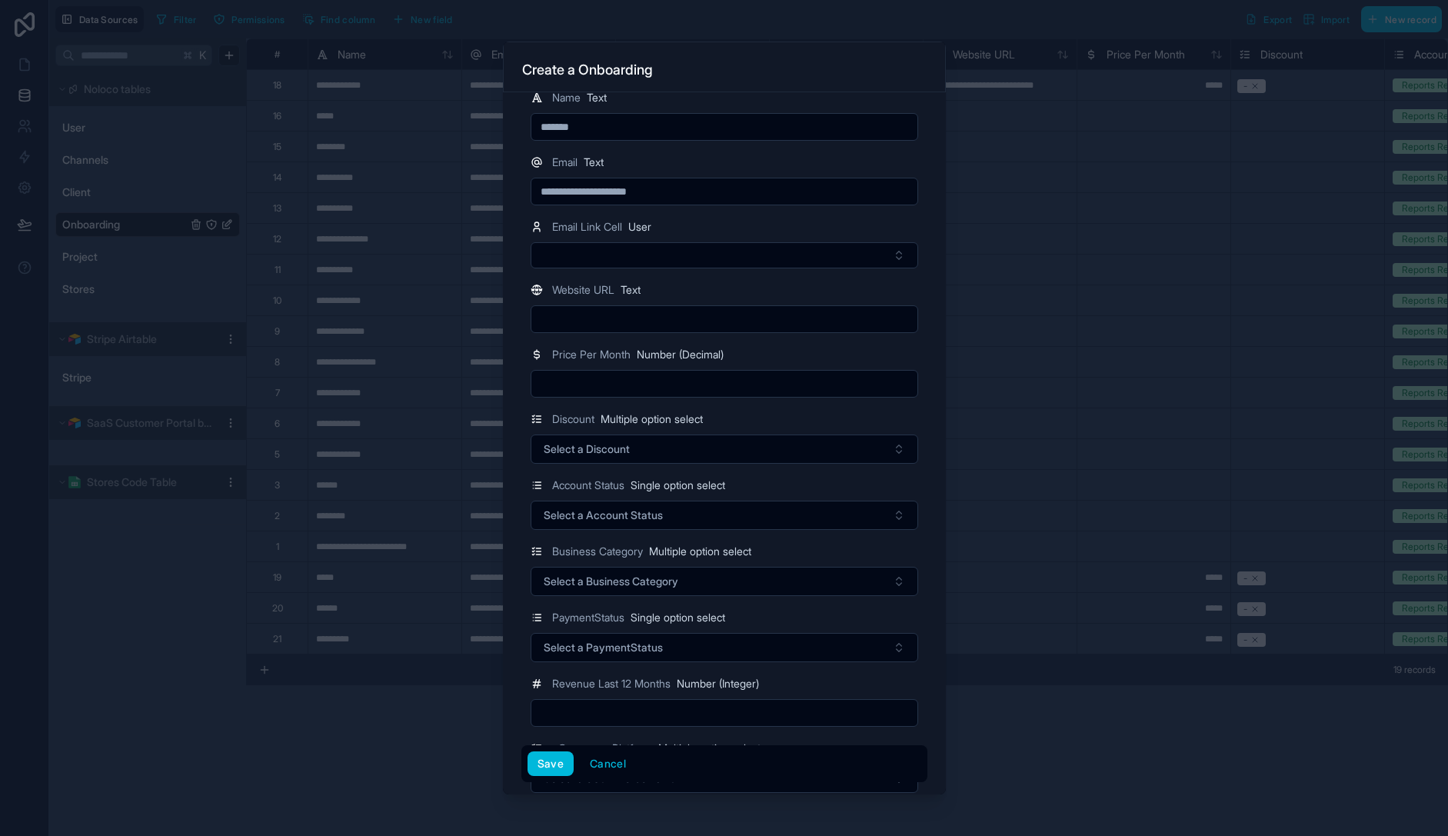
scroll to position [51, 0]
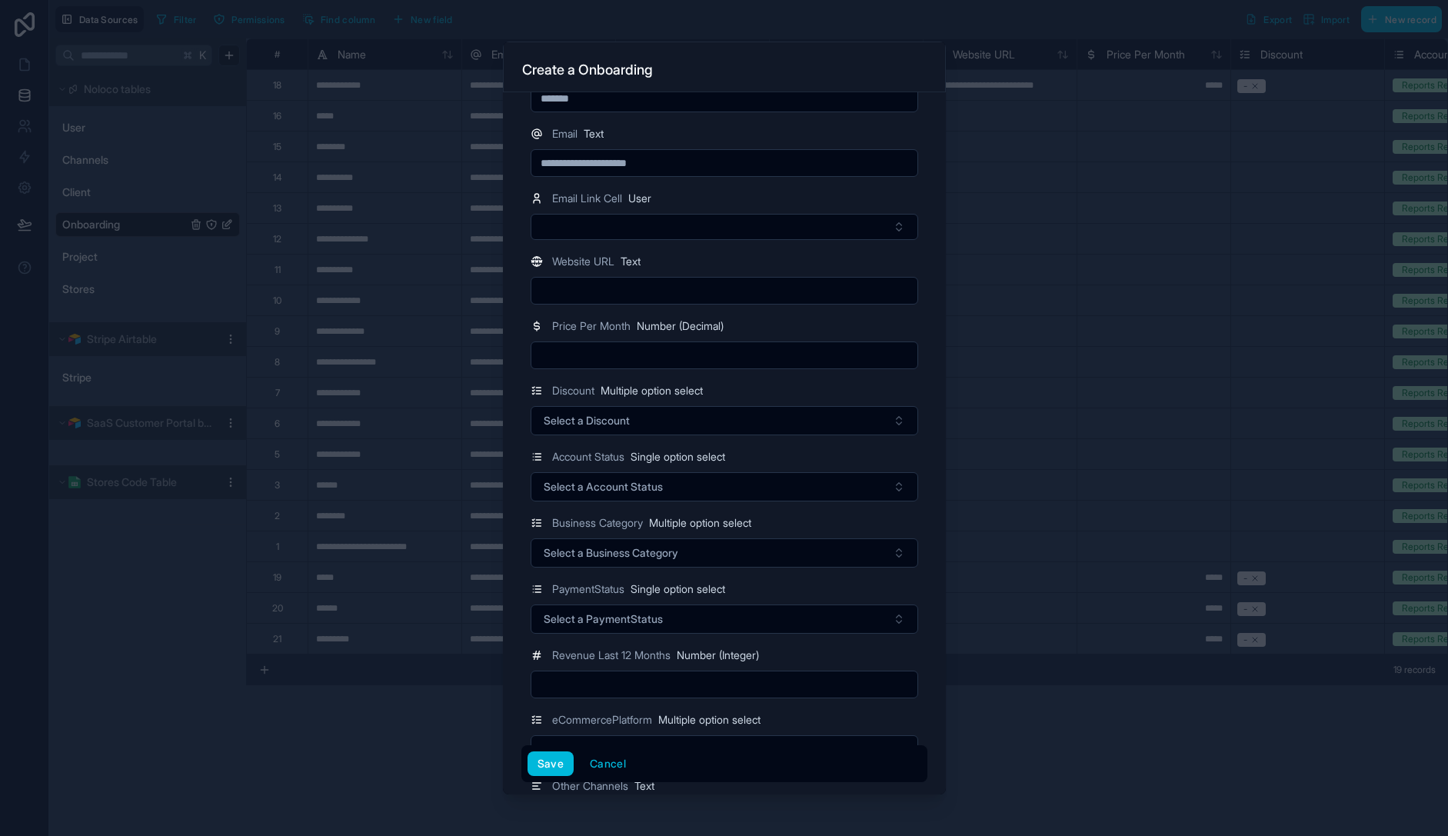
click at [670, 360] on input "text" at bounding box center [724, 356] width 386 height 22
type input "*****"
click at [693, 415] on button "Select a Discount" at bounding box center [725, 420] width 388 height 29
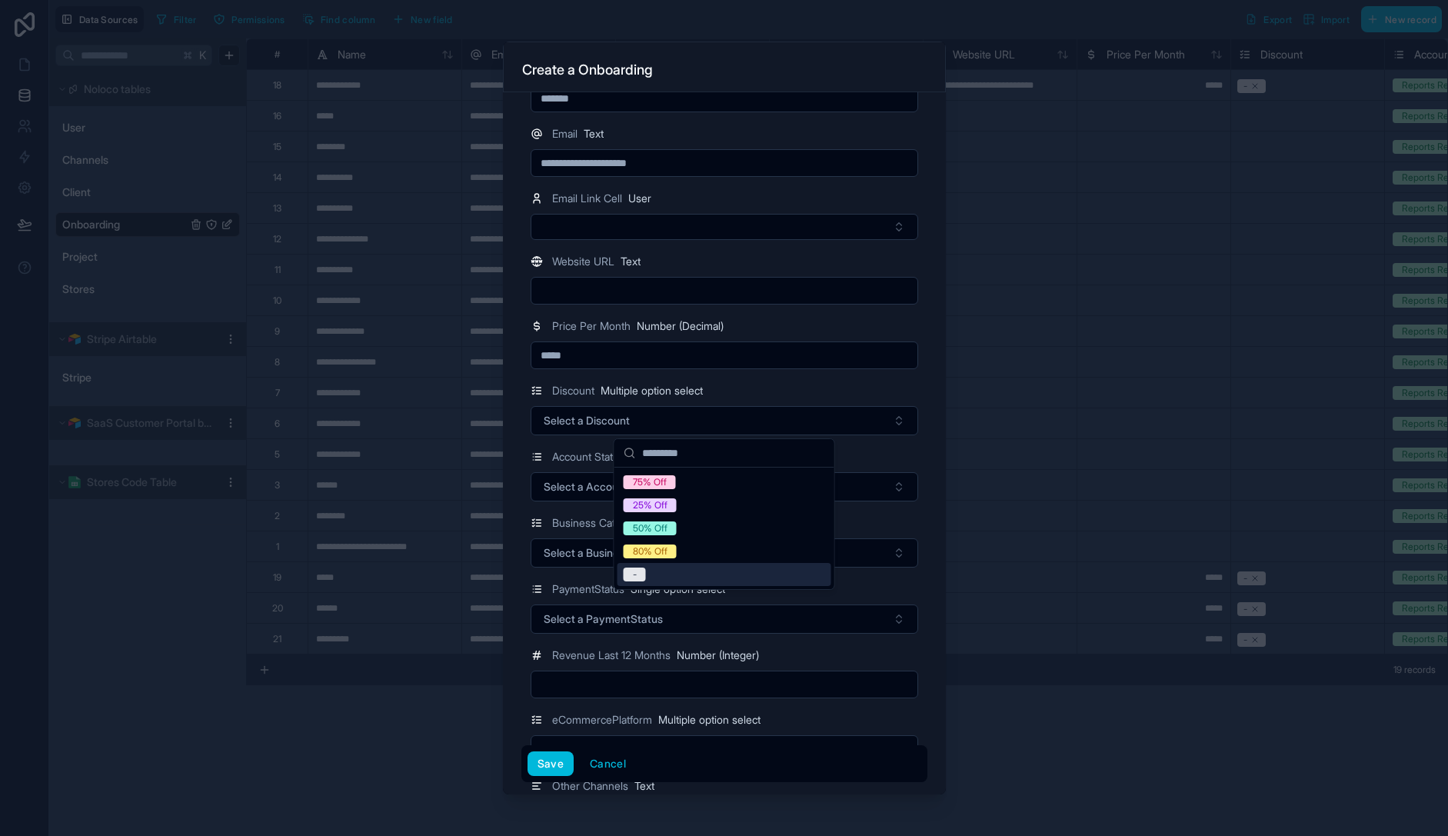
click at [700, 567] on div "-" at bounding box center [725, 574] width 214 height 23
drag, startPoint x: 888, startPoint y: 453, endPoint x: 844, endPoint y: 493, distance: 59.9
click at [888, 454] on div "Account Status Single option select" at bounding box center [725, 457] width 388 height 18
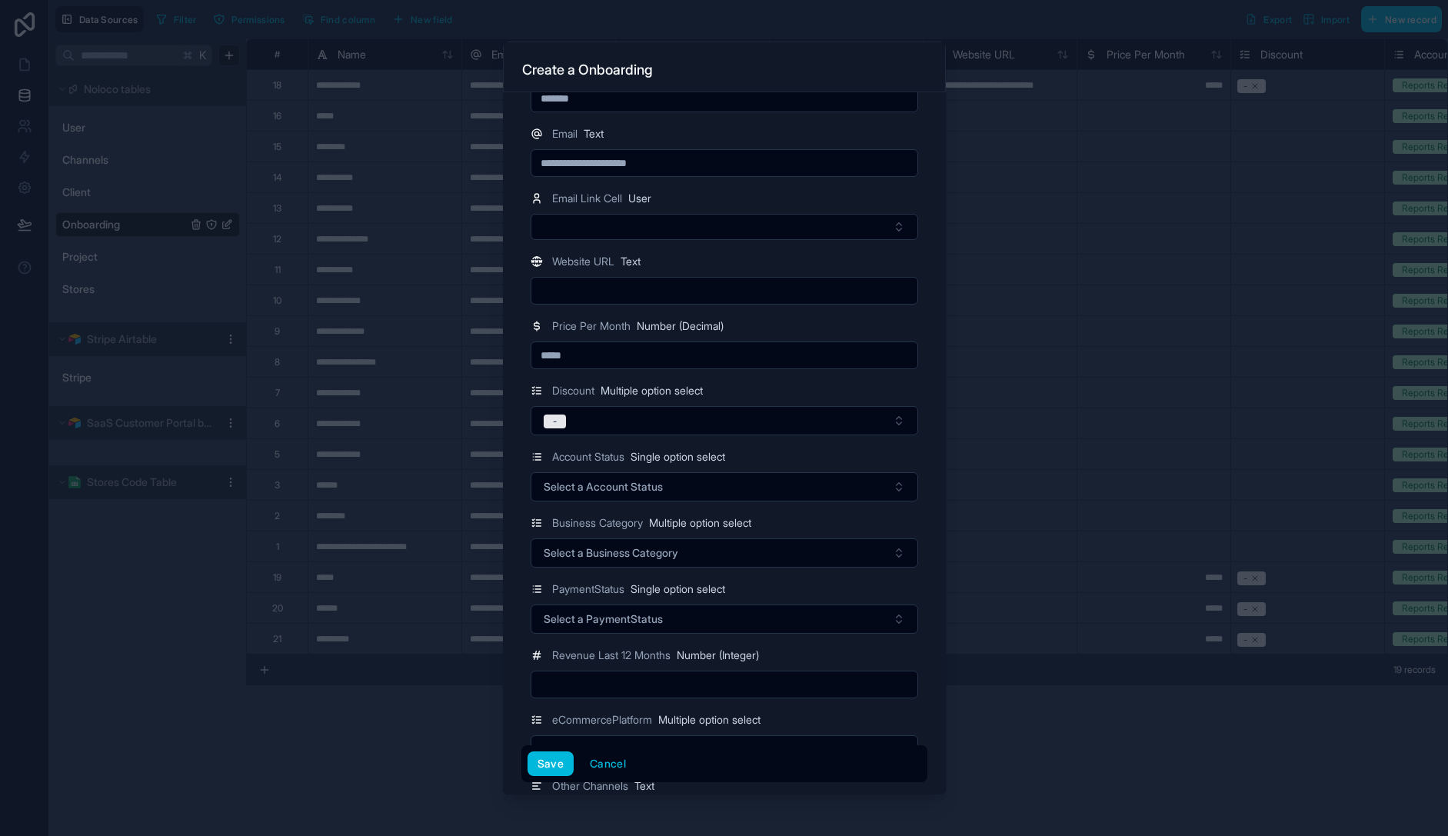
click at [844, 493] on button "Select a Account Status" at bounding box center [725, 486] width 388 height 29
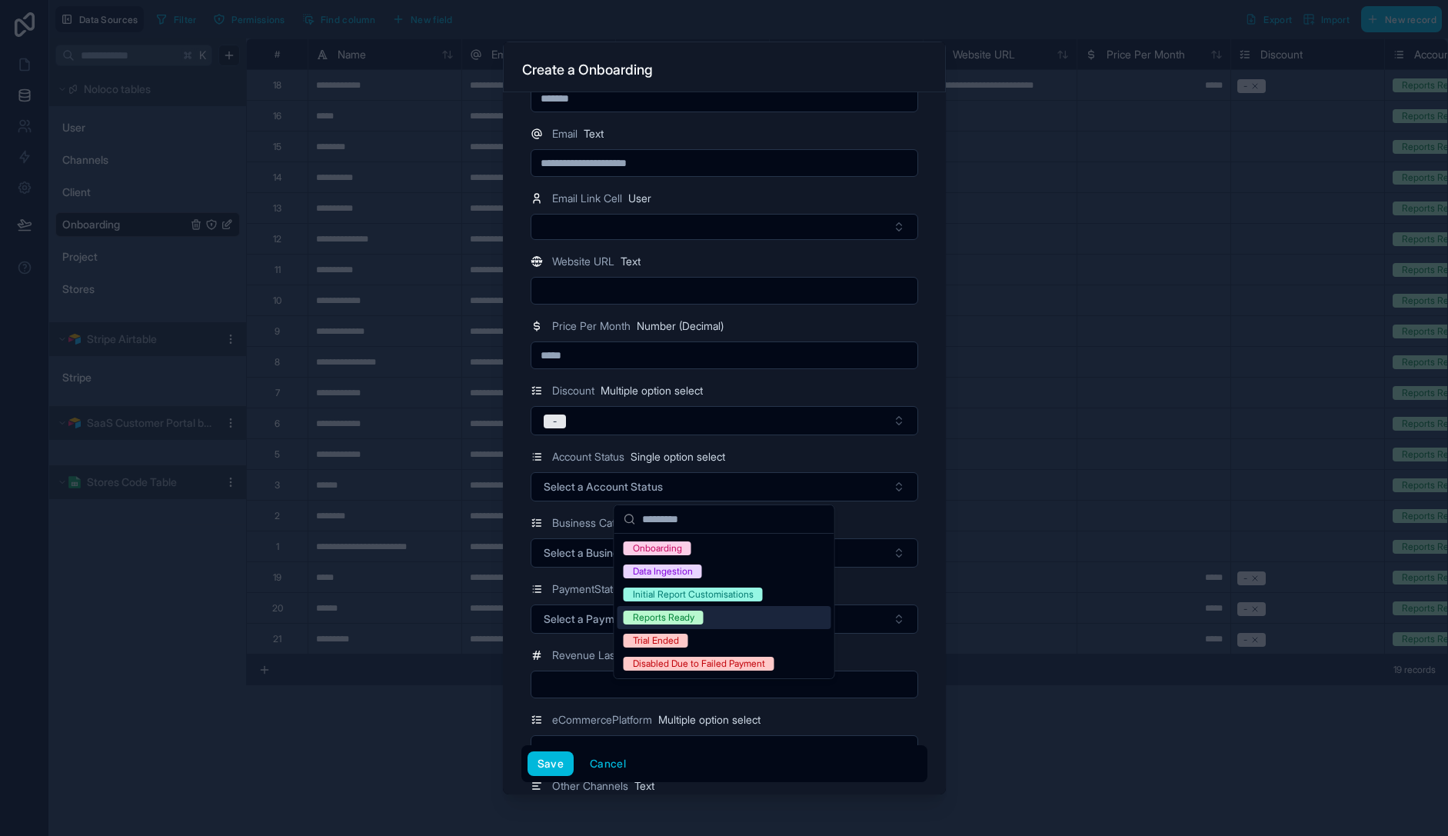
click at [775, 616] on div "Reports Ready" at bounding box center [725, 617] width 214 height 23
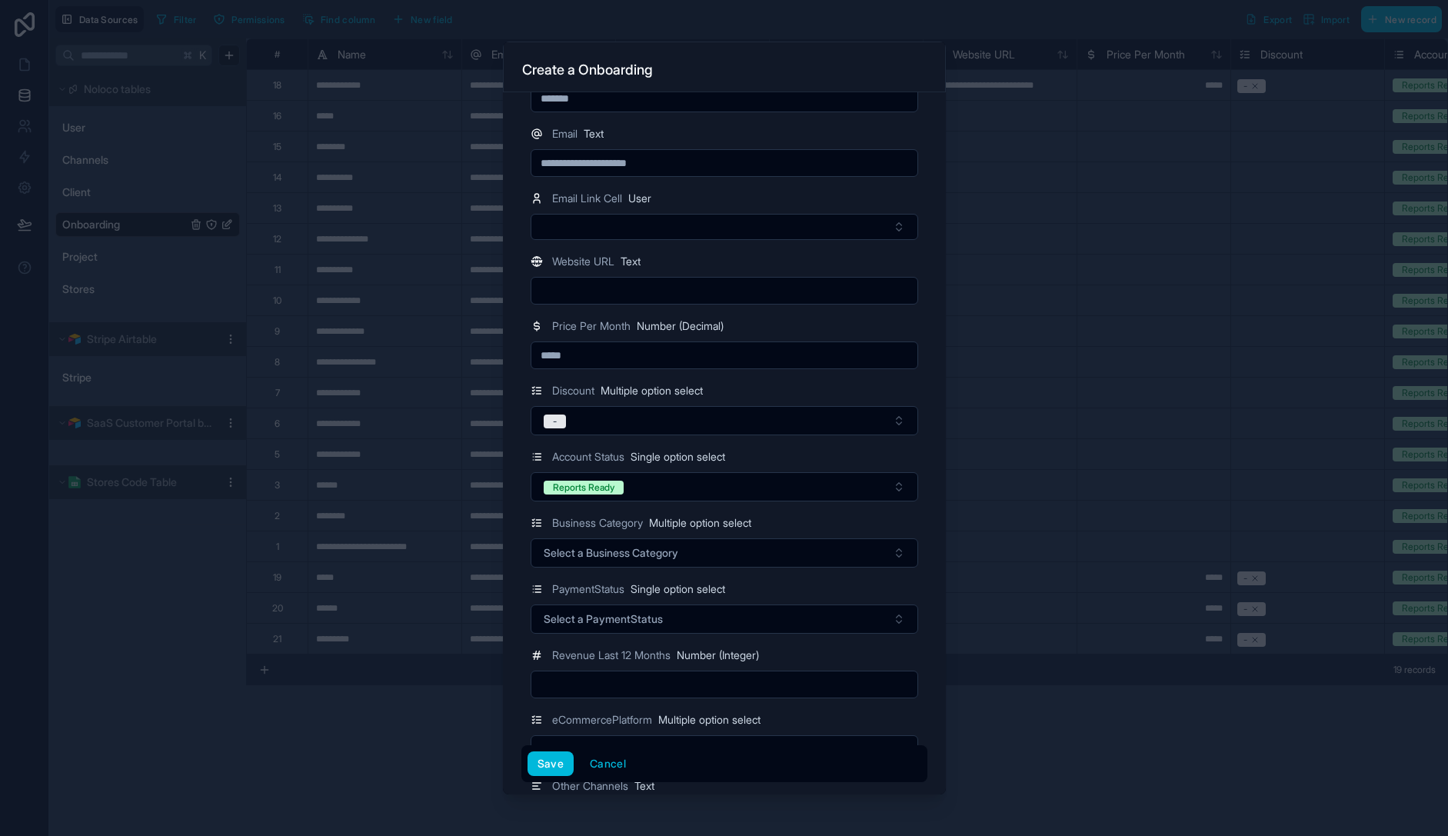
click at [881, 521] on div "Business Category Multiple option select" at bounding box center [725, 523] width 388 height 18
click at [774, 559] on button "Select a Business Category" at bounding box center [725, 552] width 388 height 29
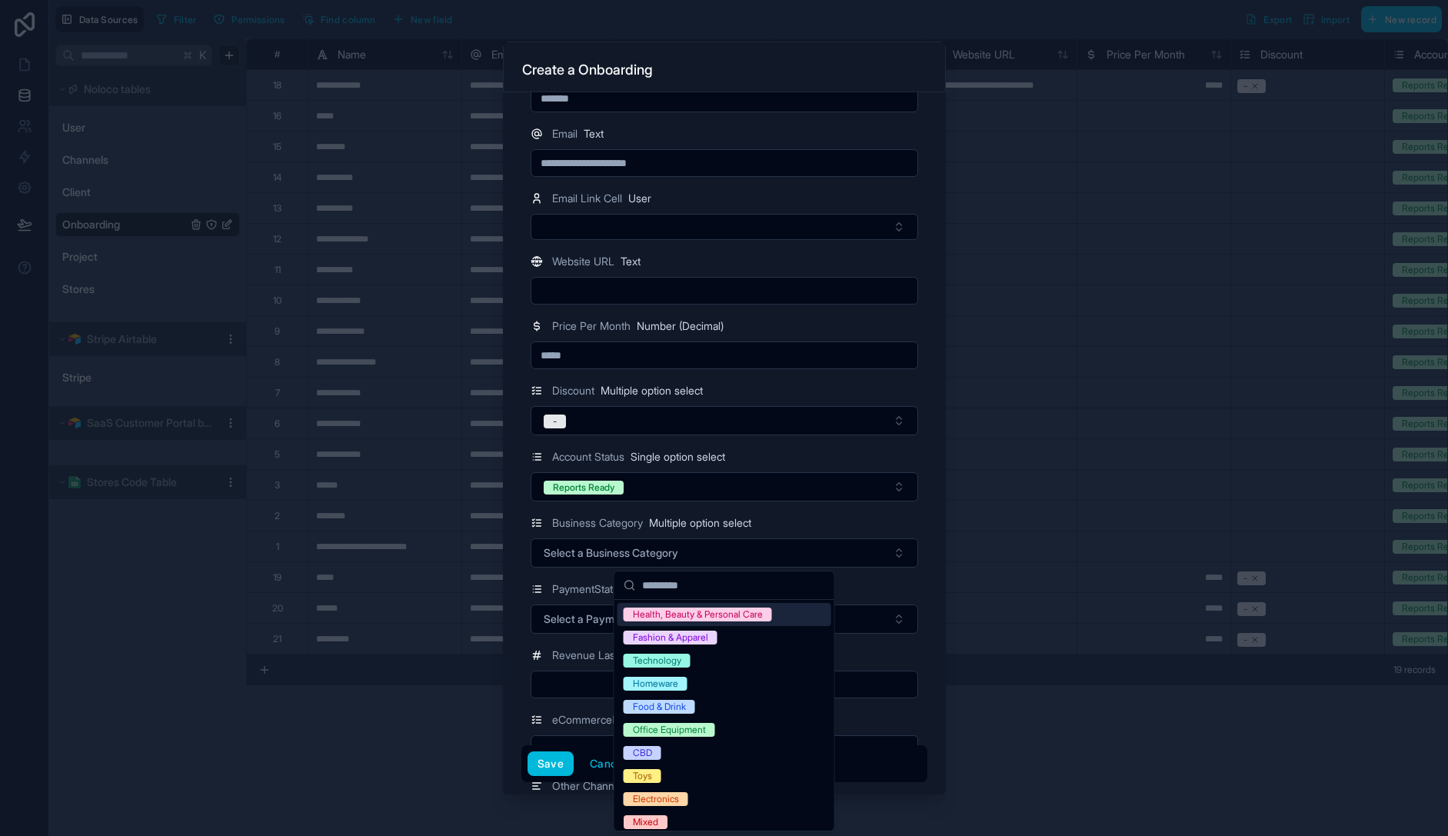
click at [893, 521] on div "Business Category Multiple option select" at bounding box center [725, 523] width 388 height 18
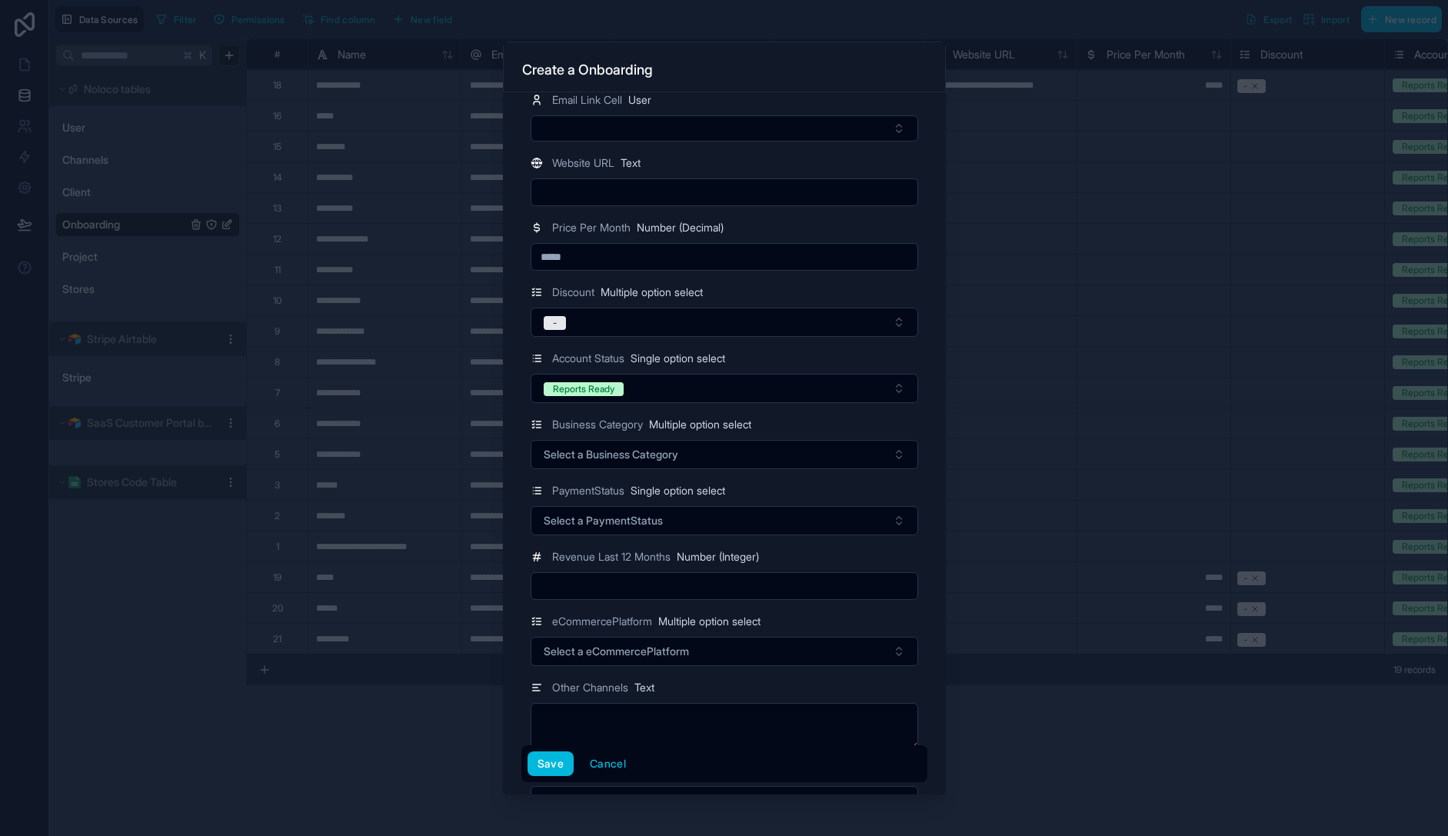
scroll to position [241, 0]
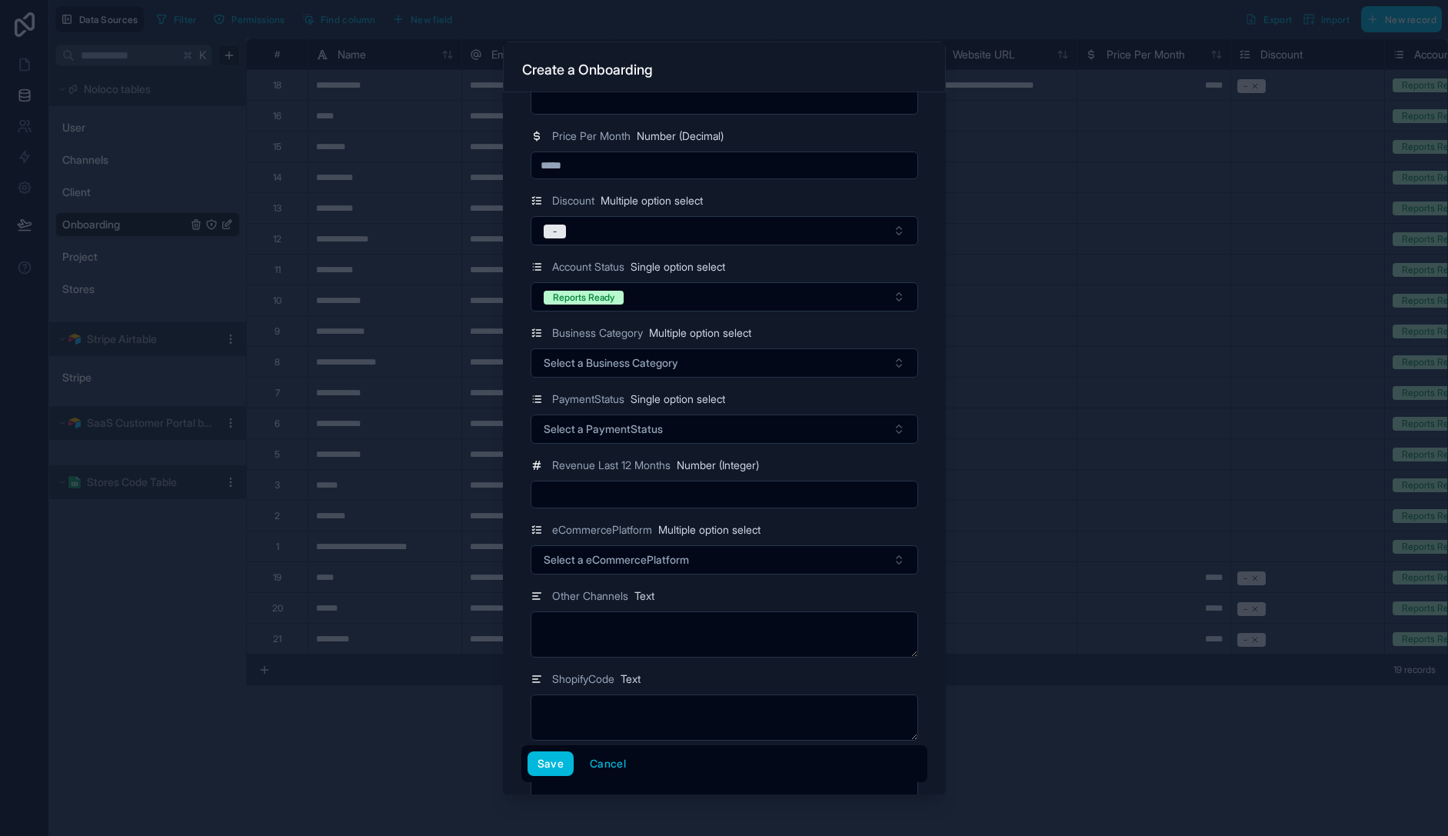
click at [581, 432] on span "Select a PaymentStatus" at bounding box center [603, 428] width 119 height 15
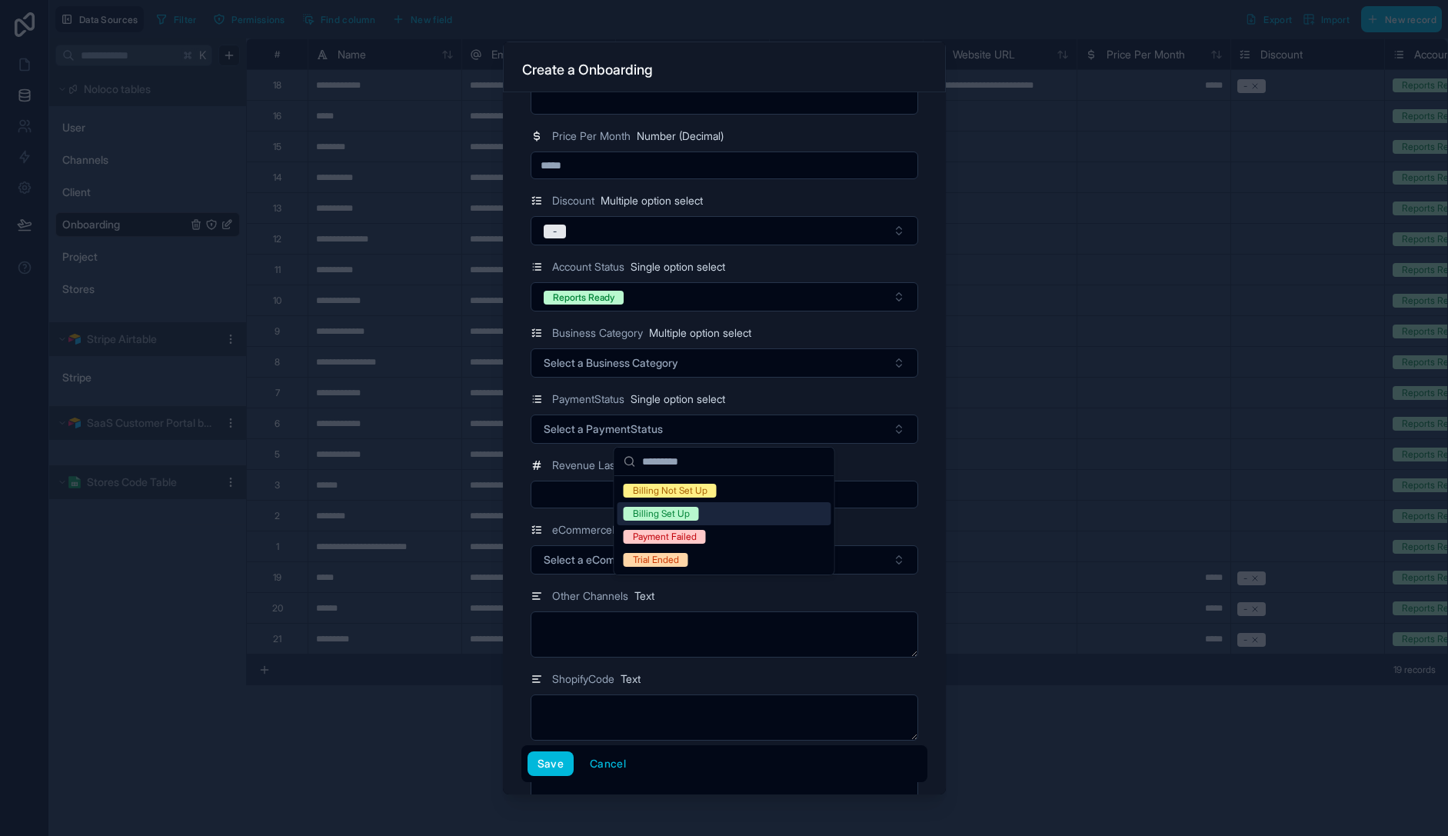
click at [676, 515] on div "Billing Set Up" at bounding box center [661, 514] width 57 height 14
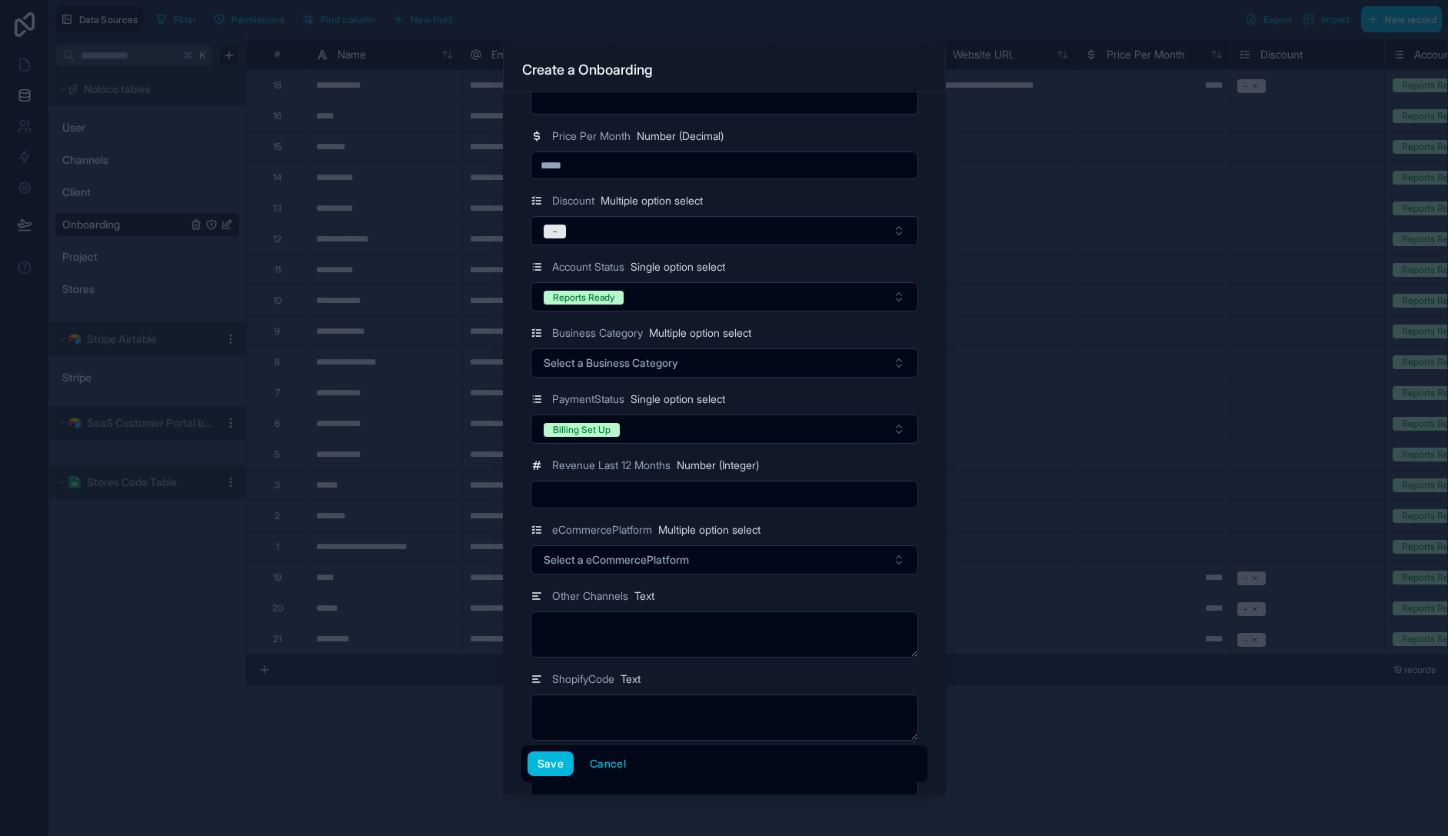
click at [868, 458] on div "Revenue Last 12 Months Number (Integer)" at bounding box center [725, 465] width 388 height 18
click at [712, 498] on input "text" at bounding box center [724, 495] width 386 height 22
click at [807, 474] on div "Revenue Last 12 Months Number (Integer)" at bounding box center [725, 465] width 388 height 18
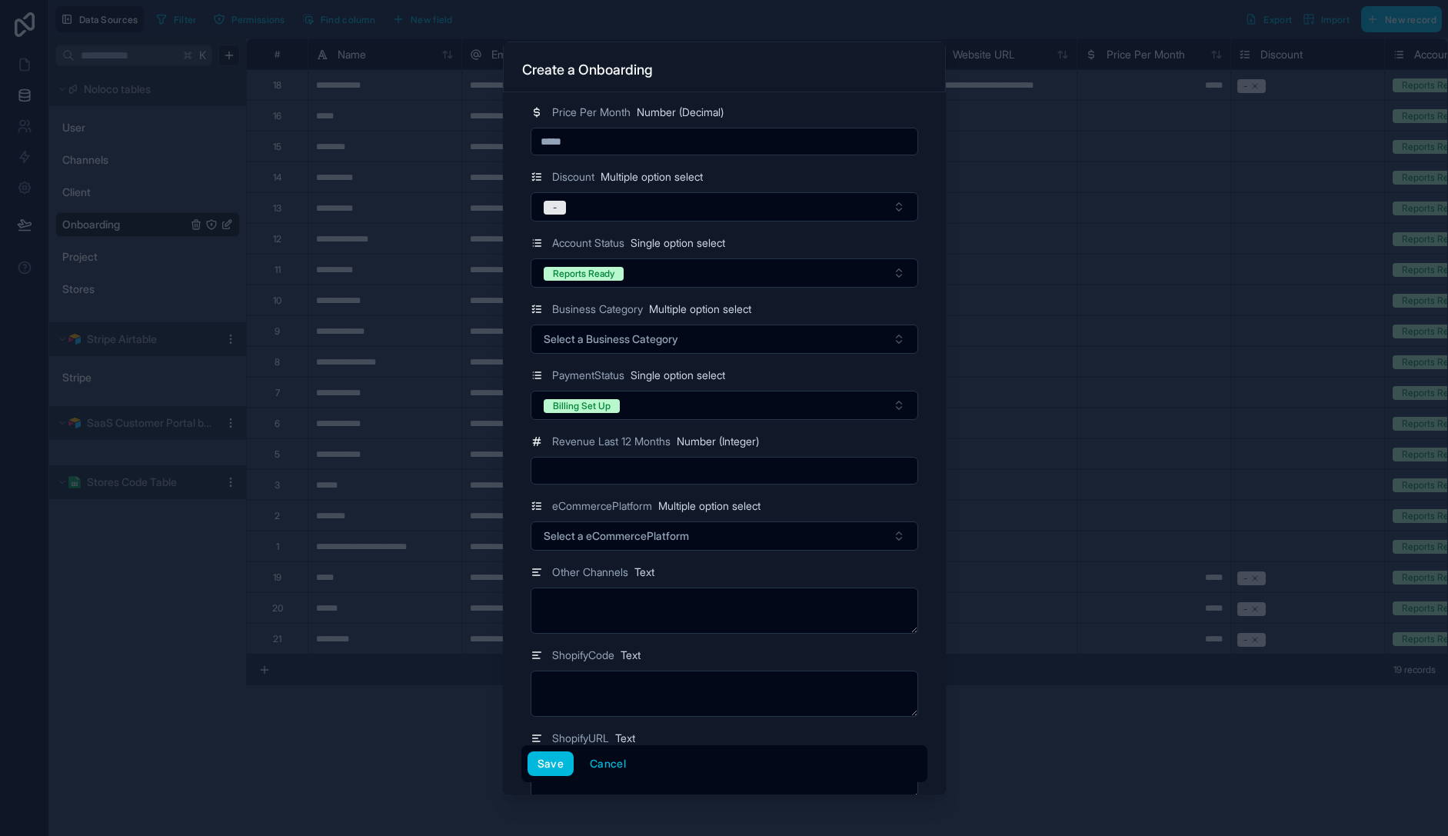
scroll to position [265, 0]
click at [721, 539] on button "Select a eCommercePlatform" at bounding box center [725, 535] width 388 height 29
click at [693, 601] on div "Shopify" at bounding box center [725, 596] width 214 height 23
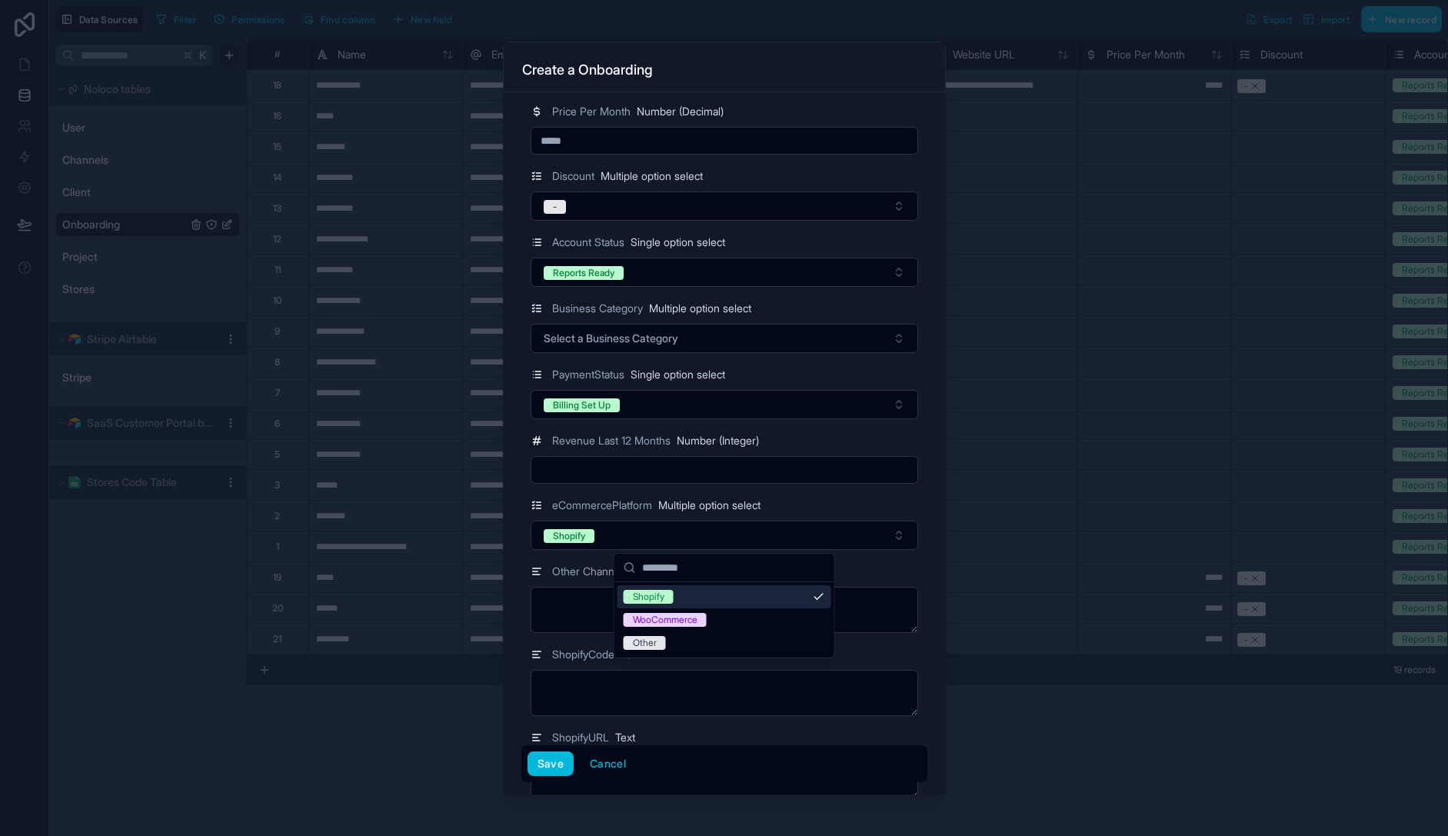
click at [880, 577] on div "Other Channels Text" at bounding box center [725, 571] width 388 height 18
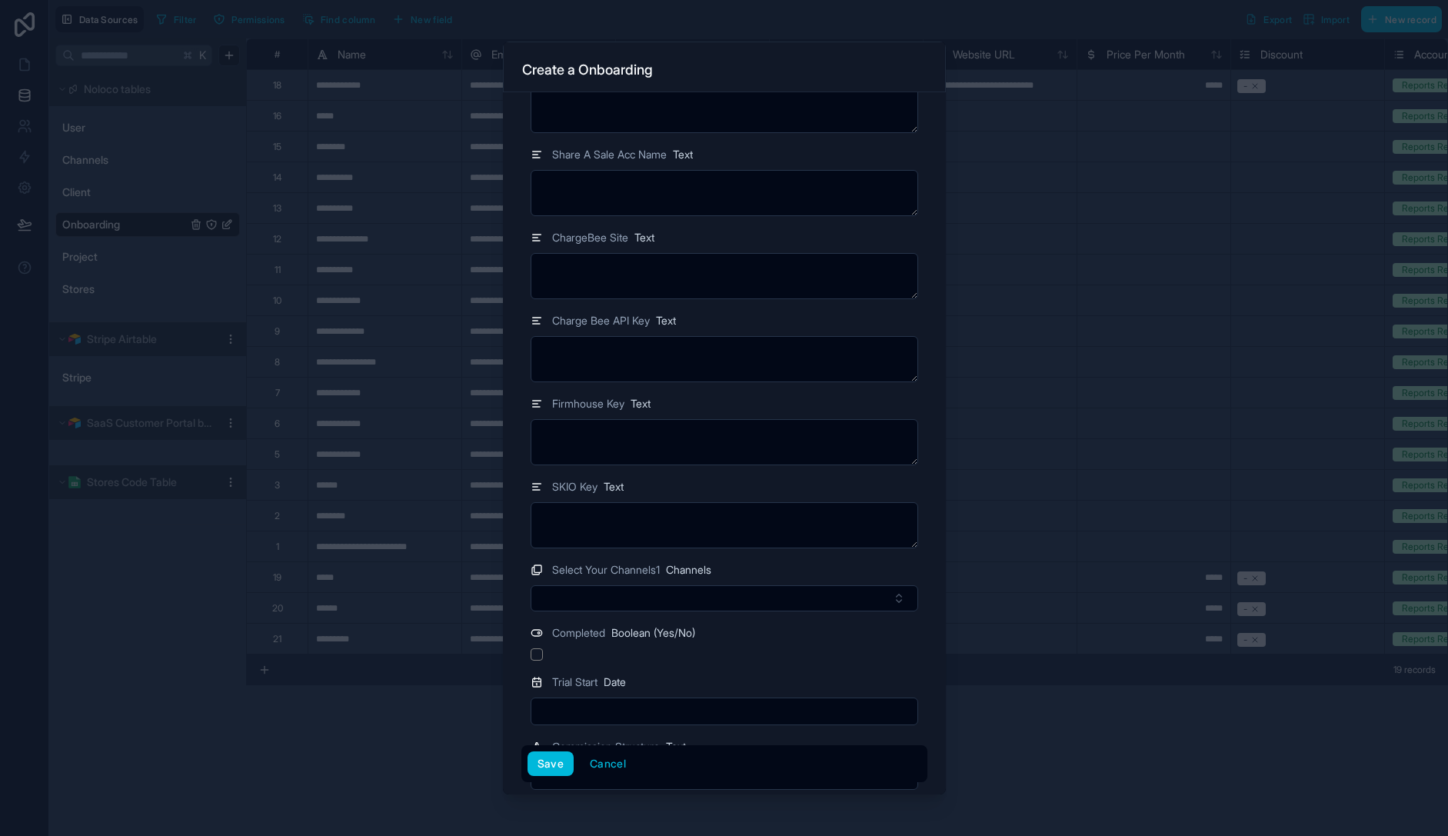
scroll to position [2283, 0]
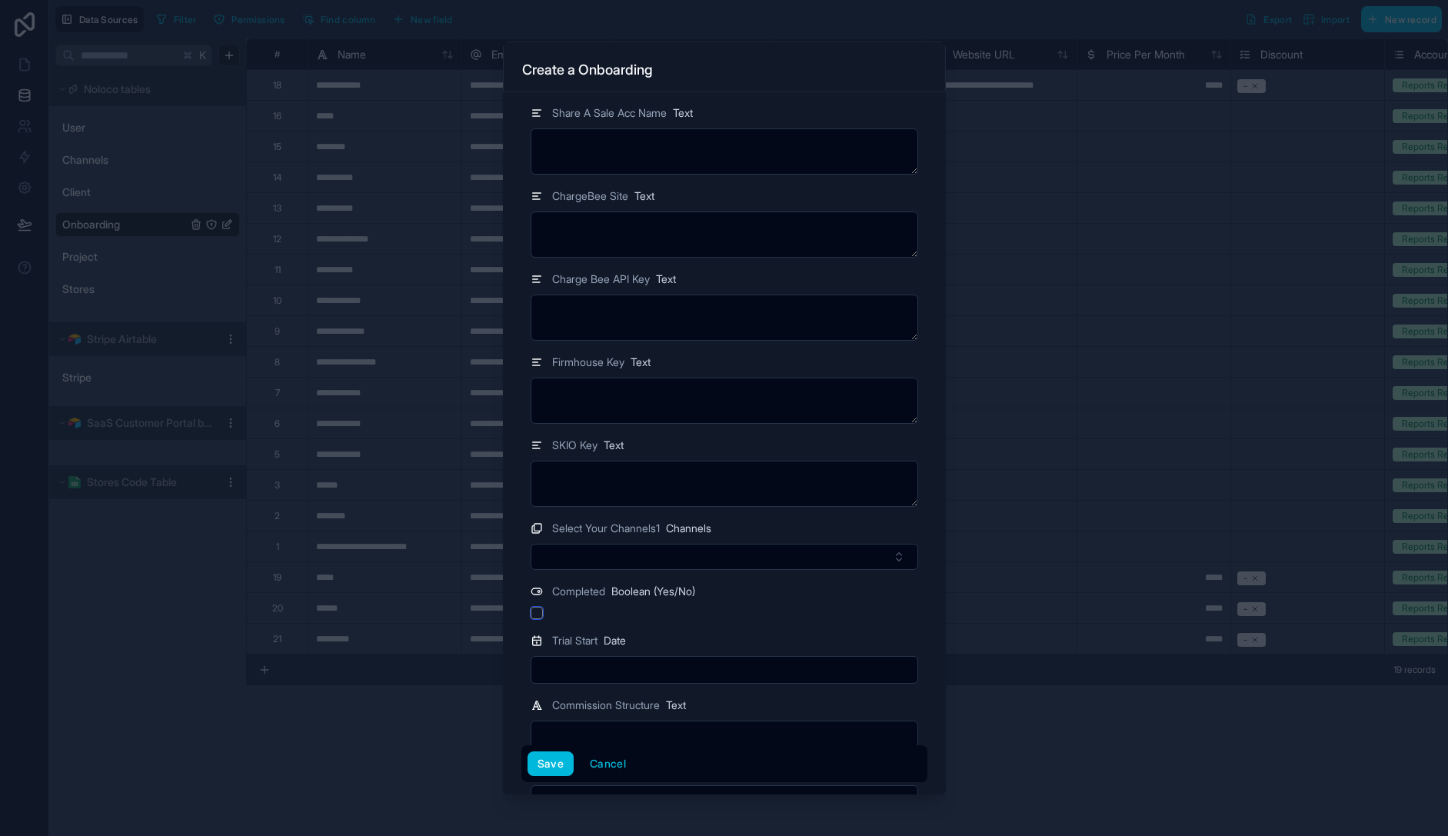
click at [541, 609] on button "button" at bounding box center [537, 613] width 12 height 12
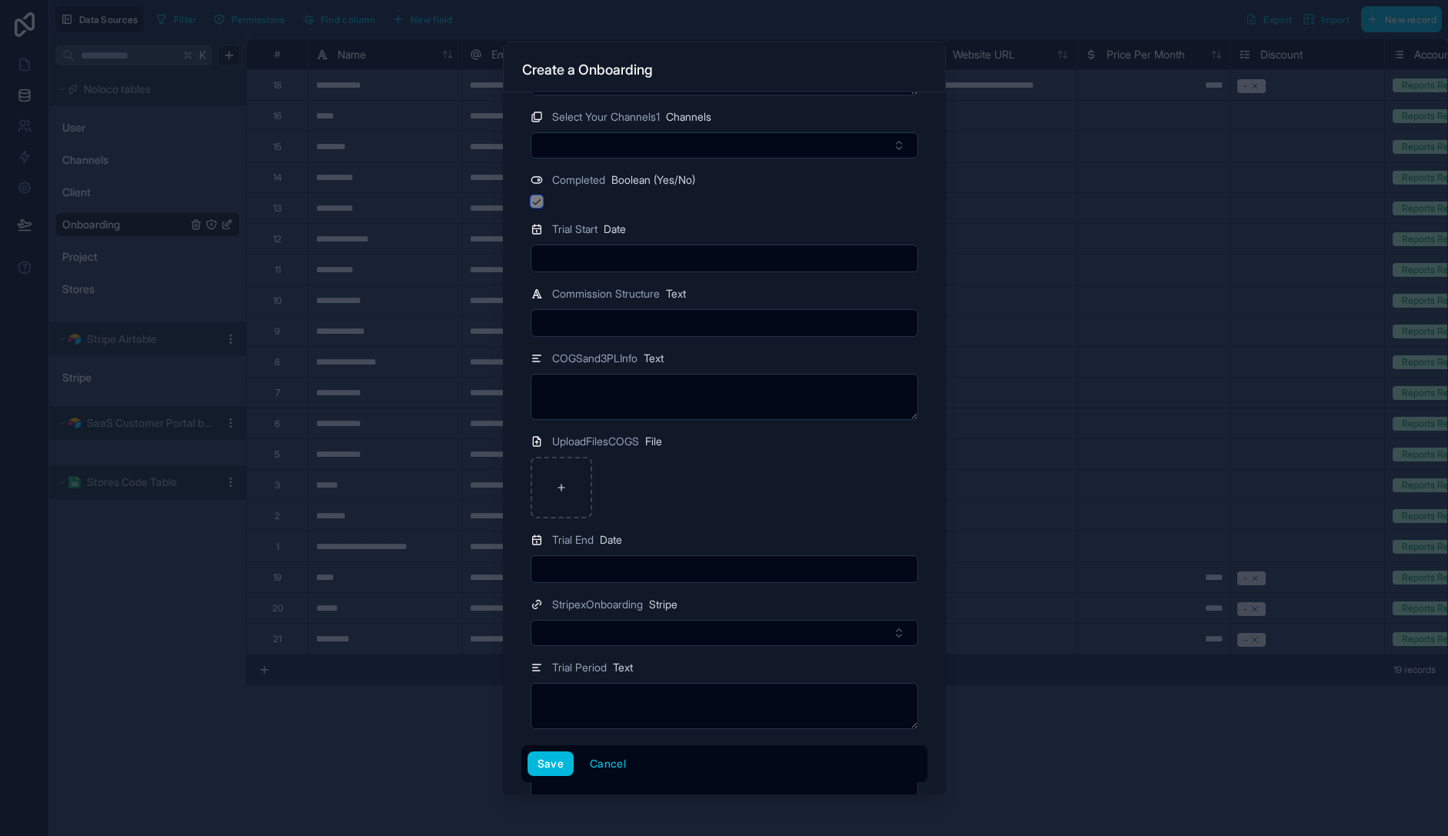
scroll to position [3066, 0]
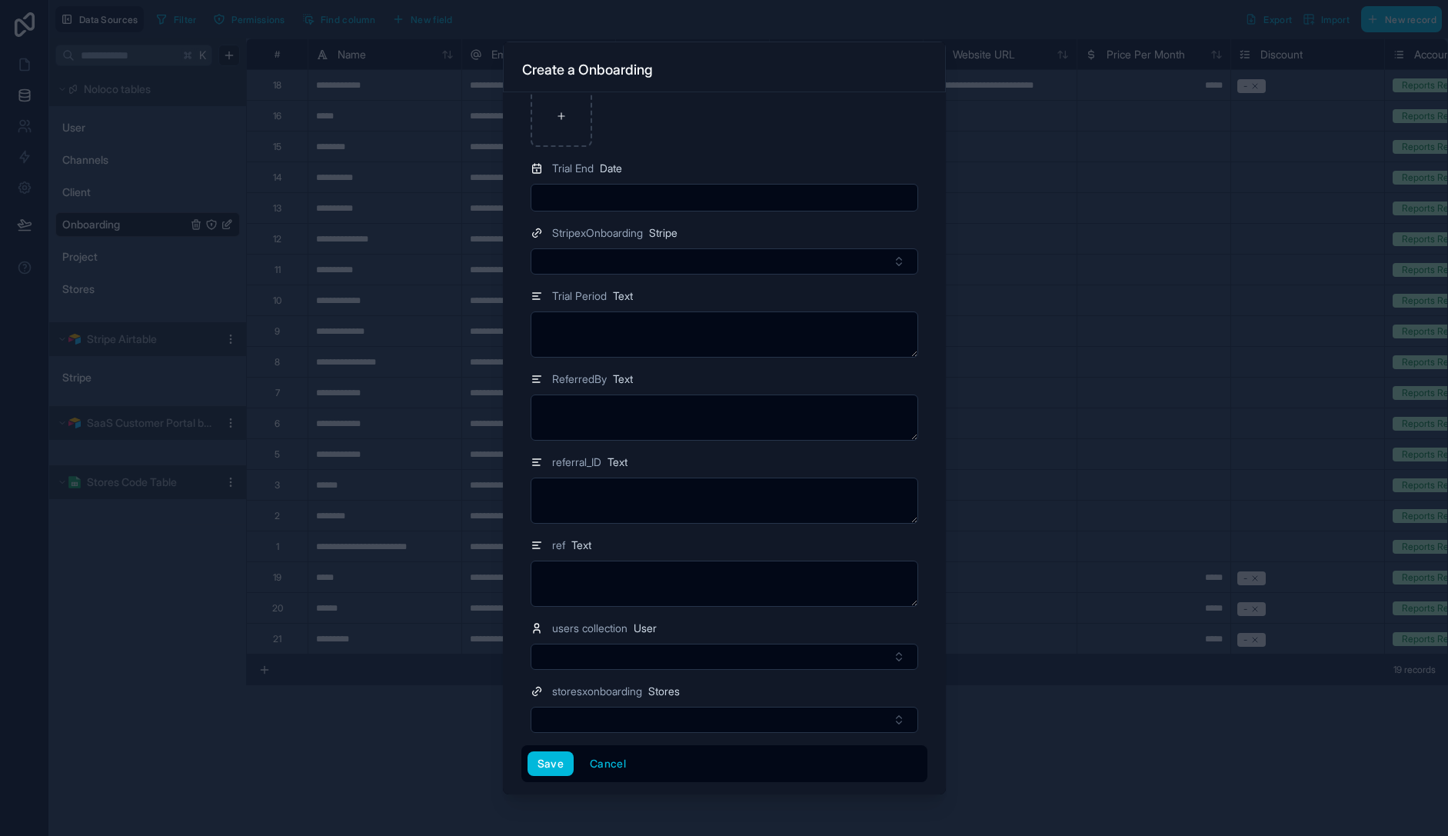
click at [538, 765] on button "Save" at bounding box center [551, 763] width 46 height 25
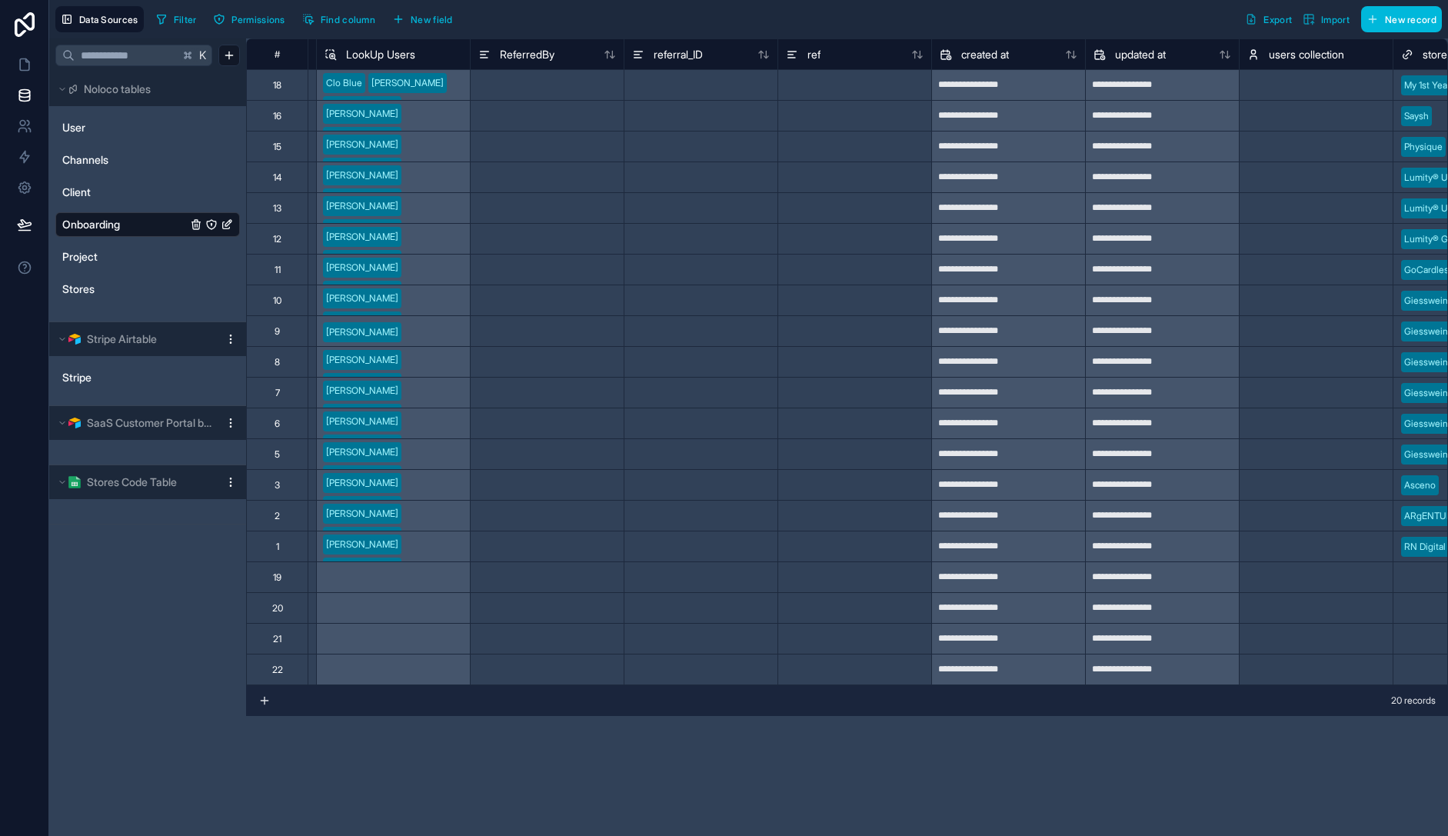
scroll to position [0, 7474]
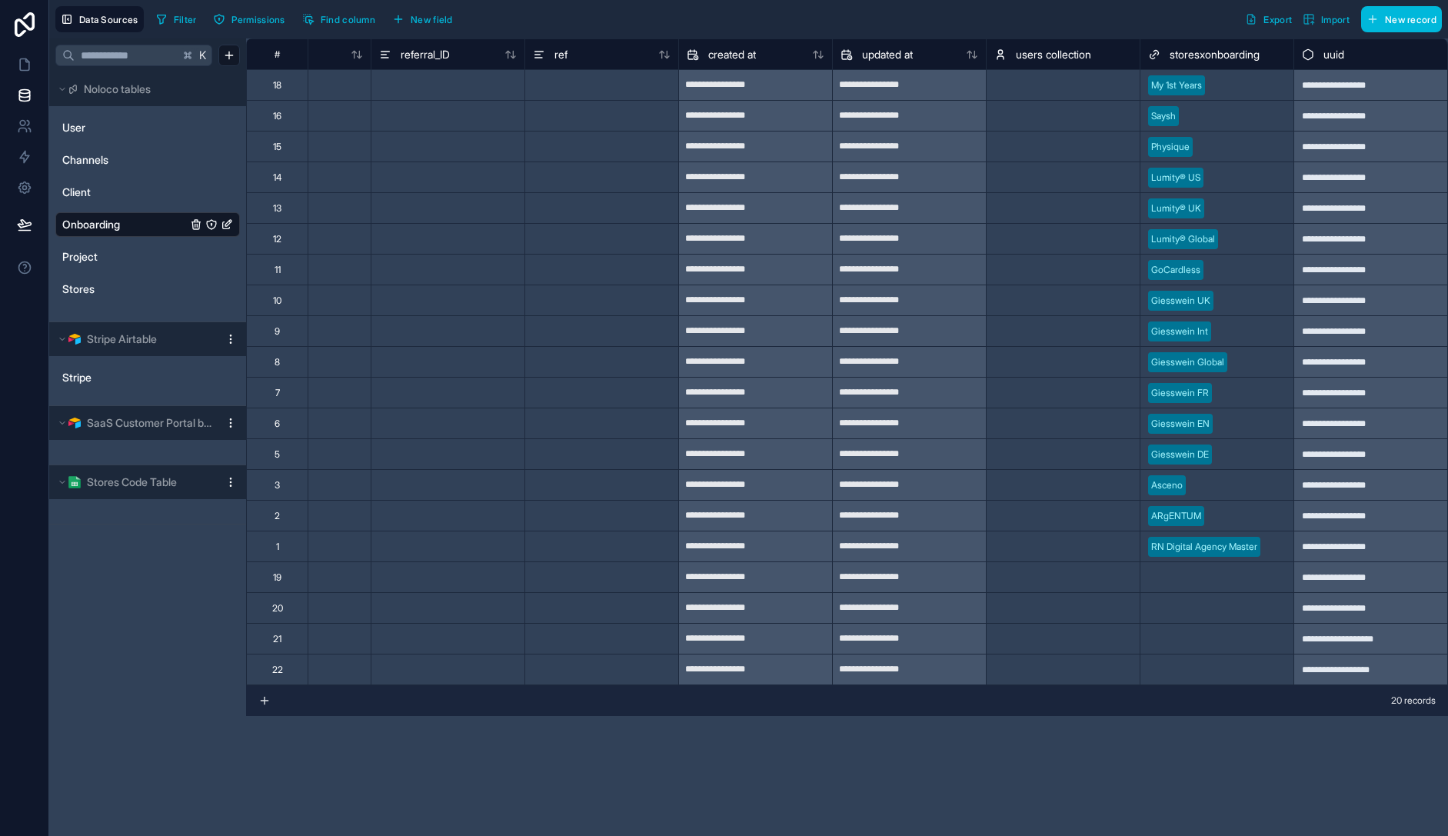
click at [75, 128] on span "User" at bounding box center [73, 127] width 23 height 15
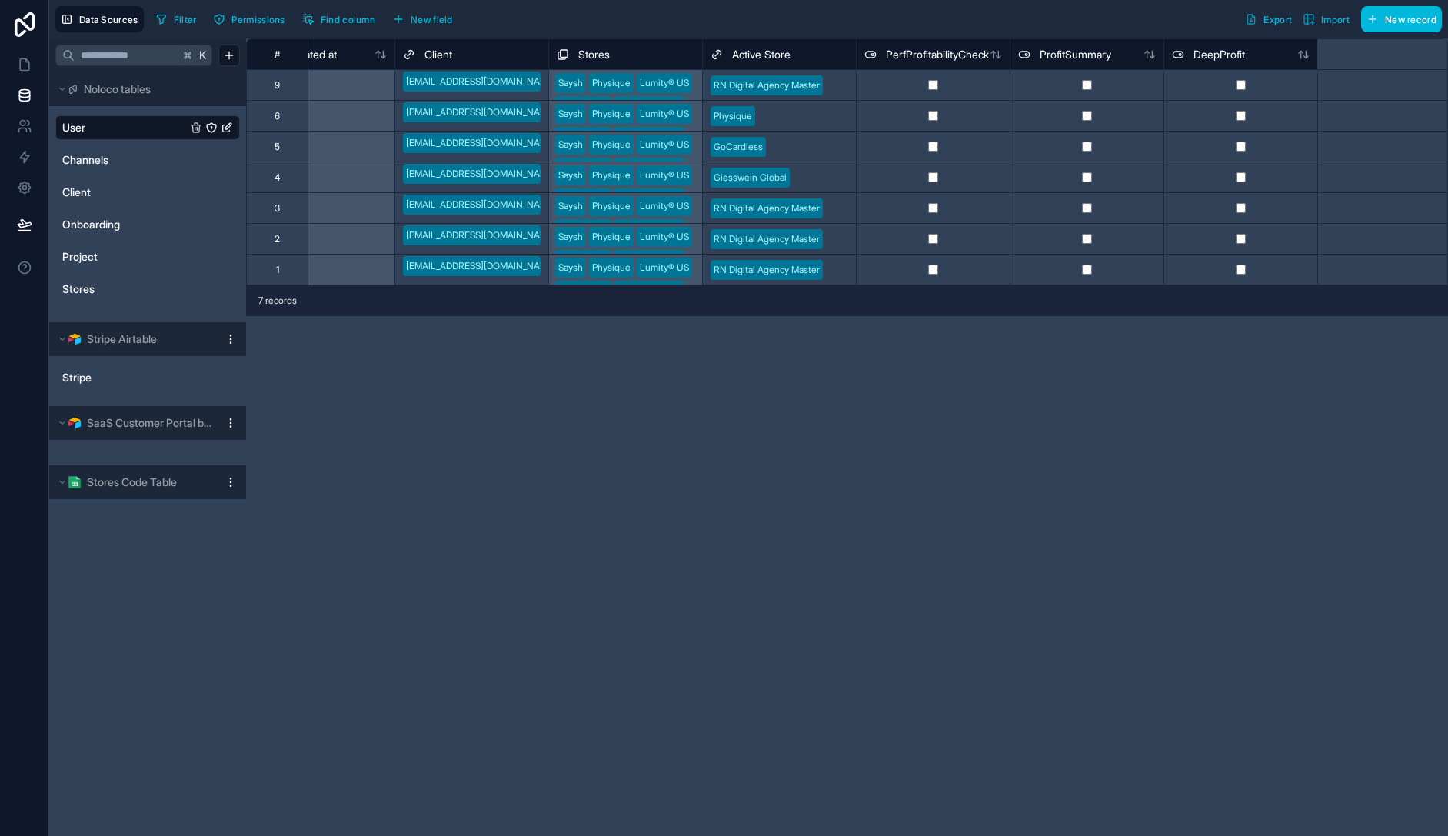
scroll to position [0, 1509]
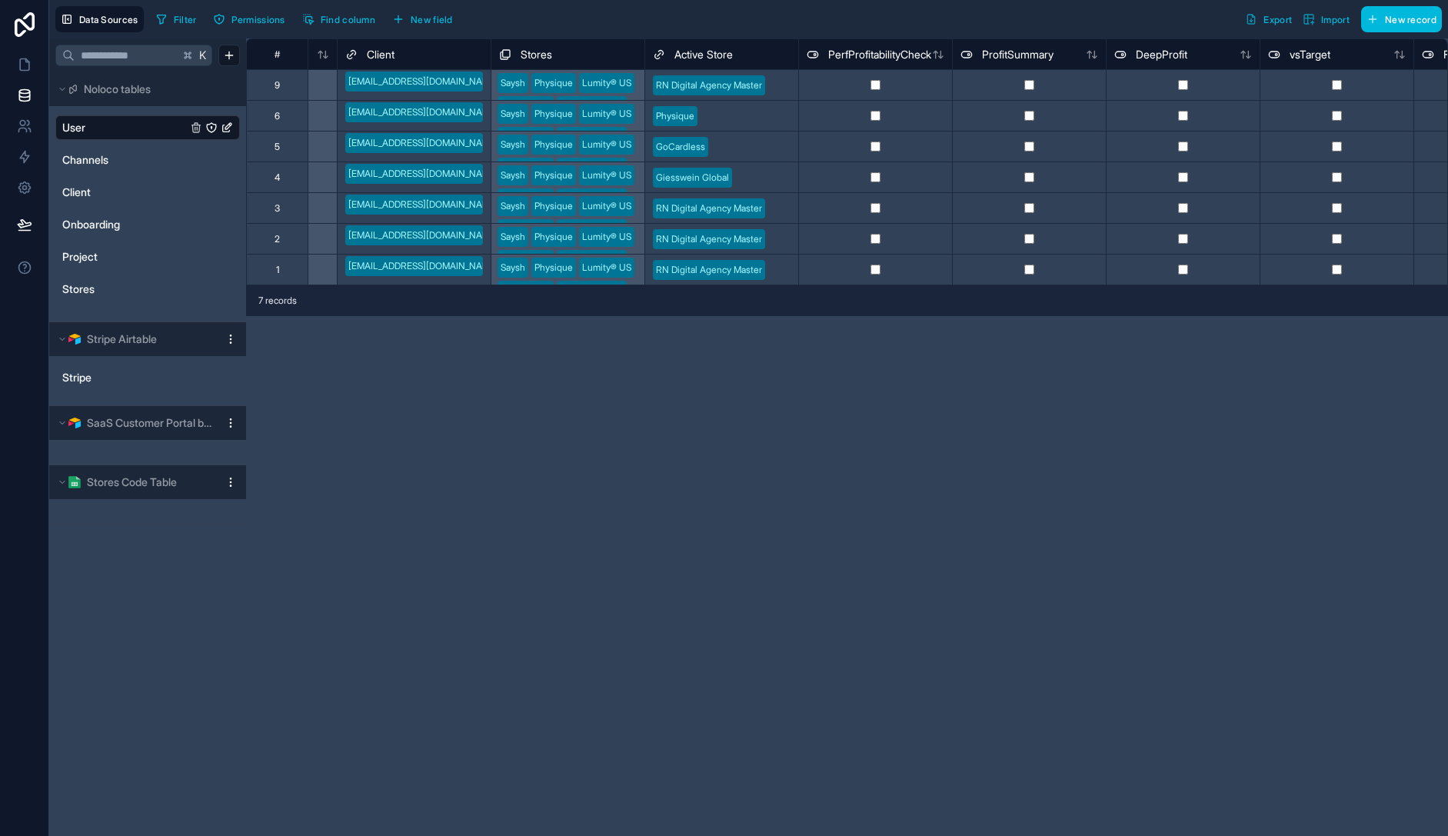
click at [602, 81] on div "Saysh Physique Lumity® US Lumity® UK Lumity® Global GoCardless Giesswein UK Gie…" at bounding box center [568, 84] width 154 height 31
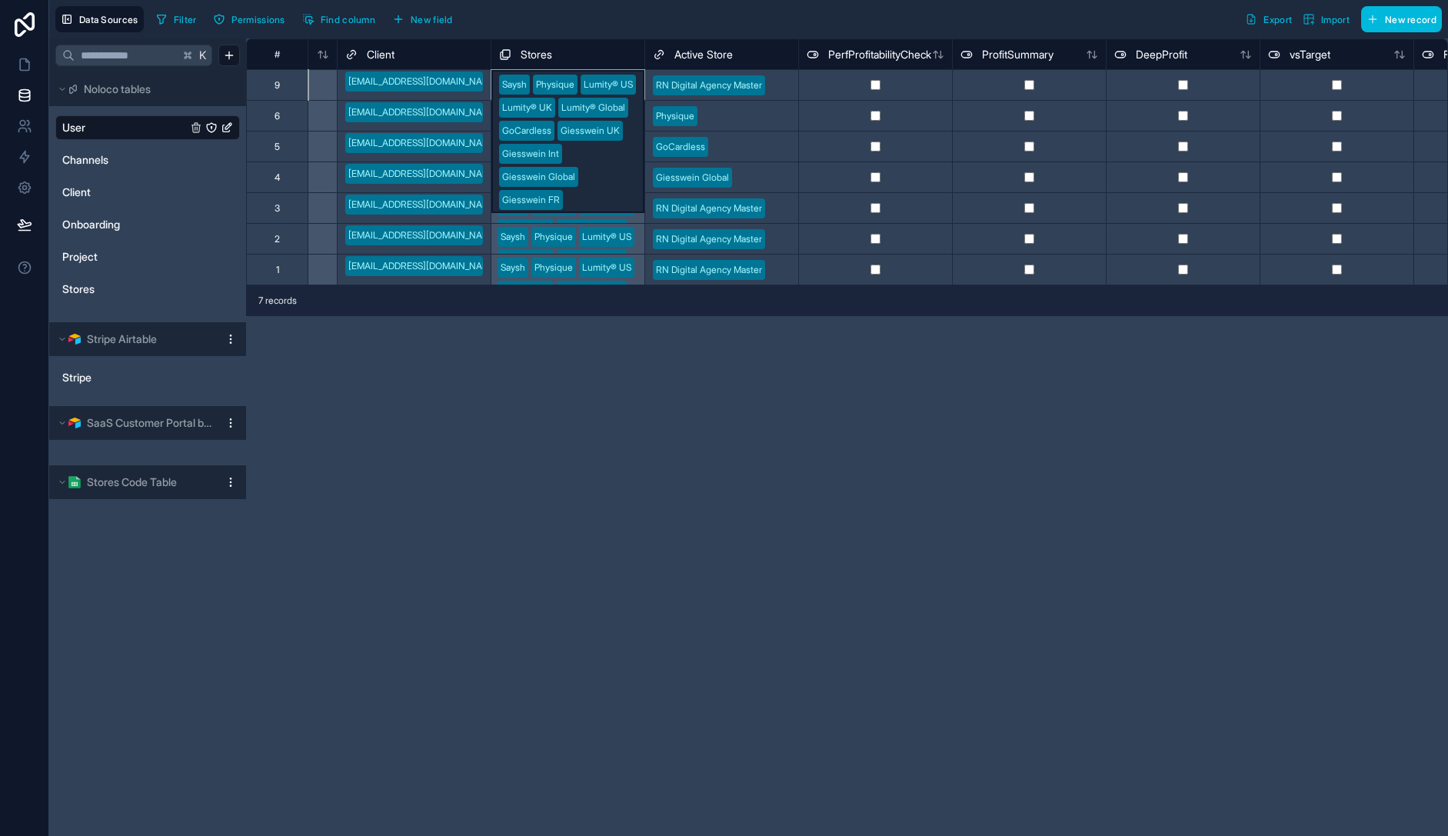
click at [602, 81] on div "Saysh Physique Lumity® US Lumity® UK Lumity® Global GoCardless Giesswein UK Gie…" at bounding box center [568, 84] width 154 height 31
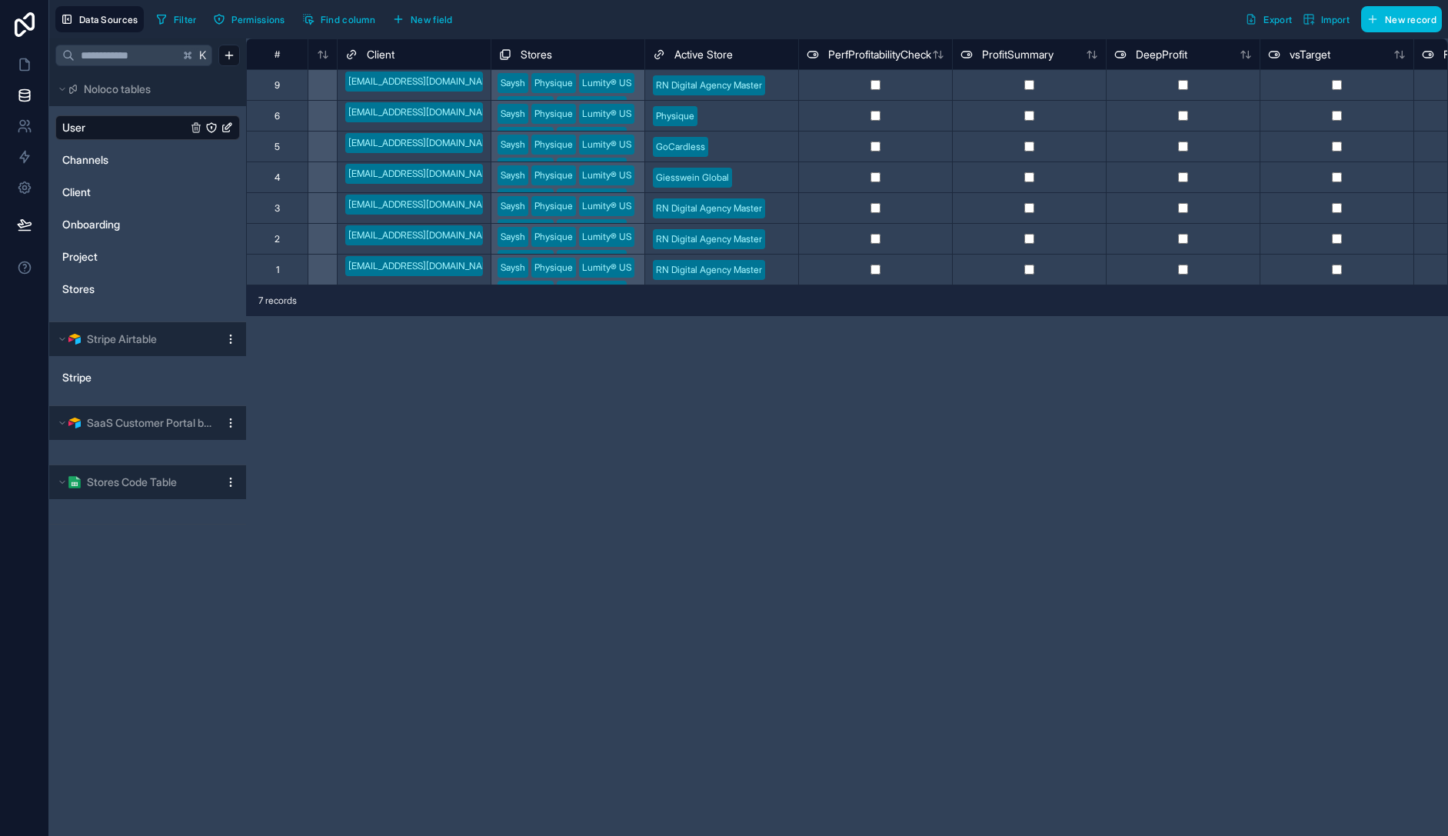
click at [714, 369] on div "**********" at bounding box center [847, 437] width 1202 height 798
click at [24, 69] on icon at bounding box center [24, 64] width 15 height 15
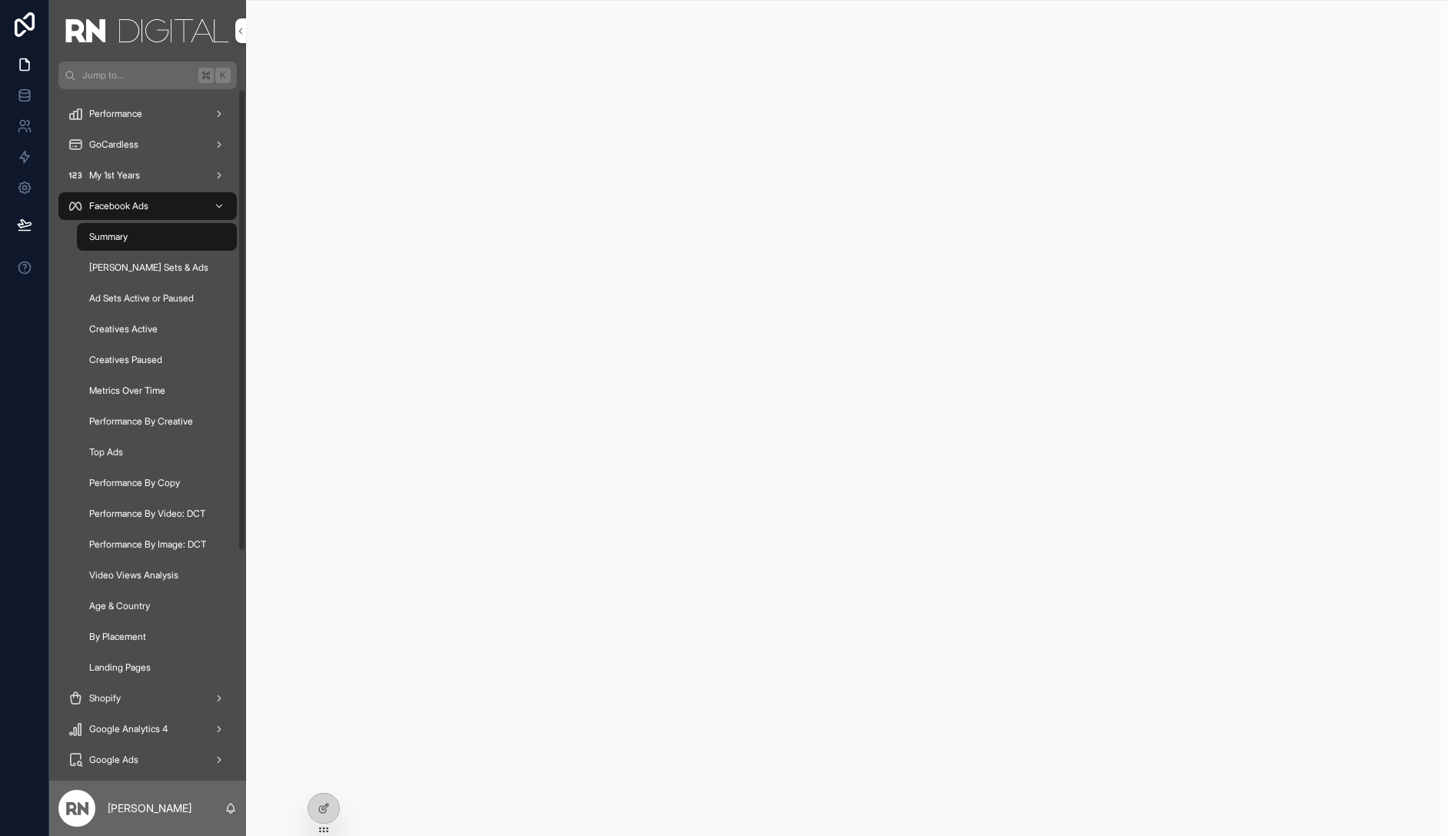
scroll to position [342, 0]
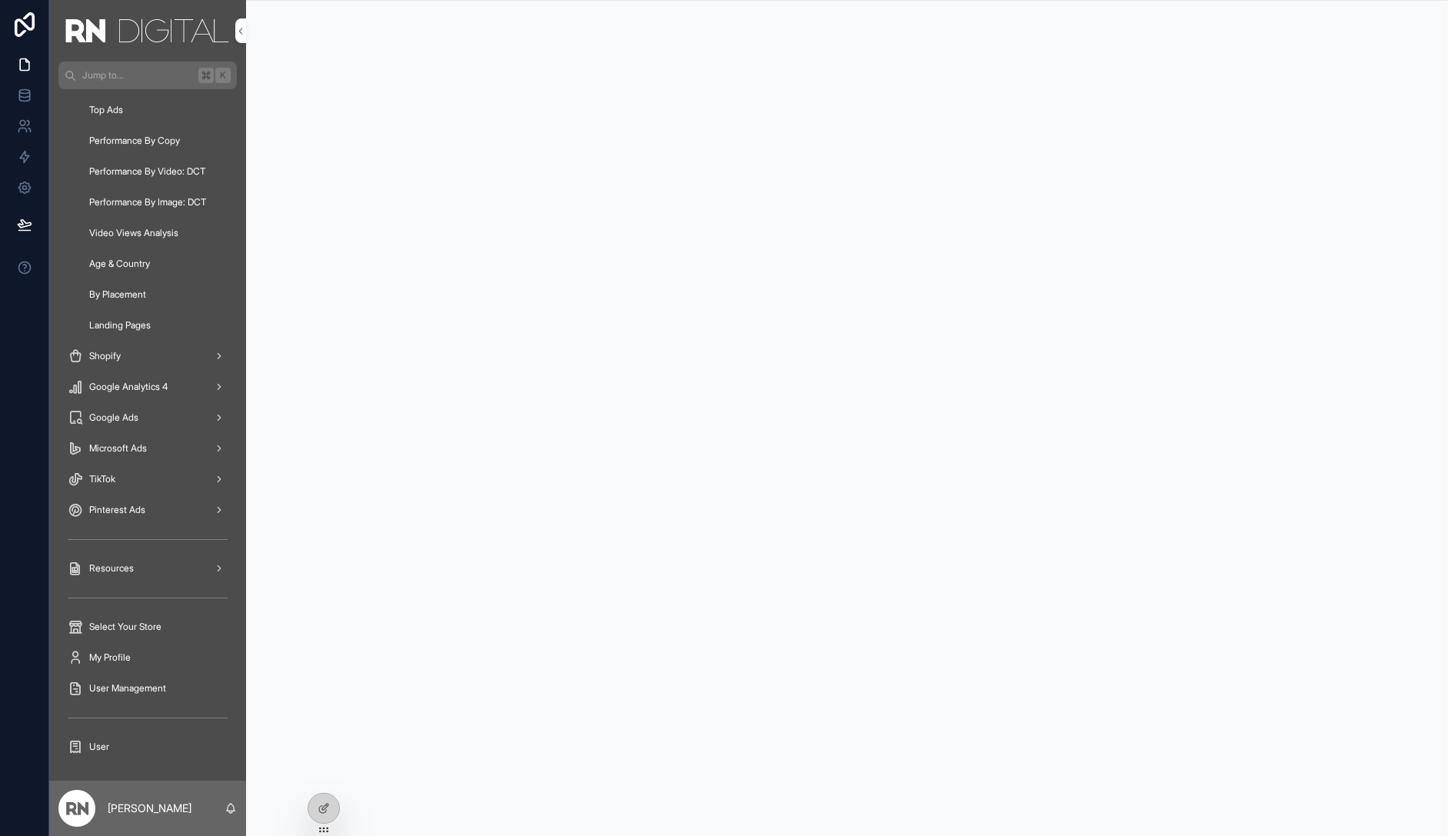
click at [98, 748] on span "User" at bounding box center [99, 747] width 20 height 12
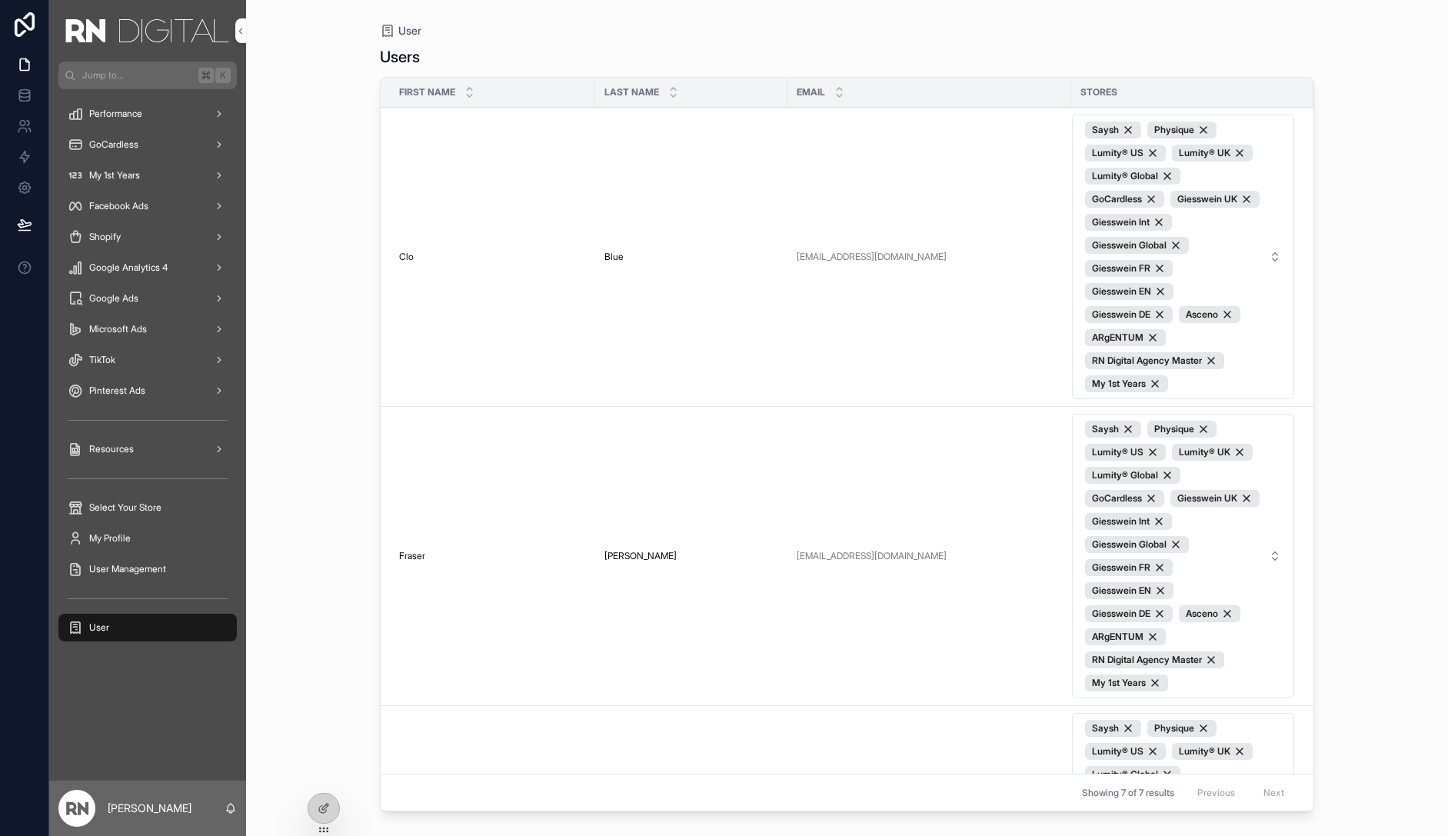
scroll to position [3, 0]
click at [1237, 239] on span "Saysh Physique Lumity® US Lumity® UK Lumity® Global GoCardless Giesswein UK Gie…" at bounding box center [1174, 253] width 178 height 271
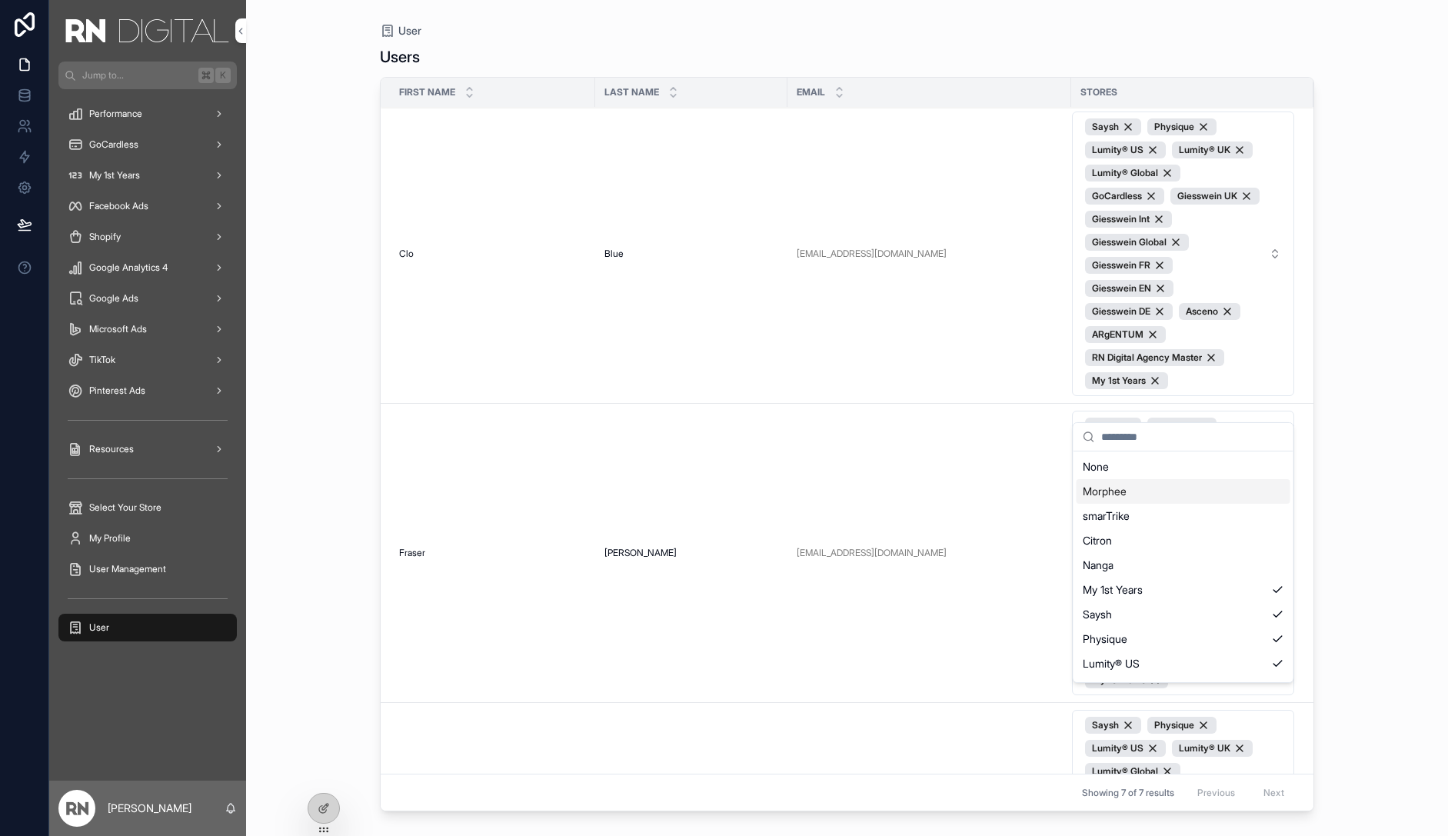
click at [1197, 483] on div "Morphee" at bounding box center [1184, 491] width 214 height 25
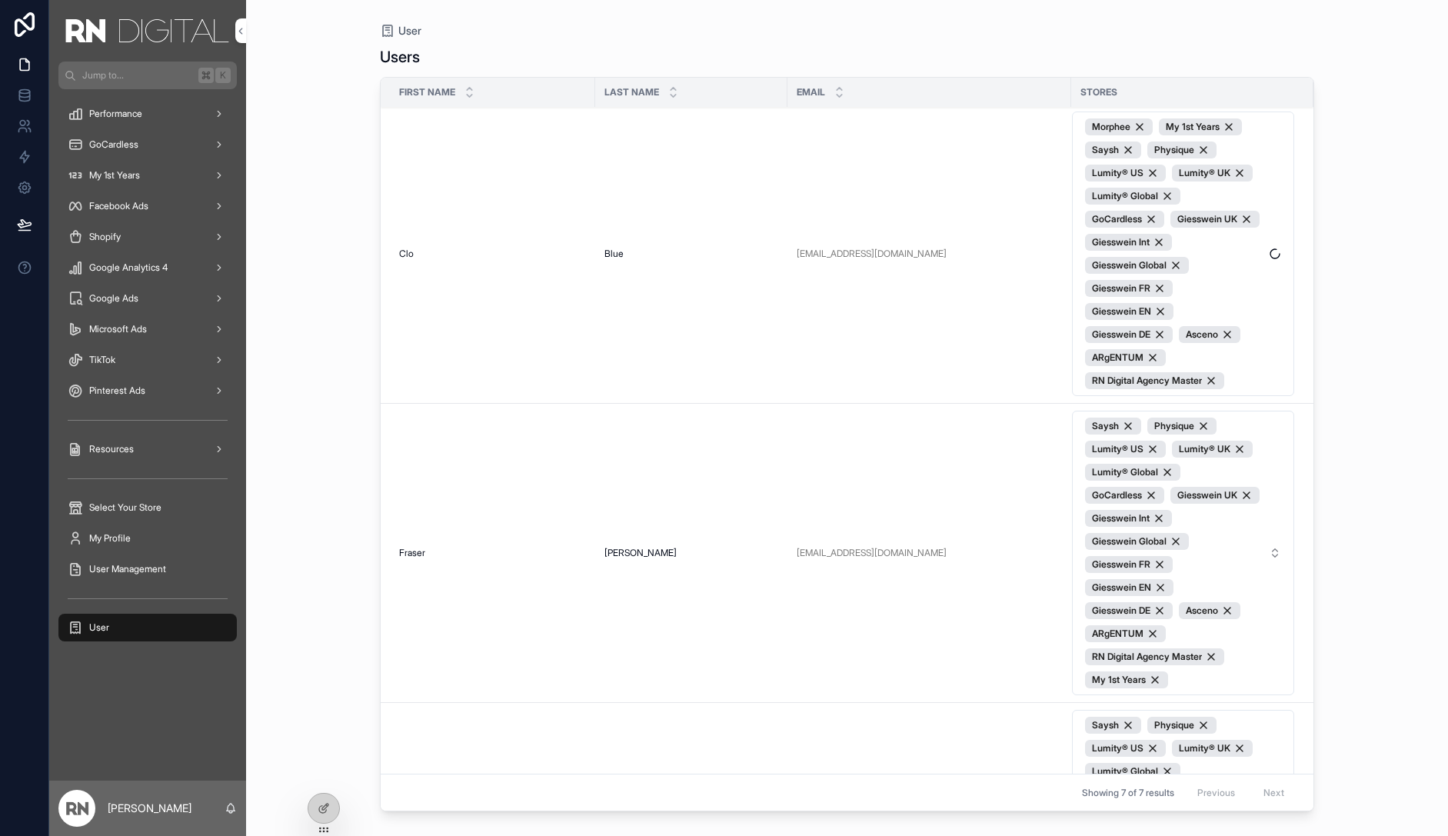
click at [1262, 375] on span "Morphee My 1st Years Saysh Physique Lumity® US Lumity® UK Lumity® Global GoCard…" at bounding box center [1174, 253] width 178 height 271
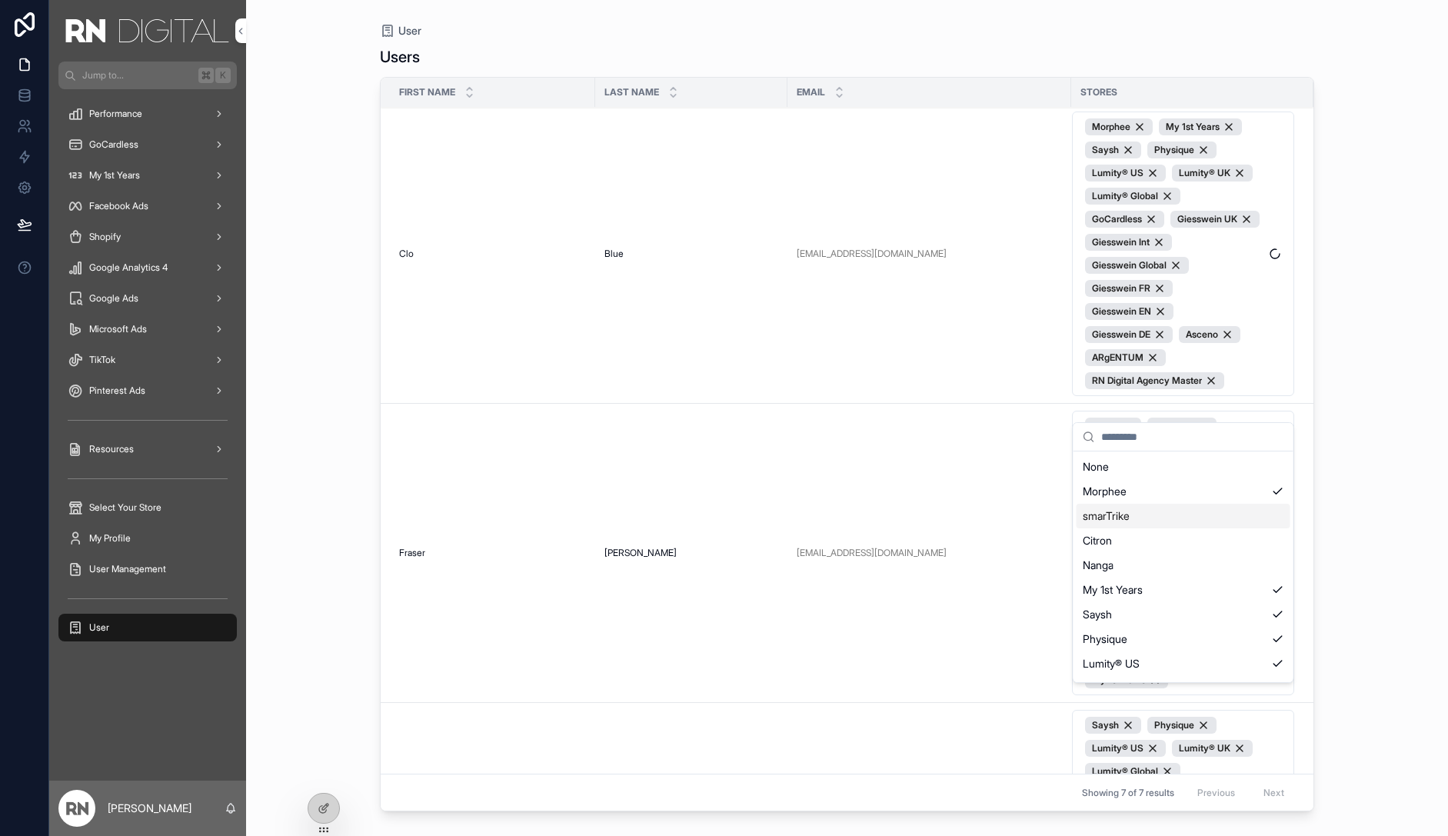
click at [1188, 514] on div "smarTrike" at bounding box center [1184, 516] width 214 height 25
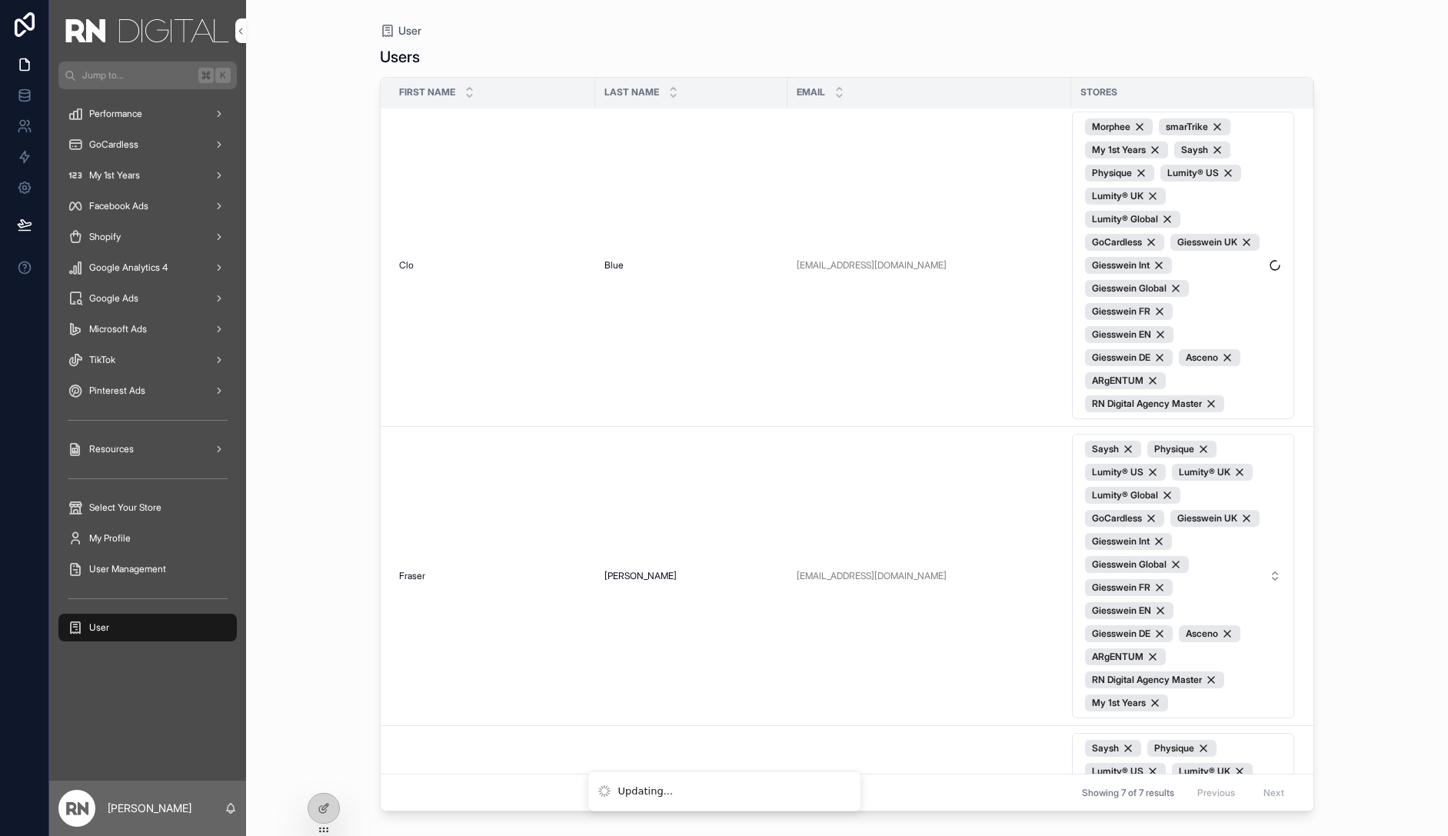
scroll to position [26, 0]
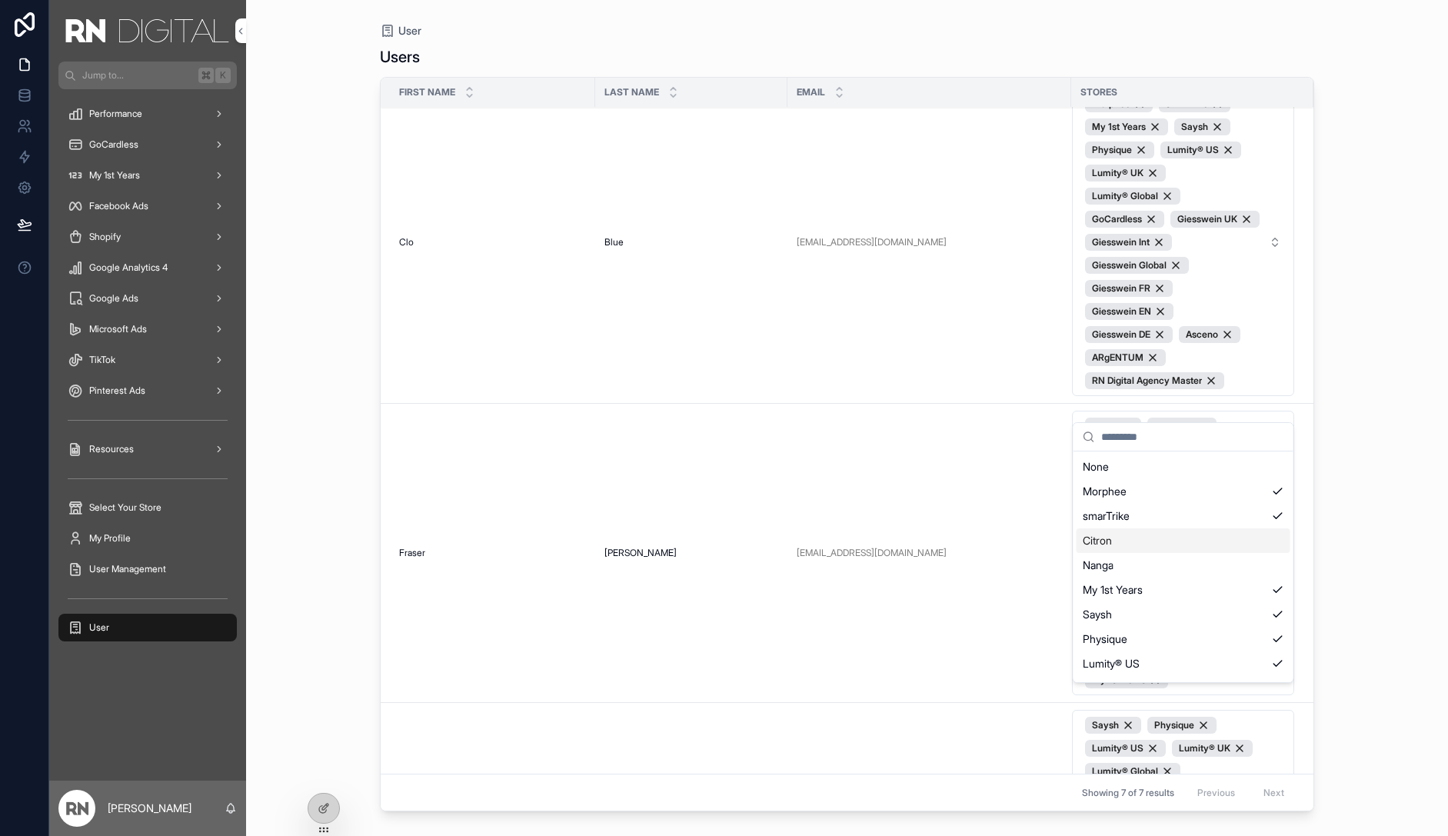
click at [1251, 536] on div "Citron" at bounding box center [1184, 540] width 214 height 25
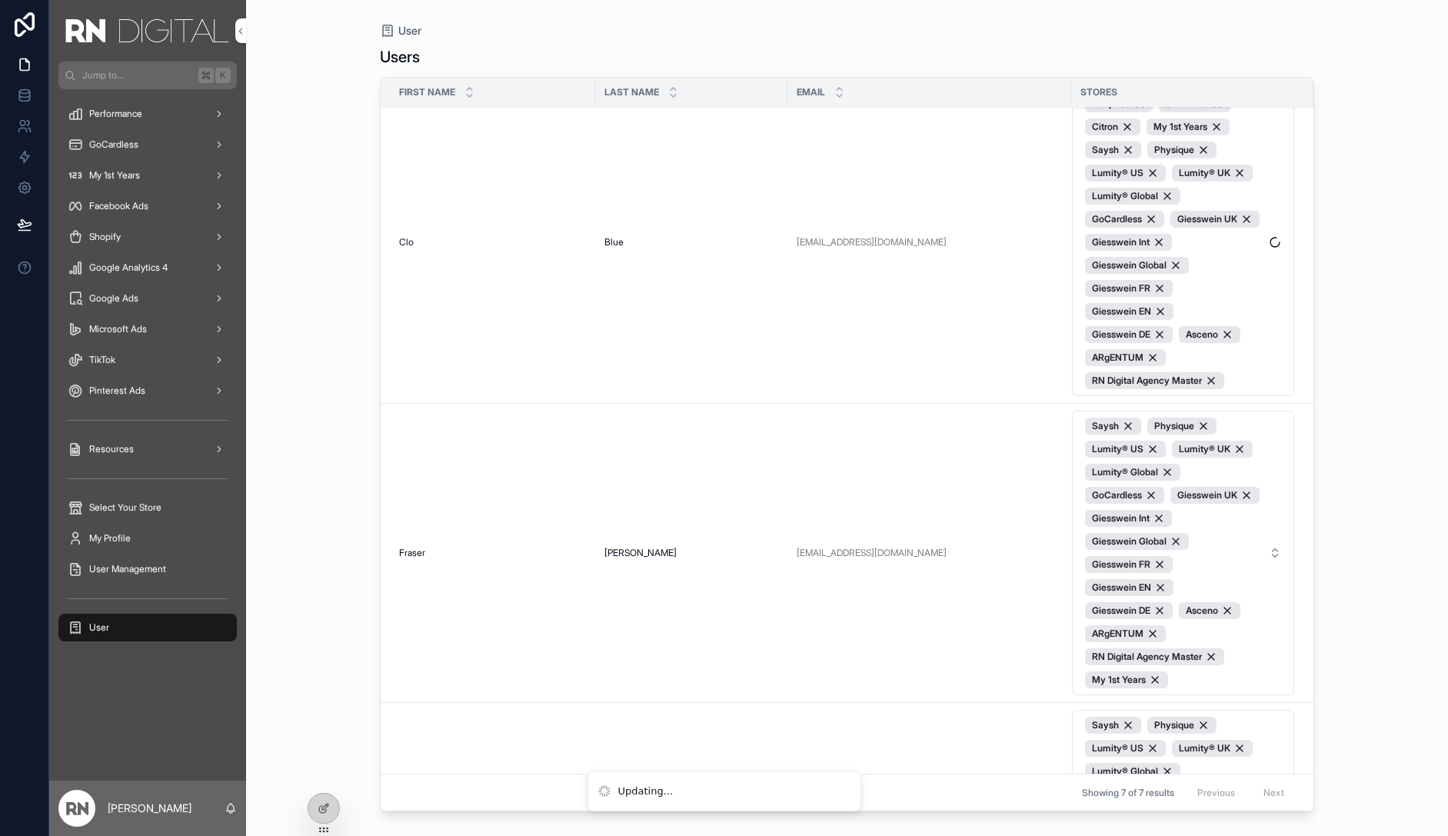
click at [1267, 390] on button "Morphee smarTrike Citron My 1st Years Saysh Physique Lumity® US Lumity® UK Lumi…" at bounding box center [1183, 242] width 222 height 308
click at [1261, 348] on span "Morphee smarTrike Citron My 1st Years Saysh Physique Lumity® US Lumity® UK Lumi…" at bounding box center [1174, 242] width 178 height 294
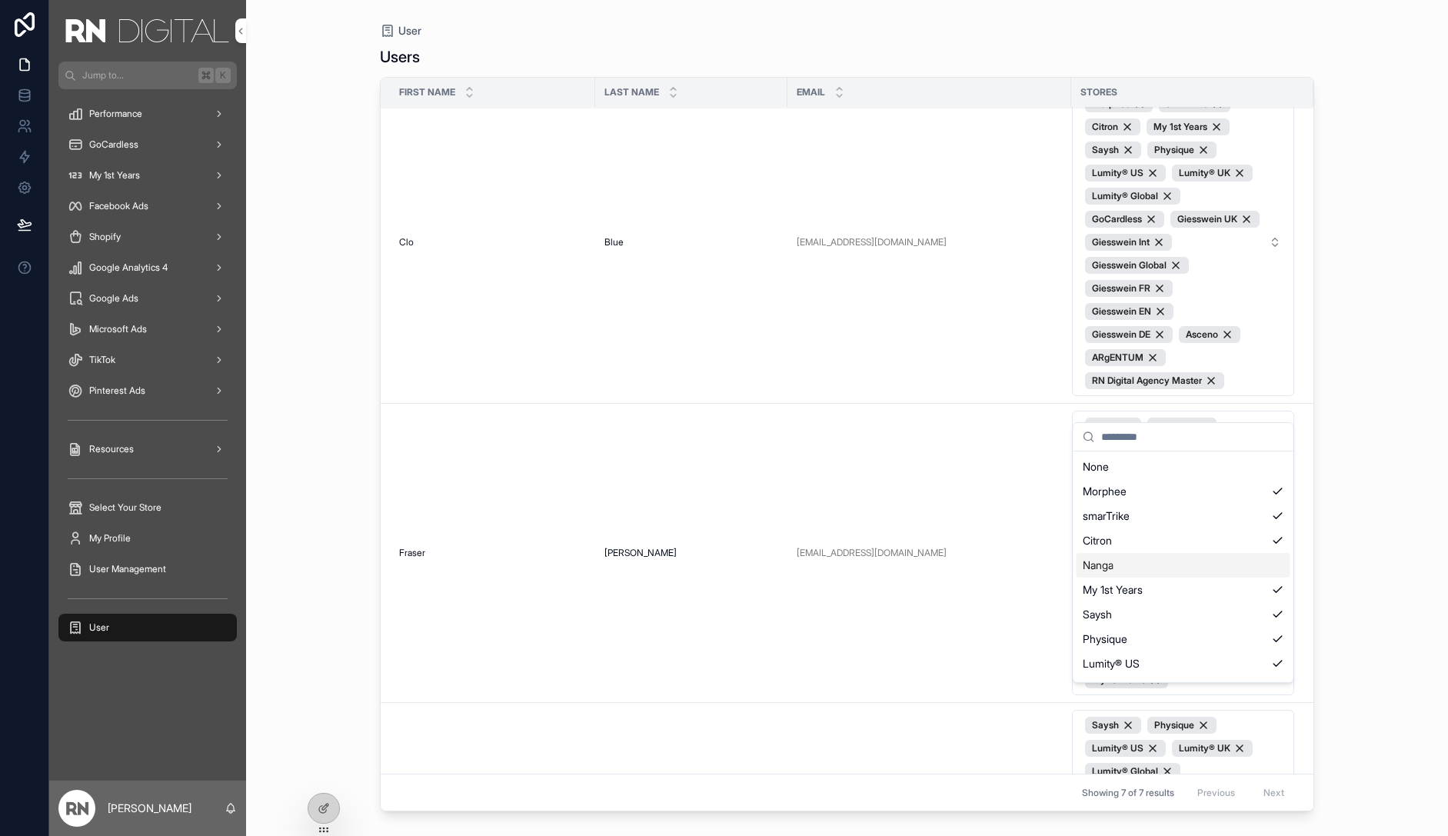
click at [1264, 565] on div "Nanga" at bounding box center [1184, 565] width 214 height 25
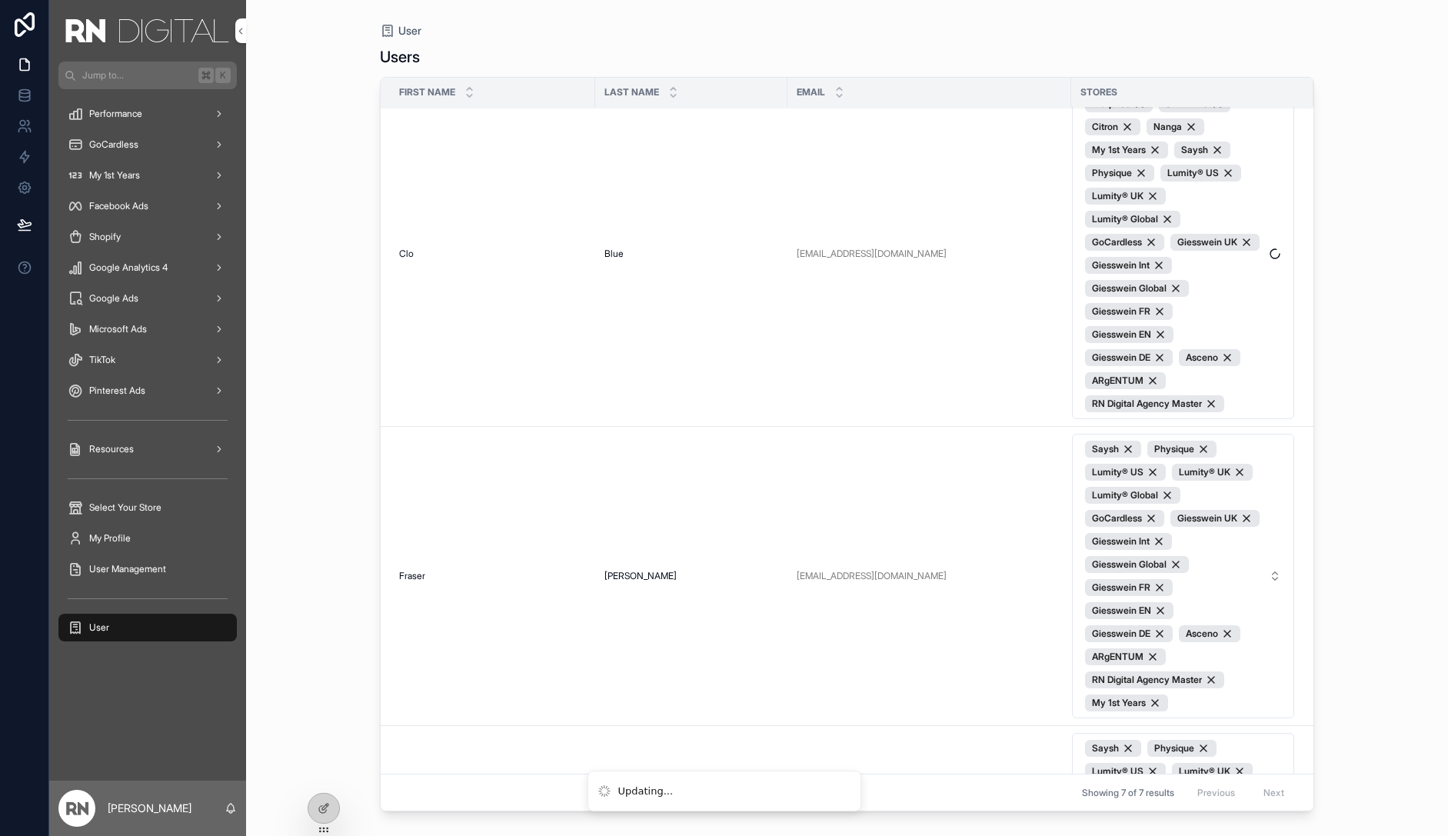
scroll to position [49, 0]
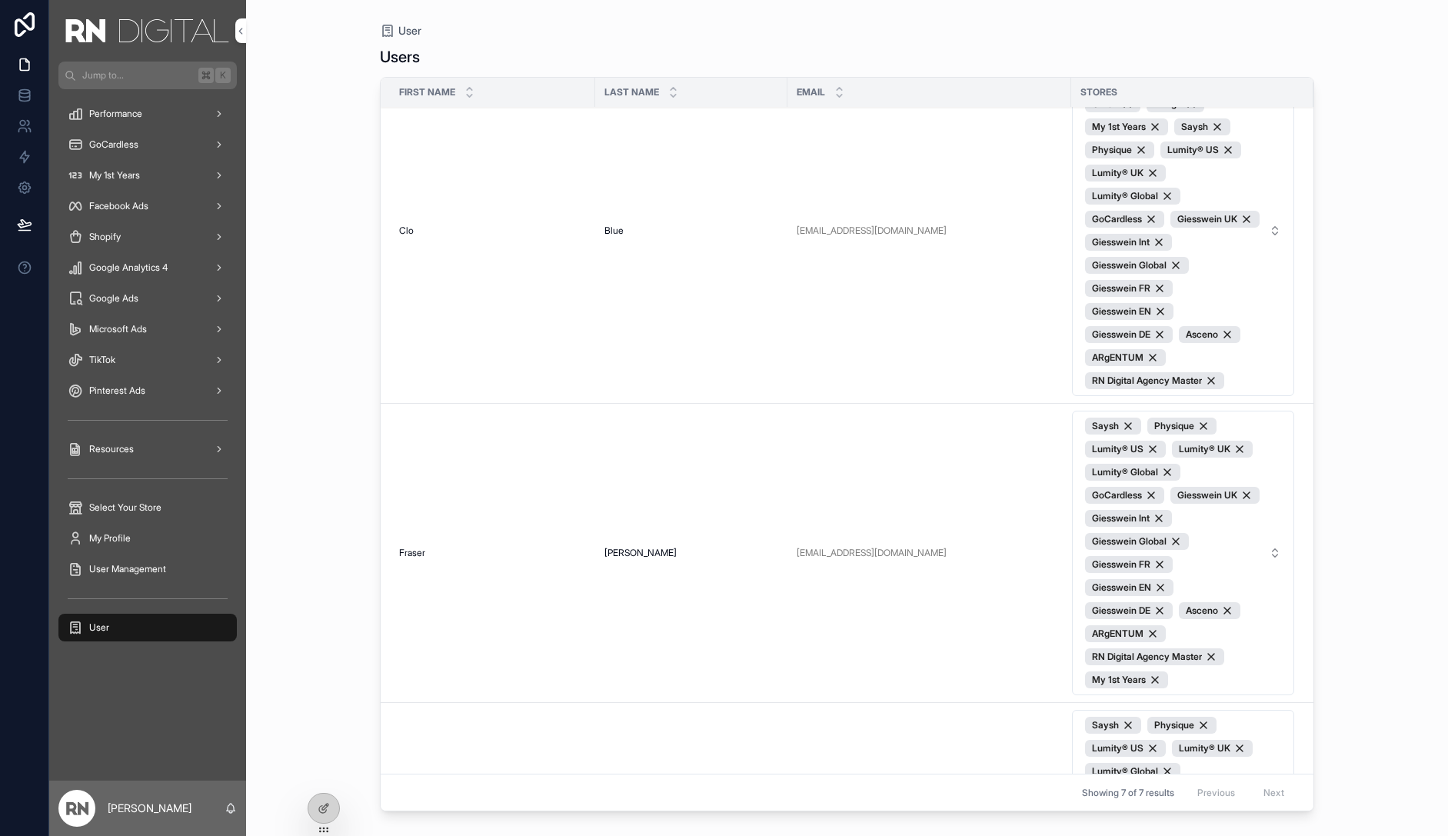
click at [1263, 395] on button "Morphee smarTrike Citron Nanga My 1st Years Saysh Physique Lumity® US Lumity® U…" at bounding box center [1183, 230] width 222 height 331
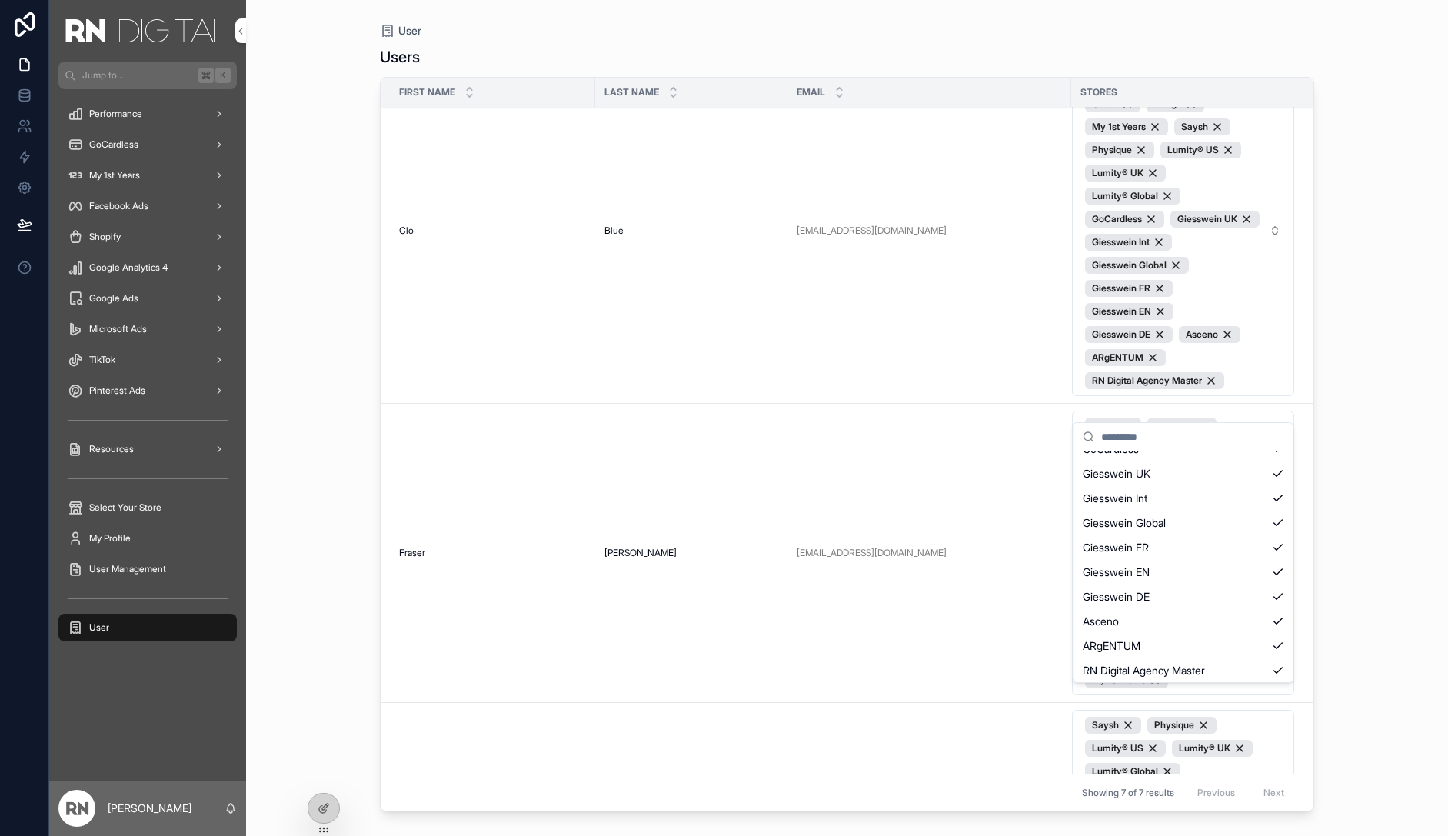
scroll to position [292, 0]
click at [1346, 522] on div "User Users First name Last name Email Stores Clo Clo Blue Blue [EMAIL_ADDRESS][…" at bounding box center [847, 418] width 1202 height 836
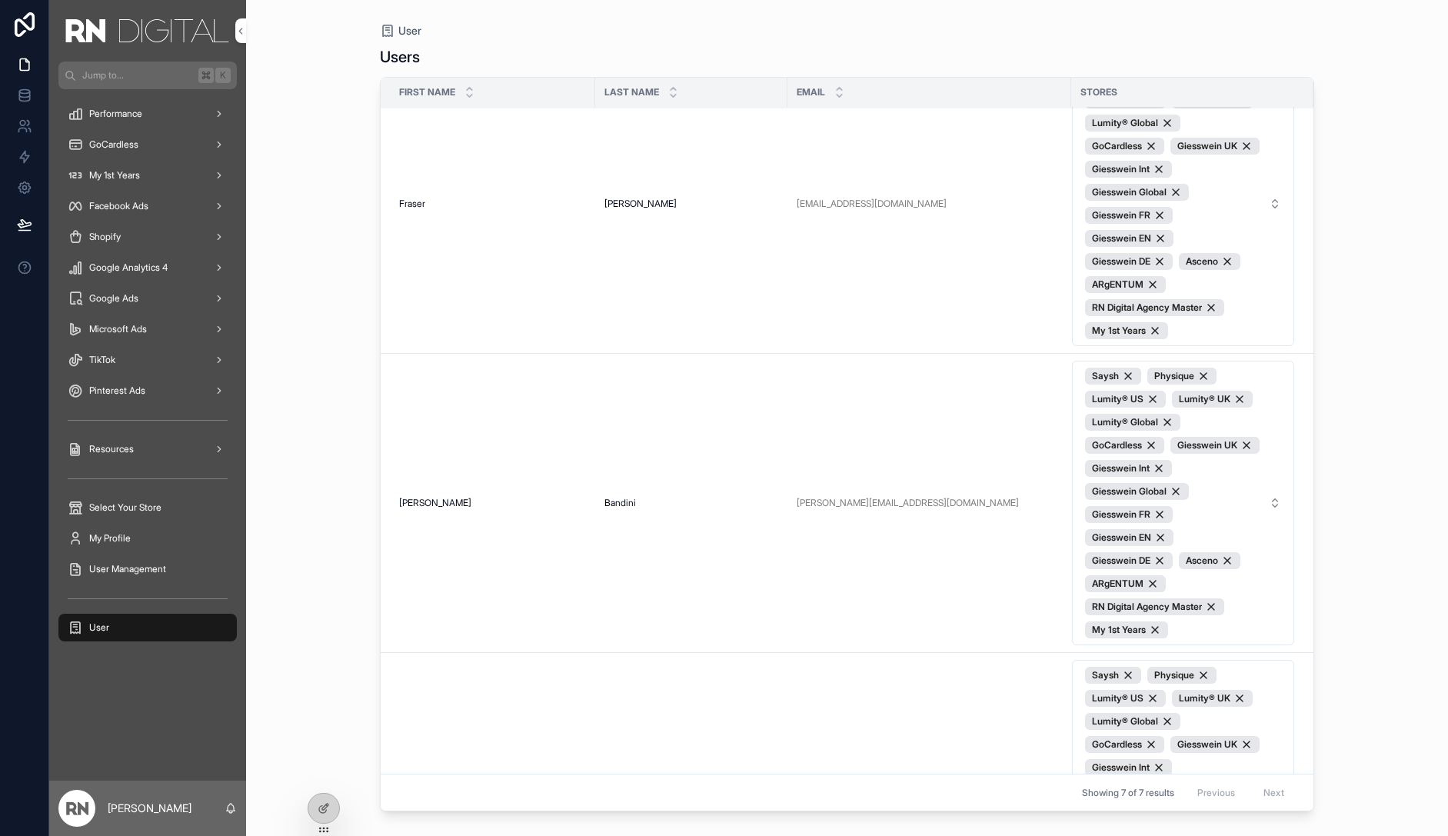
scroll to position [390, 0]
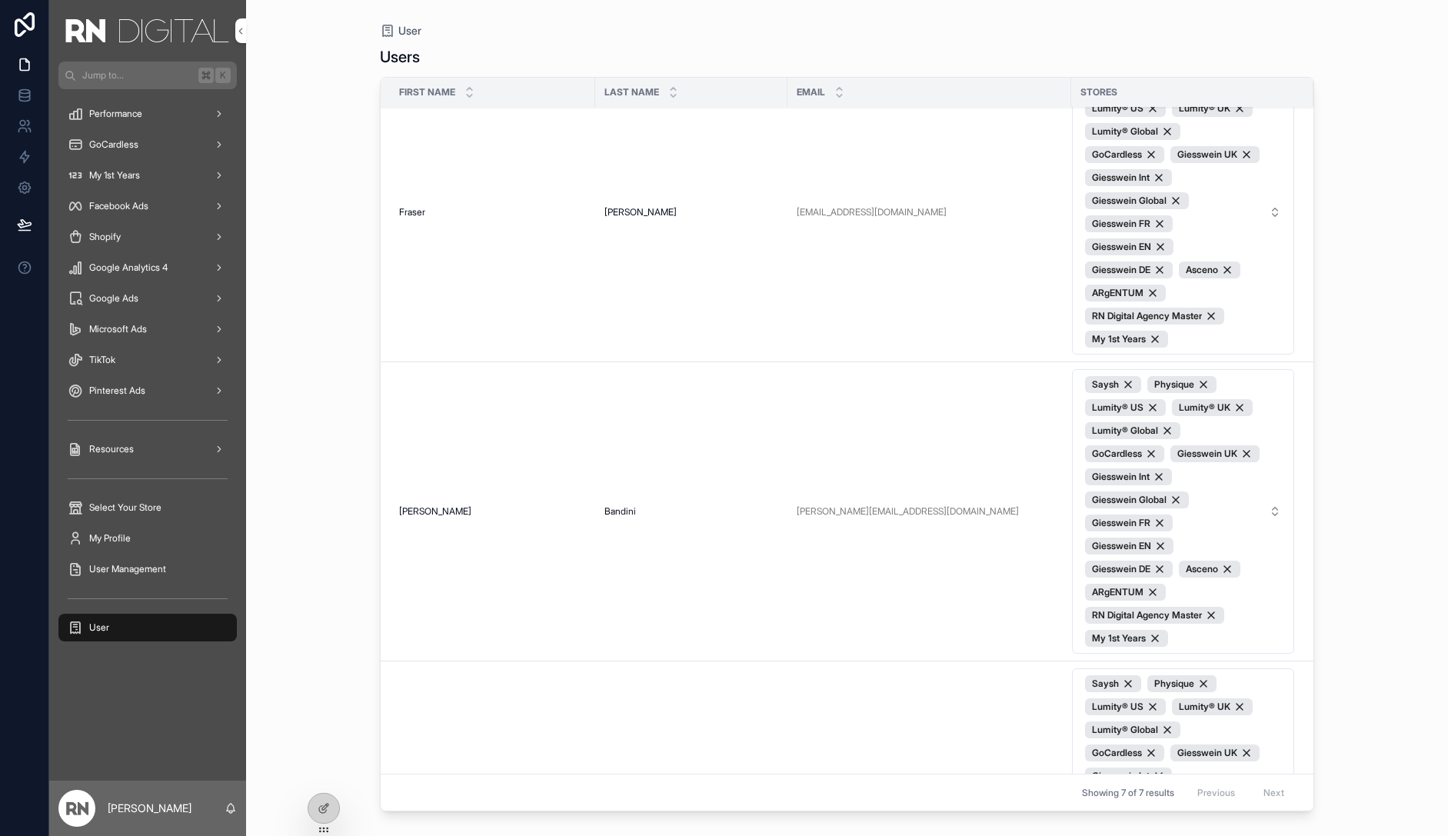
click at [1206, 218] on span "Saysh Physique Lumity® US Lumity® UK Lumity® Global GoCardless Giesswein UK Gie…" at bounding box center [1174, 212] width 178 height 271
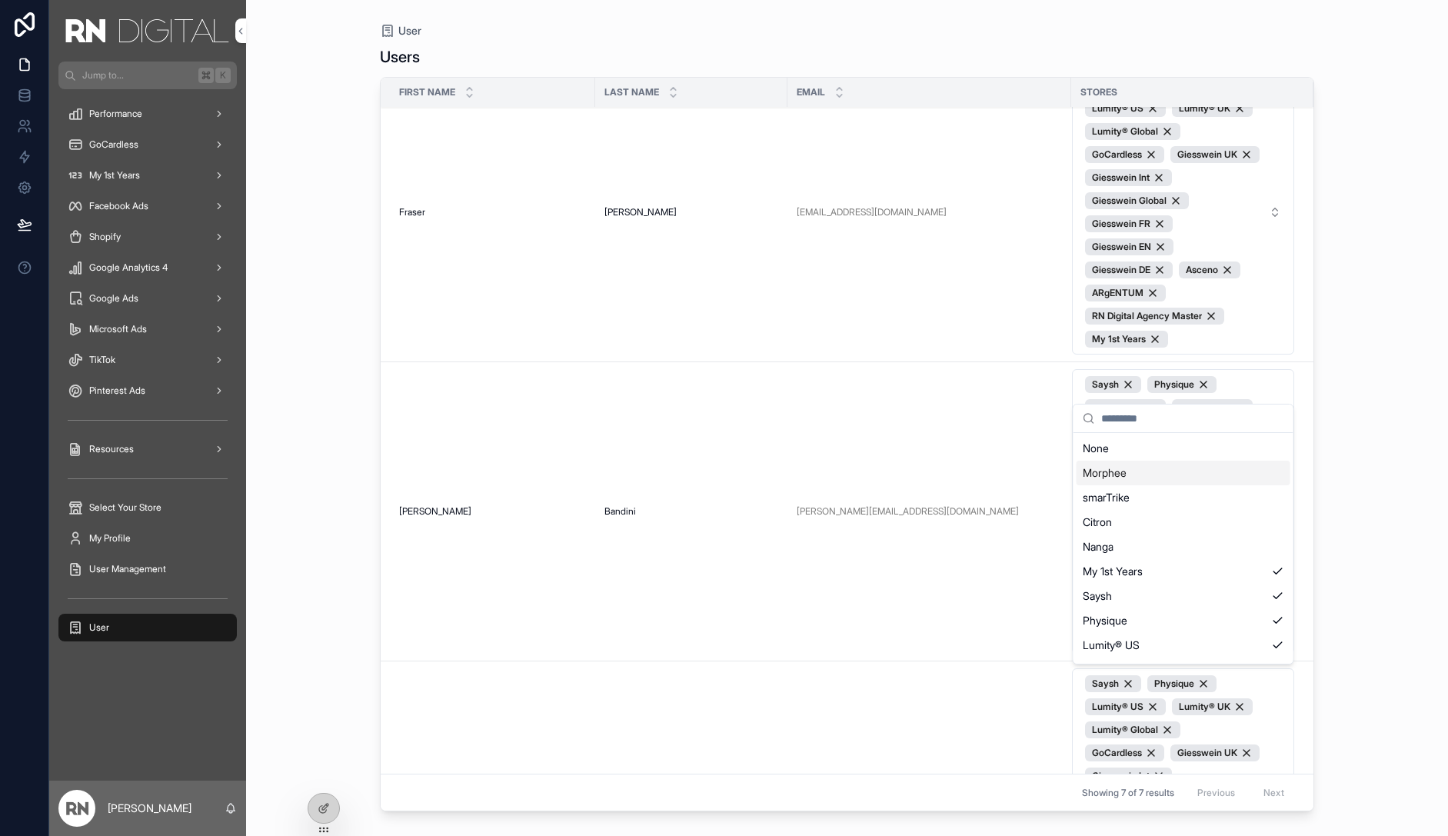
click at [1184, 481] on div "Morphee" at bounding box center [1184, 473] width 214 height 25
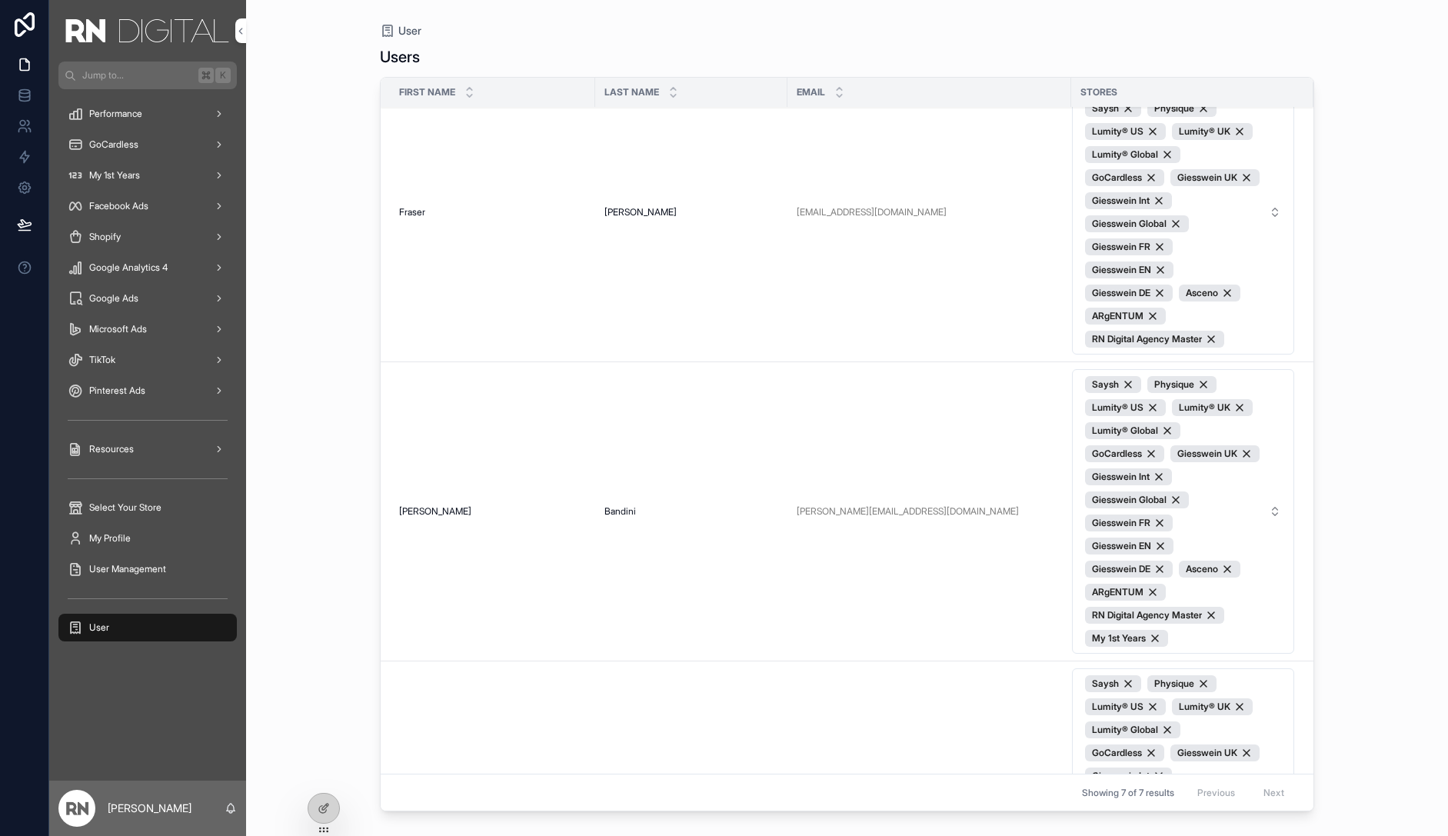
click at [1232, 228] on span "Morphee My 1st Years Saysh Physique Lumity® US Lumity® UK Lumity® Global GoCard…" at bounding box center [1174, 212] width 178 height 271
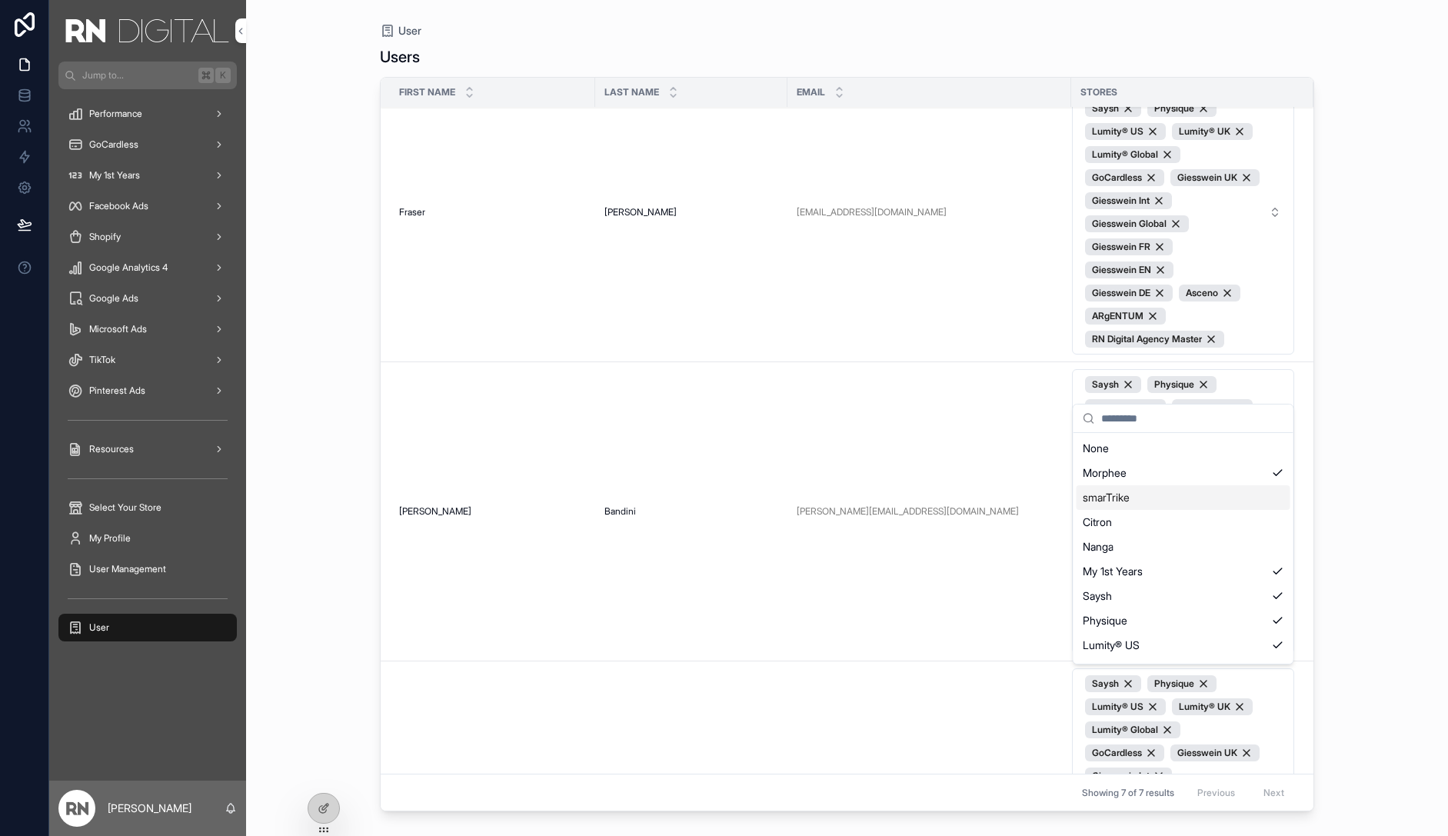
click at [1189, 502] on div "smarTrike" at bounding box center [1184, 497] width 214 height 25
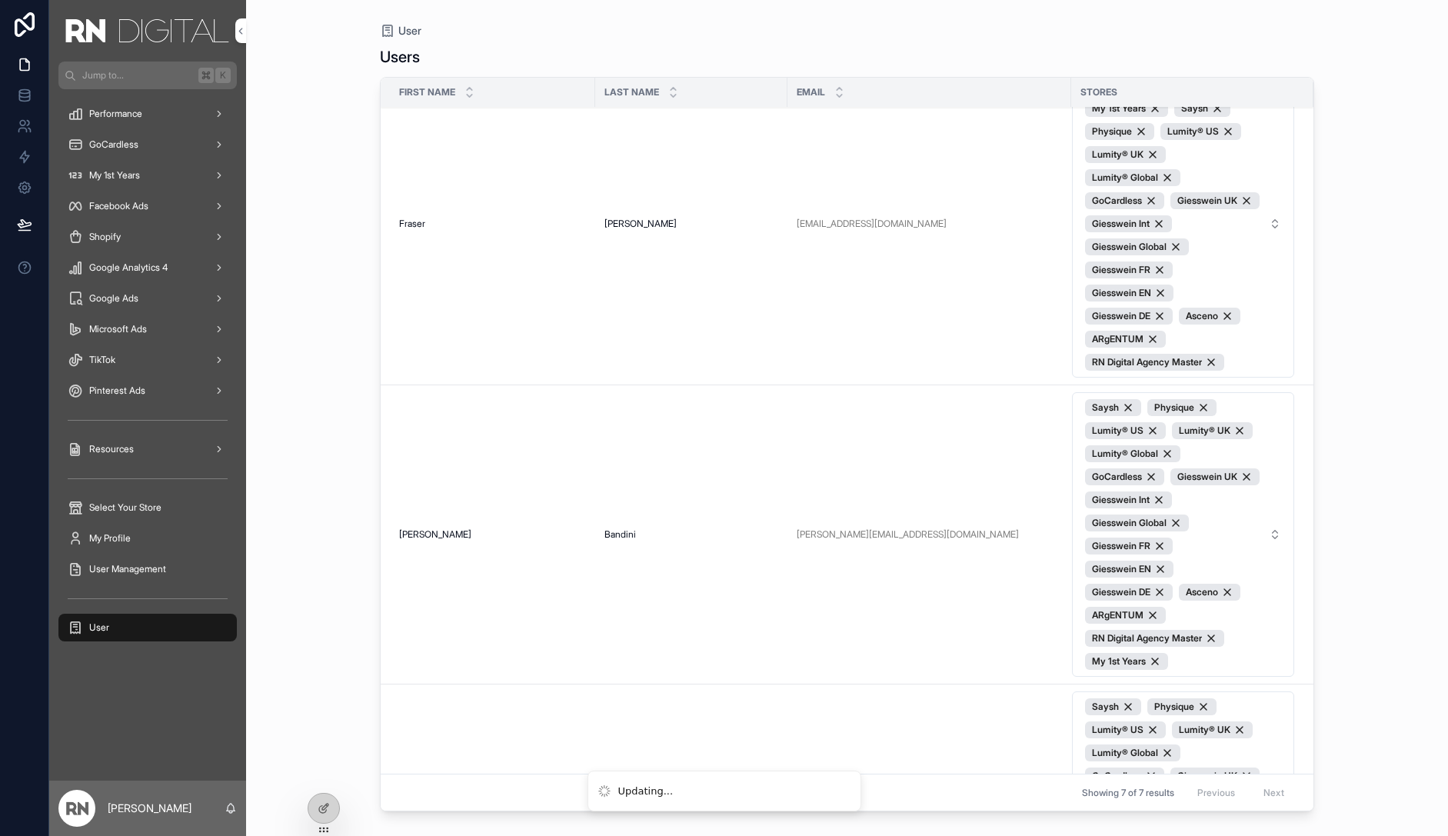
scroll to position [413, 0]
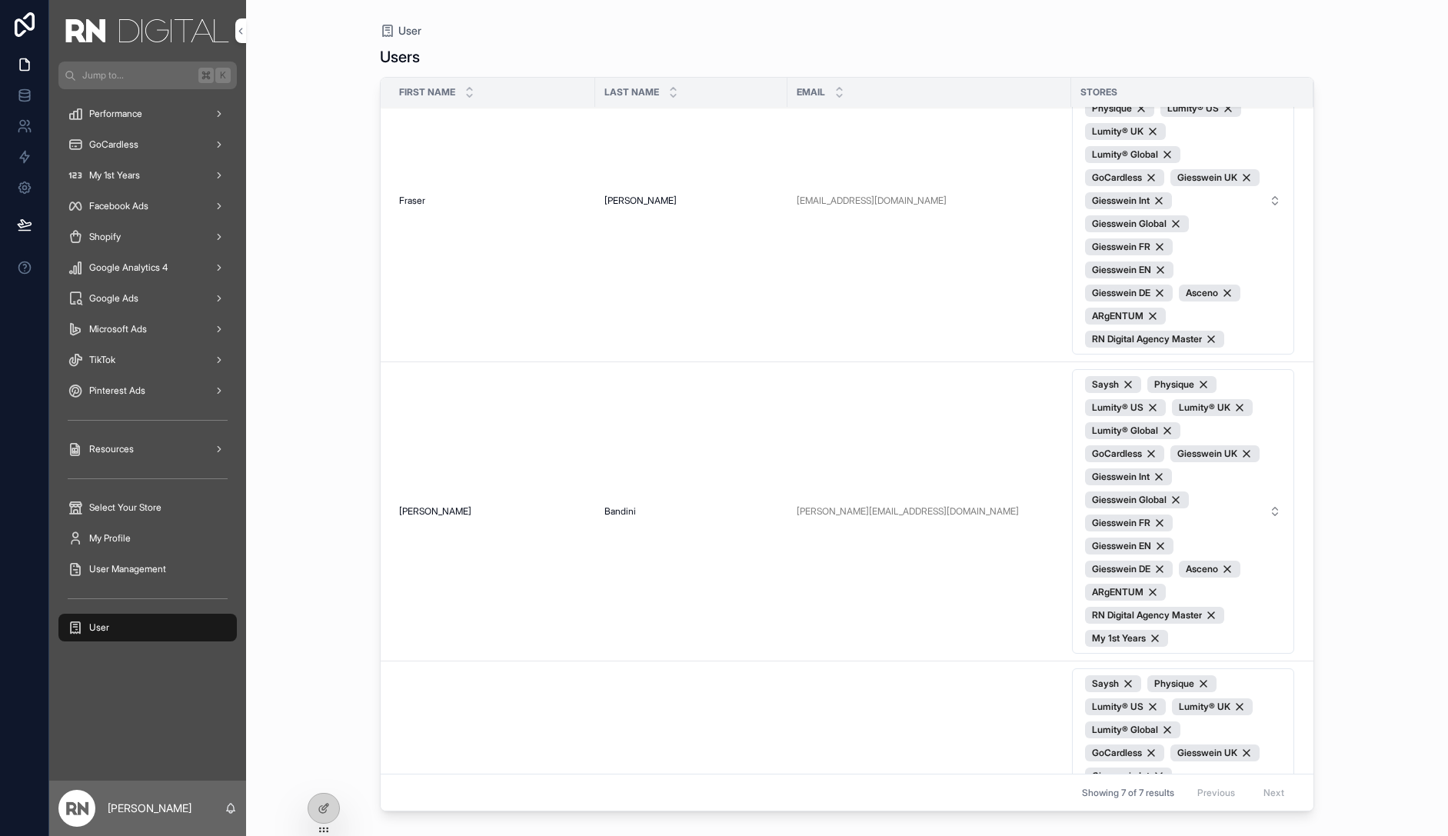
click at [1221, 266] on span "Morphee smarTrike My 1st Years Saysh Physique Lumity® US Lumity® UK Lumity® Glo…" at bounding box center [1174, 201] width 178 height 294
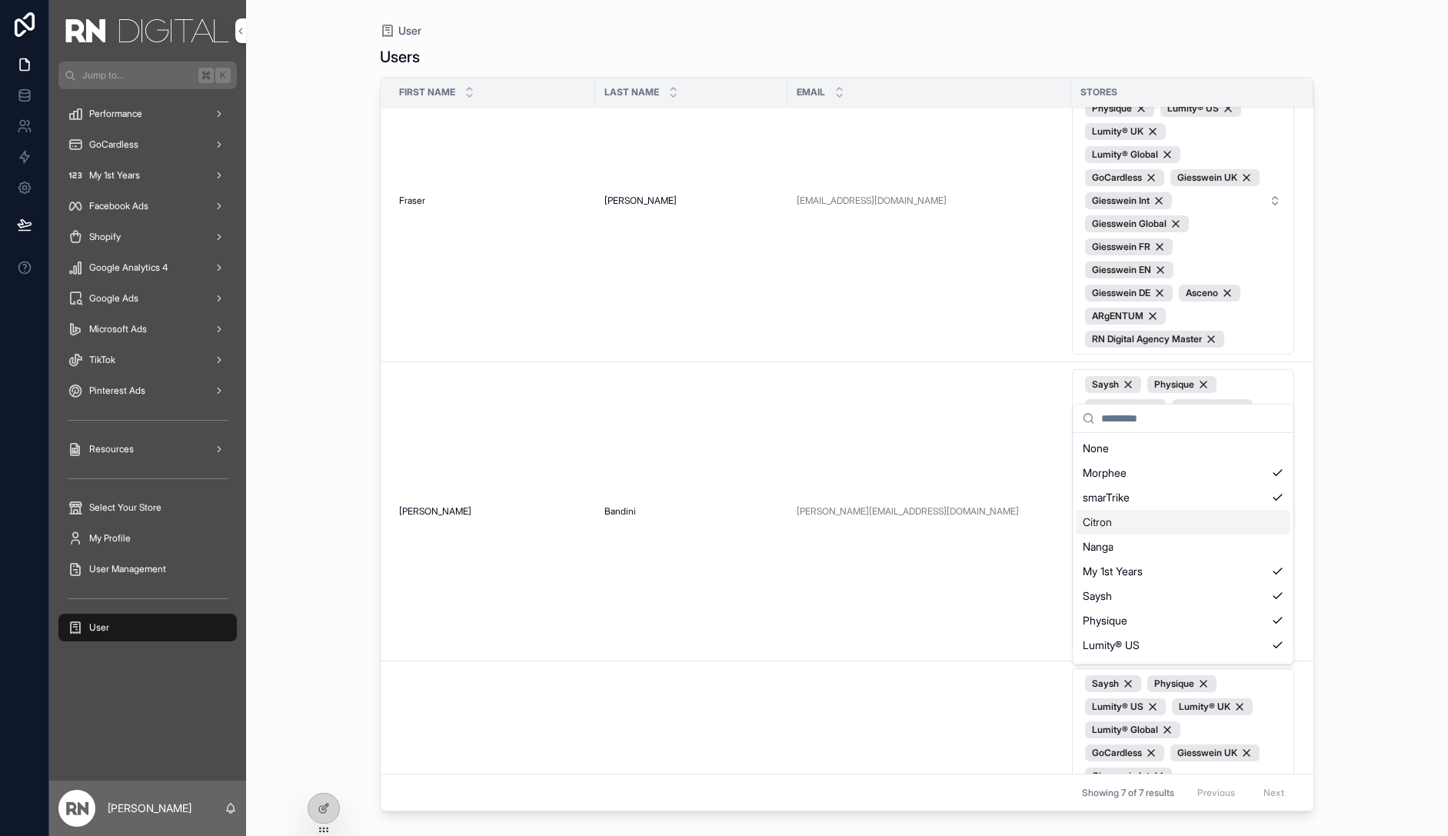
click at [1214, 520] on div "Citron" at bounding box center [1184, 522] width 214 height 25
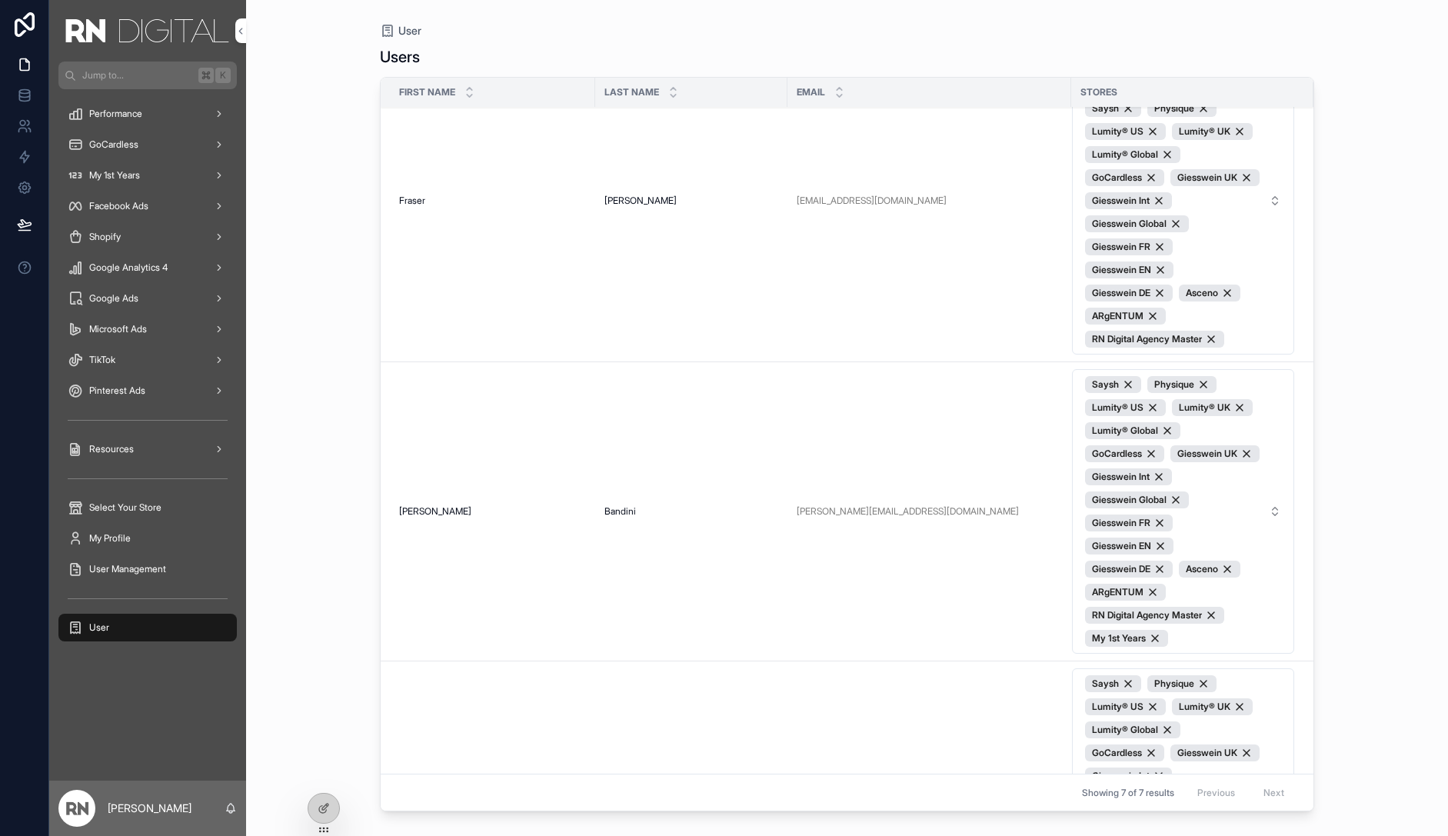
click at [1219, 251] on span "Morphee smarTrike Citron My 1st Years Saysh Physique Lumity® US Lumity® UK Lumi…" at bounding box center [1174, 201] width 178 height 294
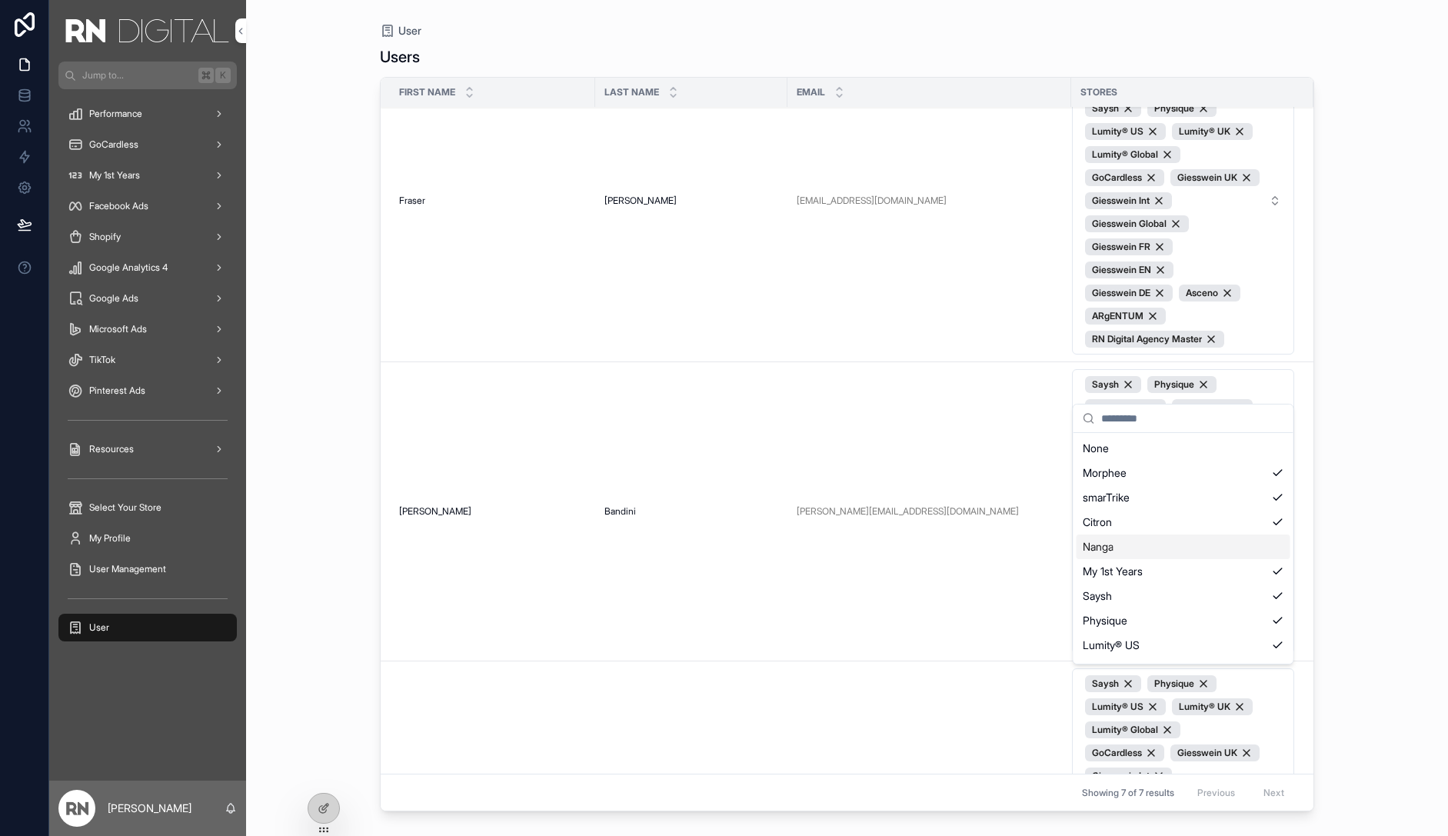
click at [1222, 541] on div "Nanga" at bounding box center [1184, 547] width 214 height 25
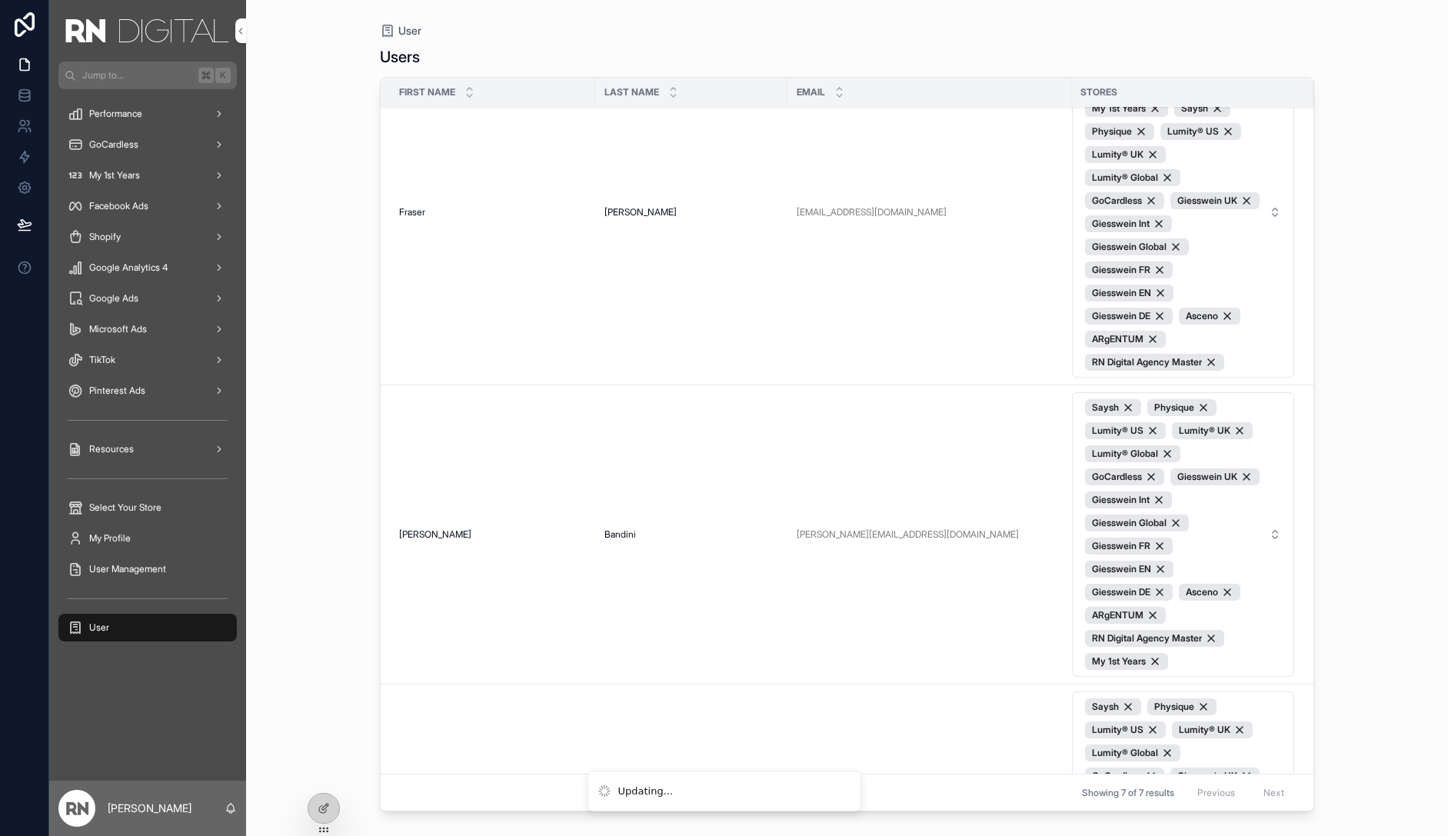
scroll to position [436, 0]
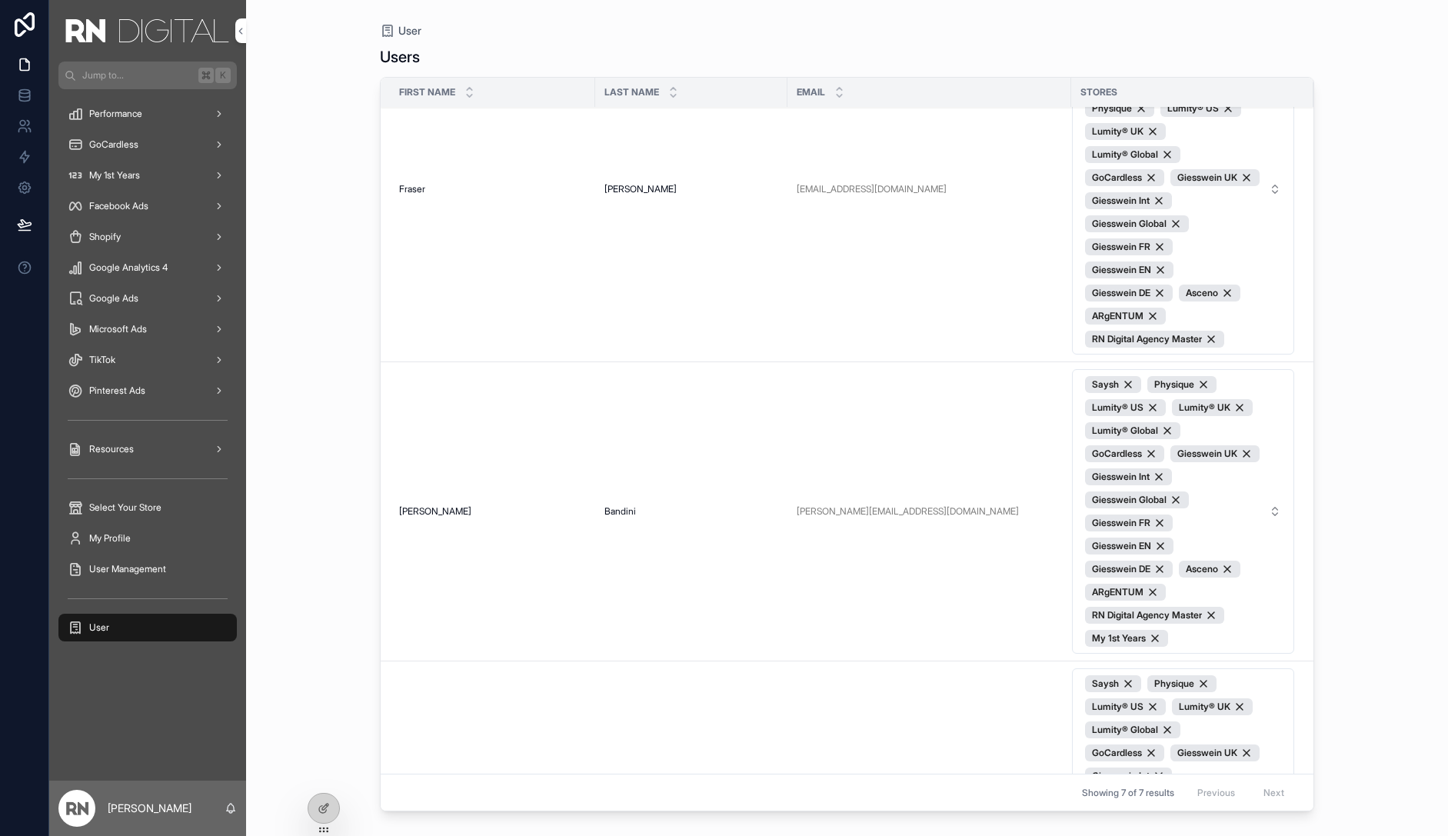
click at [1231, 274] on span "Morphee smarTrike Citron Nanga My 1st Years Saysh Physique Lumity® US Lumity® U…" at bounding box center [1174, 189] width 178 height 317
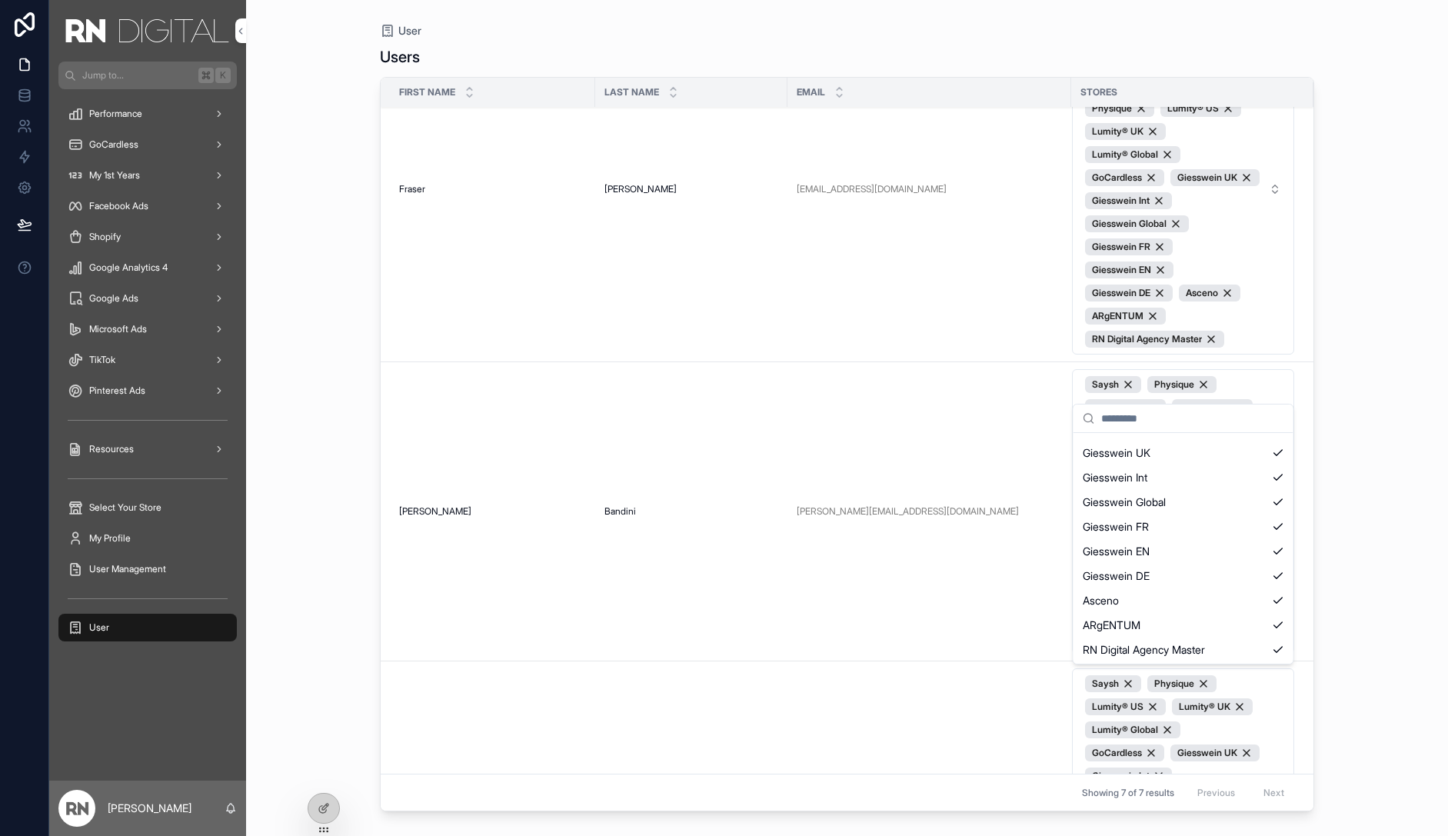
scroll to position [292, 0]
click at [1352, 521] on div "User Users First name Last name Email Stores Clo Clo Blue Blue [EMAIL_ADDRESS][…" at bounding box center [847, 418] width 1202 height 836
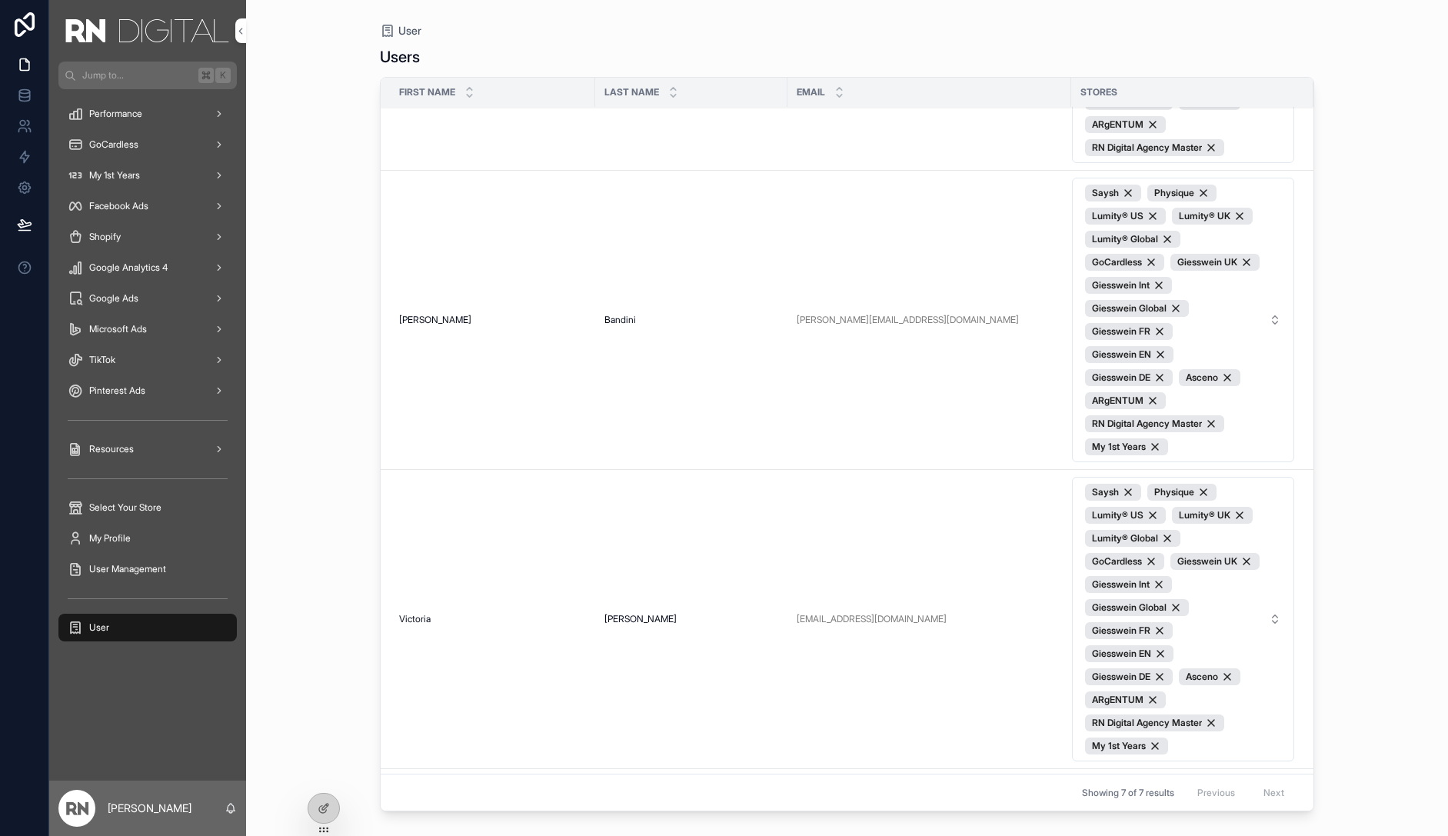
scroll to position [728, 0]
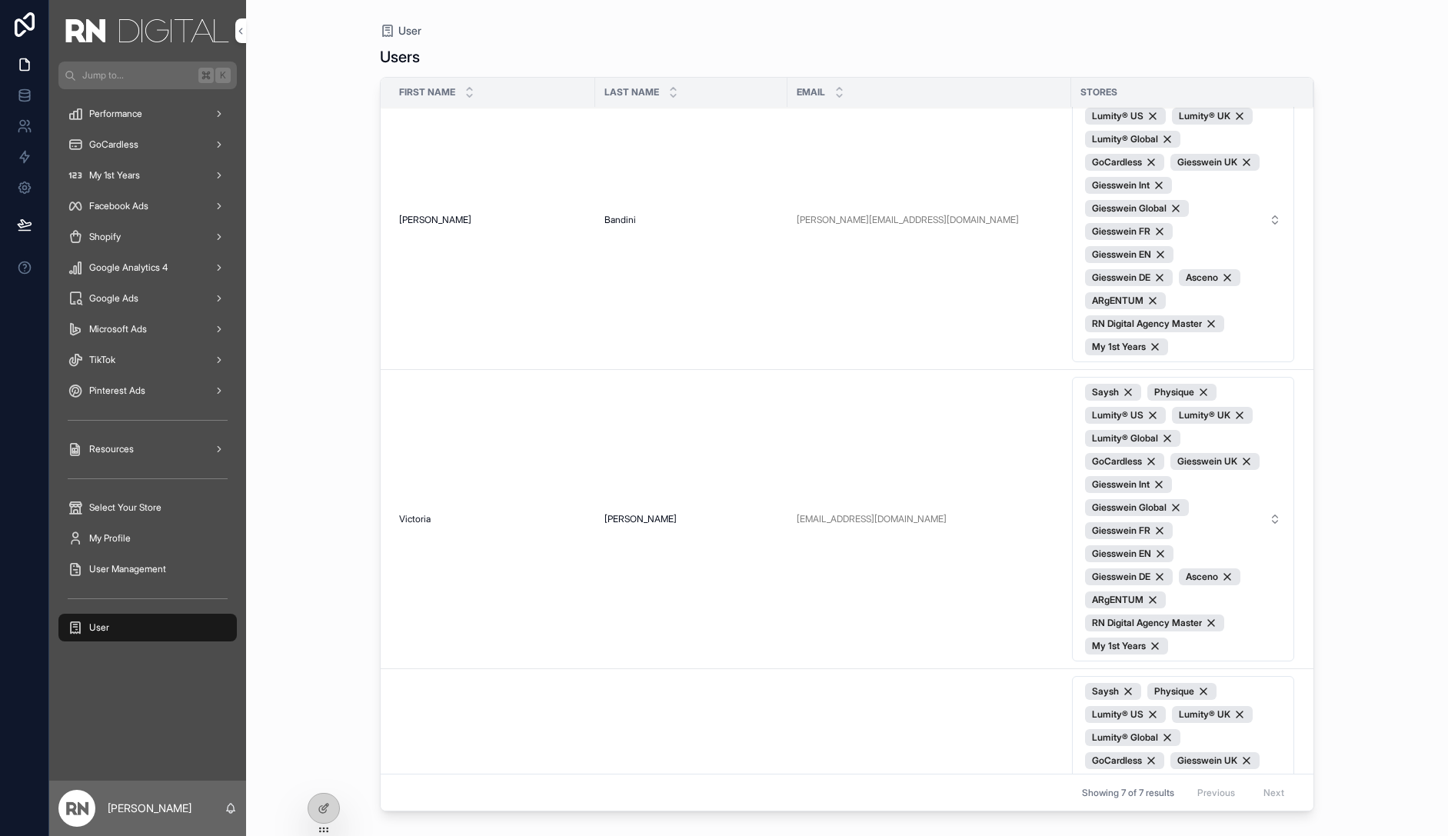
click at [1234, 241] on span "Saysh Physique Lumity® US Lumity® UK Lumity® Global GoCardless Giesswein UK Gie…" at bounding box center [1174, 220] width 178 height 271
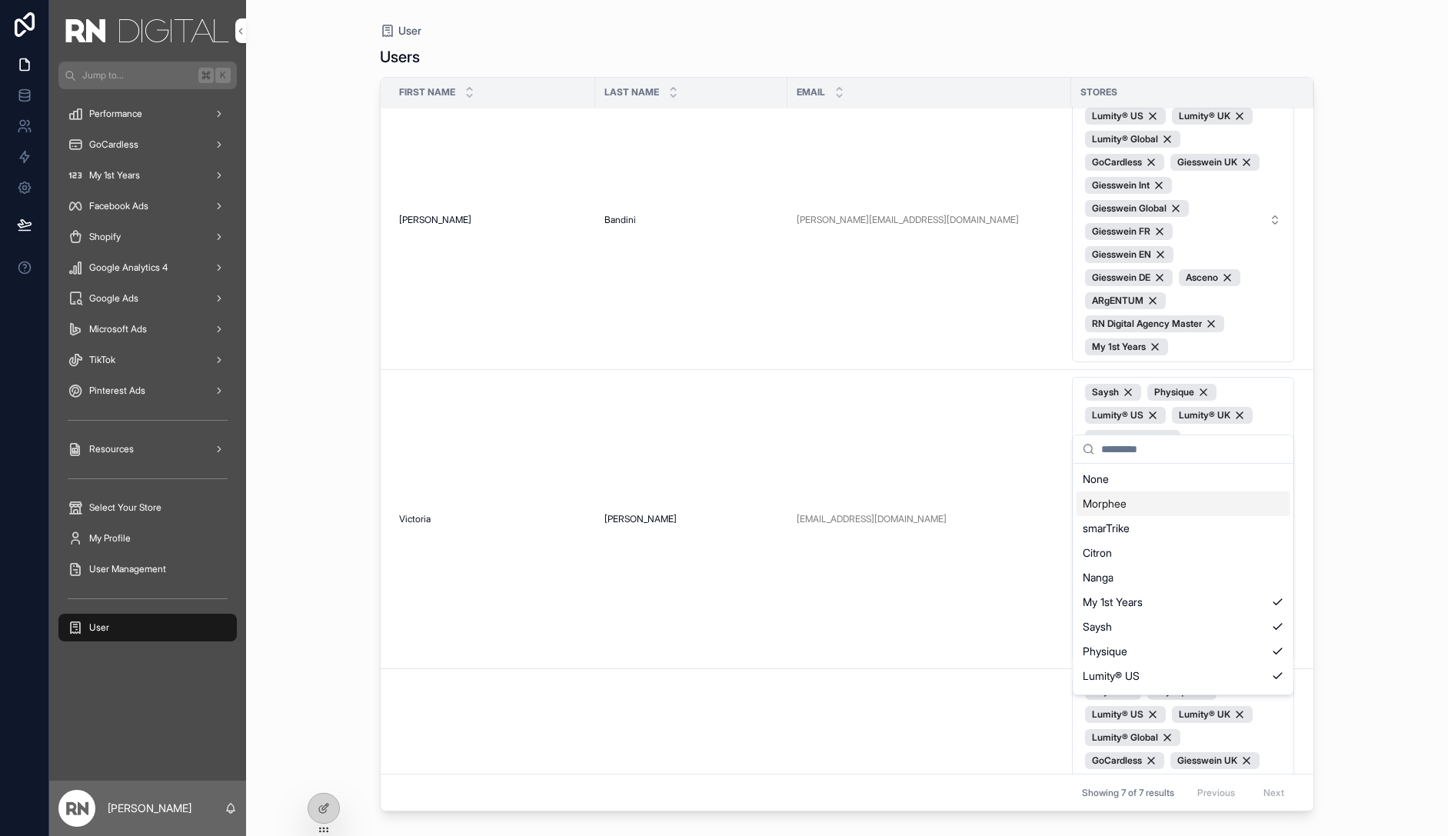
click at [1184, 504] on div "Morphee" at bounding box center [1184, 503] width 214 height 25
click at [1206, 526] on div "smarTrike" at bounding box center [1184, 528] width 214 height 25
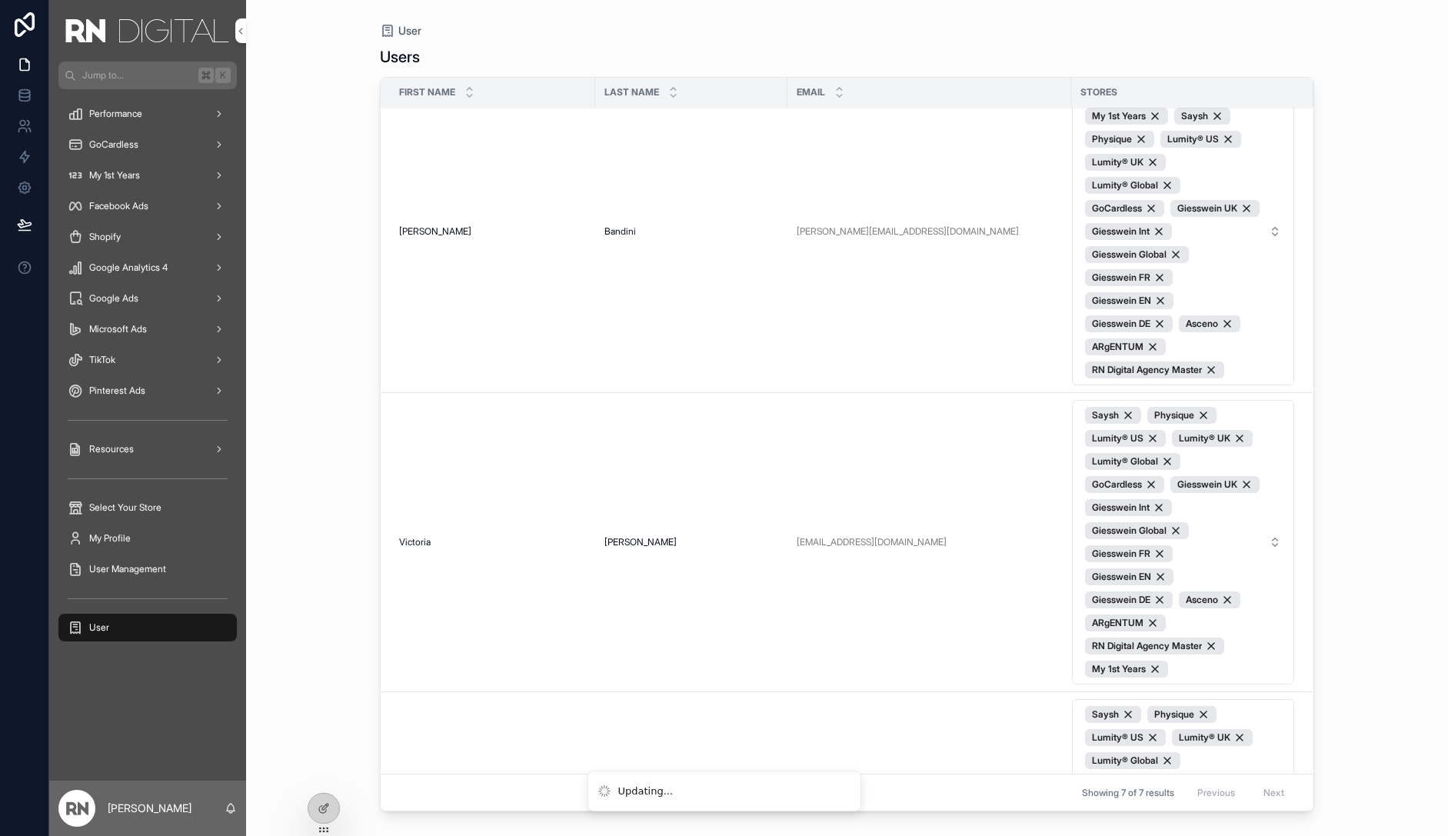
click at [1217, 288] on span "Morphee smarTrike My 1st Years Saysh Physique Lumity® US Lumity® UK Lumity® Glo…" at bounding box center [1174, 232] width 178 height 294
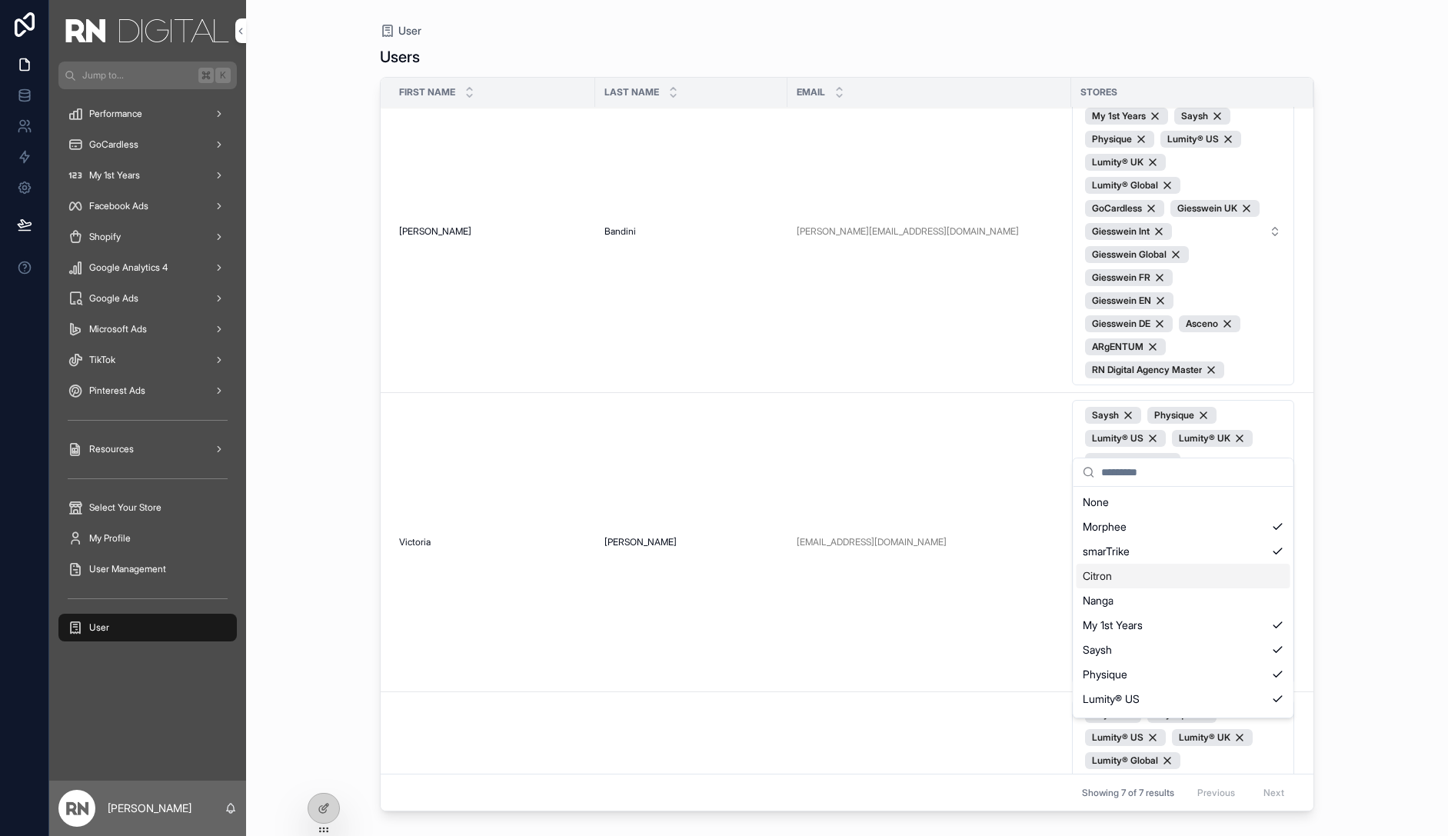
click at [1237, 584] on div "Citron" at bounding box center [1184, 576] width 214 height 25
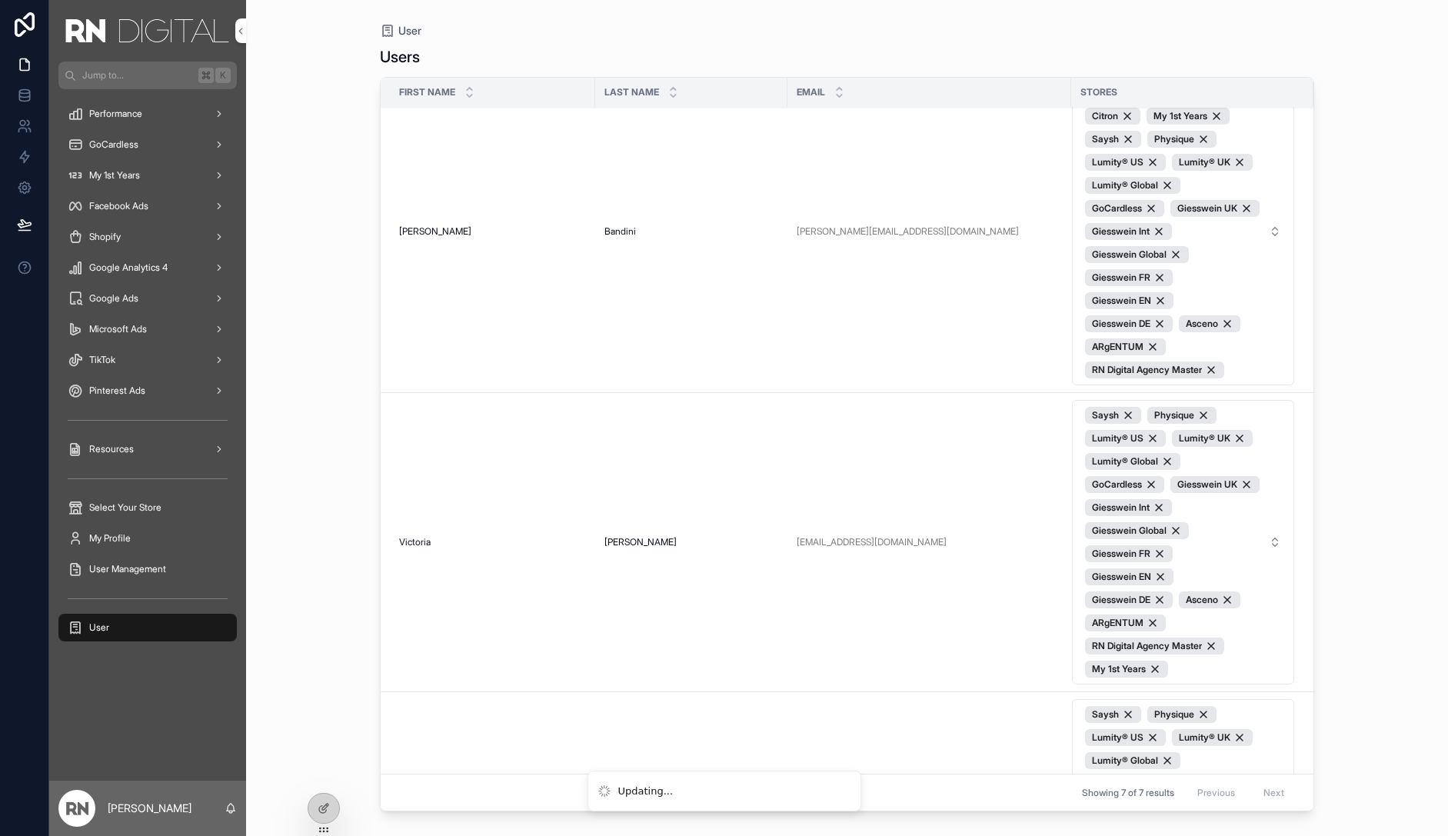
click at [1228, 326] on span "Morphee smarTrike Citron My 1st Years Saysh Physique Lumity® US Lumity® UK Lumi…" at bounding box center [1174, 232] width 178 height 294
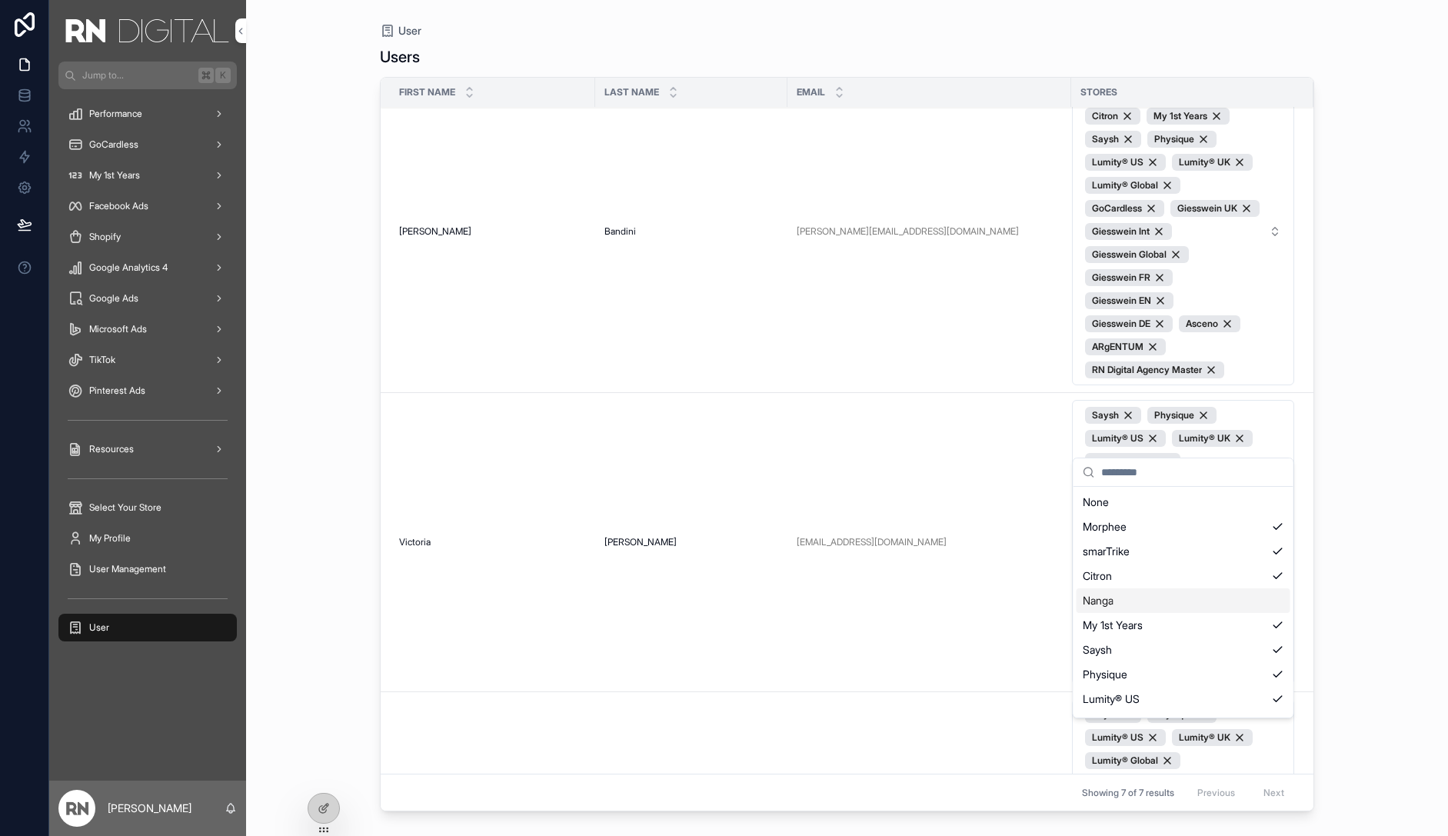
click at [1237, 604] on div "Nanga" at bounding box center [1184, 600] width 214 height 25
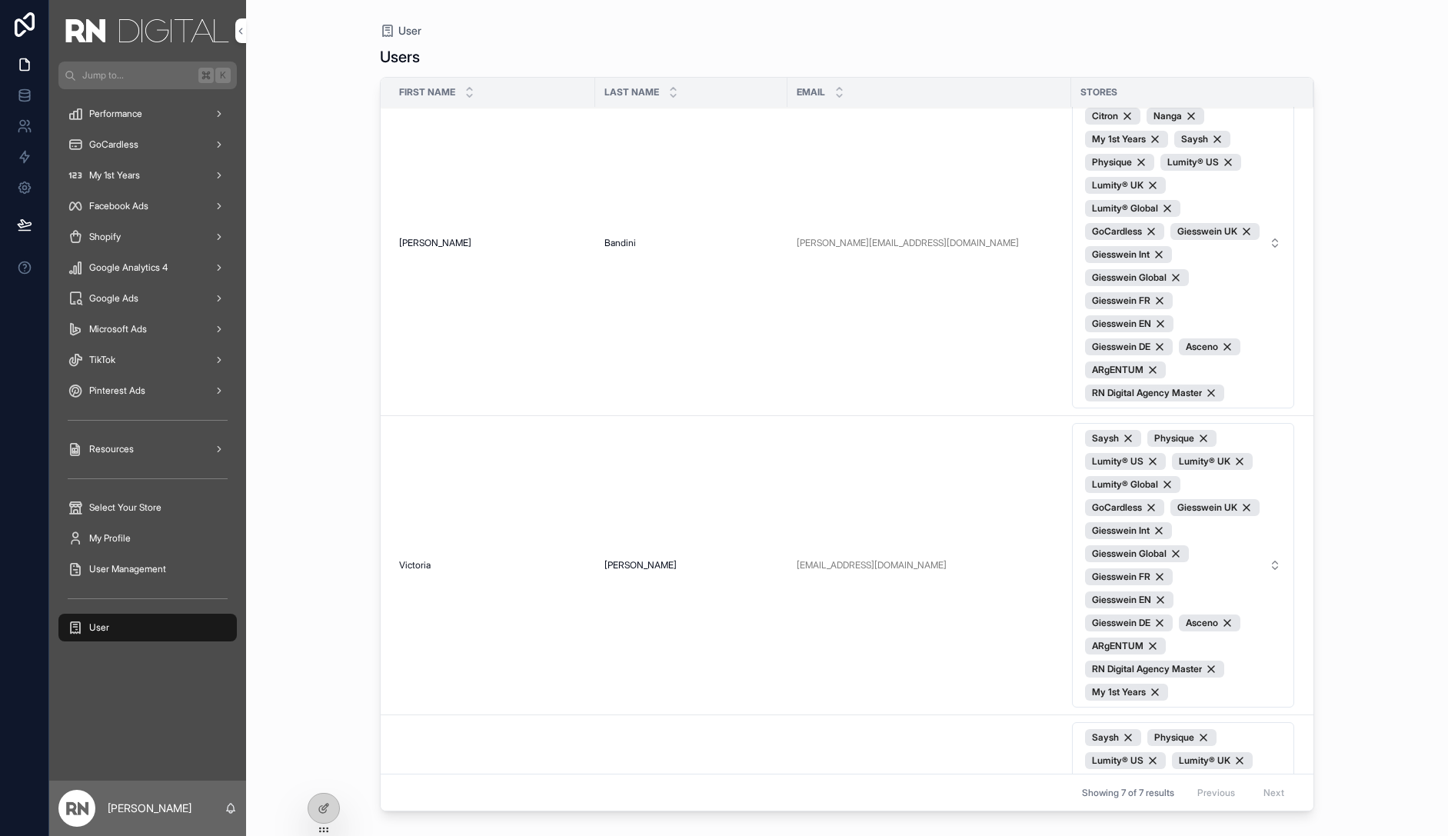
click at [1227, 325] on span "Morphee smarTrike Citron Nanga My 1st Years Saysh Physique Lumity® US Lumity® U…" at bounding box center [1174, 243] width 178 height 317
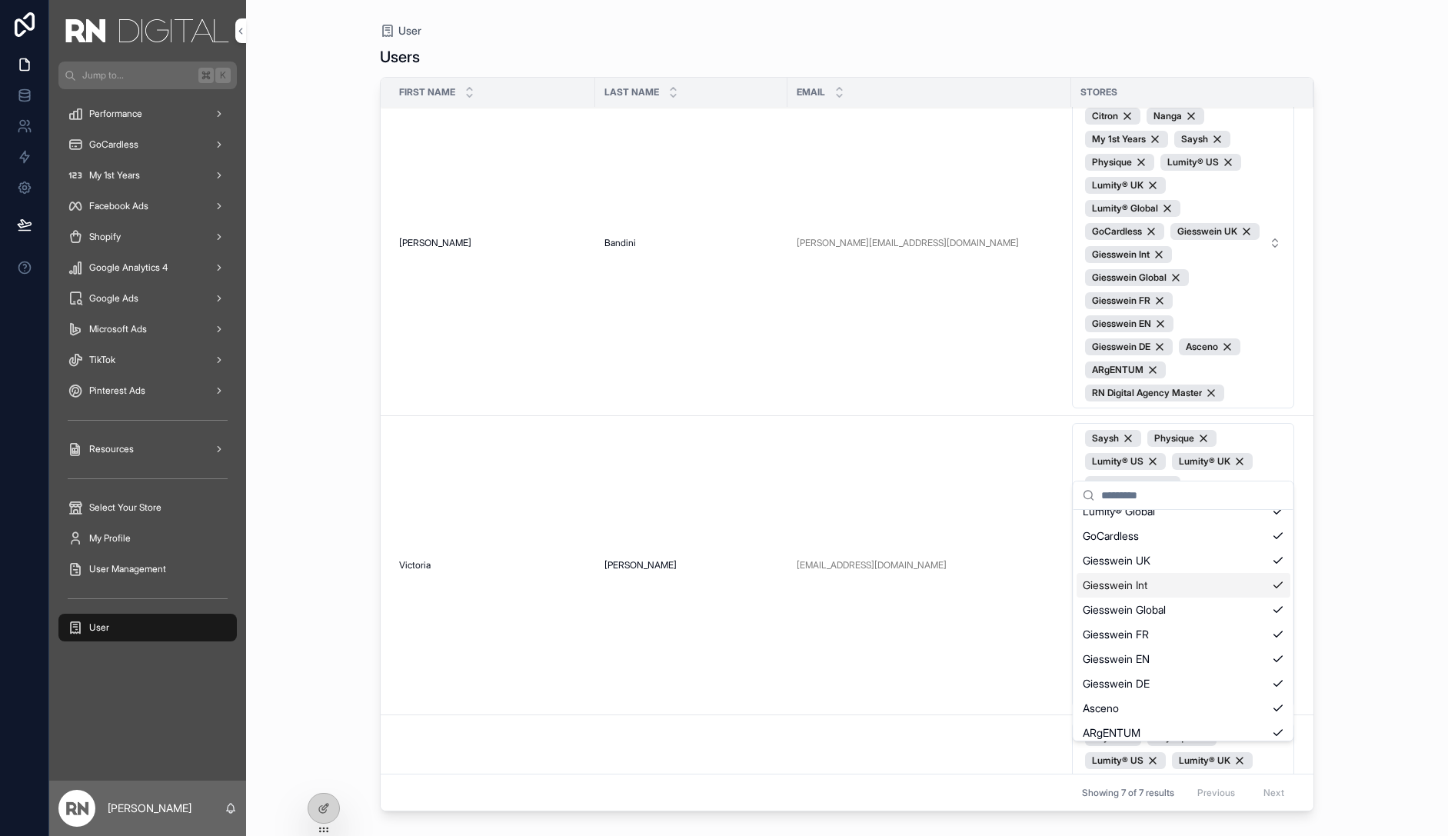
scroll to position [268, 0]
click at [1336, 546] on div "User Users First name Last name Email Stores Clo Clo Blue Blue [EMAIL_ADDRESS][…" at bounding box center [847, 409] width 984 height 818
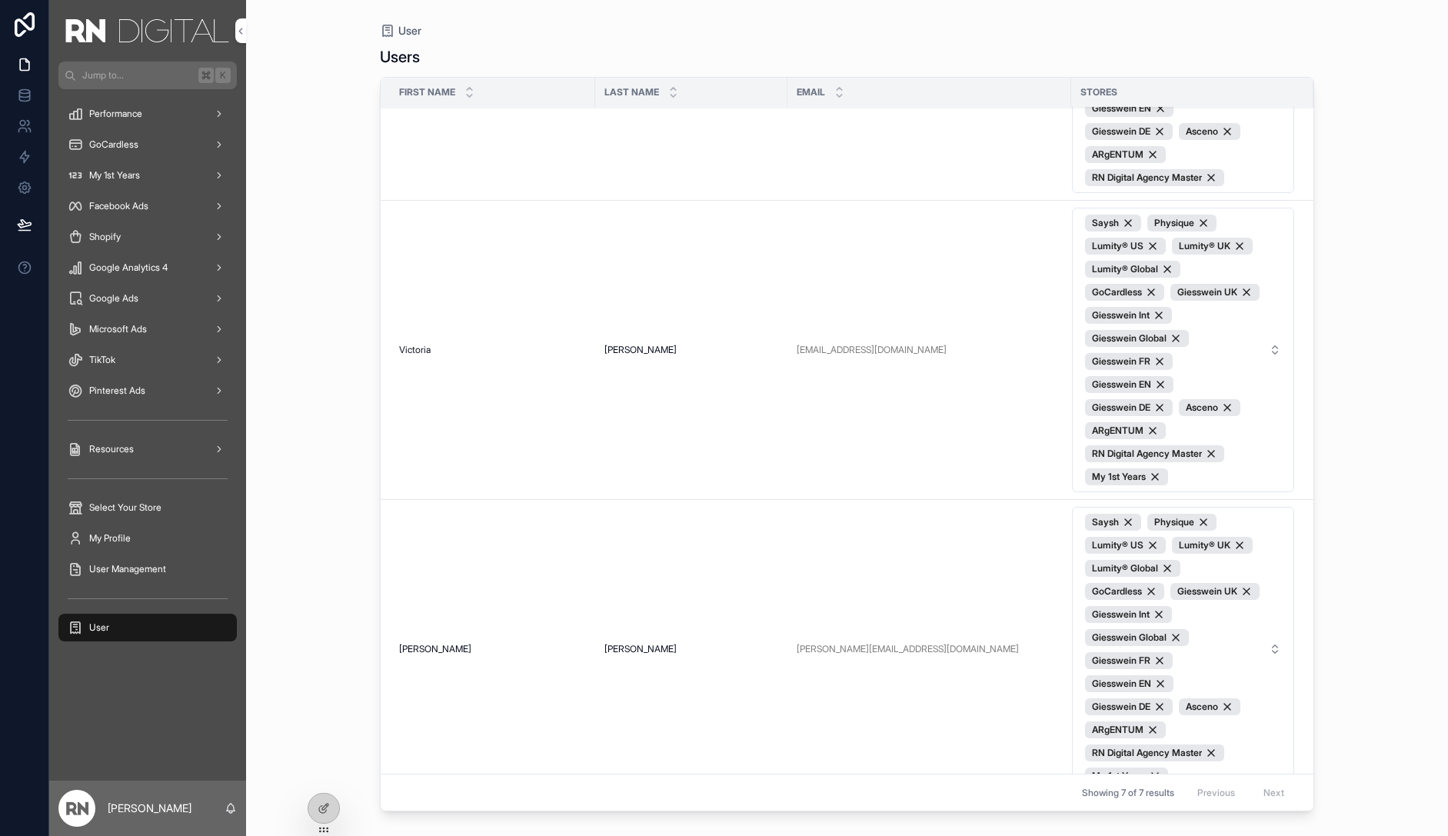
scroll to position [1068, 0]
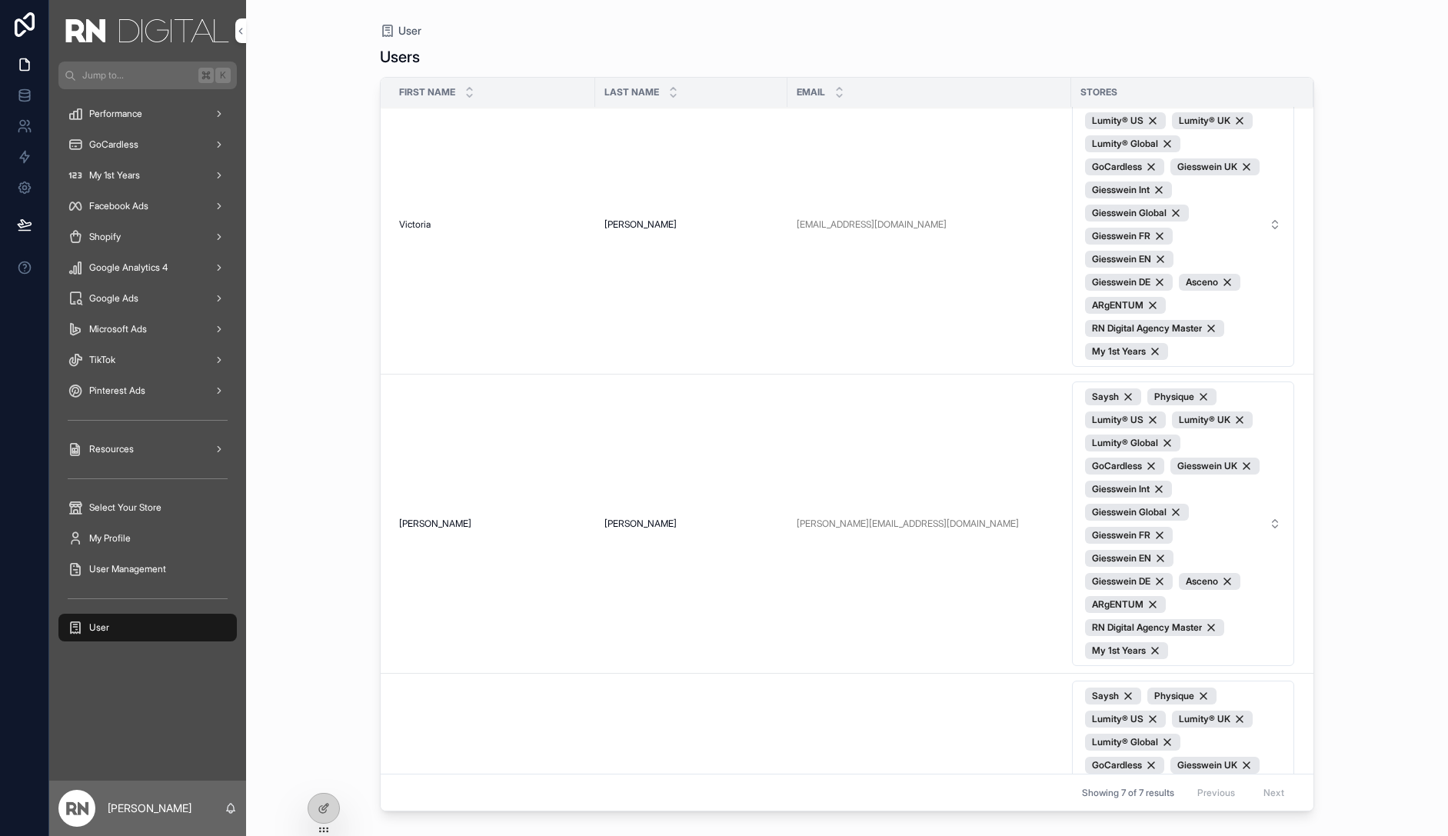
click at [1220, 302] on span "Saysh Physique Lumity® US Lumity® UK Lumity® Global GoCardless Giesswein UK Gie…" at bounding box center [1174, 224] width 178 height 271
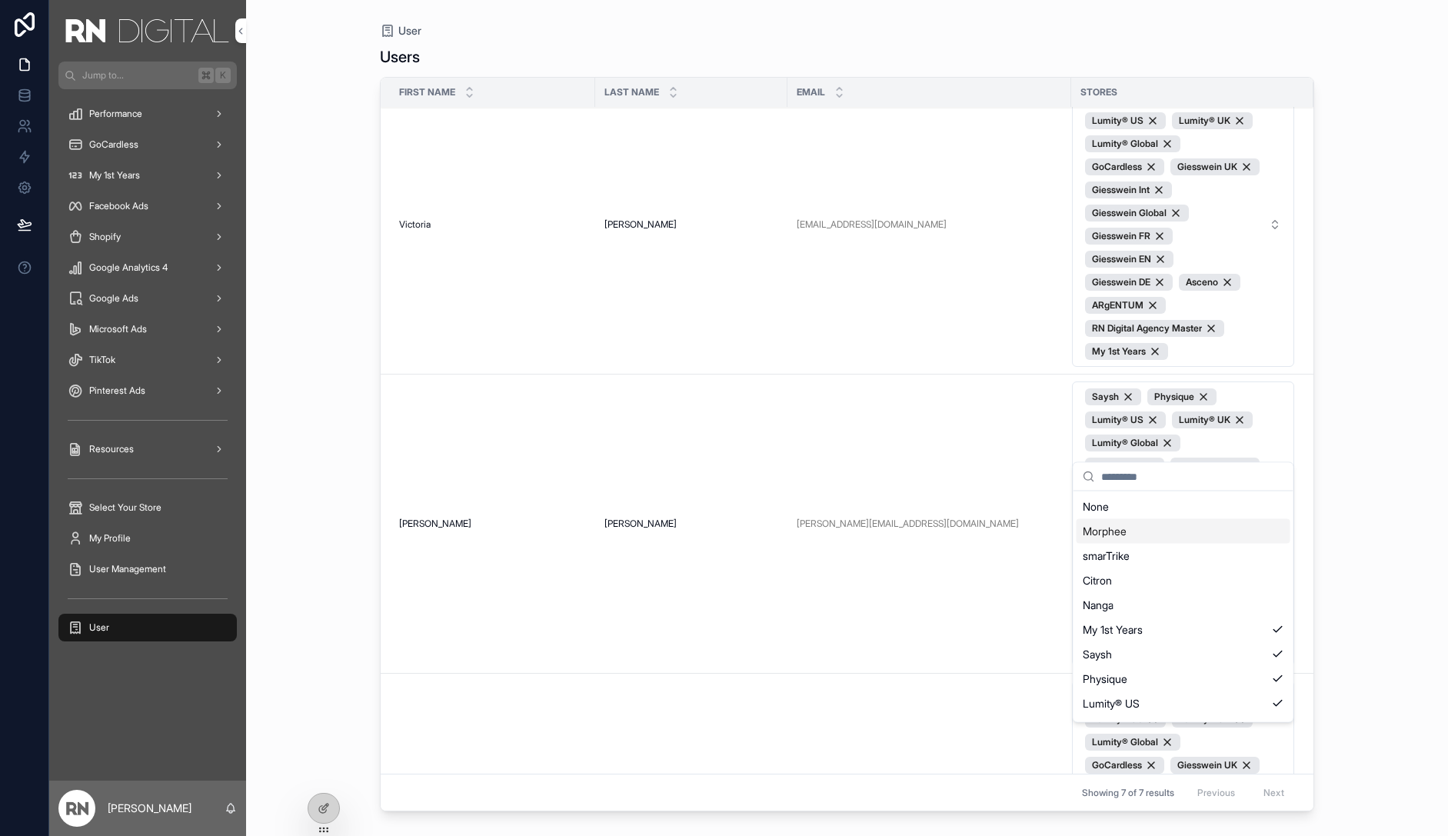
click at [1167, 525] on div "Morphee" at bounding box center [1184, 531] width 214 height 25
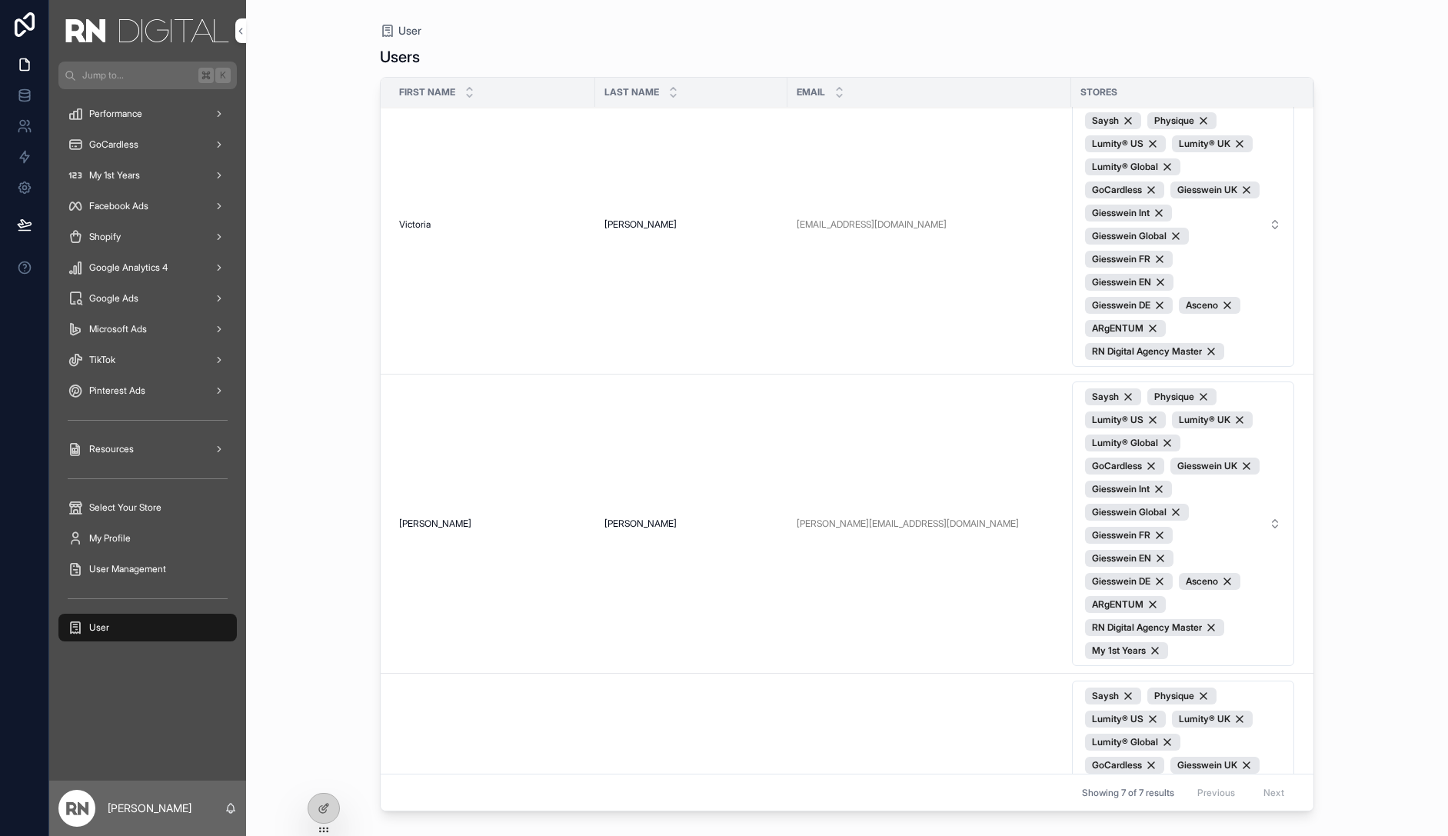
click at [1196, 330] on span "Morphee My 1st Years Saysh Physique Lumity® US Lumity® UK Lumity® Global GoCard…" at bounding box center [1174, 224] width 178 height 271
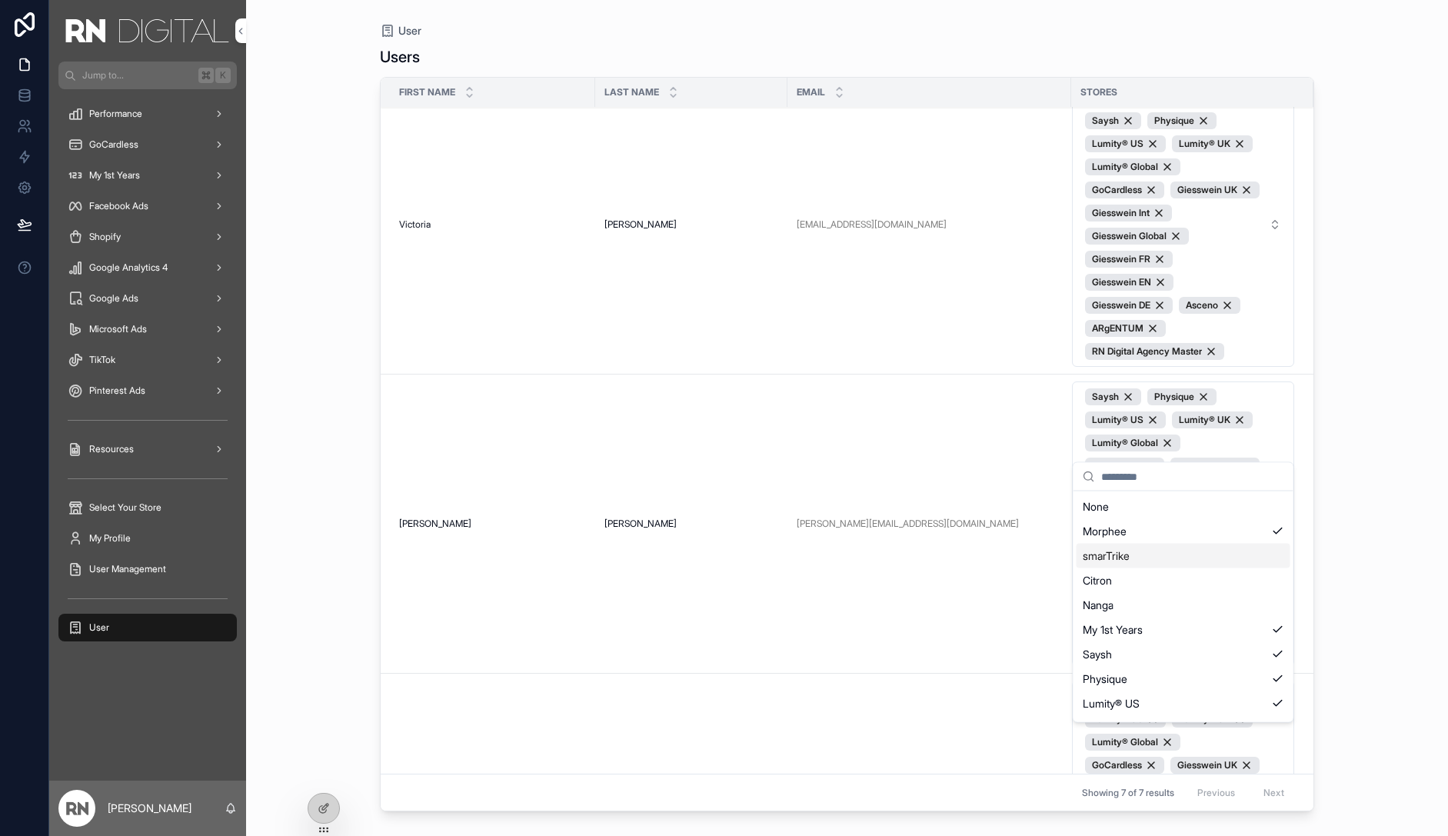
click at [1161, 557] on div "smarTrike" at bounding box center [1184, 556] width 214 height 25
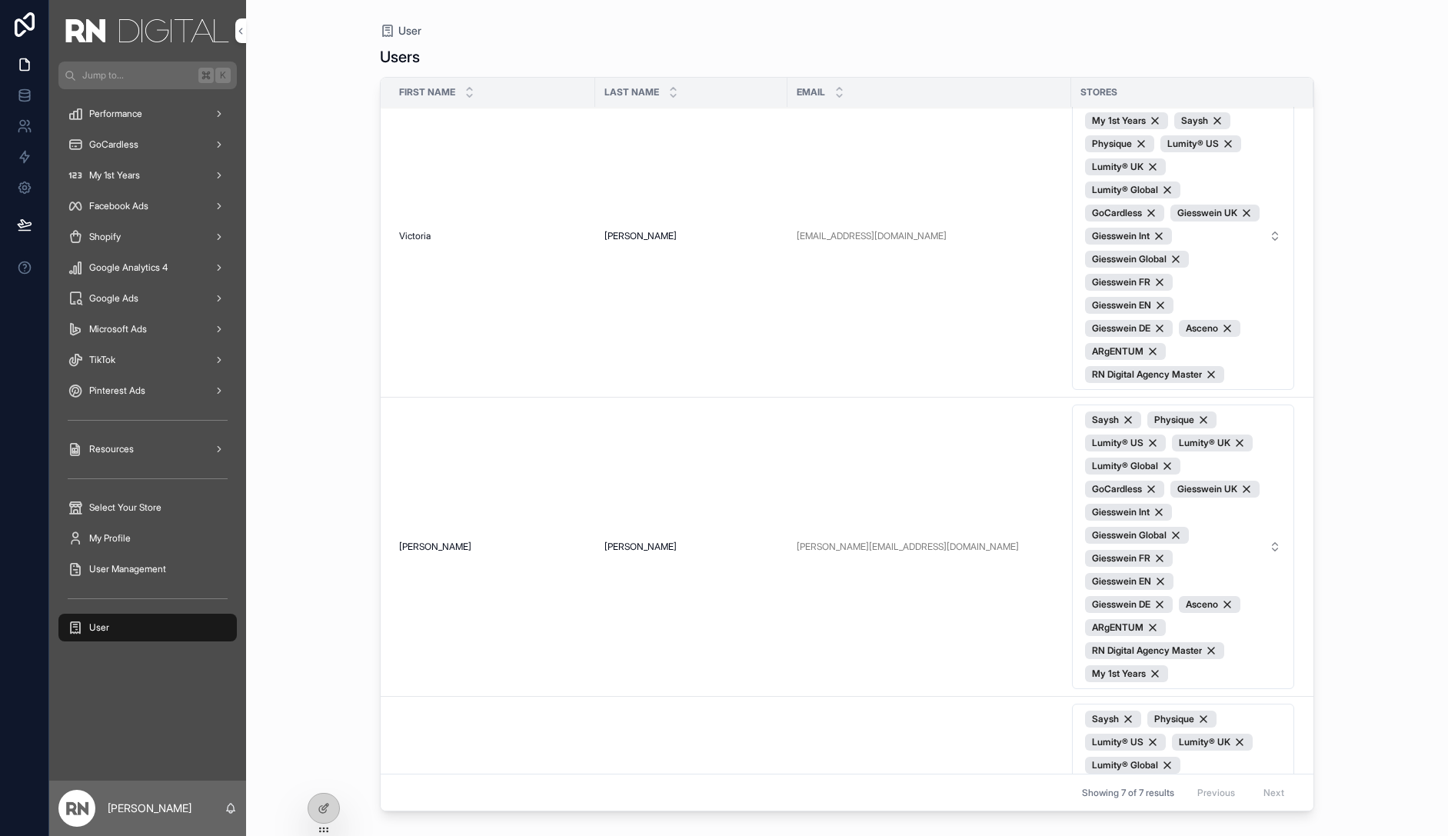
click at [1219, 352] on span "Morphee smarTrike My 1st Years Saysh Physique Lumity® US Lumity® UK Lumity® Glo…" at bounding box center [1174, 236] width 178 height 294
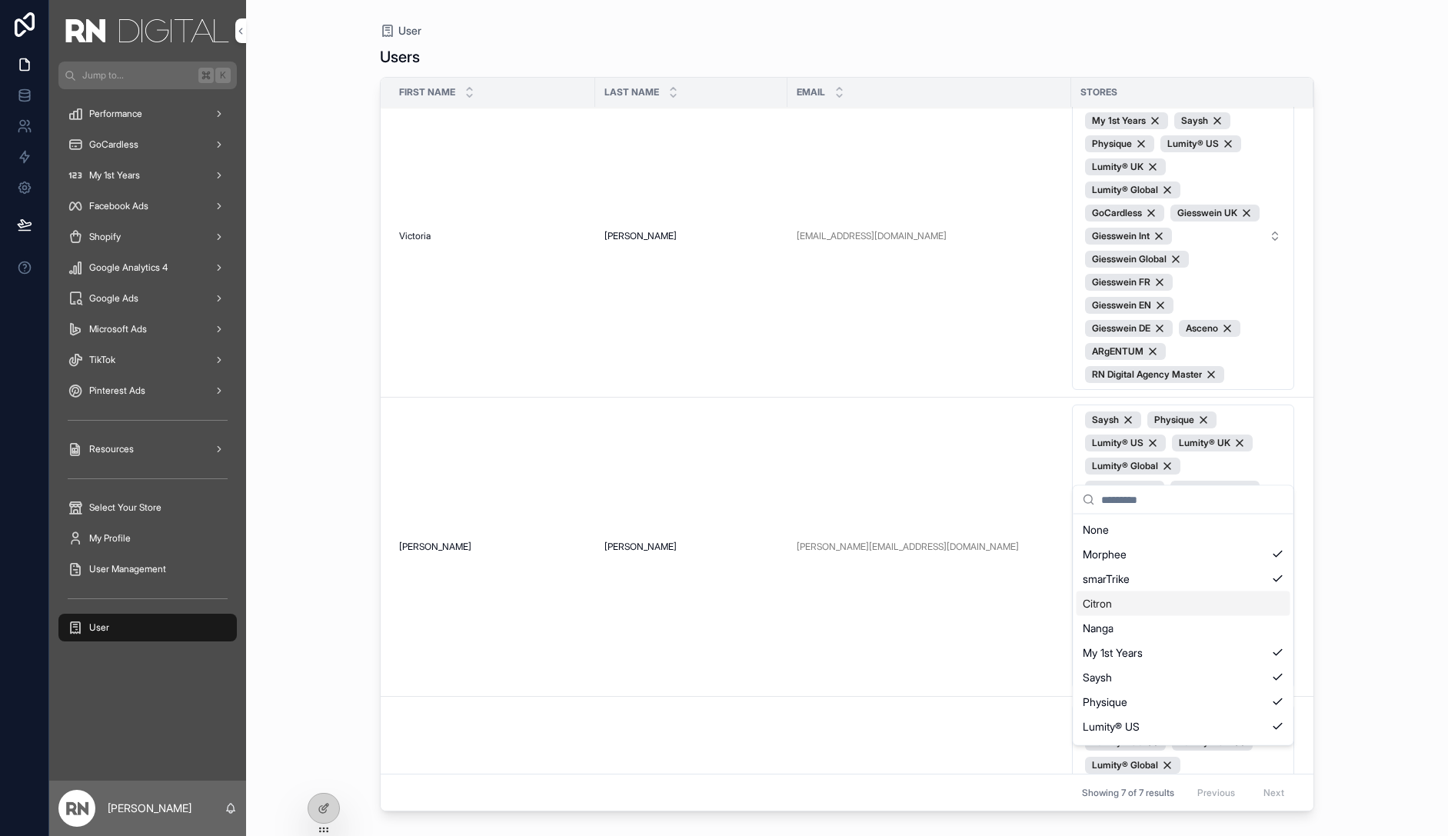
click at [1191, 601] on div "Citron" at bounding box center [1184, 603] width 214 height 25
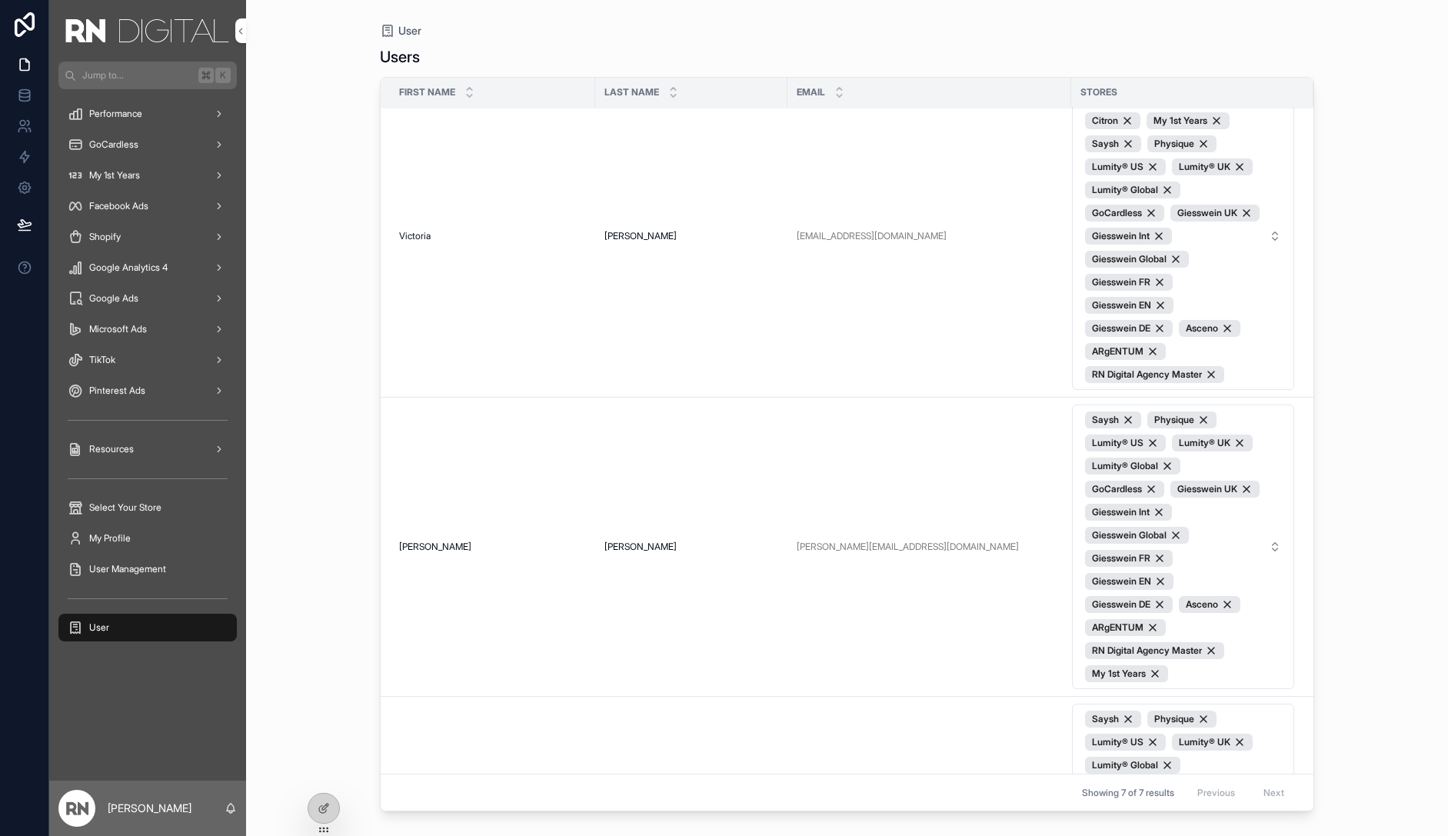
click at [1215, 331] on span "Morphee smarTrike Citron My 1st Years Saysh Physique Lumity® US Lumity® UK Lumi…" at bounding box center [1174, 236] width 178 height 294
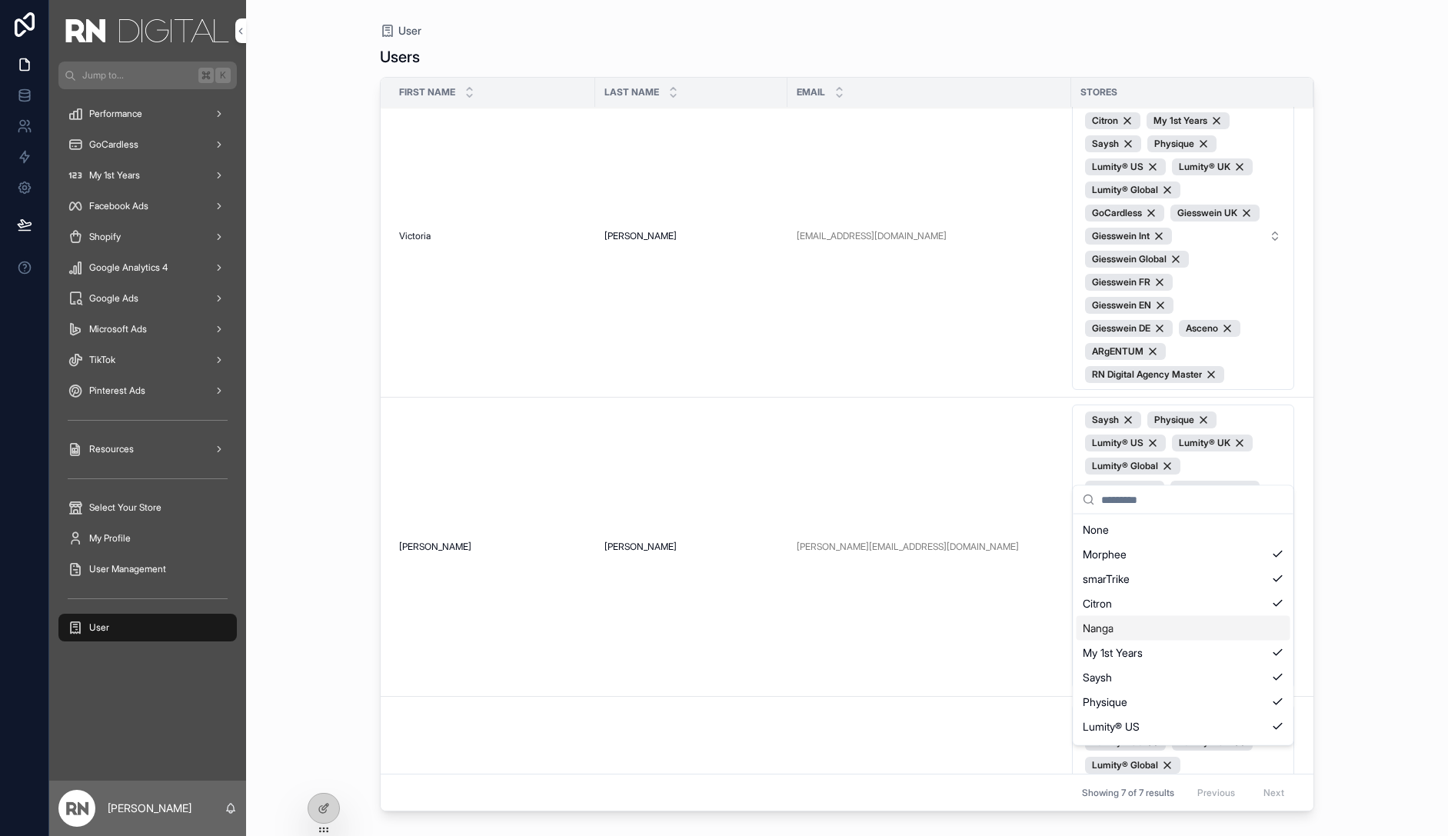
click at [1216, 624] on div "Nanga" at bounding box center [1184, 628] width 214 height 25
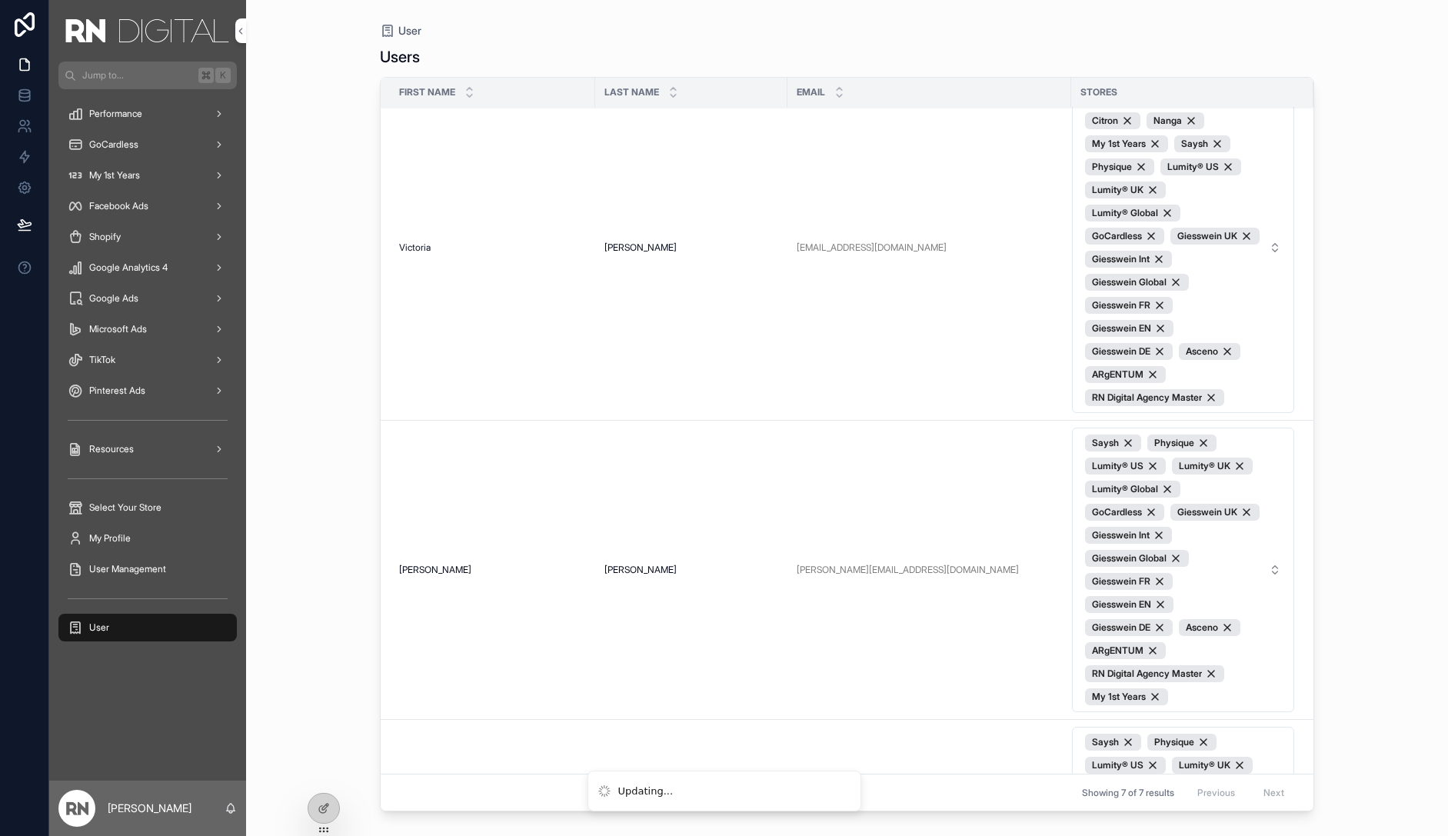
click at [1355, 506] on div "User Users First name Last name Email Stores Clo Clo Blue Blue [EMAIL_ADDRESS][…" at bounding box center [847, 418] width 1202 height 836
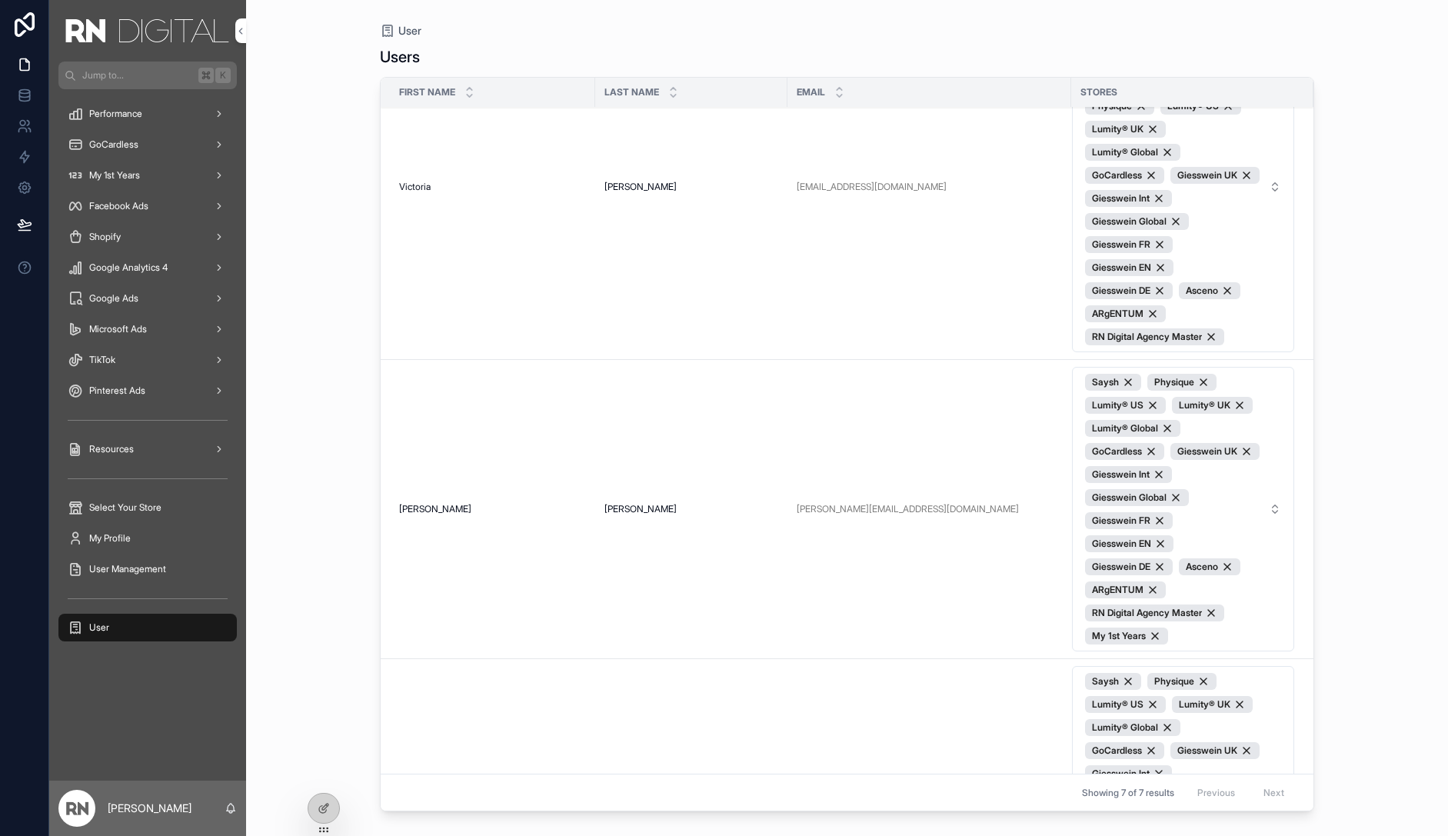
scroll to position [1333, 0]
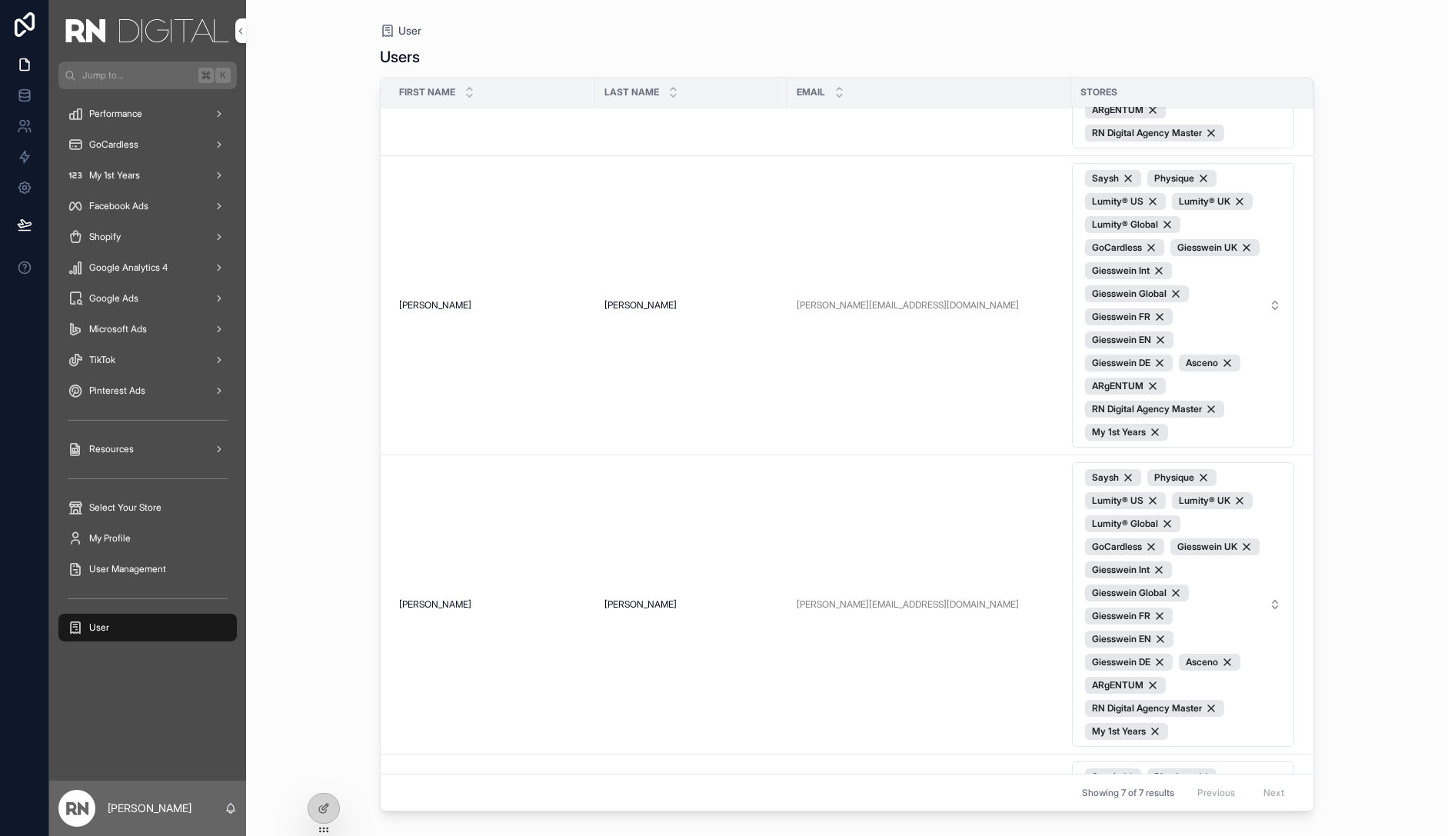
click at [1227, 406] on span "Saysh Physique Lumity® US Lumity® UK Lumity® Global GoCardless Giesswein UK Gie…" at bounding box center [1174, 305] width 178 height 271
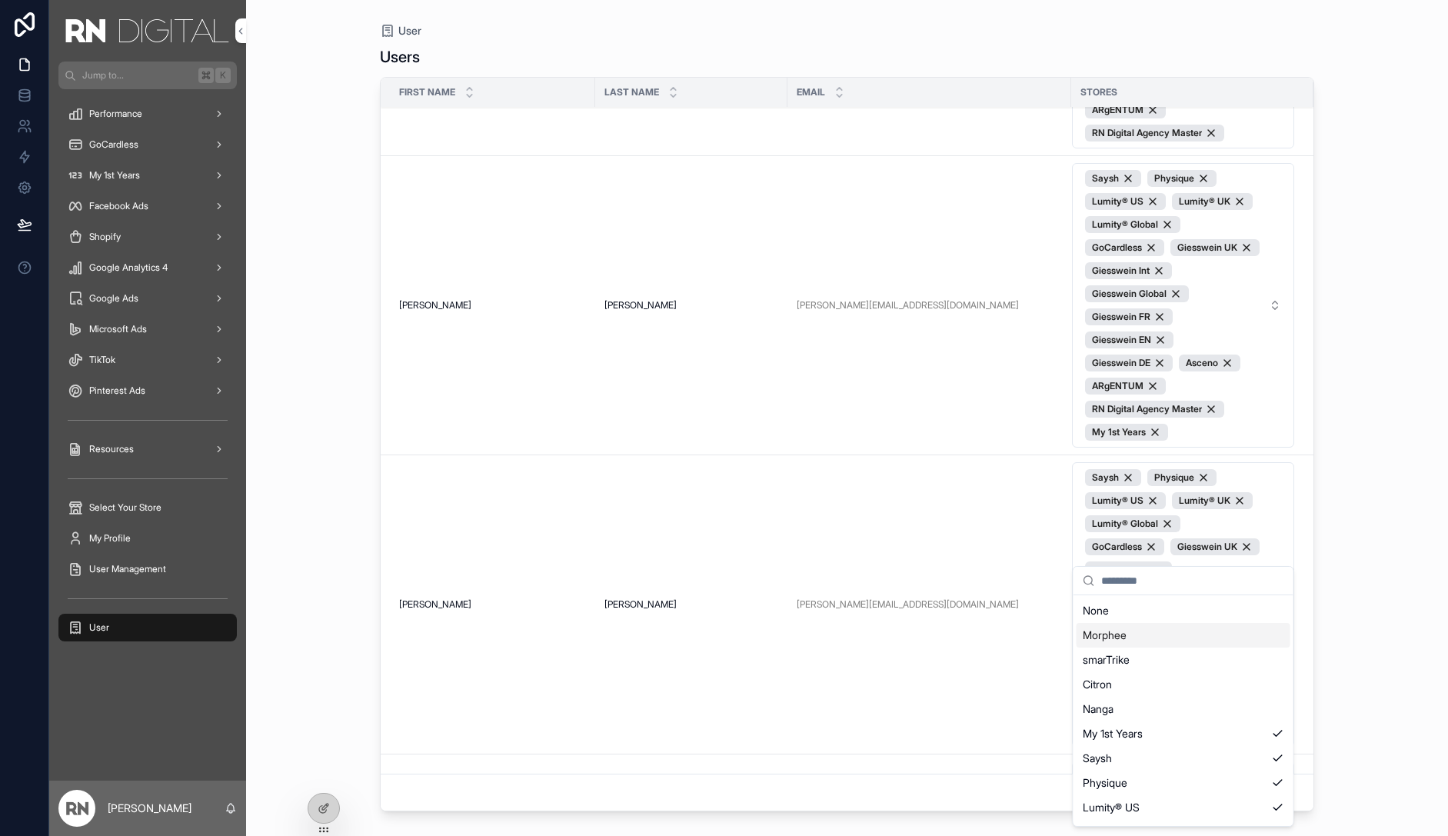
click at [1171, 645] on div "Morphee" at bounding box center [1184, 635] width 214 height 25
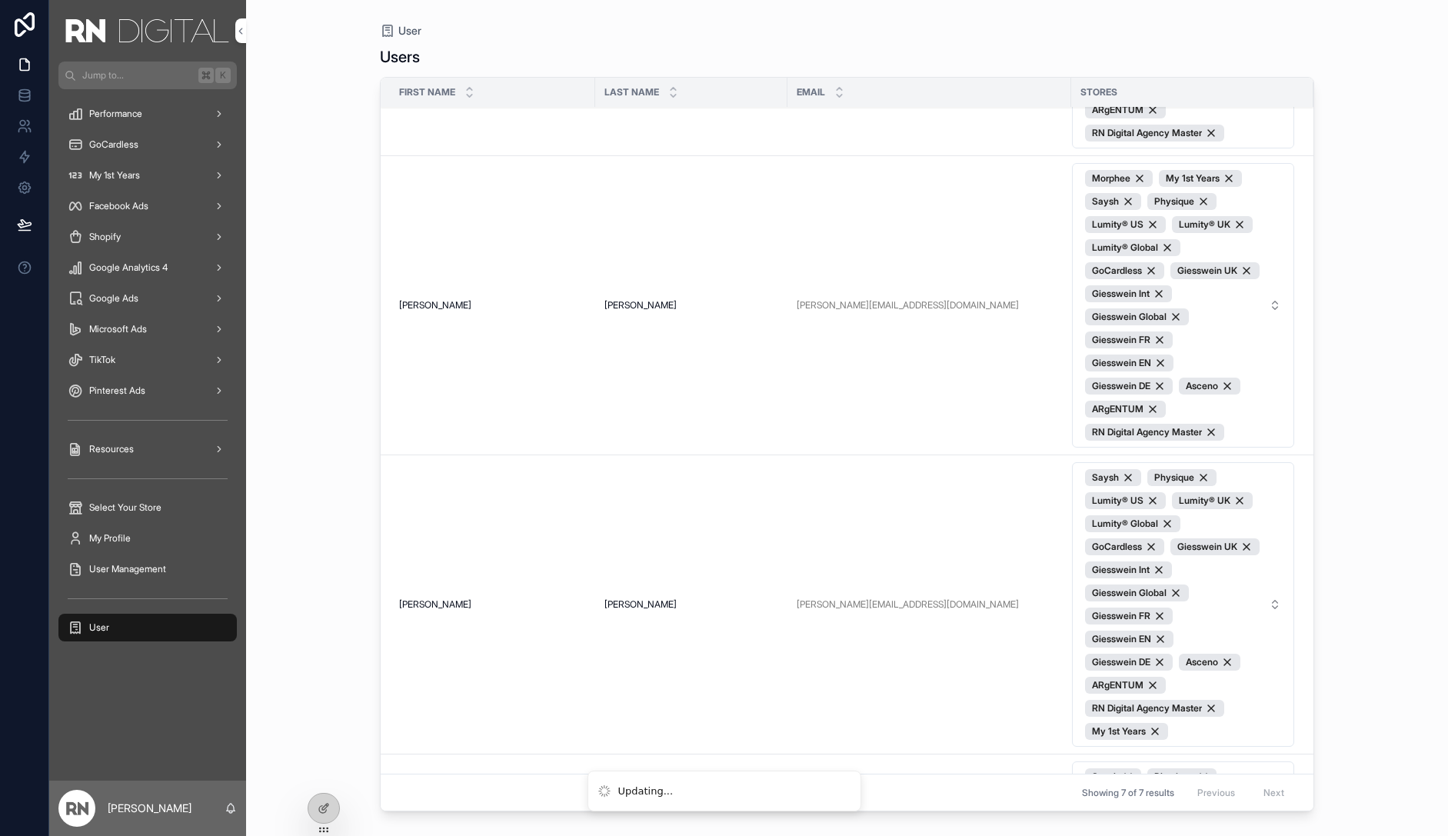
click at [1221, 425] on span "Morphee My 1st Years Saysh Physique Lumity® US Lumity® UK Lumity® Global GoCard…" at bounding box center [1174, 305] width 178 height 271
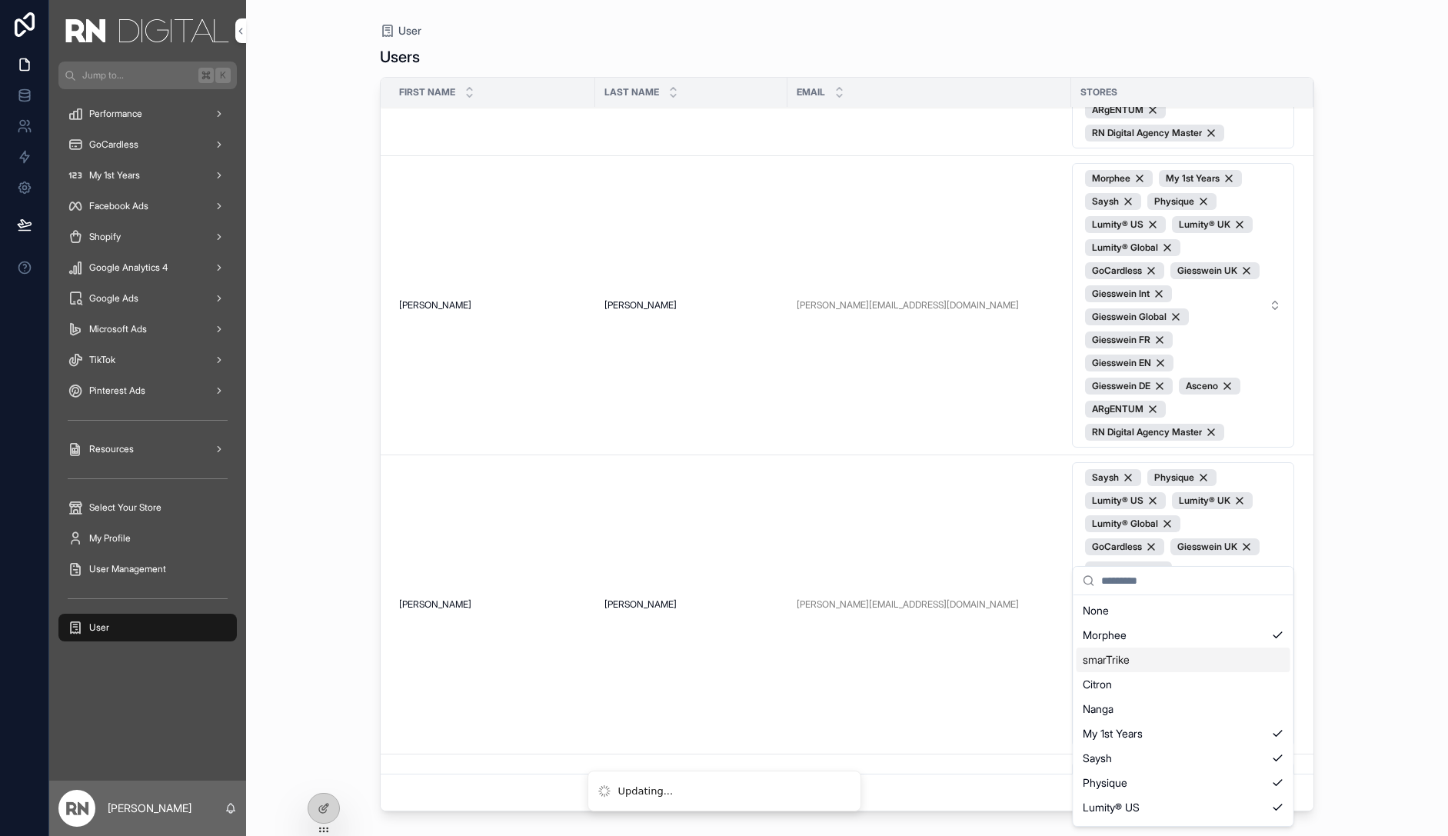
click at [1189, 658] on div "smarTrike" at bounding box center [1184, 660] width 214 height 25
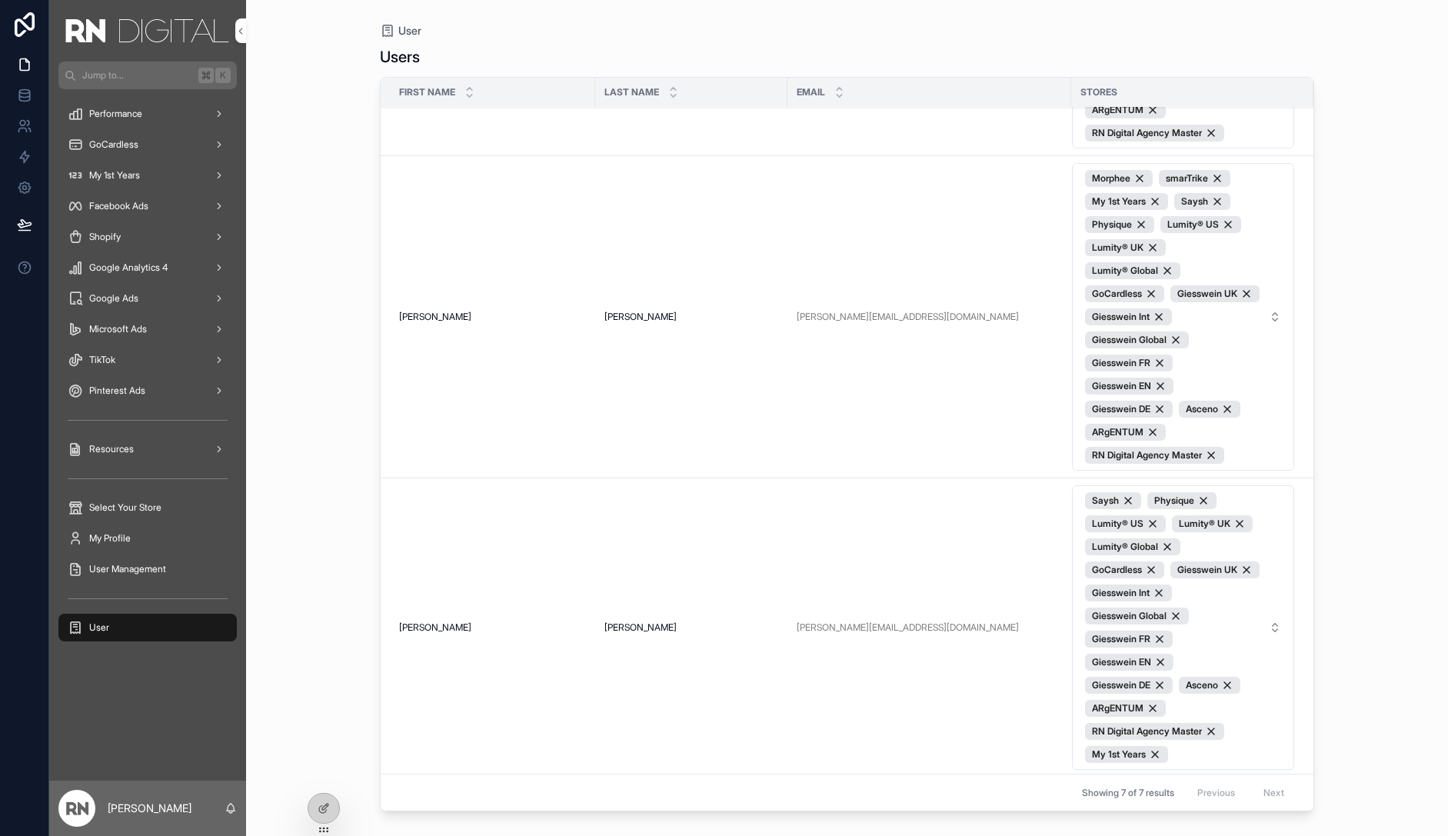
click at [1226, 447] on span "Morphee smarTrike My 1st Years Saysh Physique Lumity® US Lumity® UK Lumity® Glo…" at bounding box center [1174, 317] width 178 height 294
click at [1205, 423] on span "Morphee smarTrike My 1st Years Saysh Physique Lumity® US Lumity® UK Lumity® Glo…" at bounding box center [1174, 317] width 178 height 294
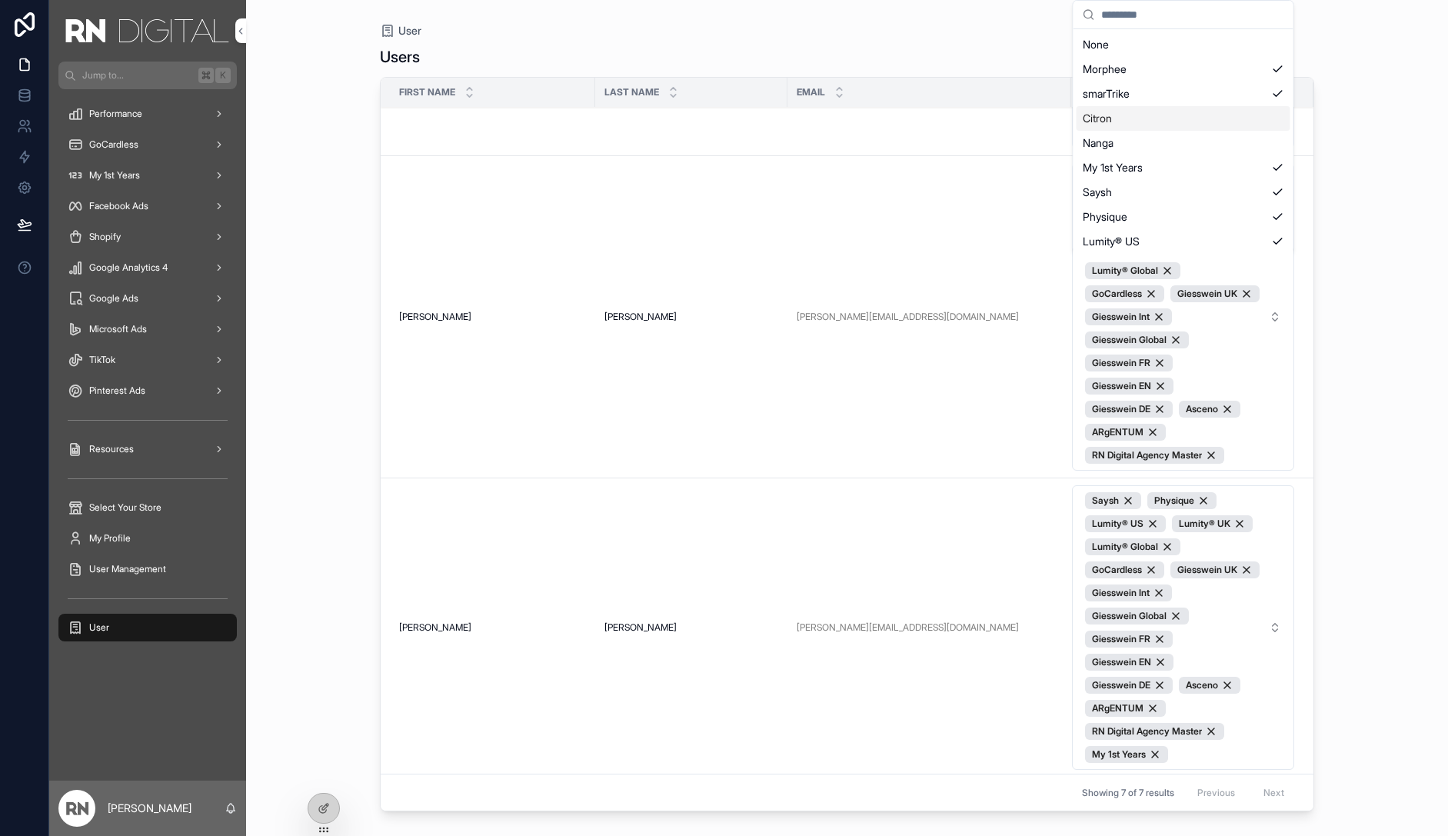
click at [1147, 123] on div "Citron" at bounding box center [1184, 118] width 214 height 25
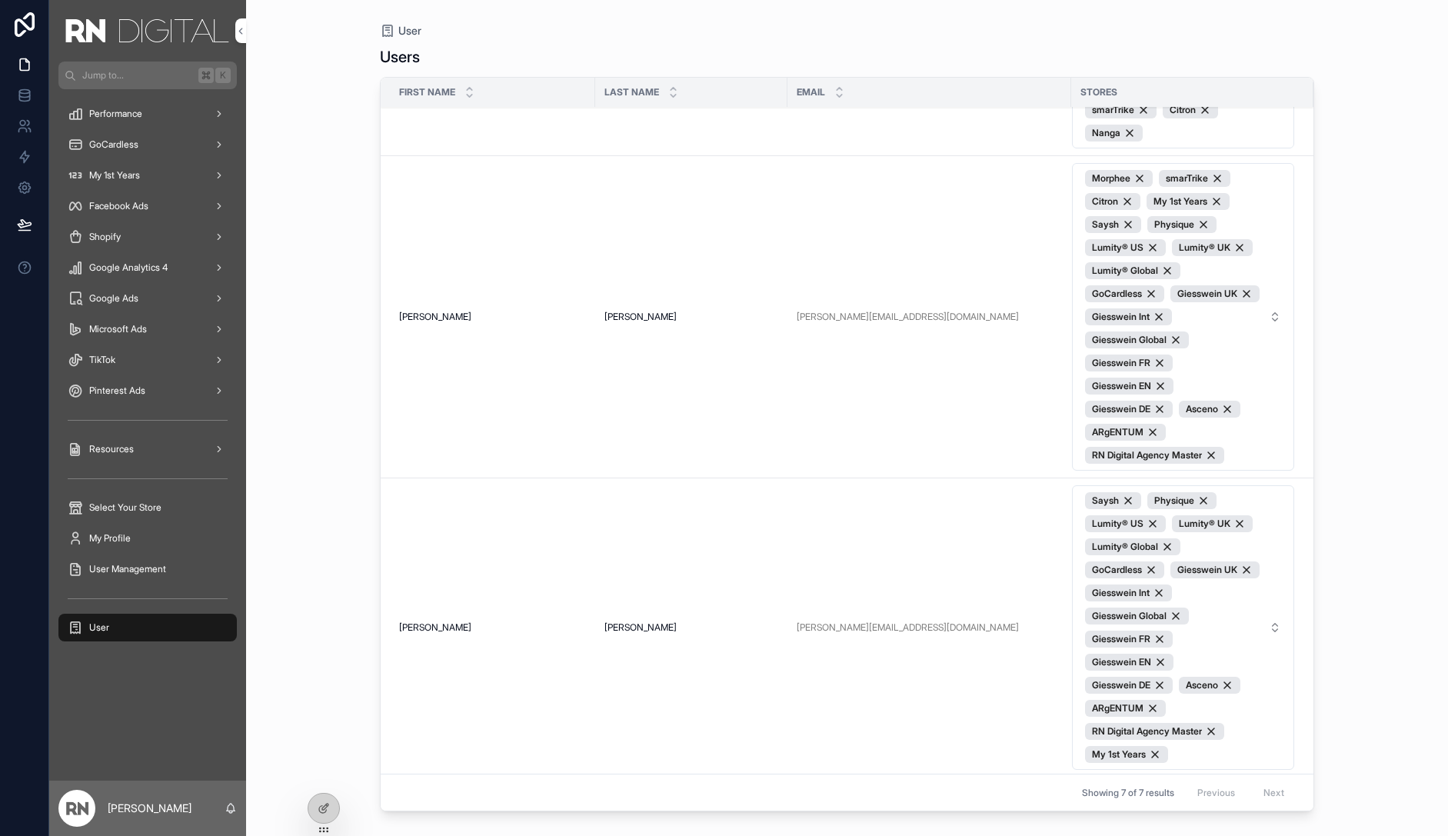
click at [1237, 424] on span "Morphee smarTrike Citron My 1st Years Saysh Physique Lumity® US Lumity® UK Lumi…" at bounding box center [1174, 317] width 178 height 294
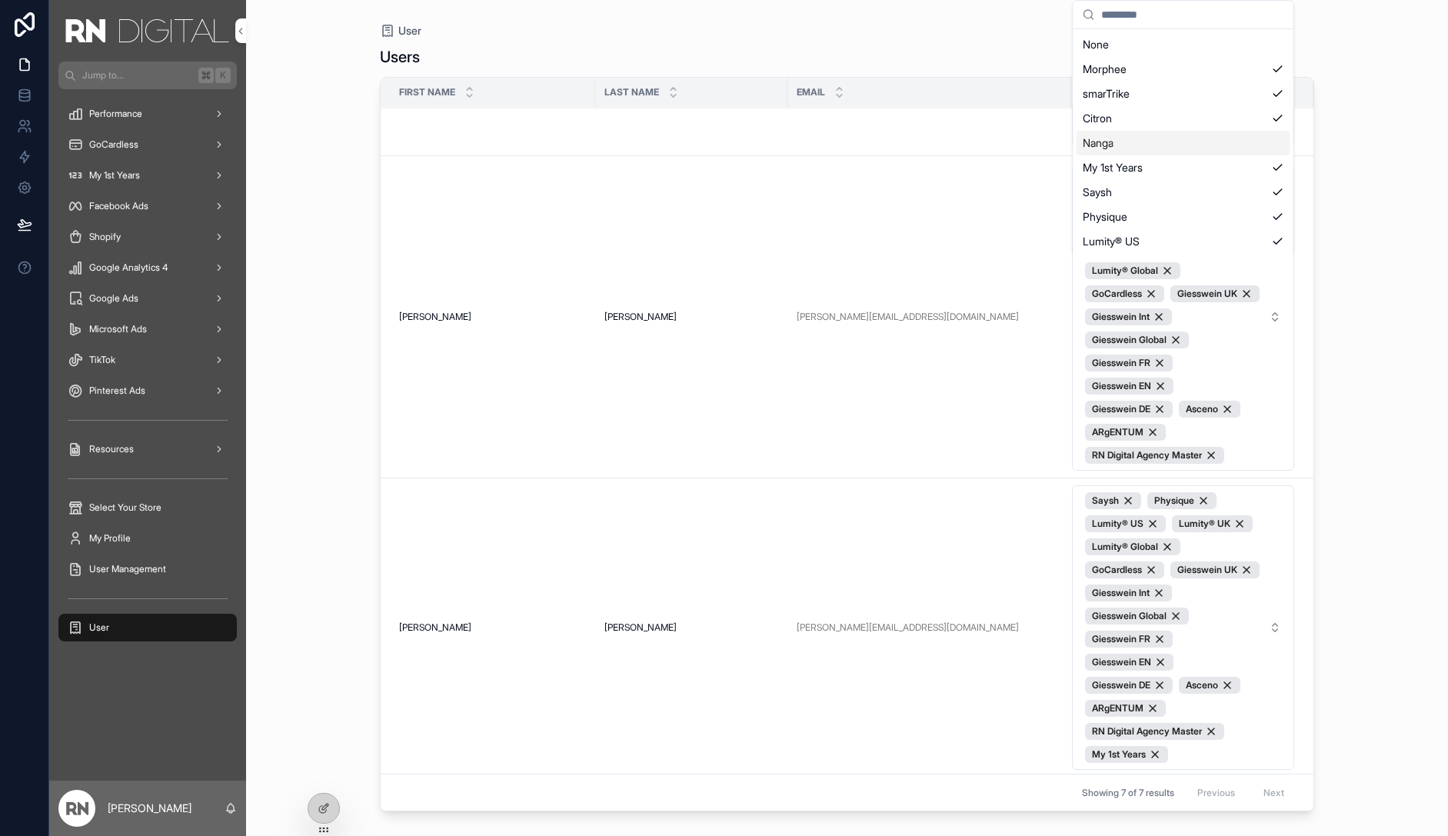
click at [1211, 133] on div "Nanga" at bounding box center [1184, 143] width 214 height 25
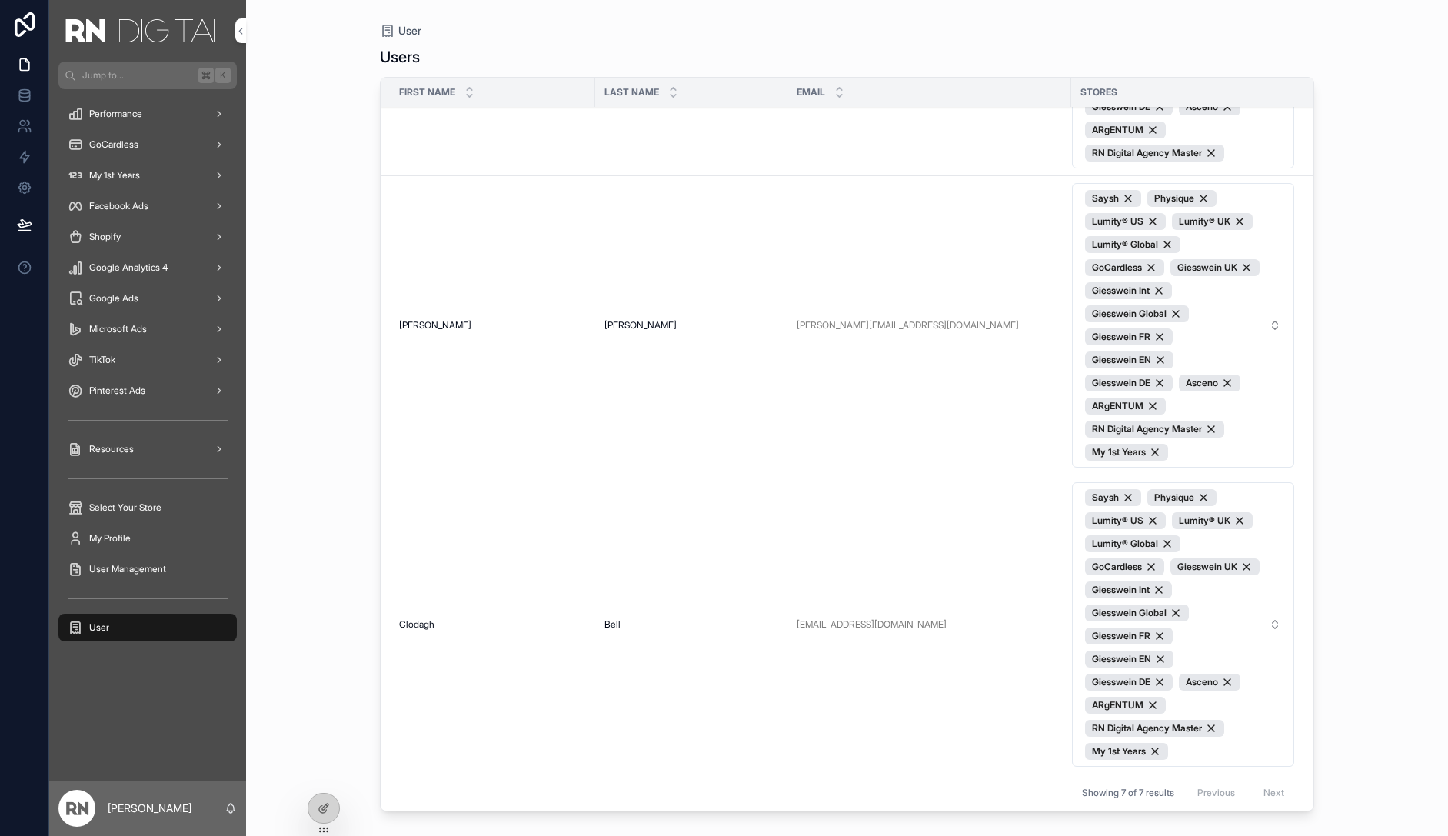
scroll to position [1795, 0]
click at [1223, 285] on span "Saysh Physique Lumity® US Lumity® UK Lumity® Global GoCardless Giesswein UK Gie…" at bounding box center [1174, 325] width 178 height 271
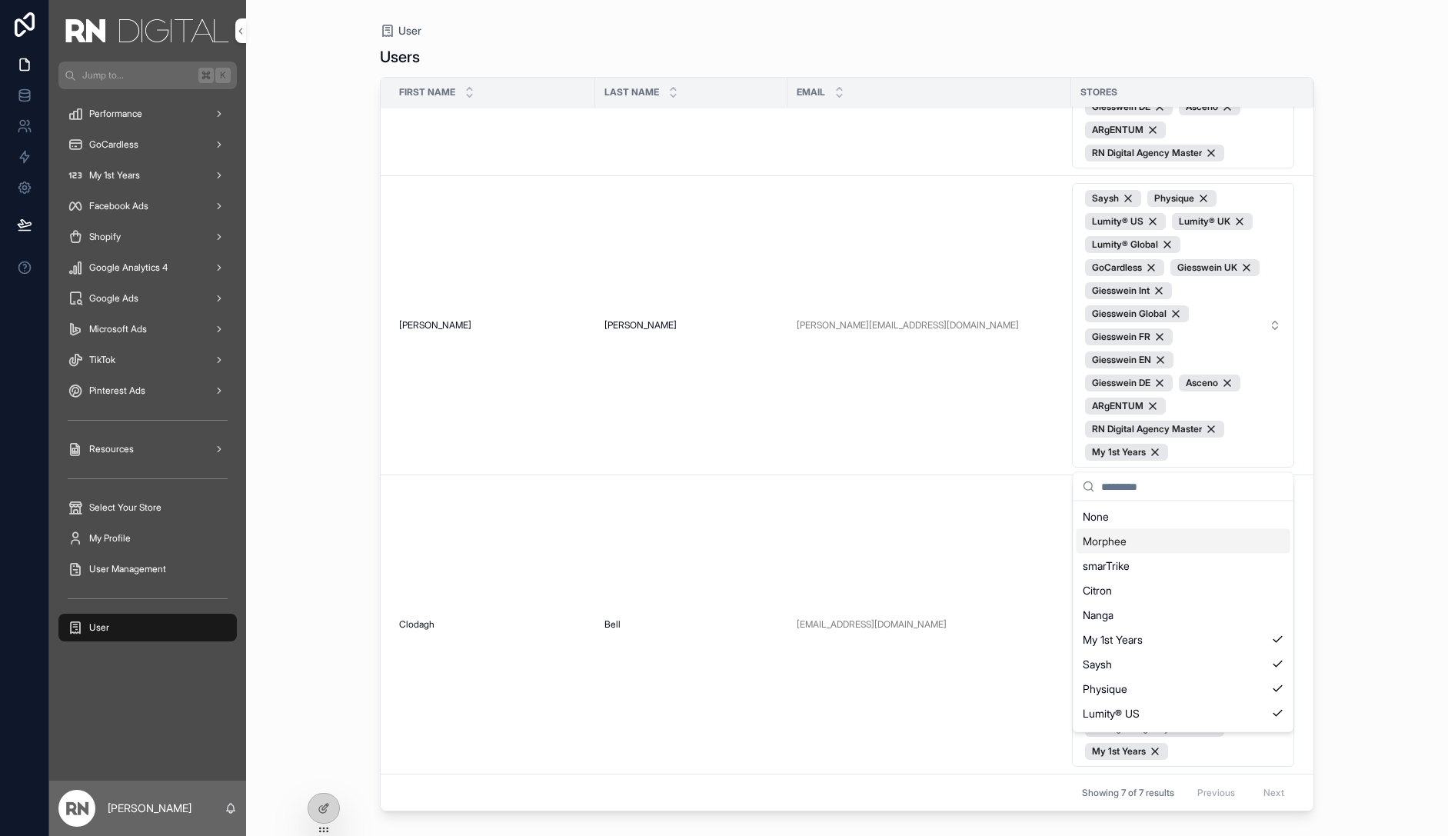
click at [1185, 536] on div "Morphee" at bounding box center [1184, 541] width 214 height 25
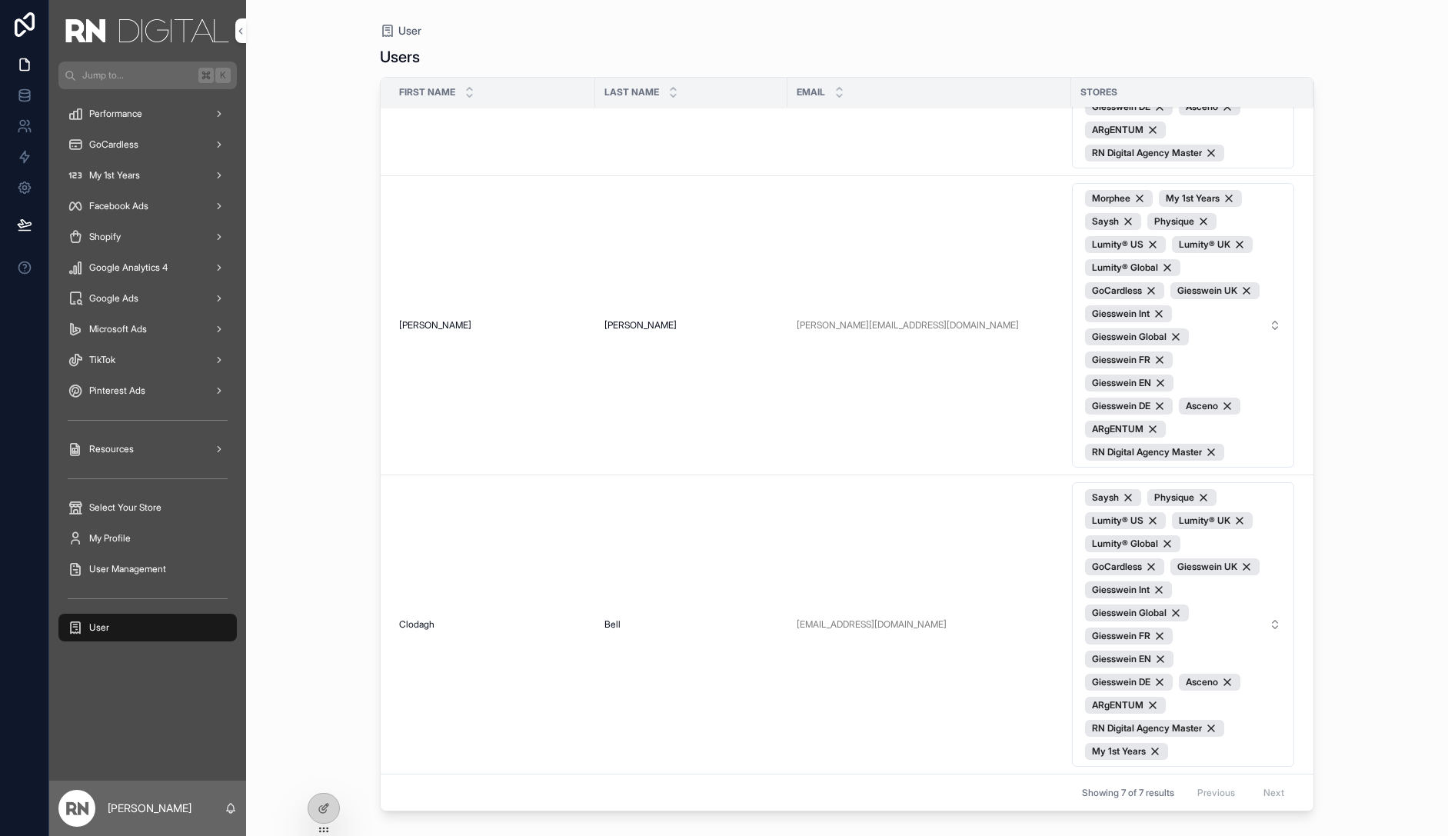
click at [1201, 311] on span "Morphee My 1st Years Saysh Physique Lumity® US Lumity® UK Lumity® Global GoCard…" at bounding box center [1174, 325] width 178 height 271
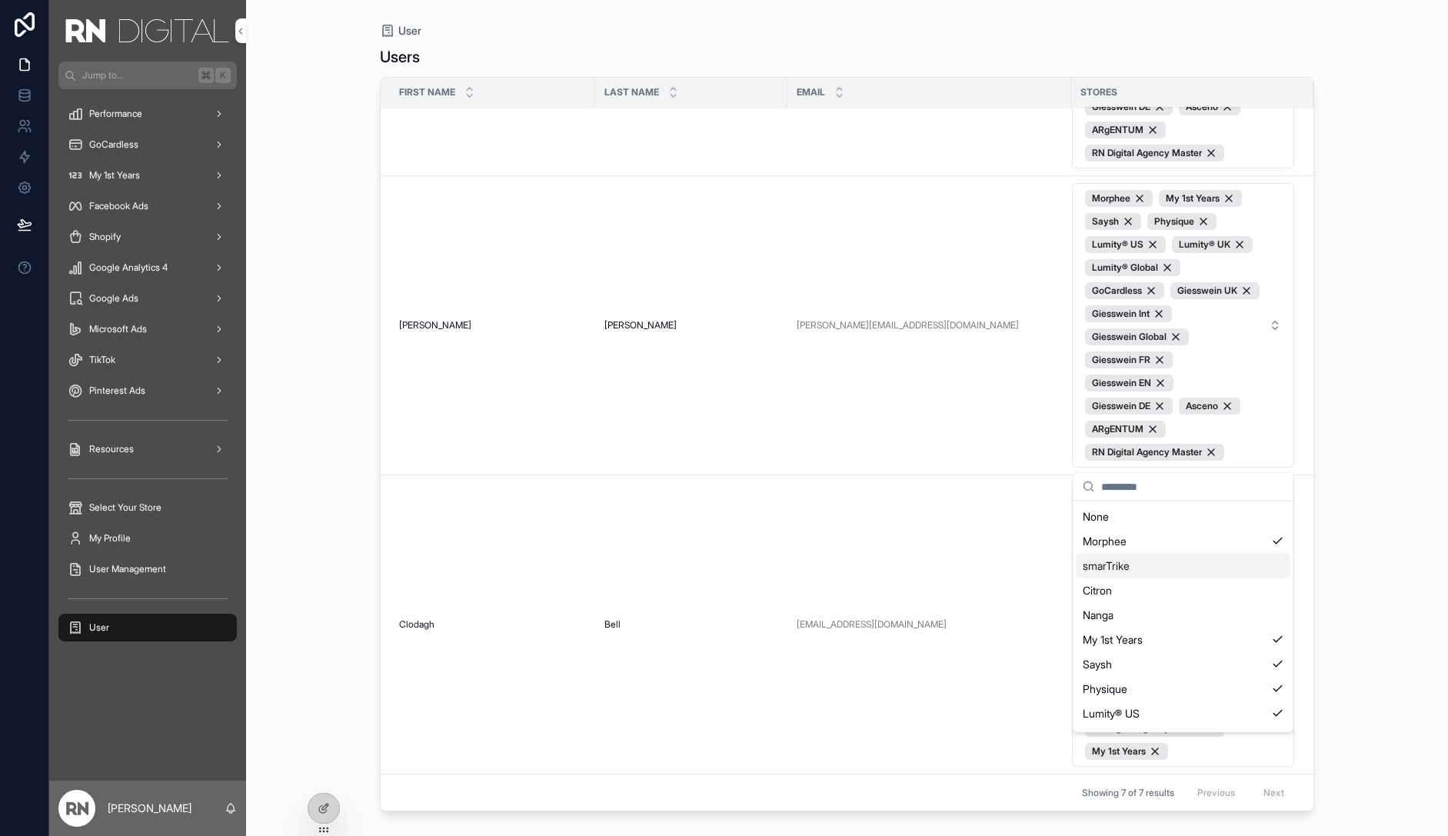
click at [1179, 569] on div "smarTrike" at bounding box center [1184, 566] width 214 height 25
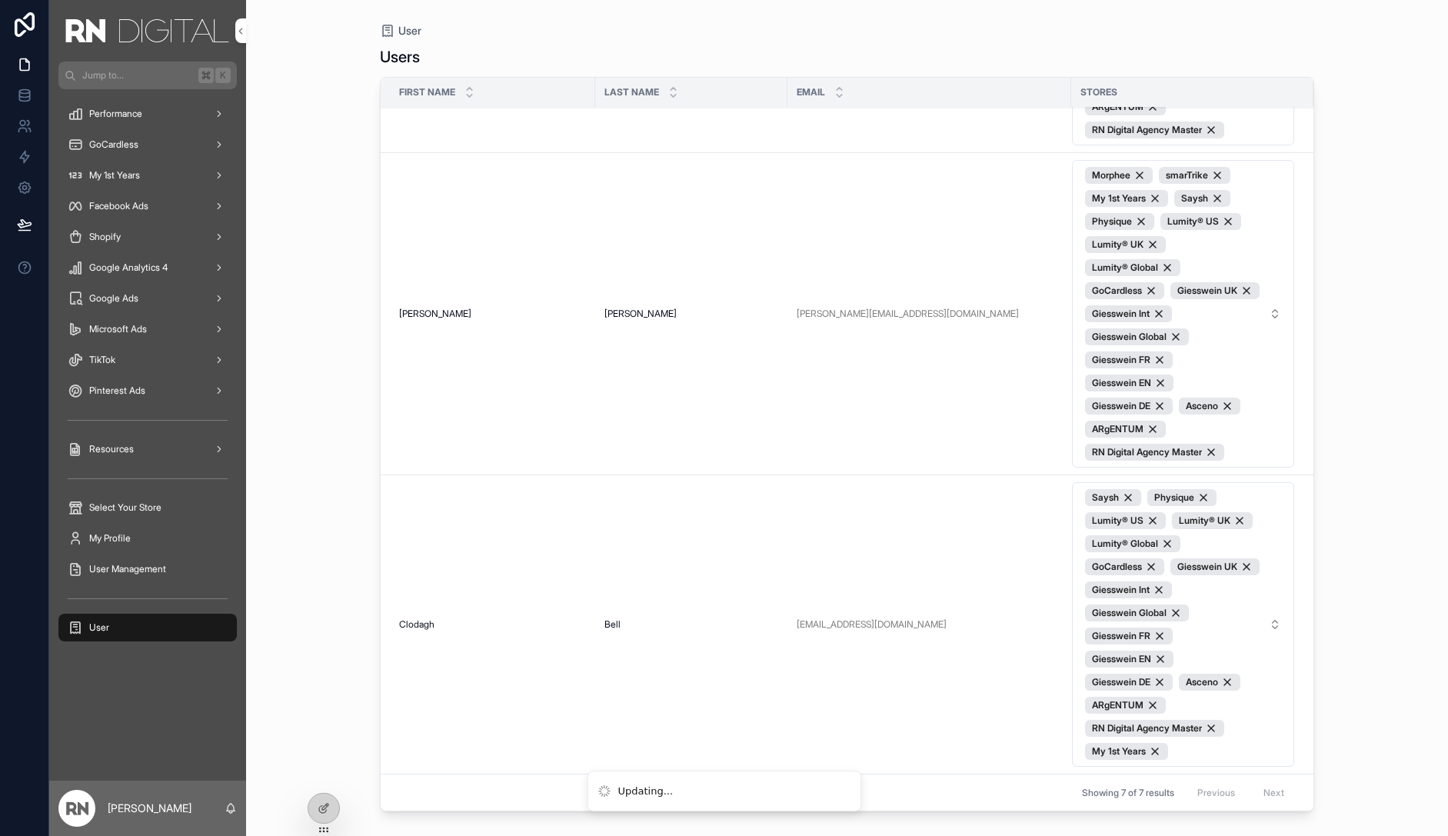
click at [1229, 308] on span "Morphee smarTrike My 1st Years Saysh Physique Lumity® US Lumity® UK Lumity® Glo…" at bounding box center [1174, 314] width 178 height 294
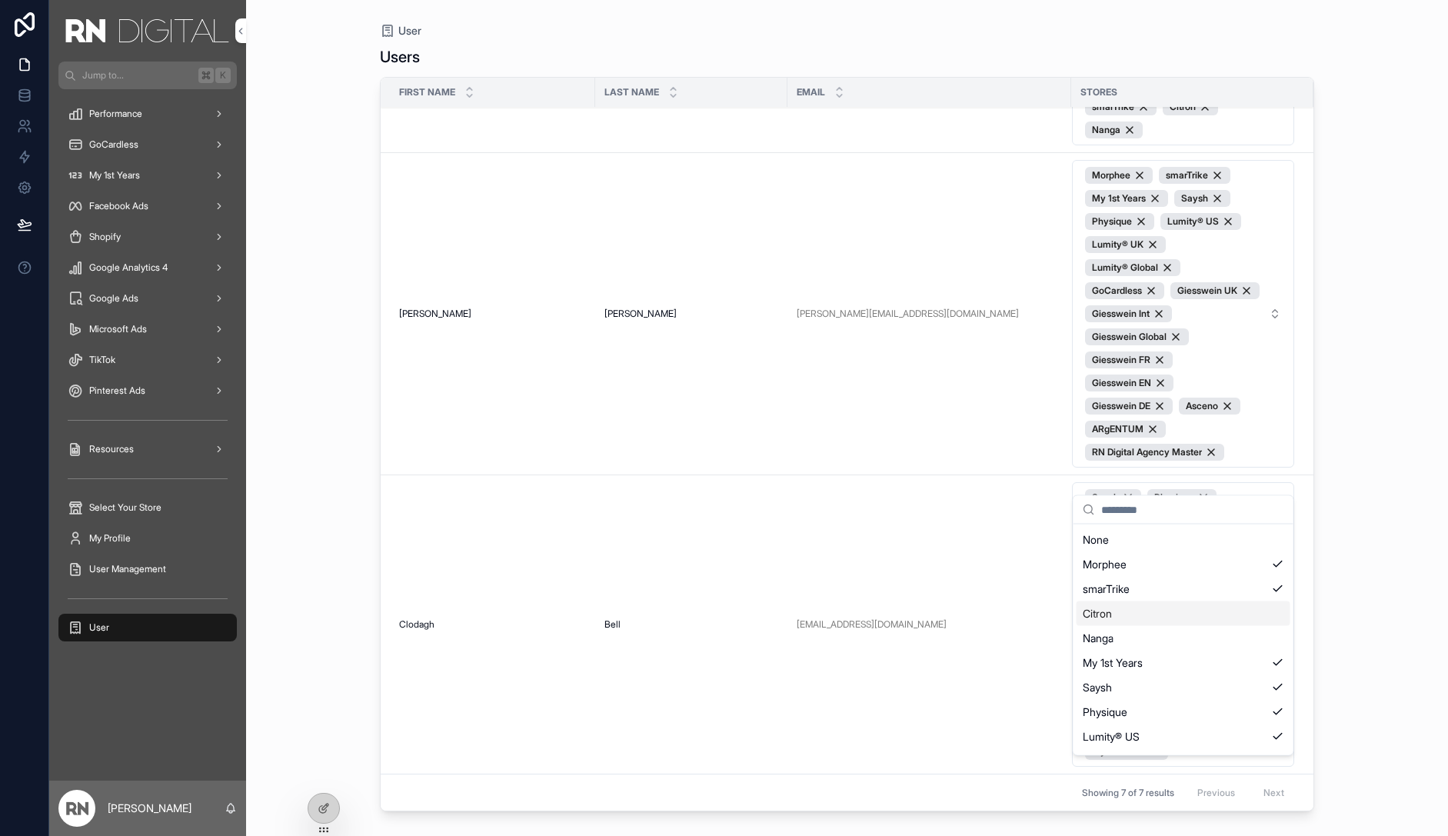
click at [1218, 601] on div "Citron" at bounding box center [1184, 613] width 214 height 25
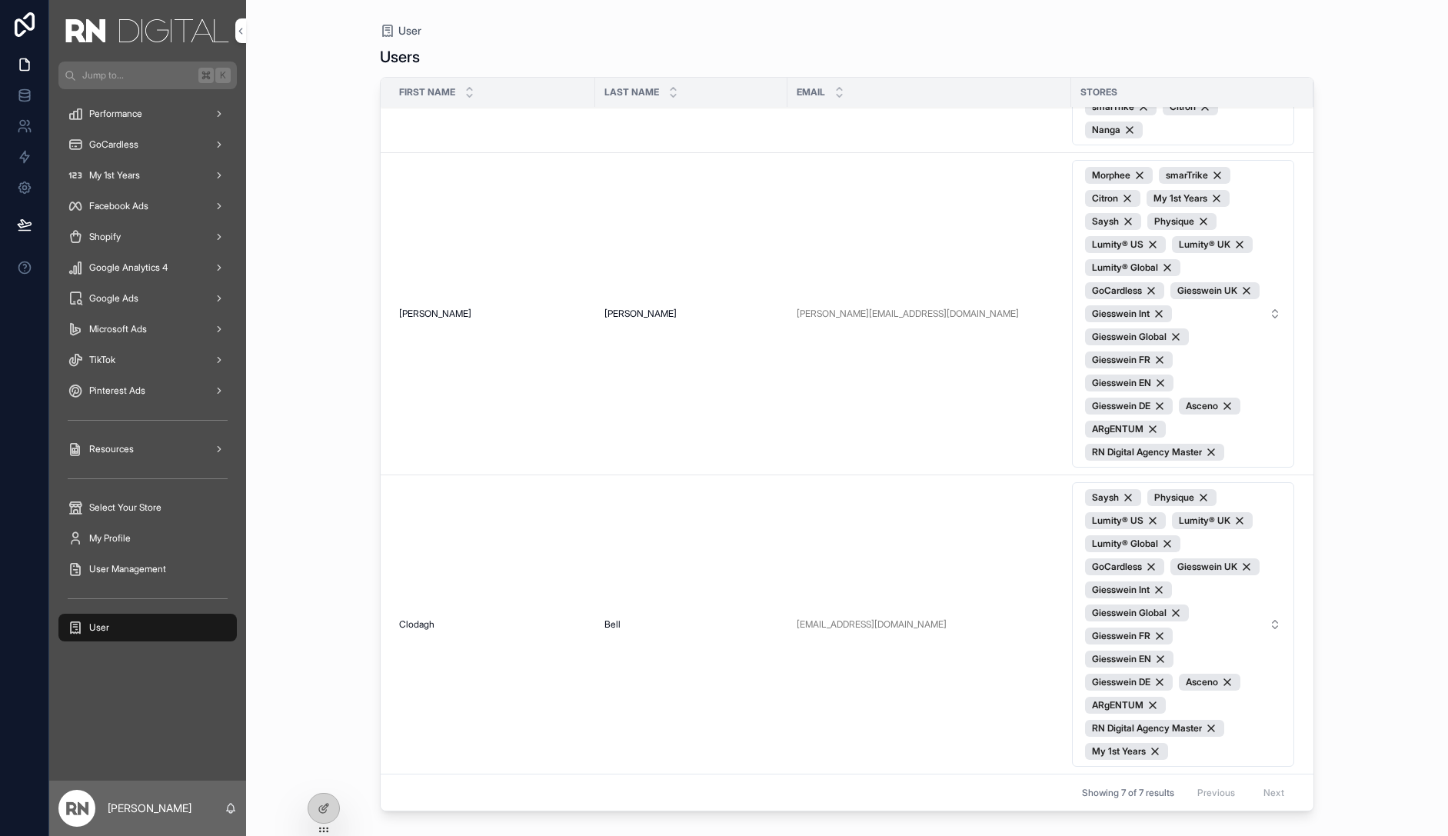
click at [1222, 324] on span "Morphee smarTrike Citron My 1st Years Saysh Physique Lumity® US Lumity® UK Lumi…" at bounding box center [1174, 314] width 178 height 294
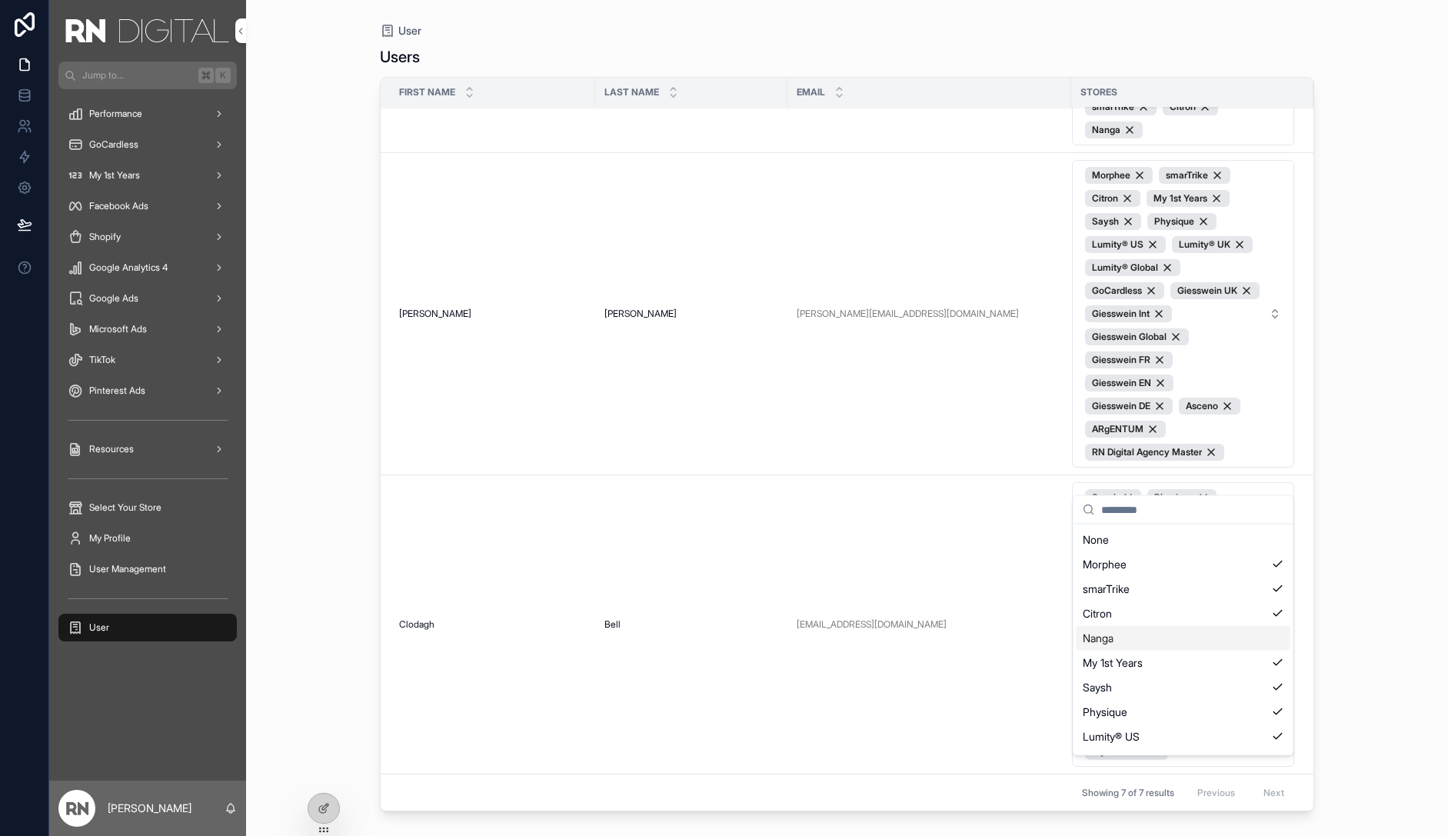
click at [1239, 628] on div "Nanga" at bounding box center [1184, 638] width 214 height 25
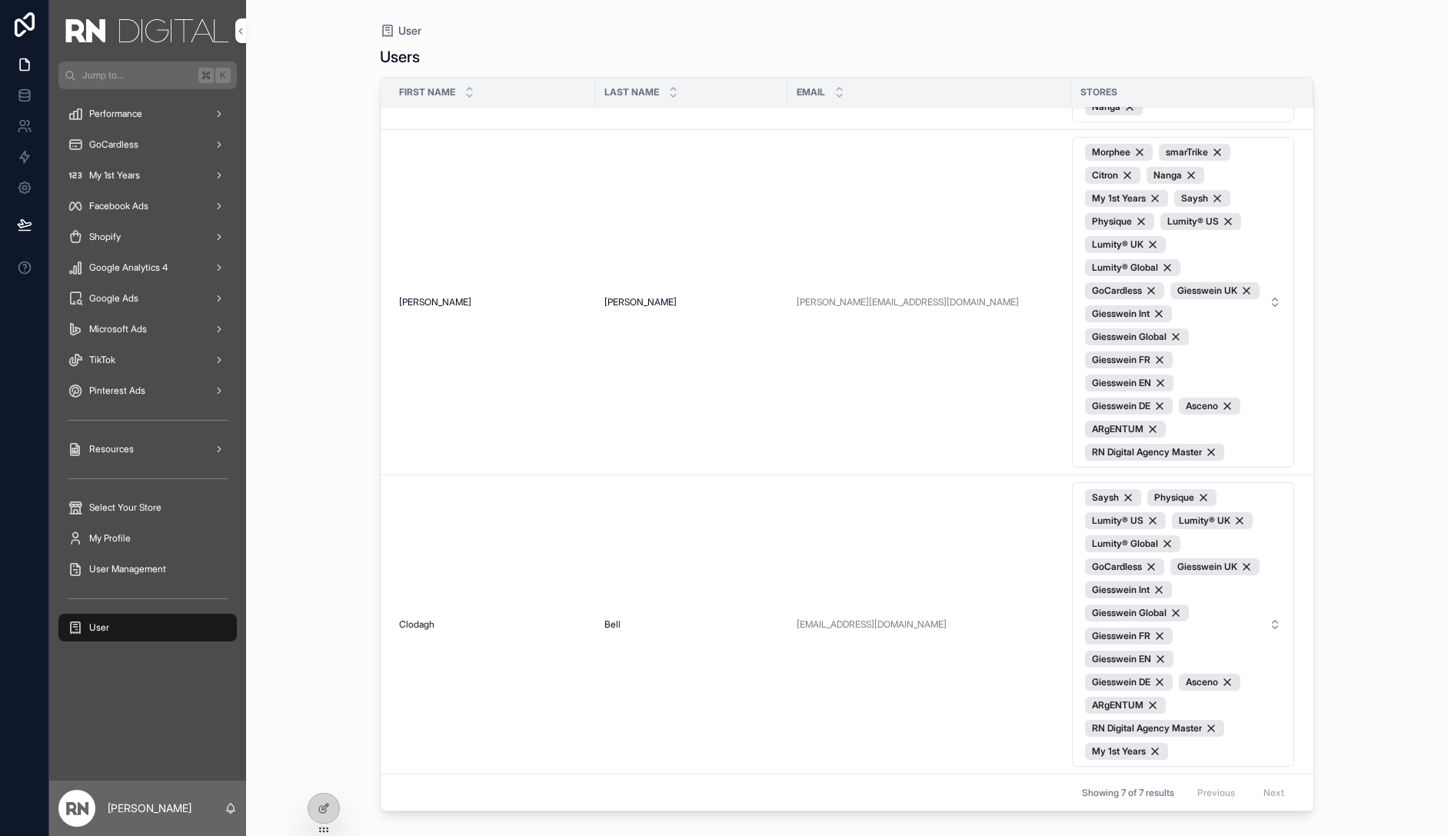
scroll to position [1866, 0]
click at [1246, 561] on span "Saysh Physique Lumity® US Lumity® UK Lumity® Global GoCardless Giesswein UK Gie…" at bounding box center [1174, 624] width 178 height 271
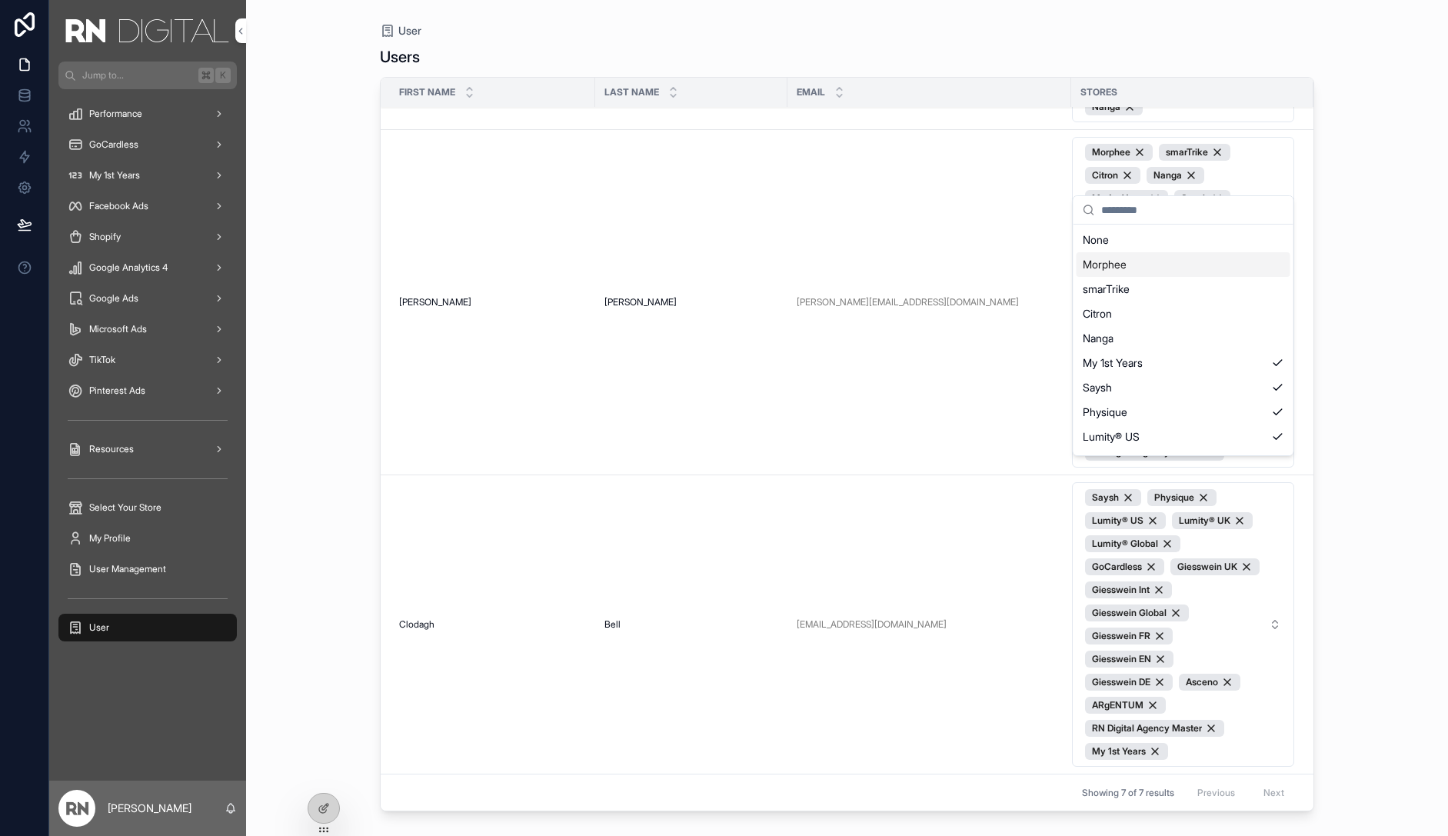
click at [1191, 268] on div "Morphee" at bounding box center [1184, 264] width 214 height 25
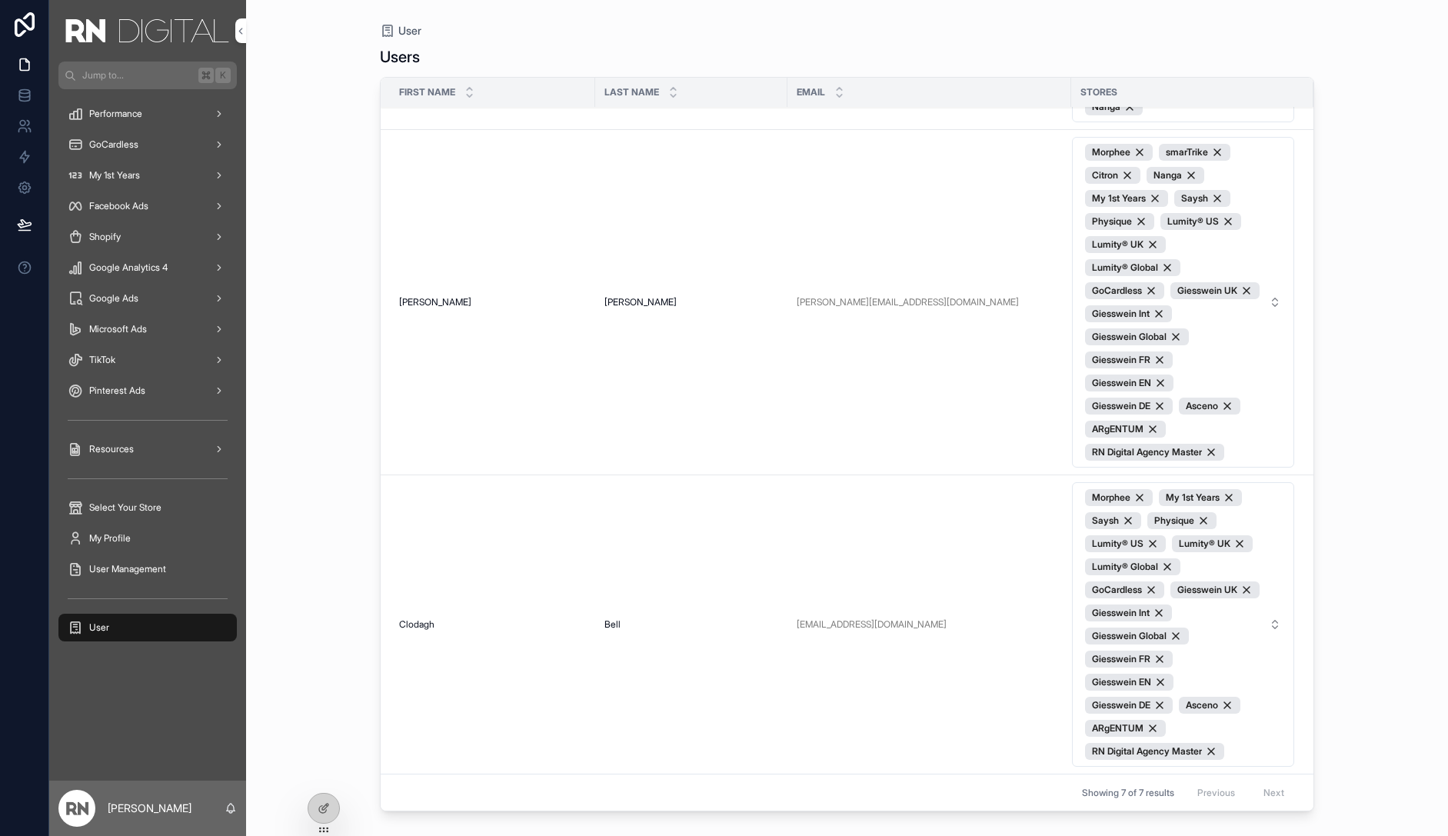
click at [1233, 628] on span "Morphee My 1st Years Saysh Physique Lumity® US Lumity® UK Lumity® Global GoCard…" at bounding box center [1174, 624] width 178 height 271
click at [1226, 566] on span "Morphee My 1st Years Saysh Physique Lumity® US Lumity® UK Lumity® Global GoCard…" at bounding box center [1174, 624] width 178 height 271
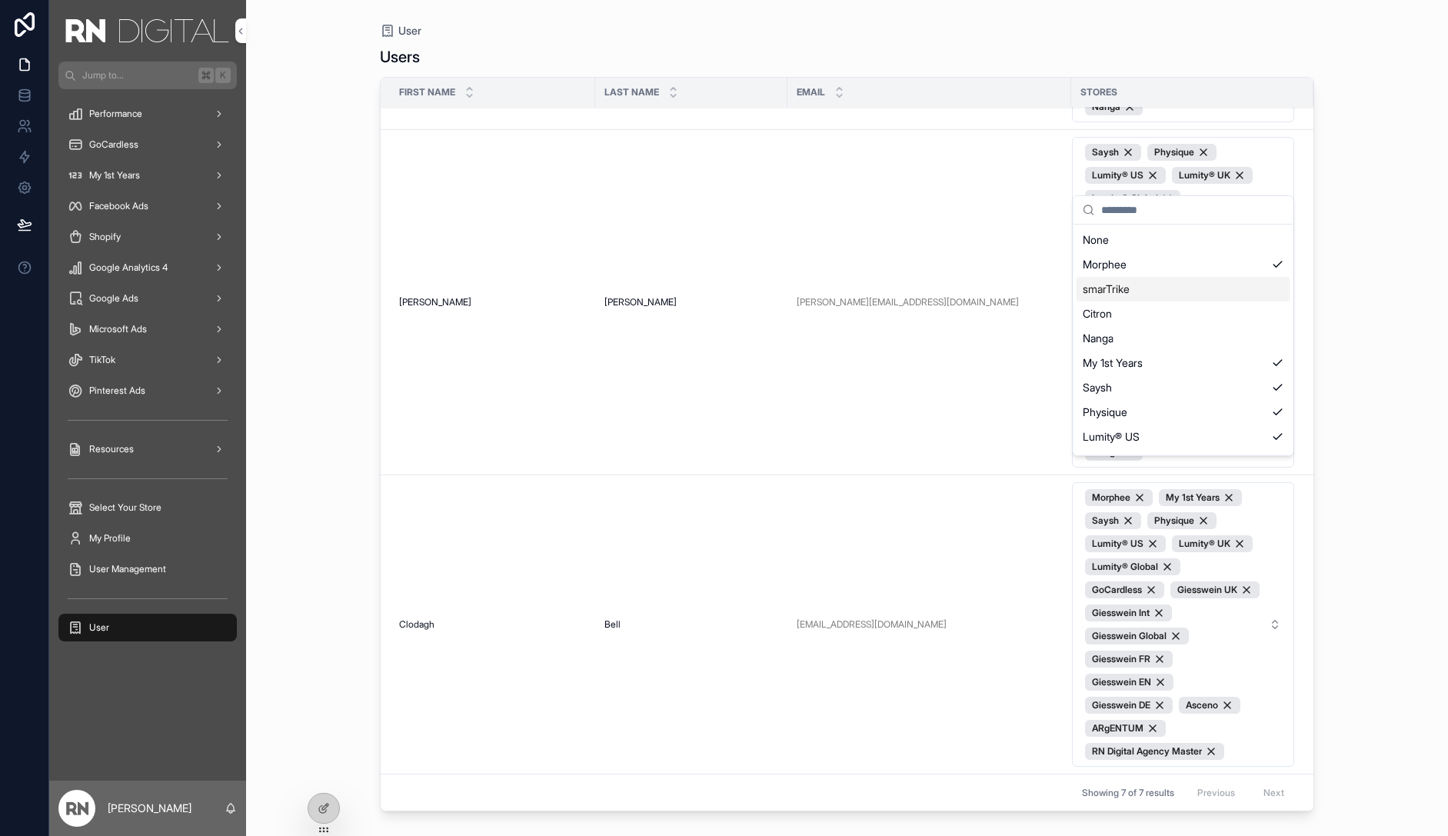
click at [1195, 297] on div "smarTrike" at bounding box center [1184, 289] width 214 height 25
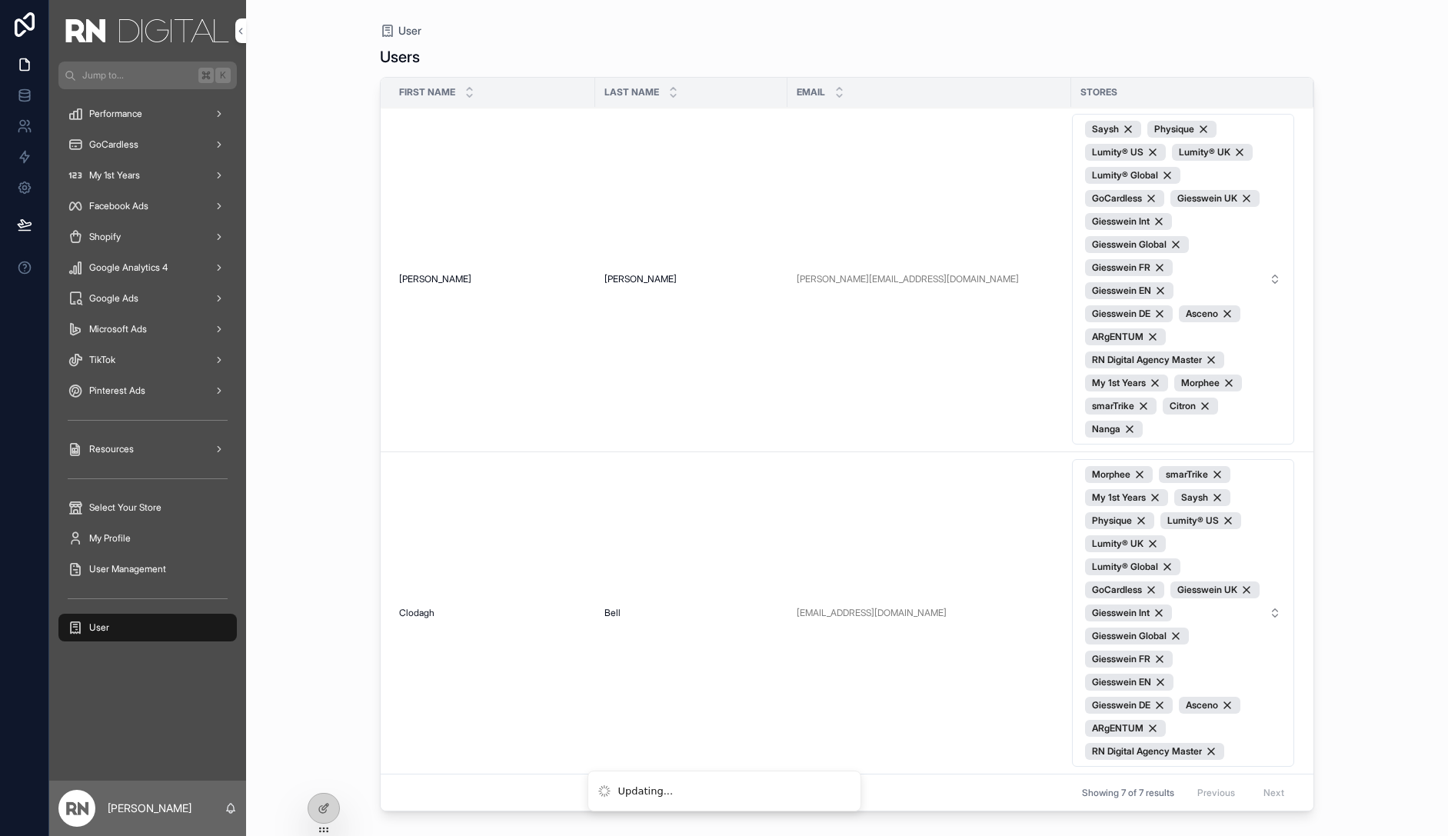
click at [1244, 621] on span "Morphee smarTrike My 1st Years Saysh Physique Lumity® US Lumity® UK Lumity® Glo…" at bounding box center [1174, 613] width 178 height 294
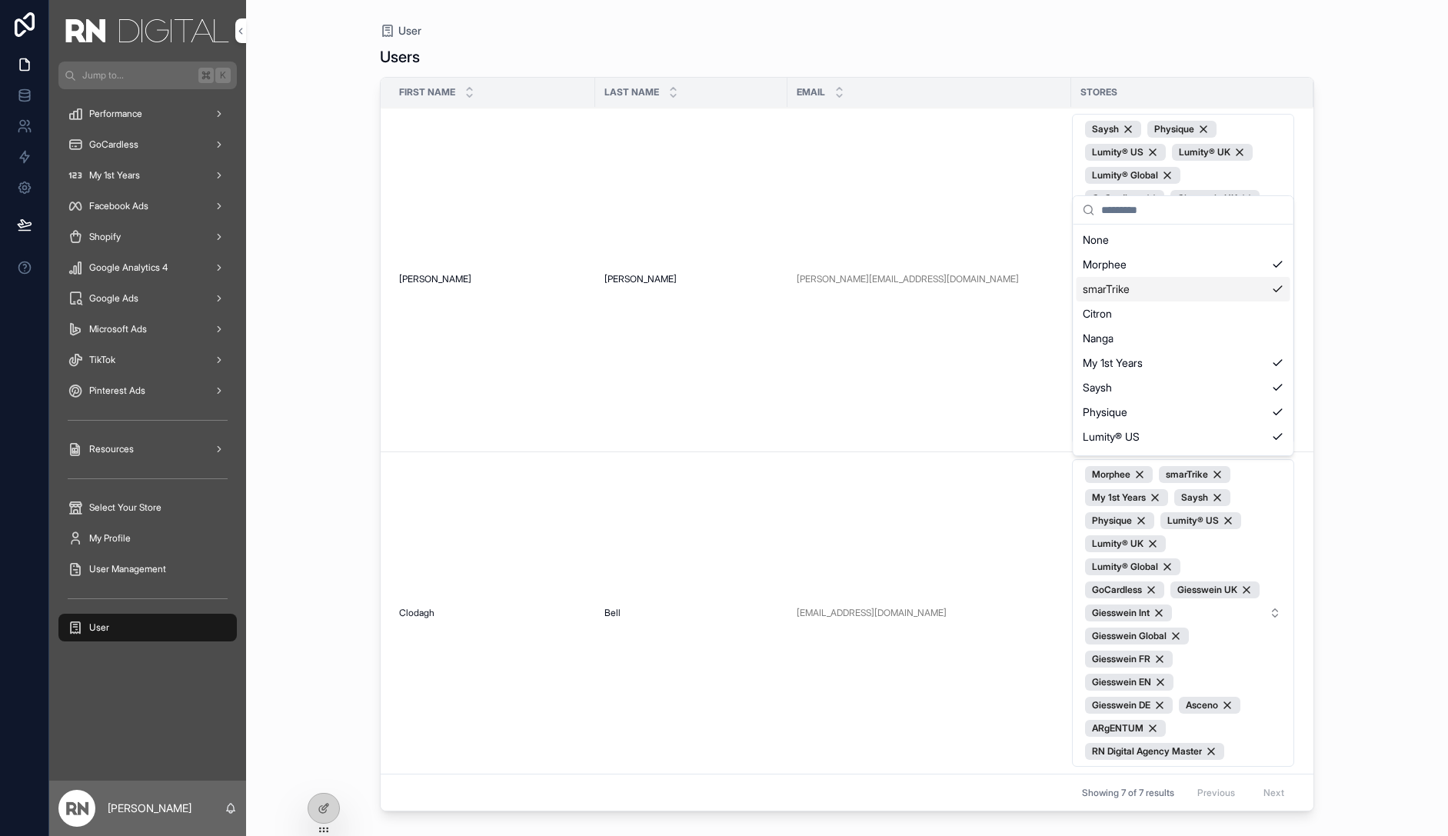
click at [1207, 301] on div "smarTrike" at bounding box center [1184, 289] width 214 height 25
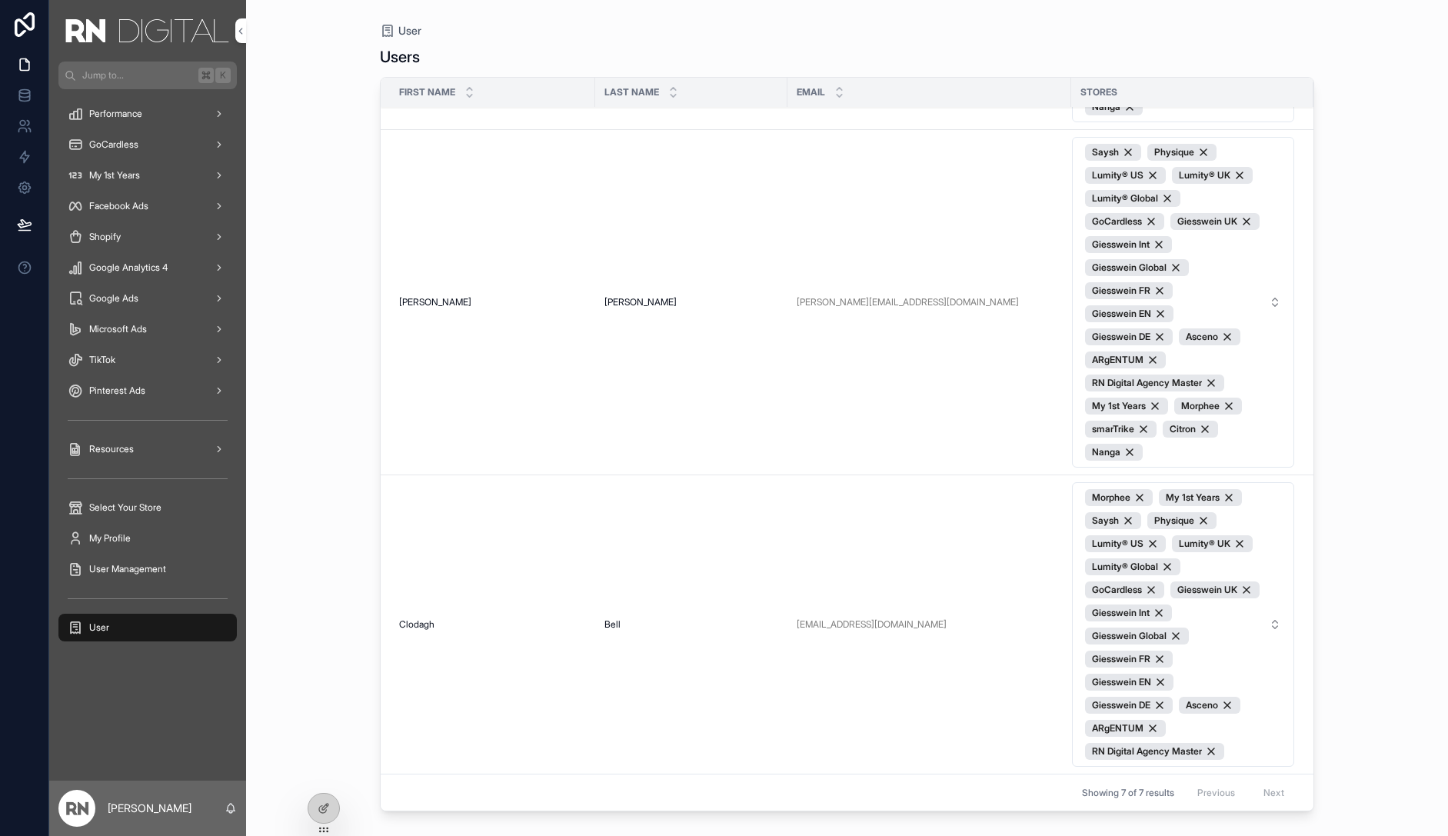
click at [1221, 564] on span "Morphee My 1st Years Saysh Physique Lumity® US Lumity® UK Lumity® Global GoCard…" at bounding box center [1174, 624] width 178 height 271
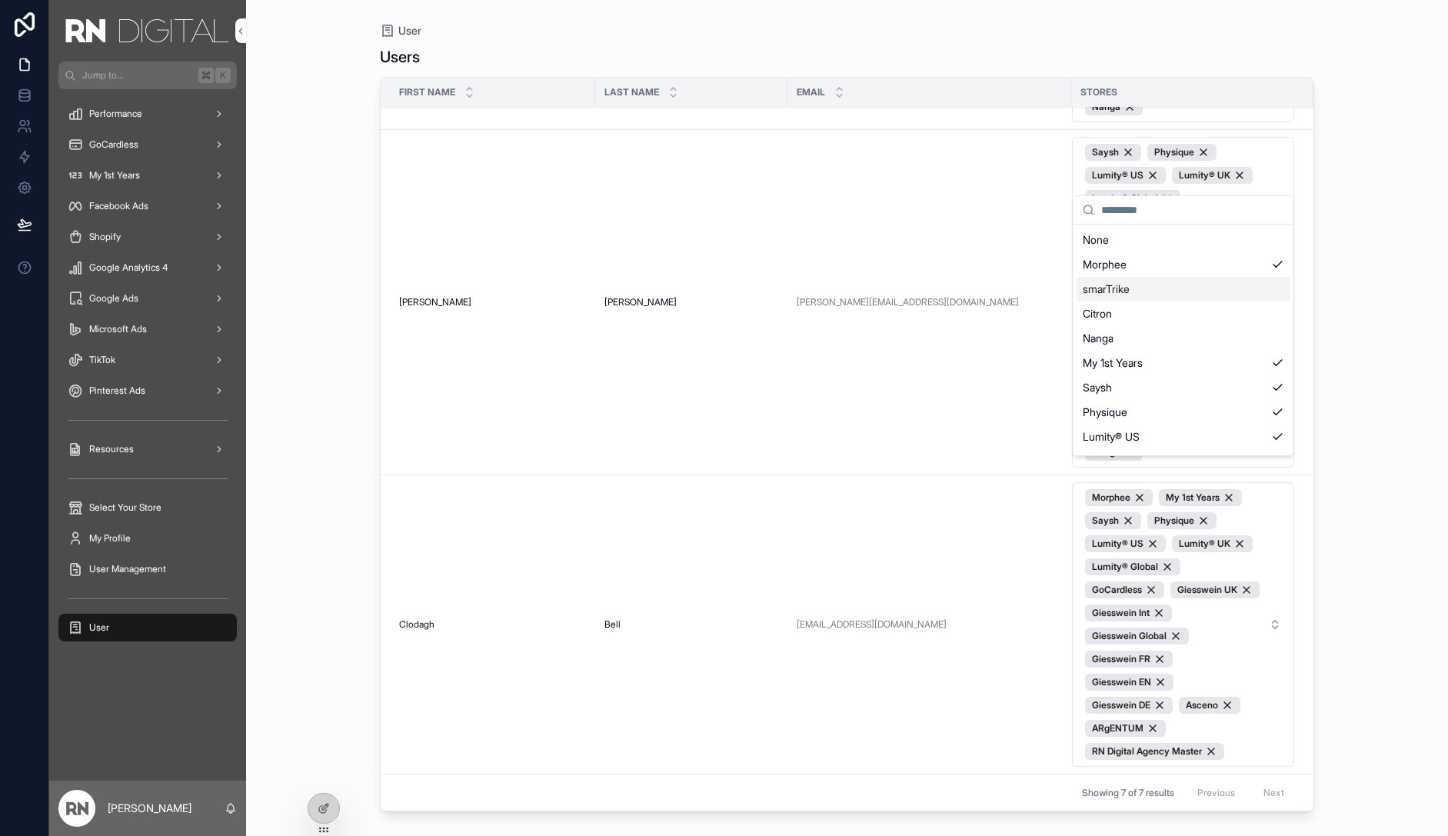
click at [1224, 293] on div "smarTrike" at bounding box center [1184, 289] width 214 height 25
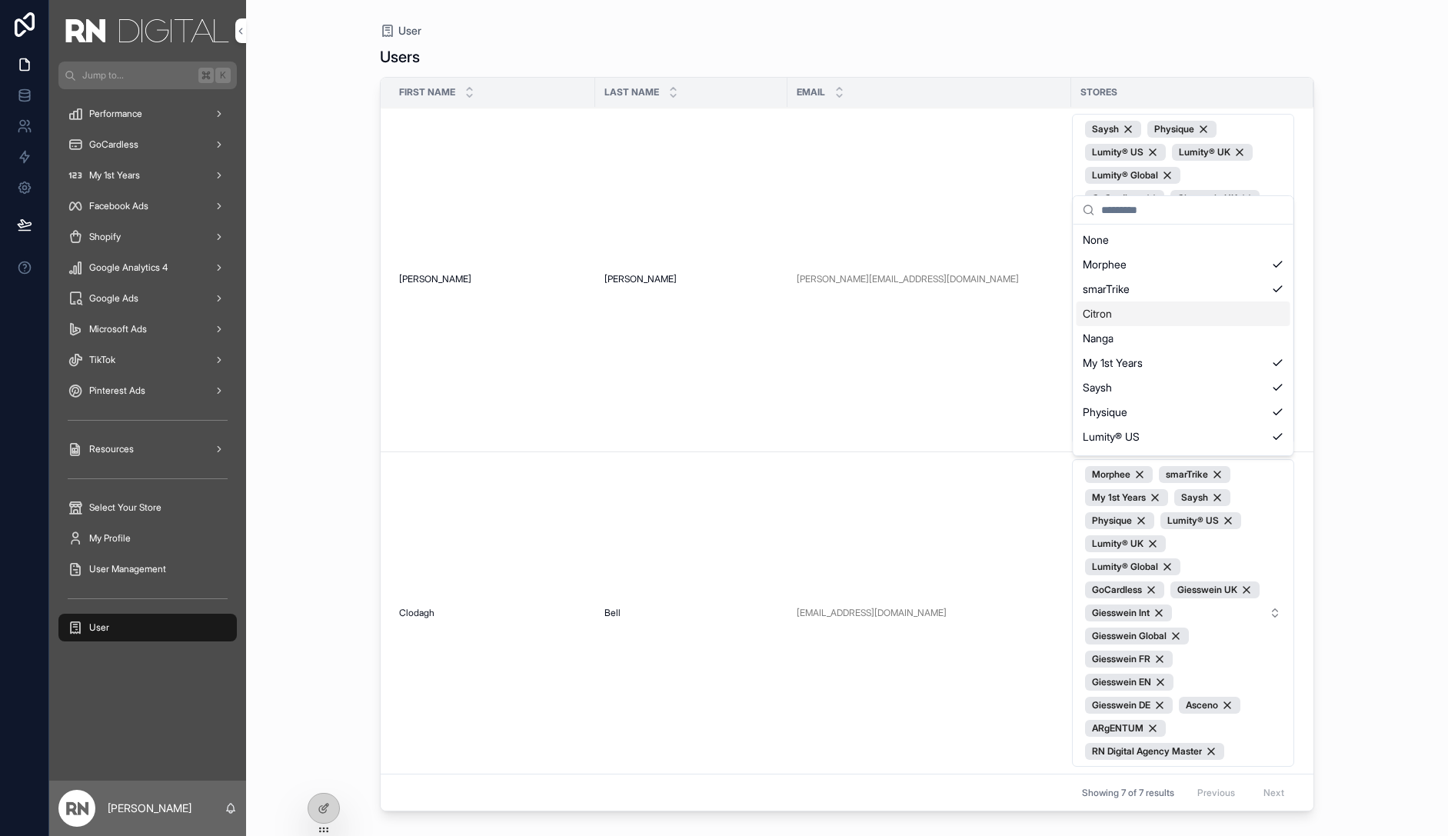
click at [1226, 313] on div "Citron" at bounding box center [1184, 313] width 214 height 25
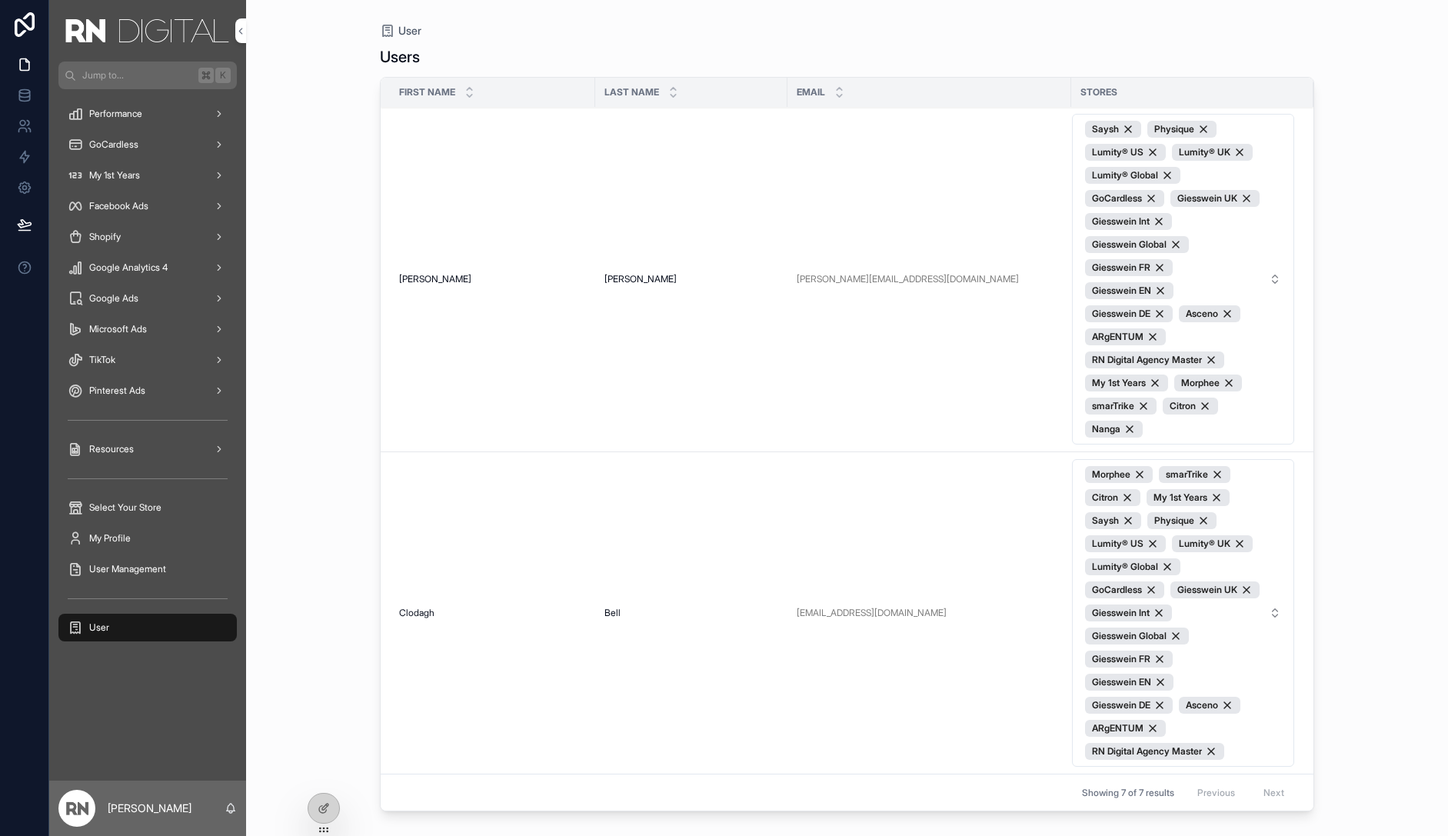
click at [1224, 615] on span "Morphee smarTrike Citron My 1st Years Saysh Physique Lumity® US Lumity® UK Lumi…" at bounding box center [1174, 613] width 178 height 294
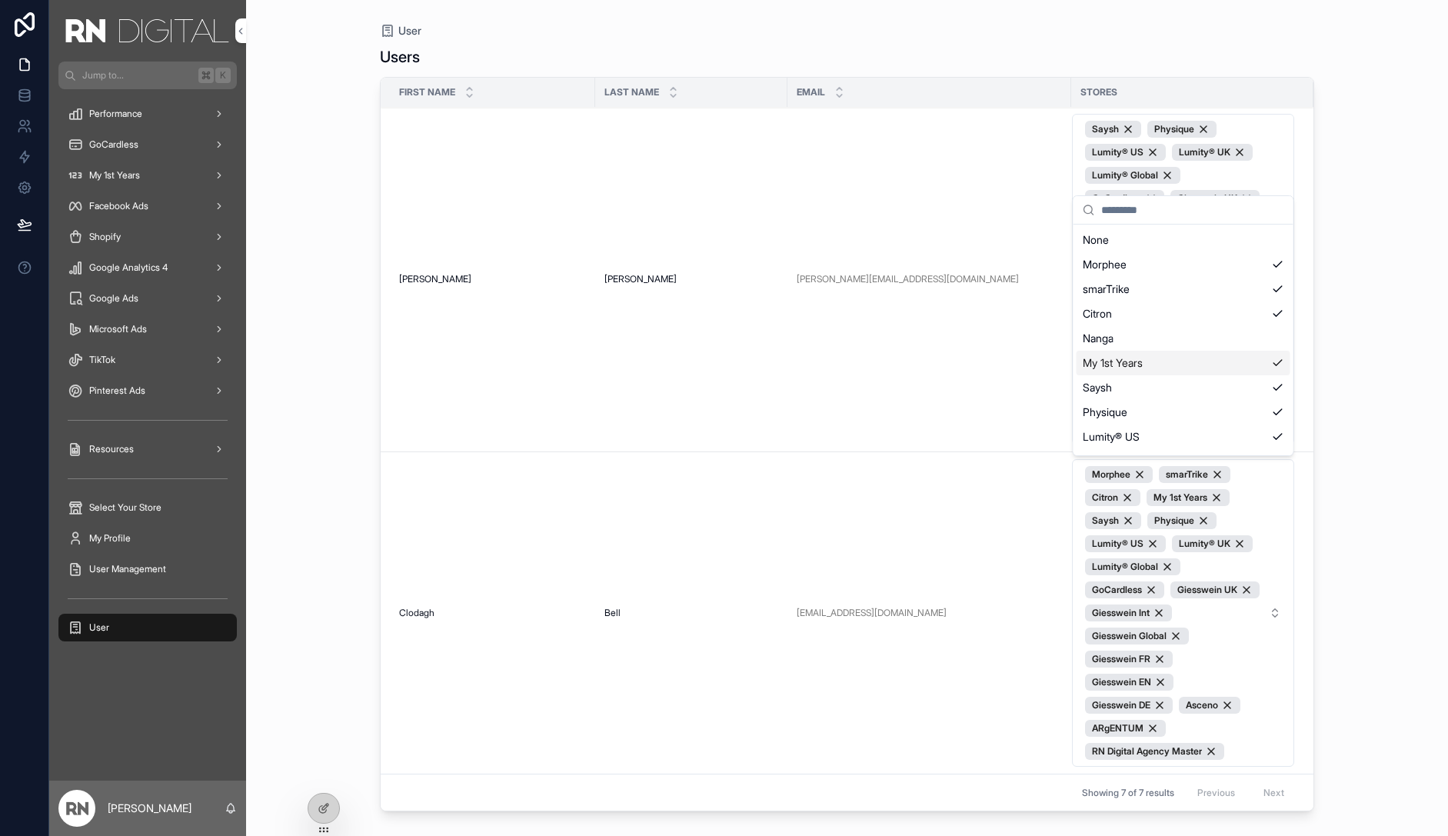
click at [1216, 336] on div "Nanga" at bounding box center [1184, 338] width 214 height 25
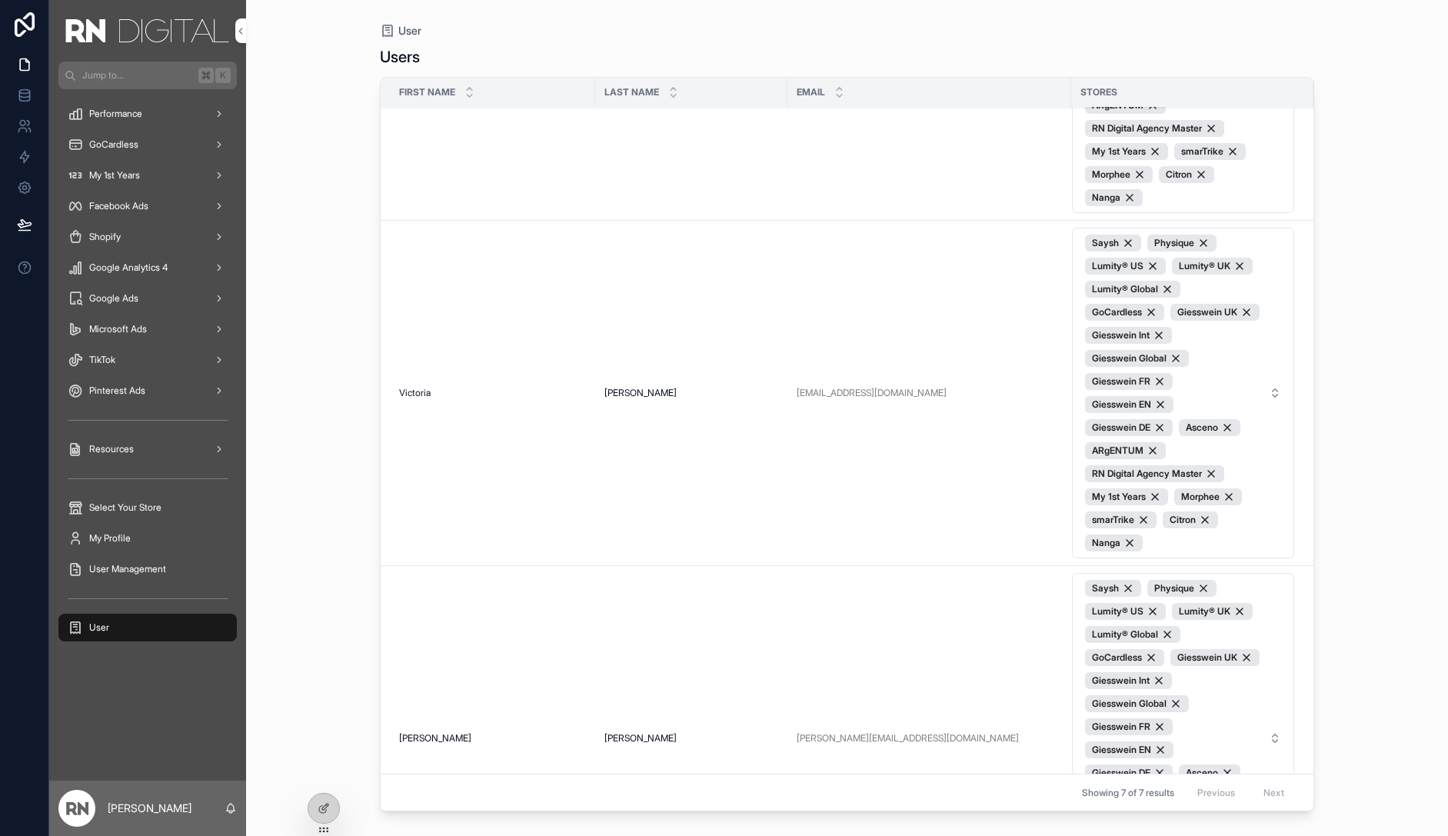
scroll to position [591, 0]
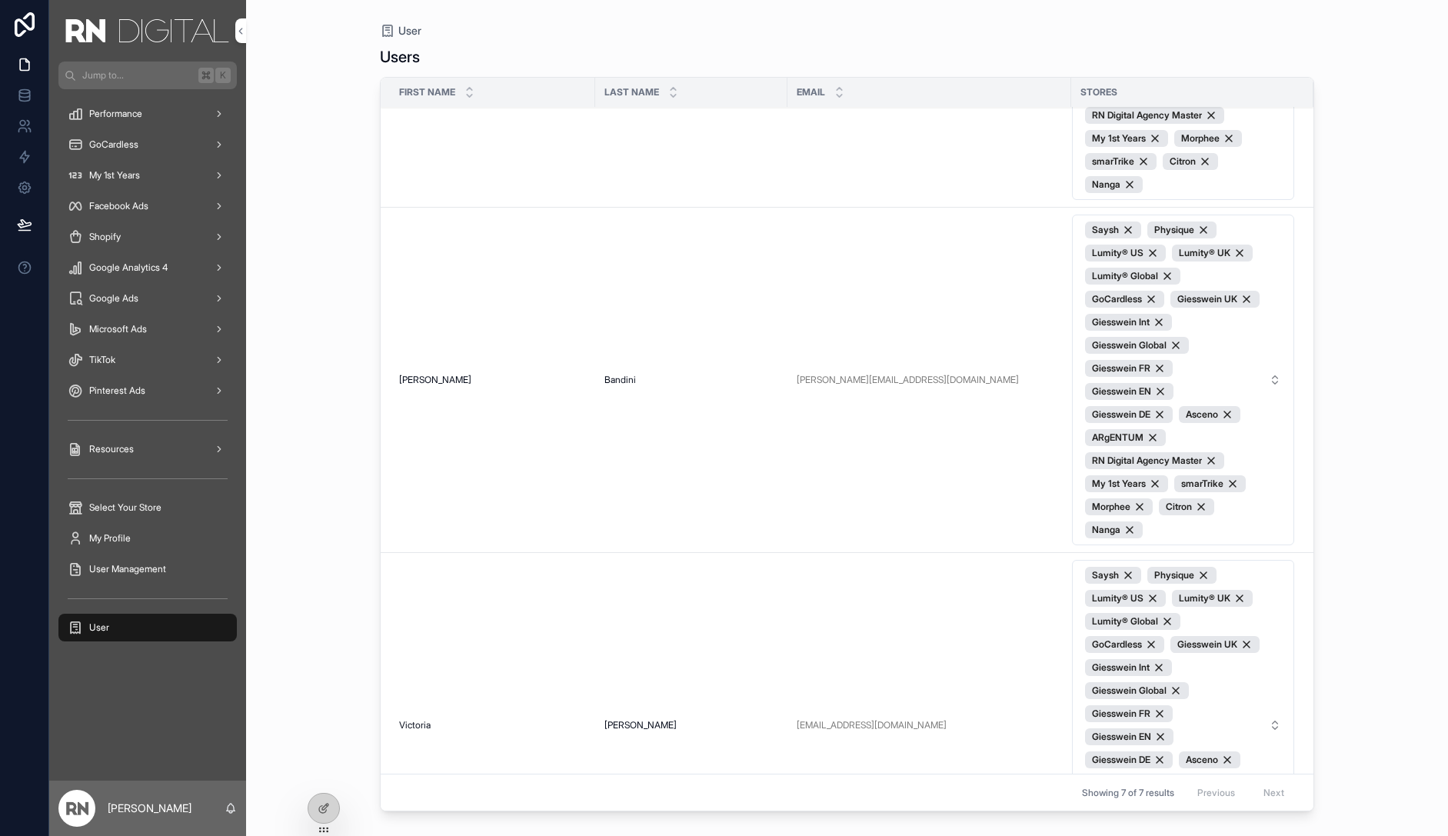
click at [141, 208] on span "Facebook Ads" at bounding box center [118, 206] width 59 height 12
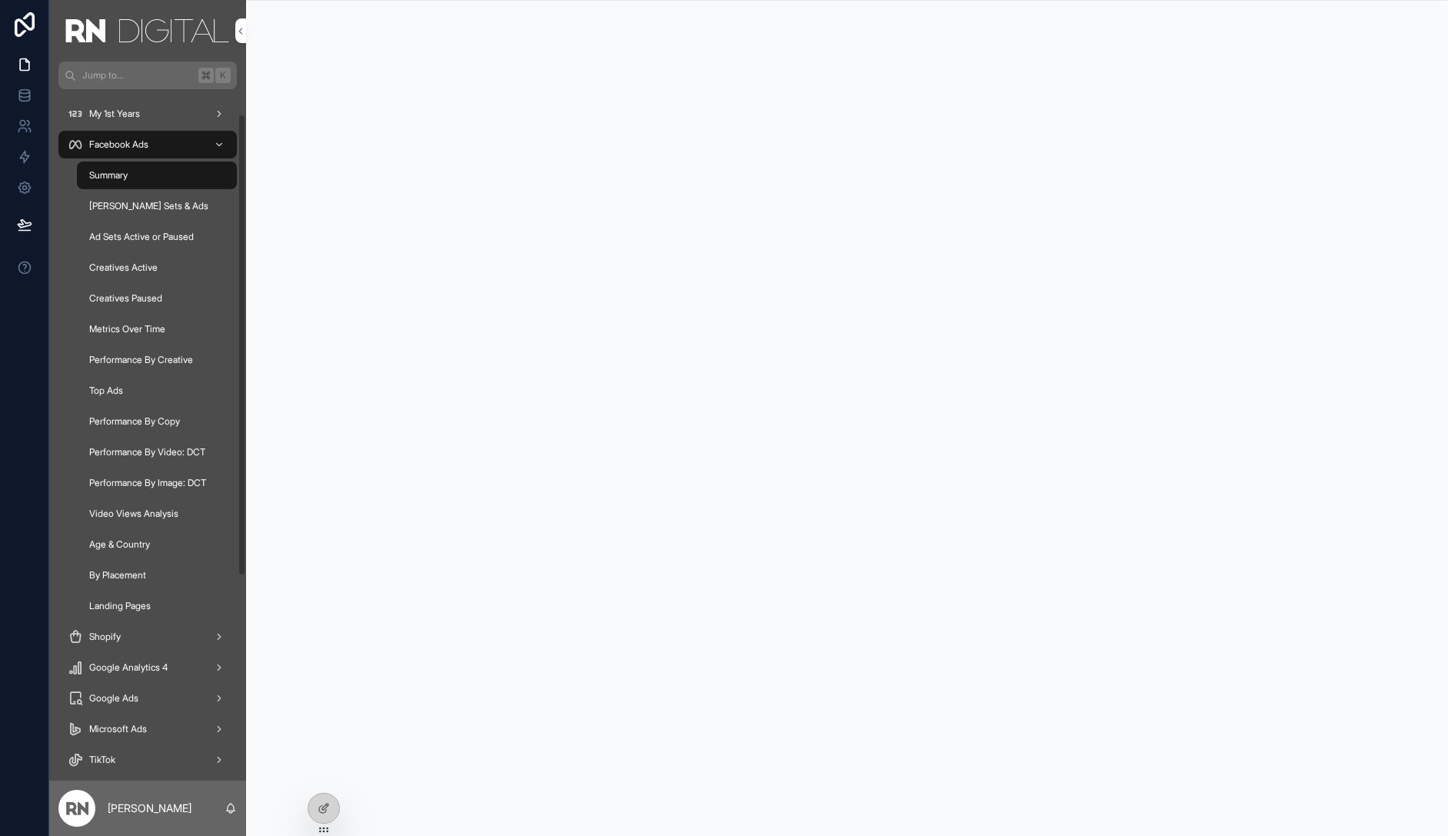
scroll to position [68, 0]
